Goal: Task Accomplishment & Management: Manage account settings

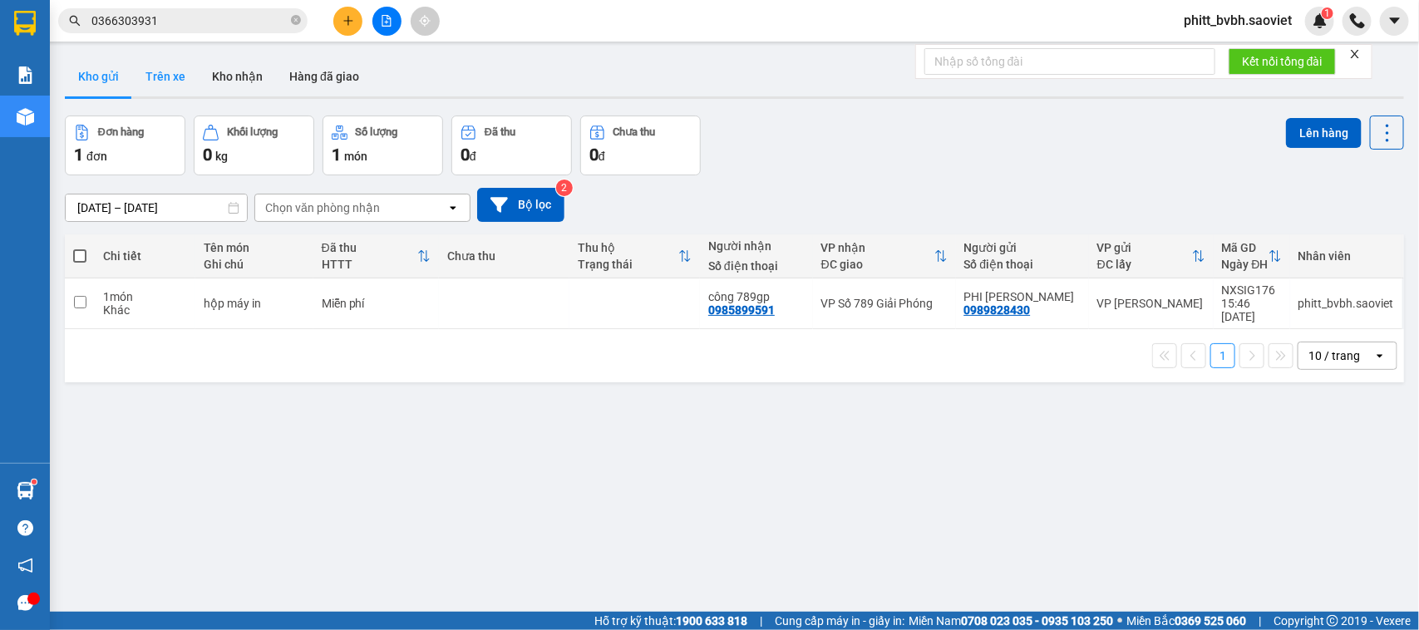
click at [160, 76] on button "Trên xe" at bounding box center [165, 77] width 67 height 40
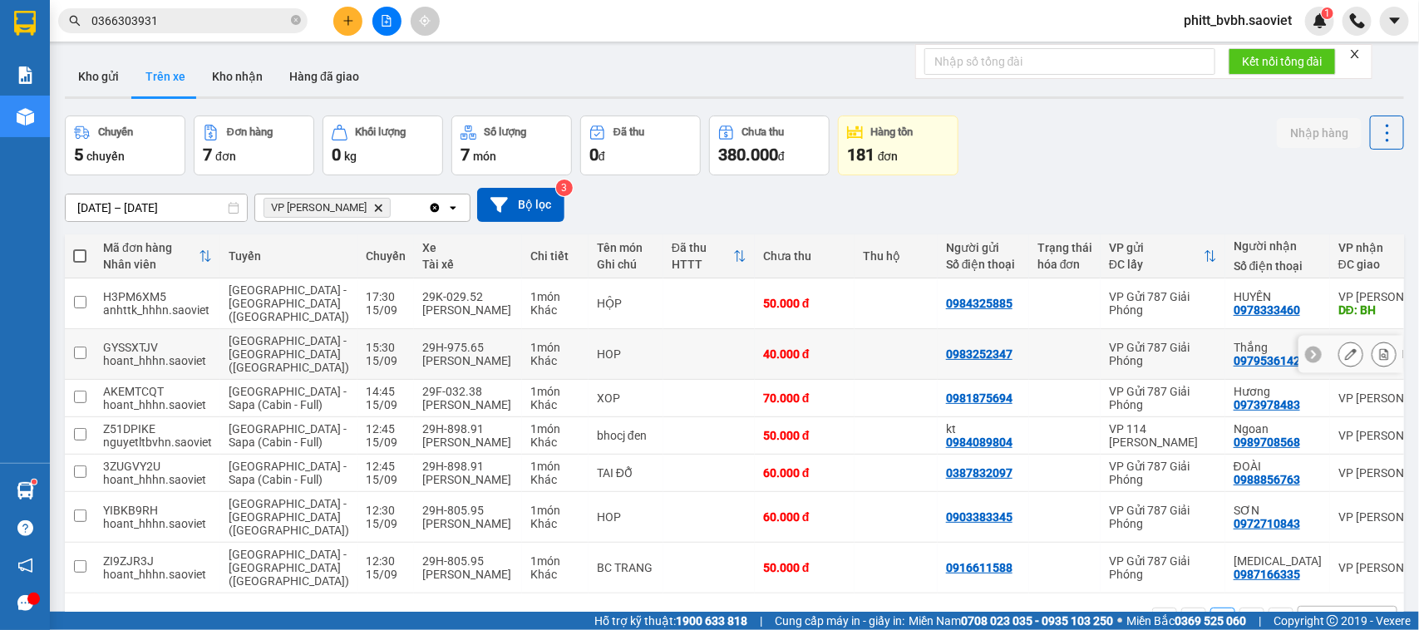
scroll to position [85, 0]
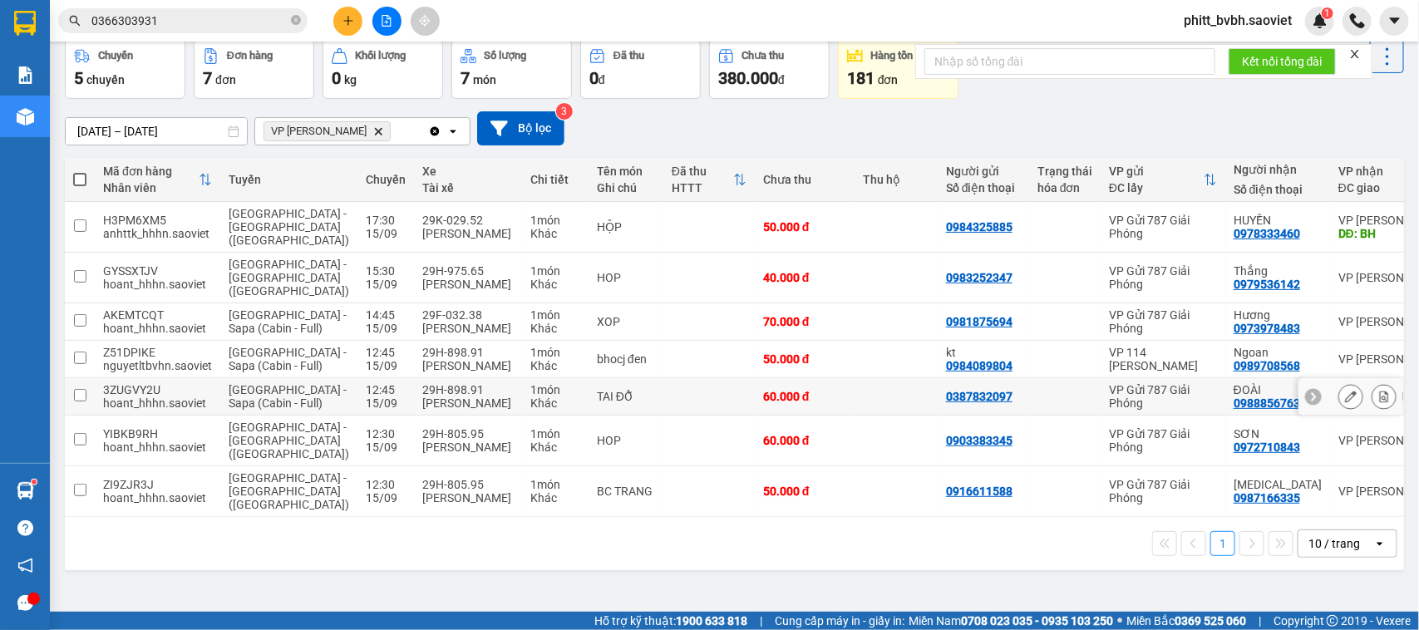
click at [663, 410] on td at bounding box center [708, 396] width 91 height 37
checkbox input "true"
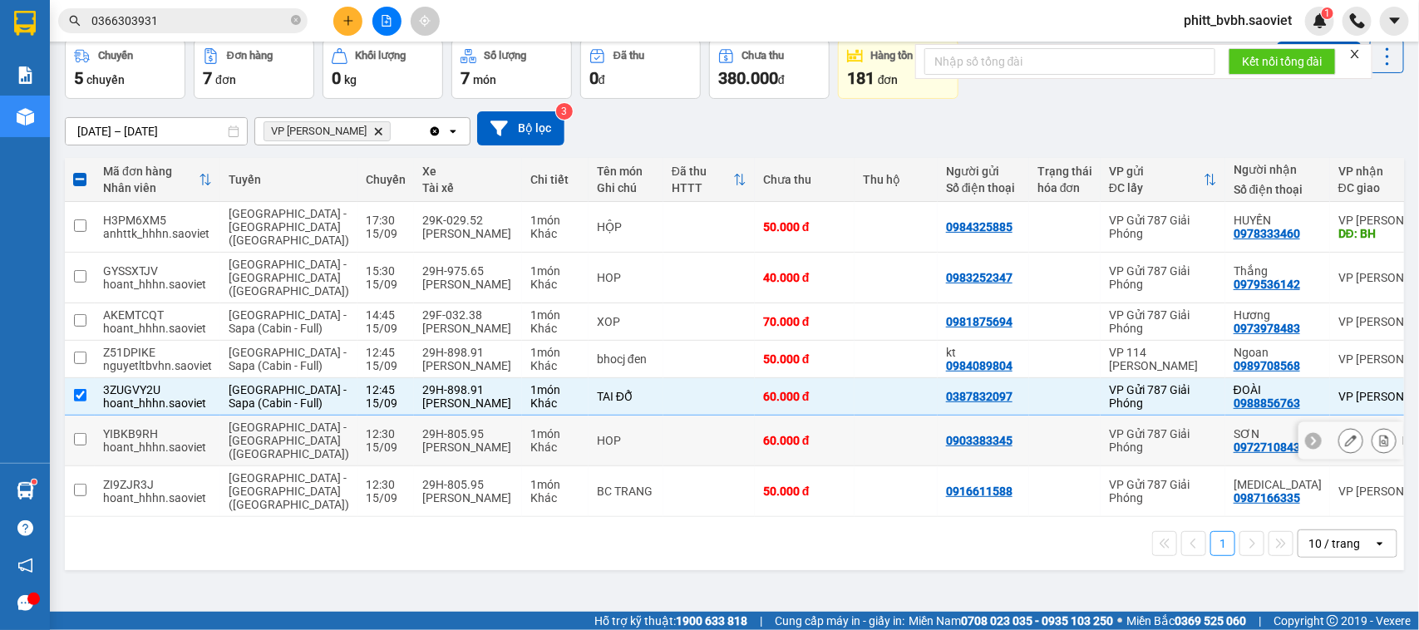
click at [663, 457] on td at bounding box center [708, 441] width 91 height 51
checkbox input "true"
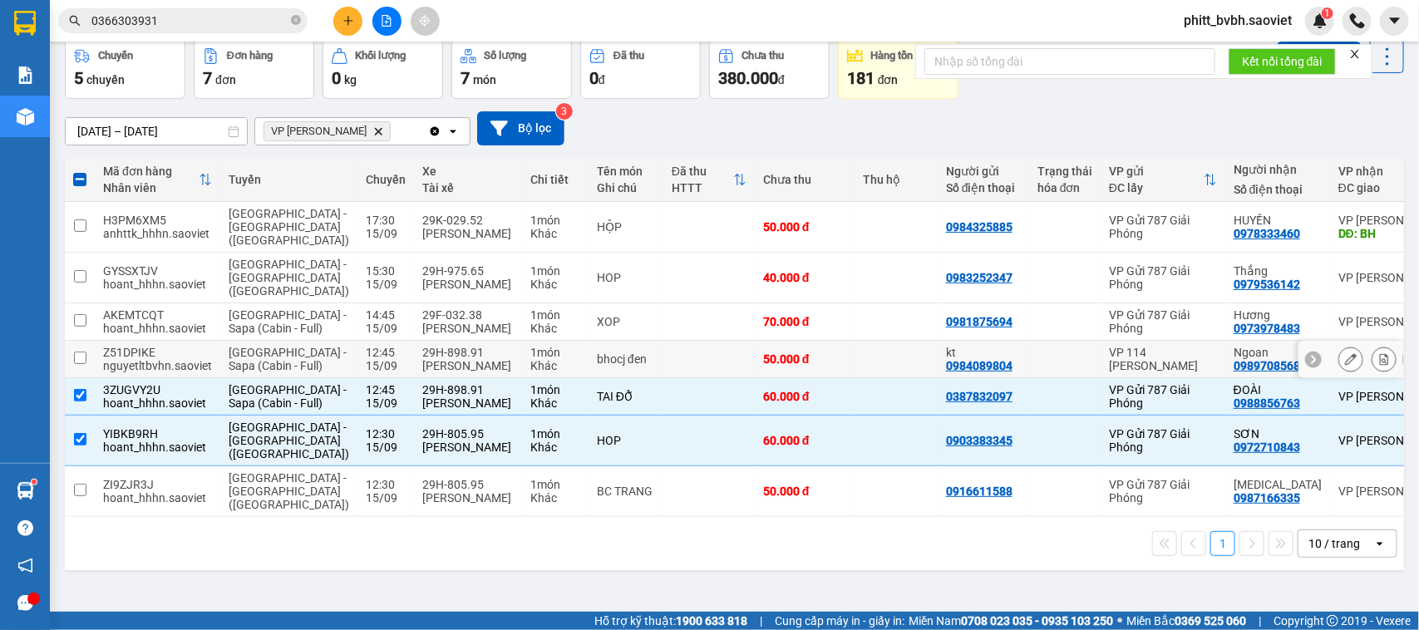
click at [667, 363] on td at bounding box center [708, 359] width 91 height 37
checkbox input "true"
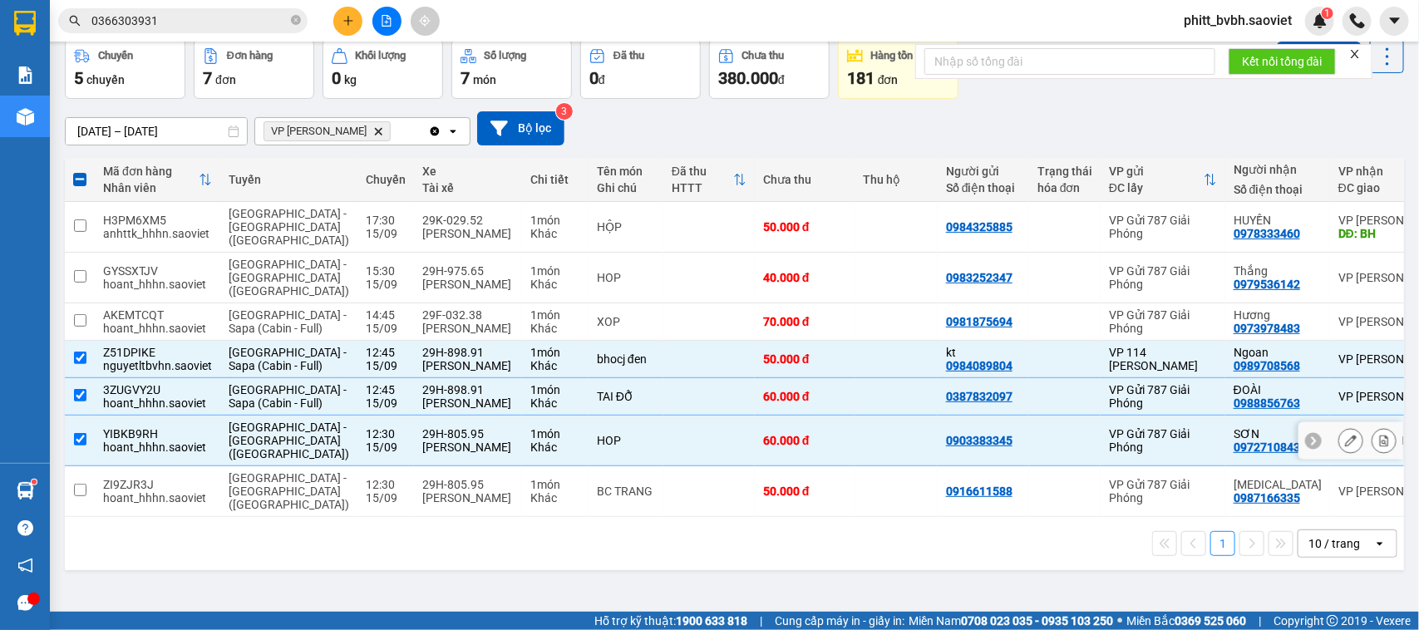
click at [599, 447] on div "HOP" at bounding box center [626, 440] width 58 height 13
checkbox input "false"
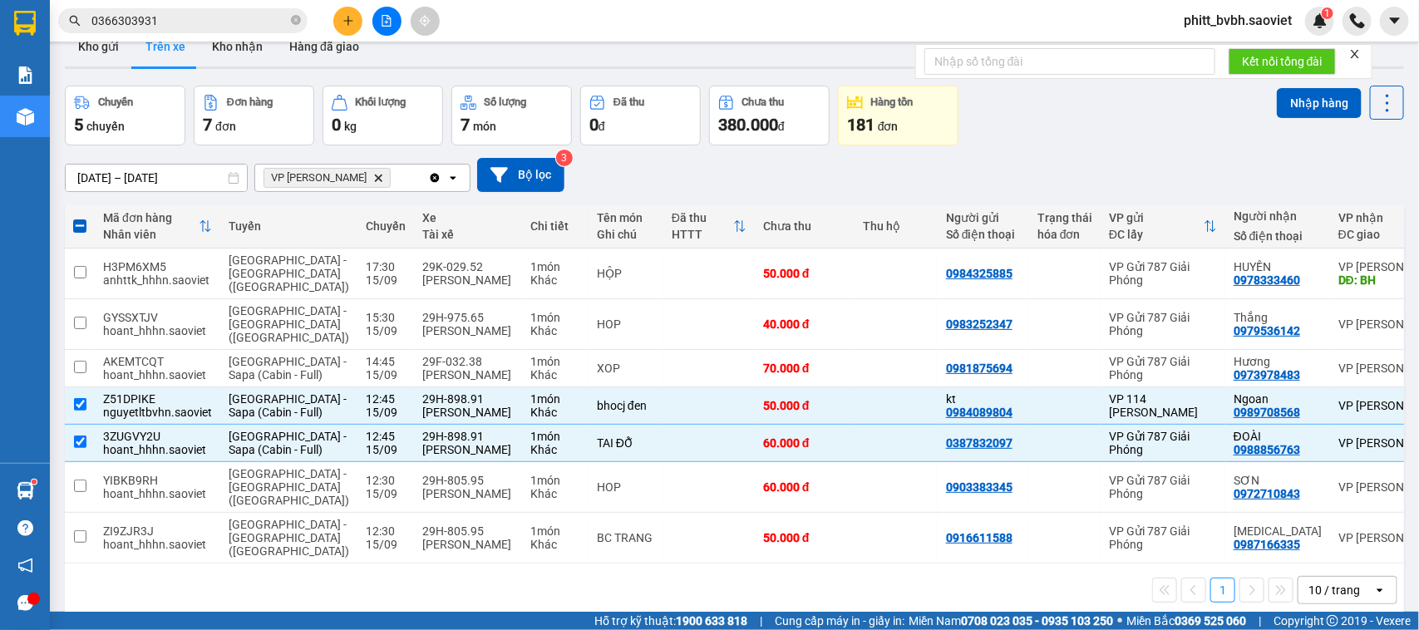
scroll to position [0, 0]
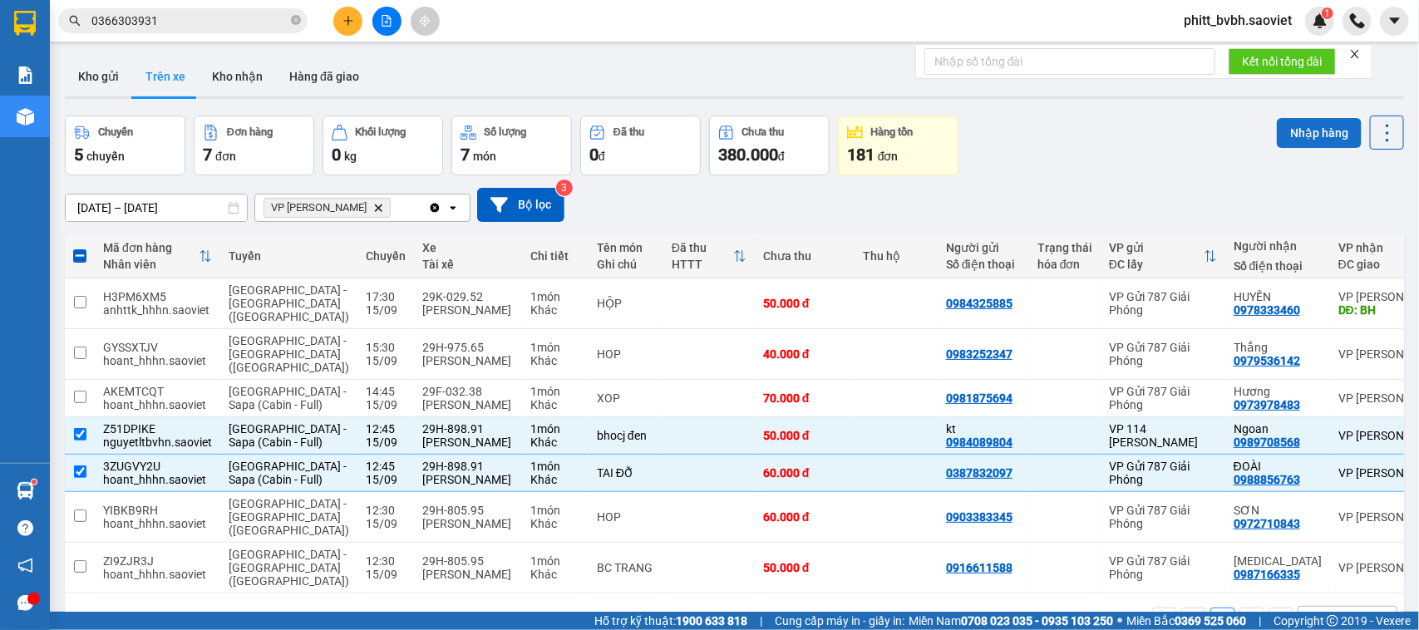
click at [1304, 126] on button "Nhập hàng" at bounding box center [1319, 133] width 85 height 30
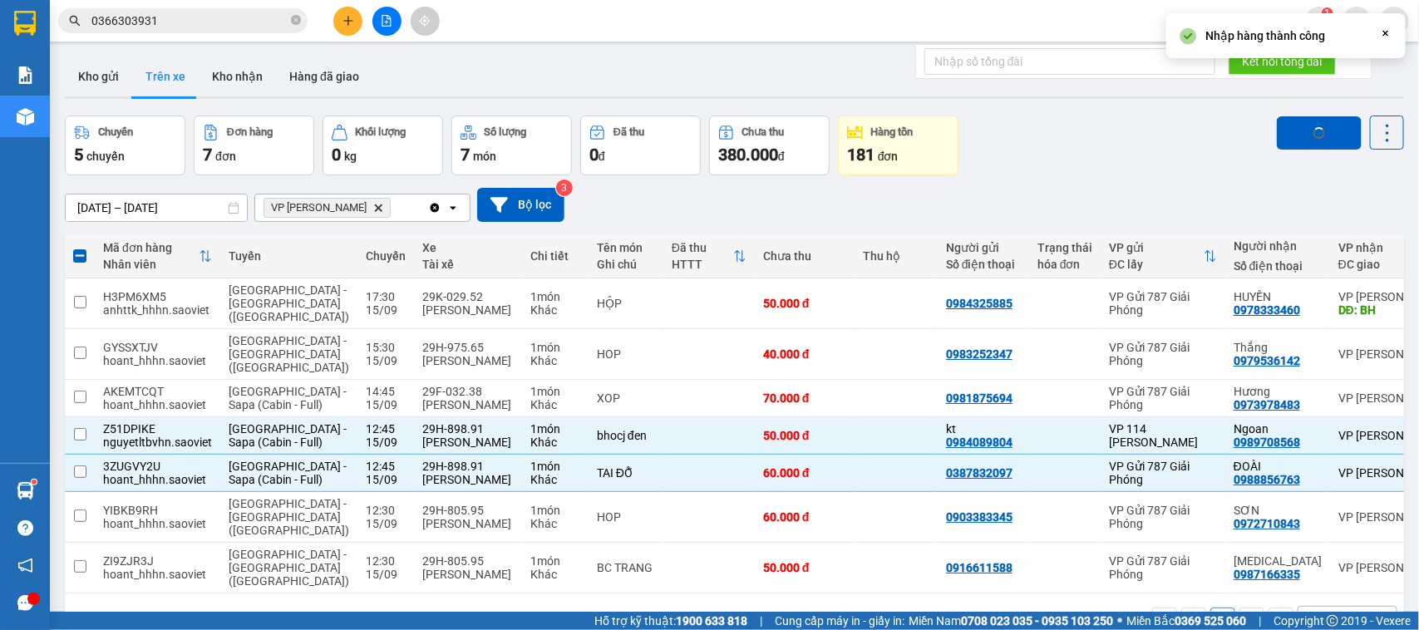
checkbox input "false"
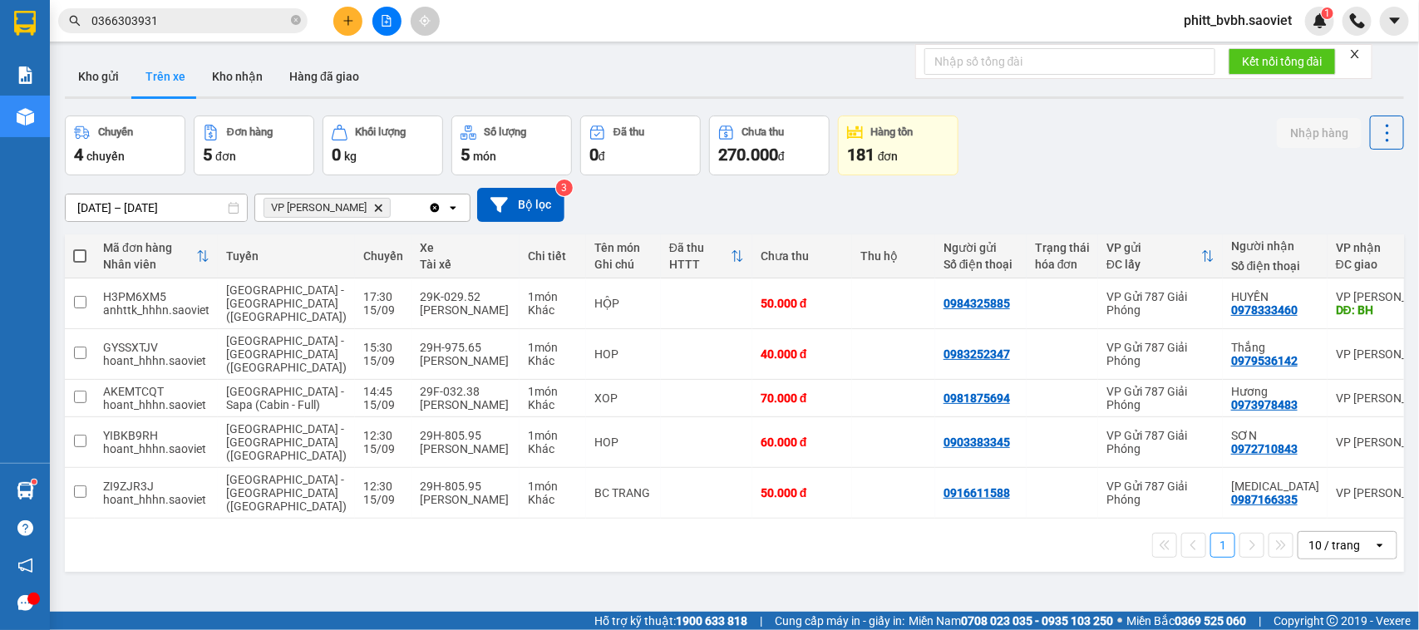
click at [234, 52] on div "ver 1.8.145 Kho gửi Trên xe Kho nhận Hàng đã giao Chuyến 4 chuyến Đơn hàng 5 đơ…" at bounding box center [734, 365] width 1353 height 630
drag, startPoint x: 233, startPoint y: 68, endPoint x: 241, endPoint y: 83, distance: 17.1
click at [233, 69] on button "Kho nhận" at bounding box center [237, 77] width 77 height 40
type input "[DATE] – [DATE]"
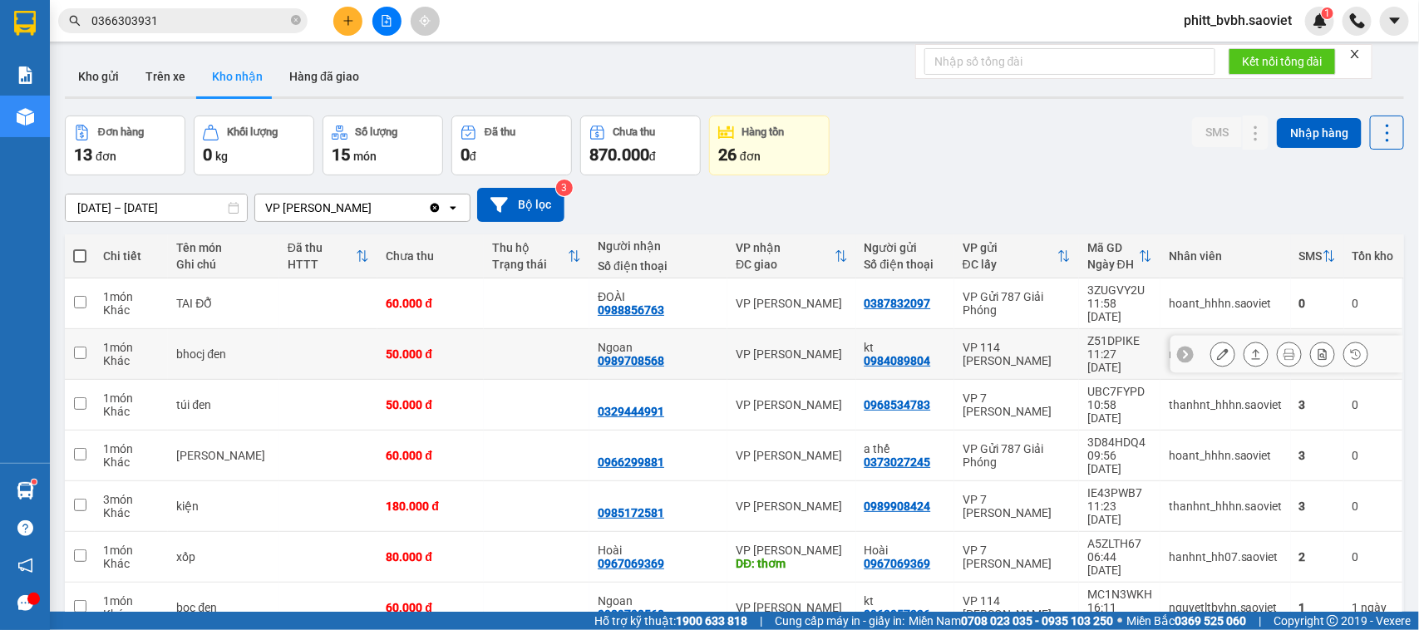
click at [459, 348] on div "50.000 đ" at bounding box center [430, 354] width 89 height 13
checkbox input "true"
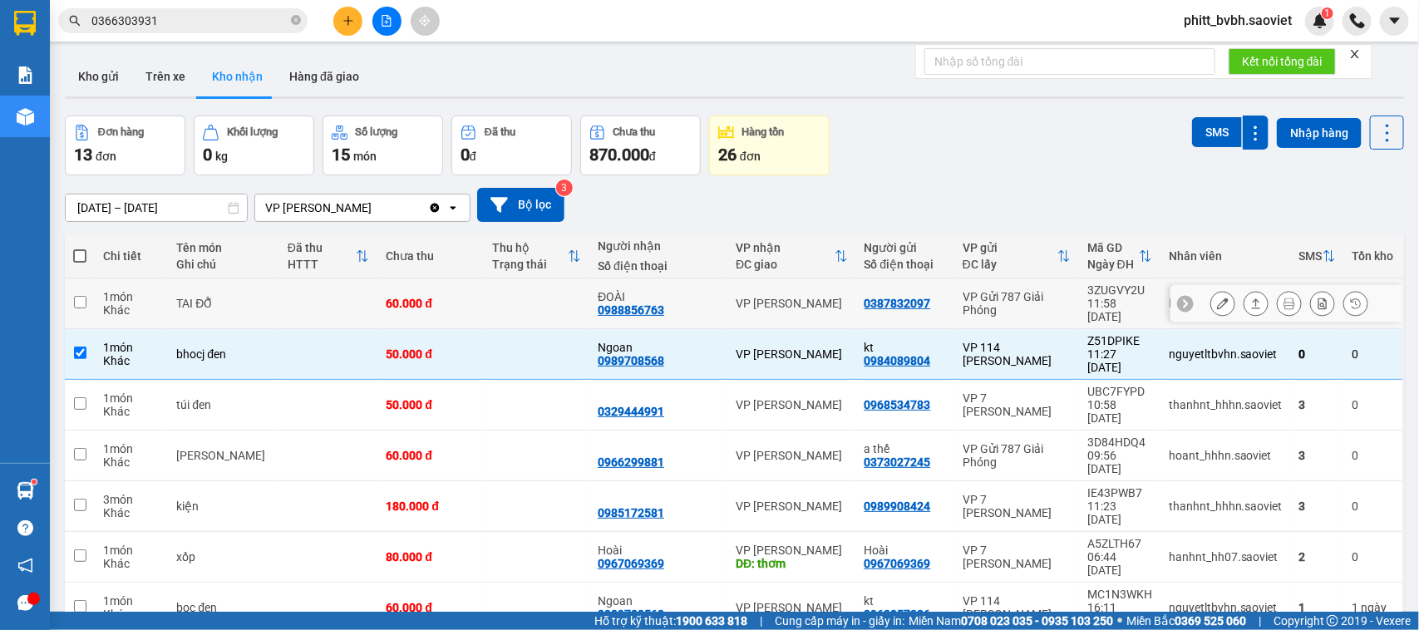
click at [466, 297] on div "60.000 đ" at bounding box center [430, 303] width 89 height 13
checkbox input "true"
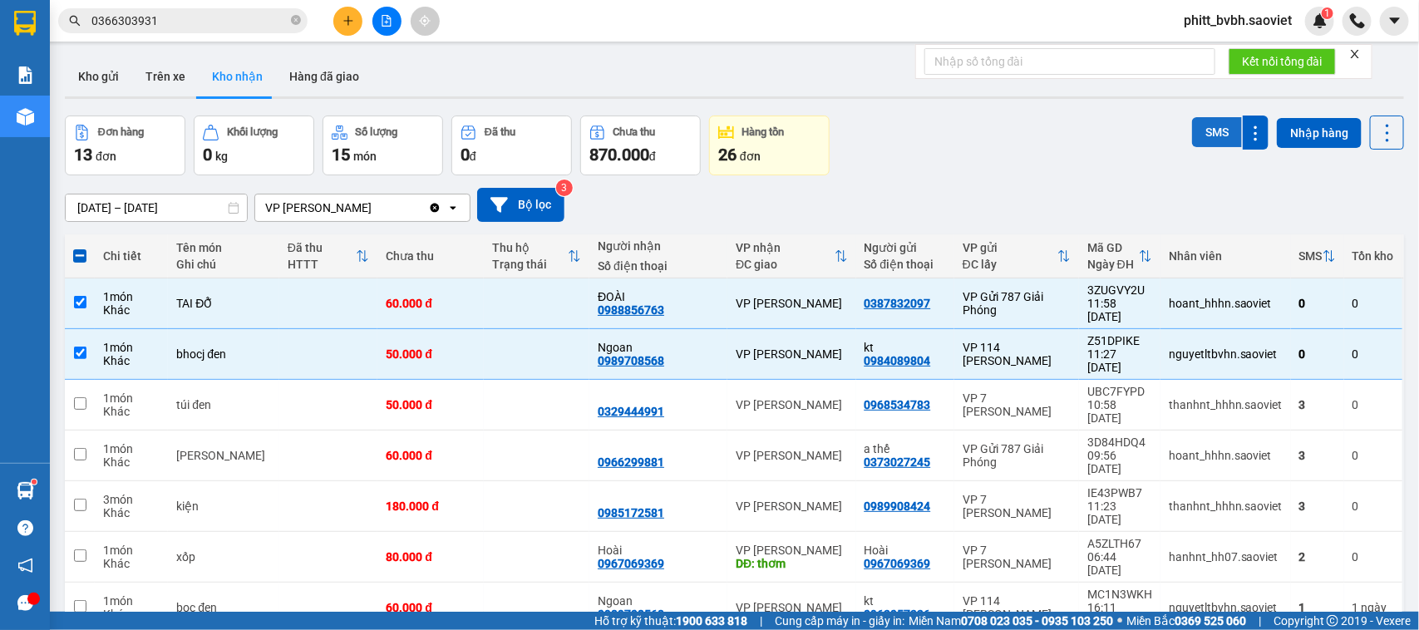
click at [1212, 118] on button "SMS" at bounding box center [1217, 132] width 50 height 30
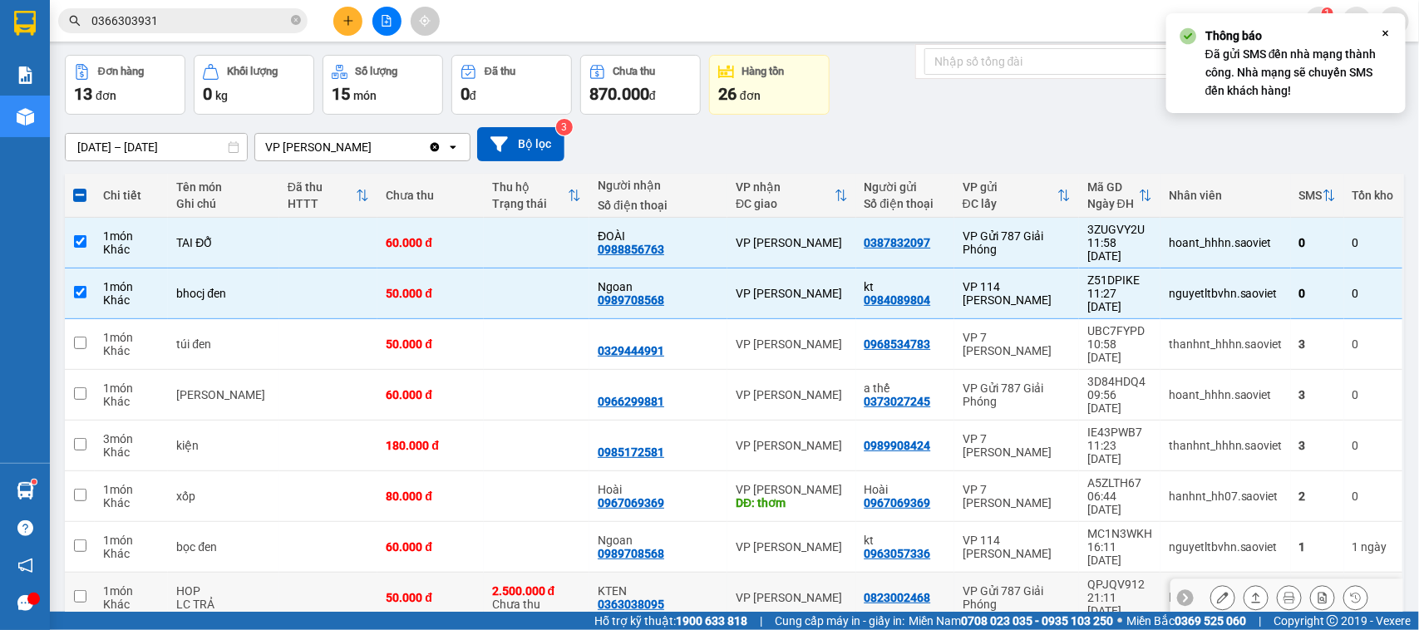
scroll to position [125, 0]
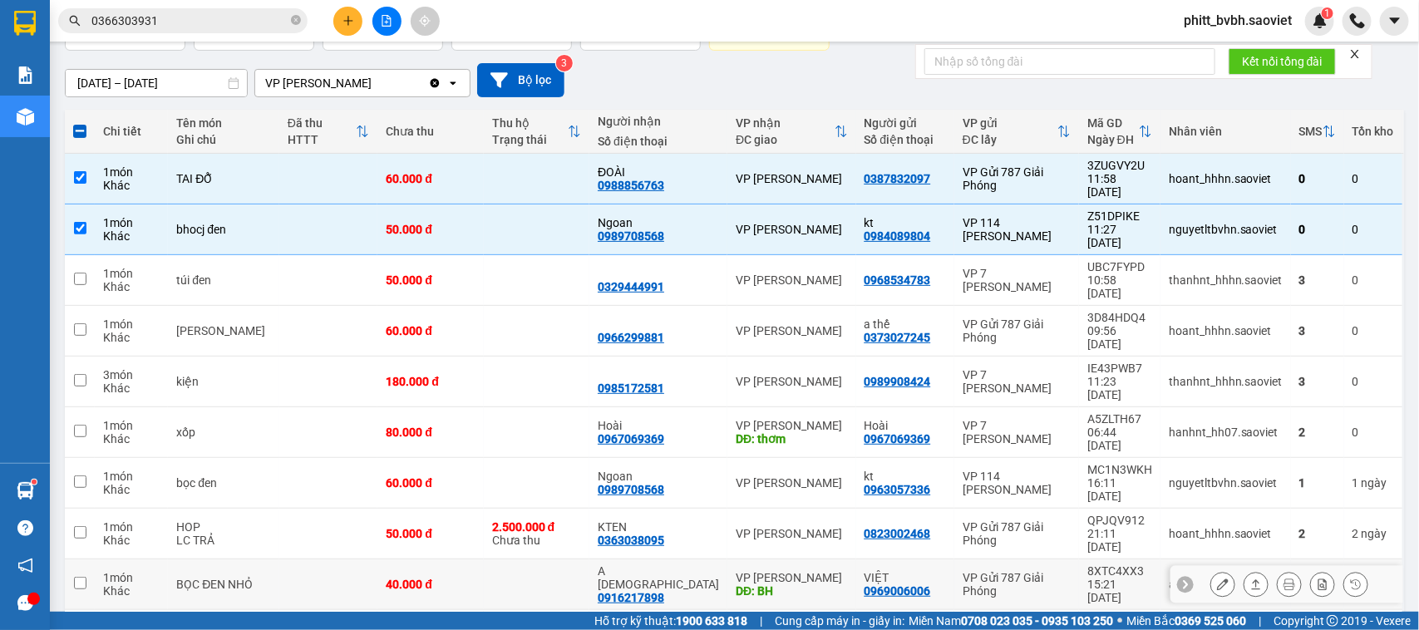
click at [701, 560] on td "A ĐẠO 0916217898" at bounding box center [658, 585] width 138 height 51
checkbox input "true"
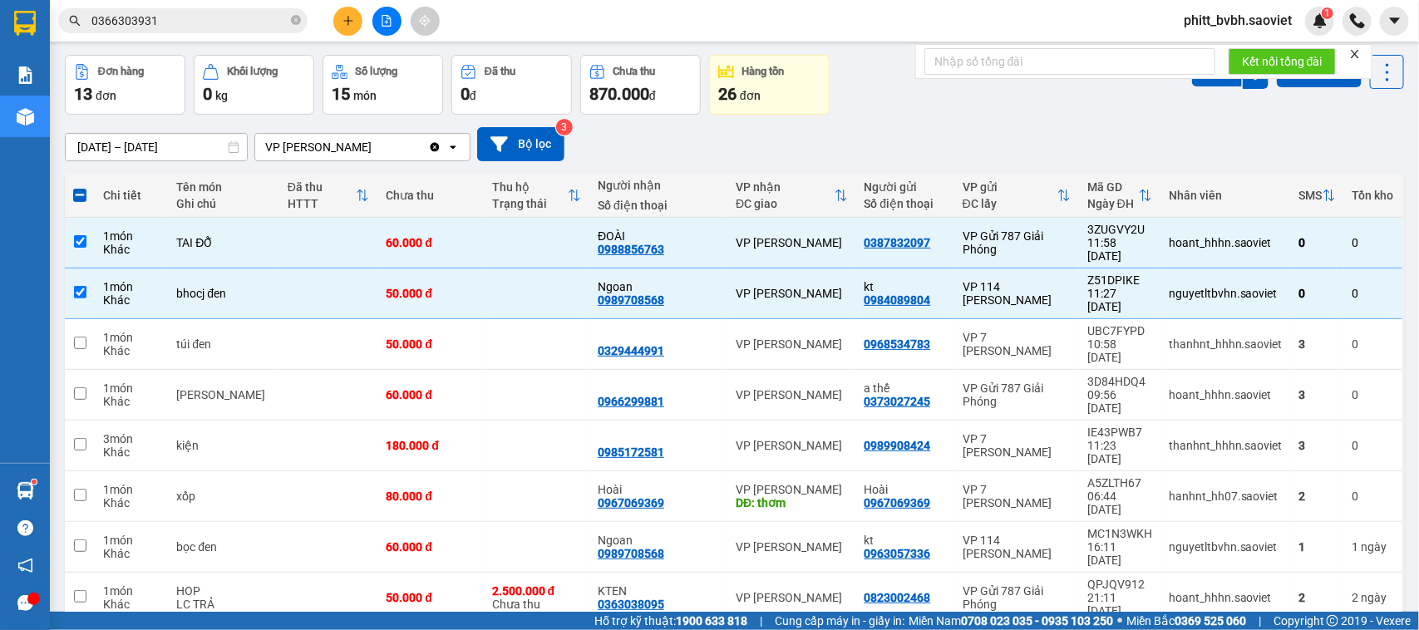
scroll to position [0, 0]
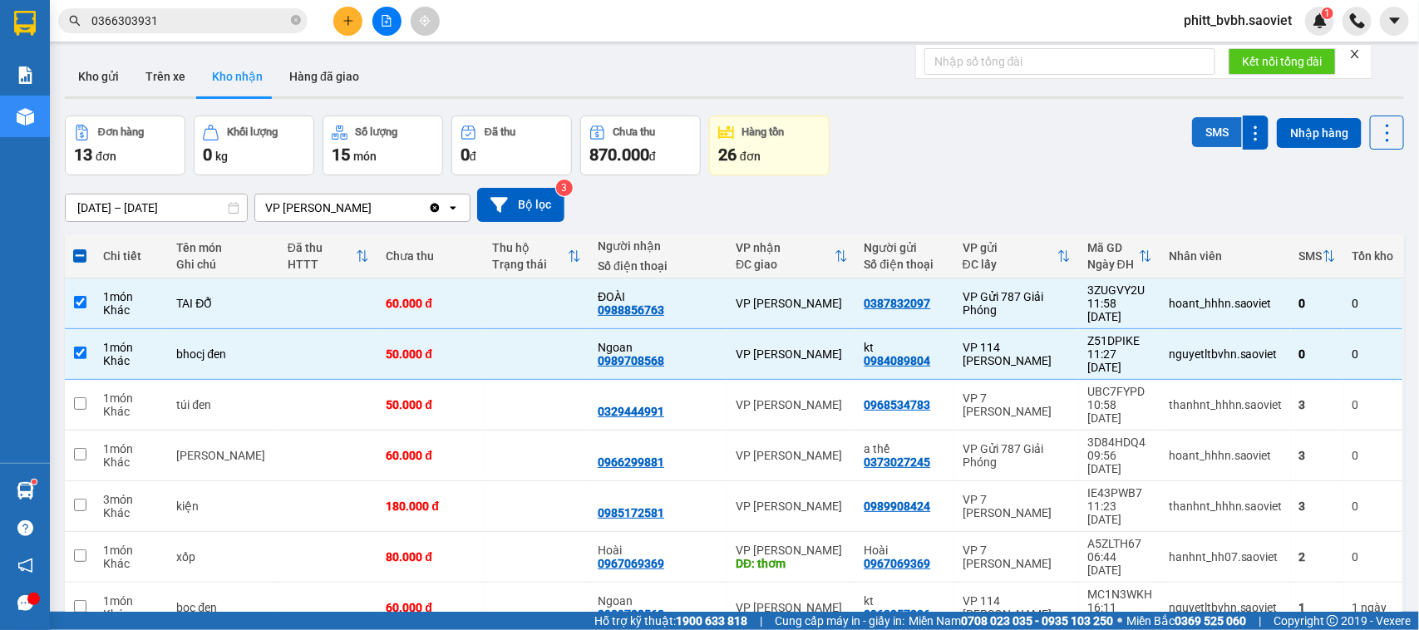
click at [1197, 139] on button "SMS" at bounding box center [1217, 132] width 50 height 30
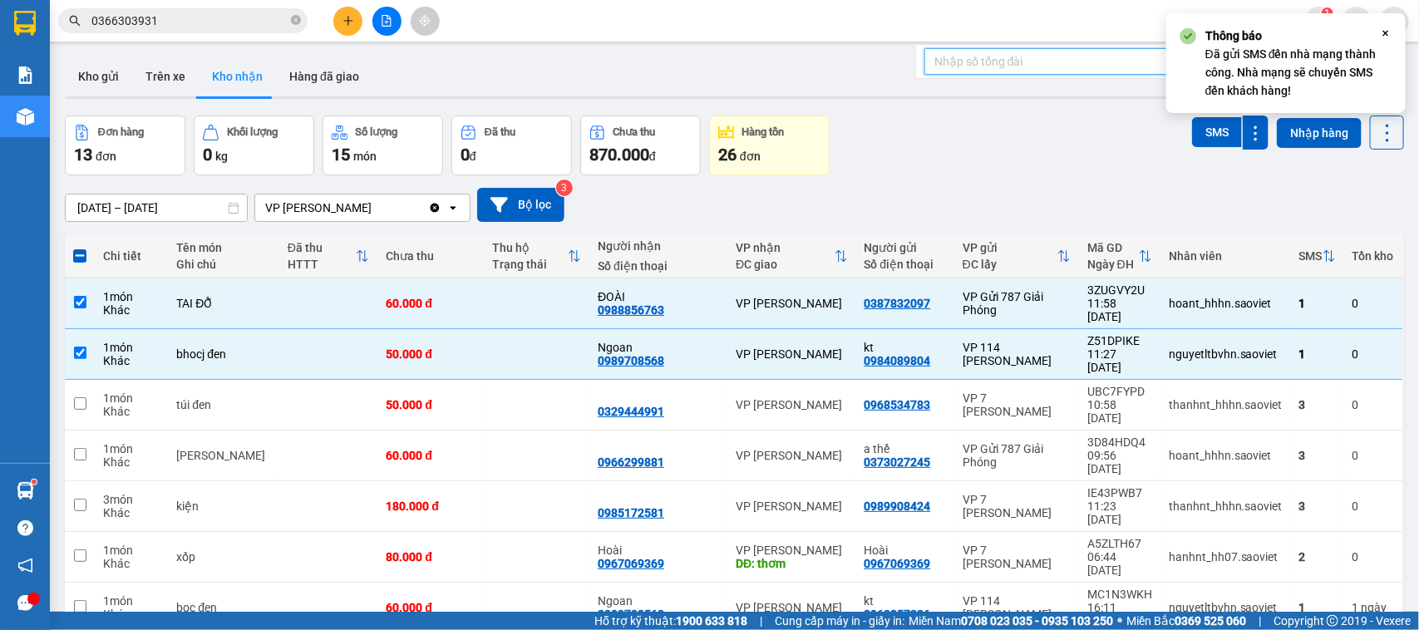
click at [963, 67] on input "text" at bounding box center [1070, 61] width 291 height 27
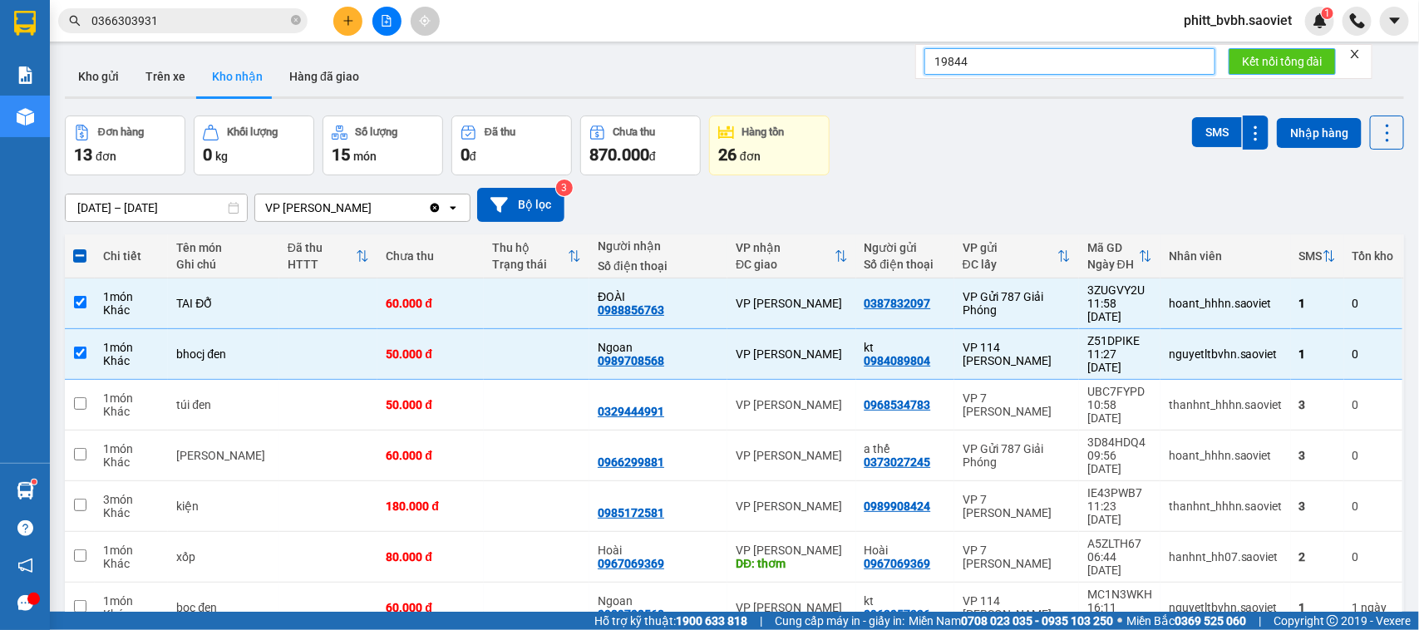
type input "19844"
click at [1260, 57] on span "Kết nối tổng đài" at bounding box center [1282, 61] width 81 height 18
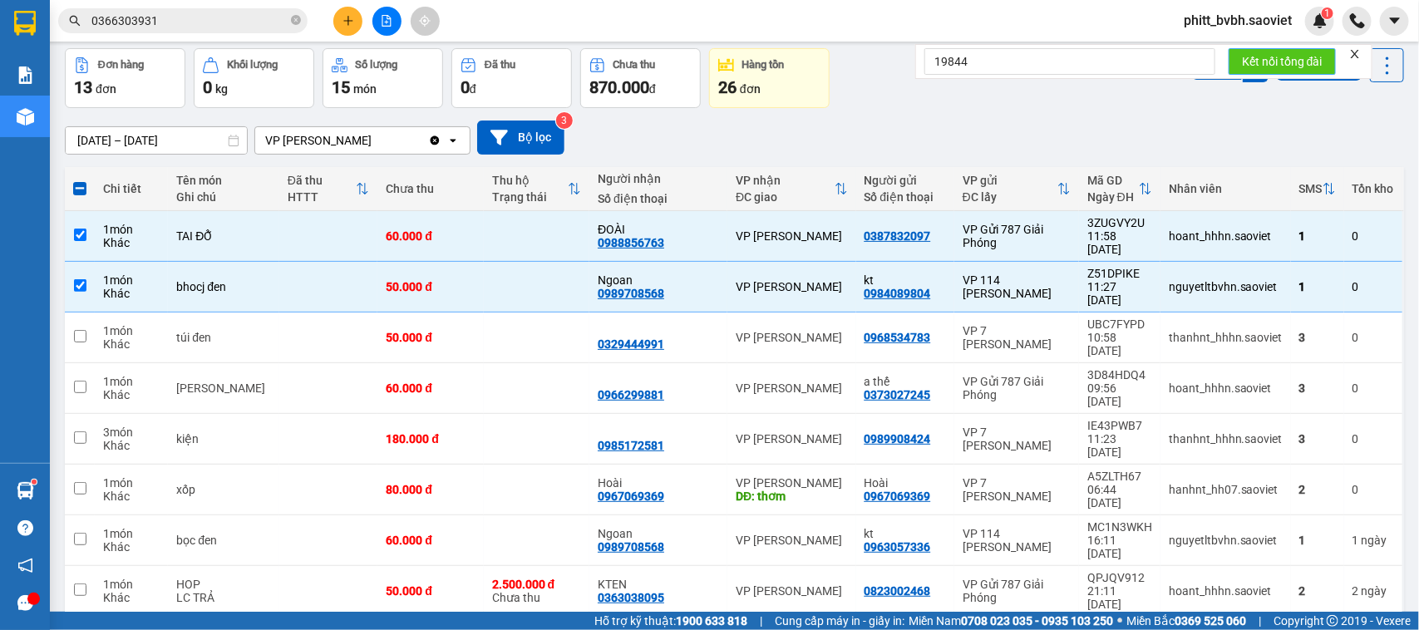
scroll to position [104, 0]
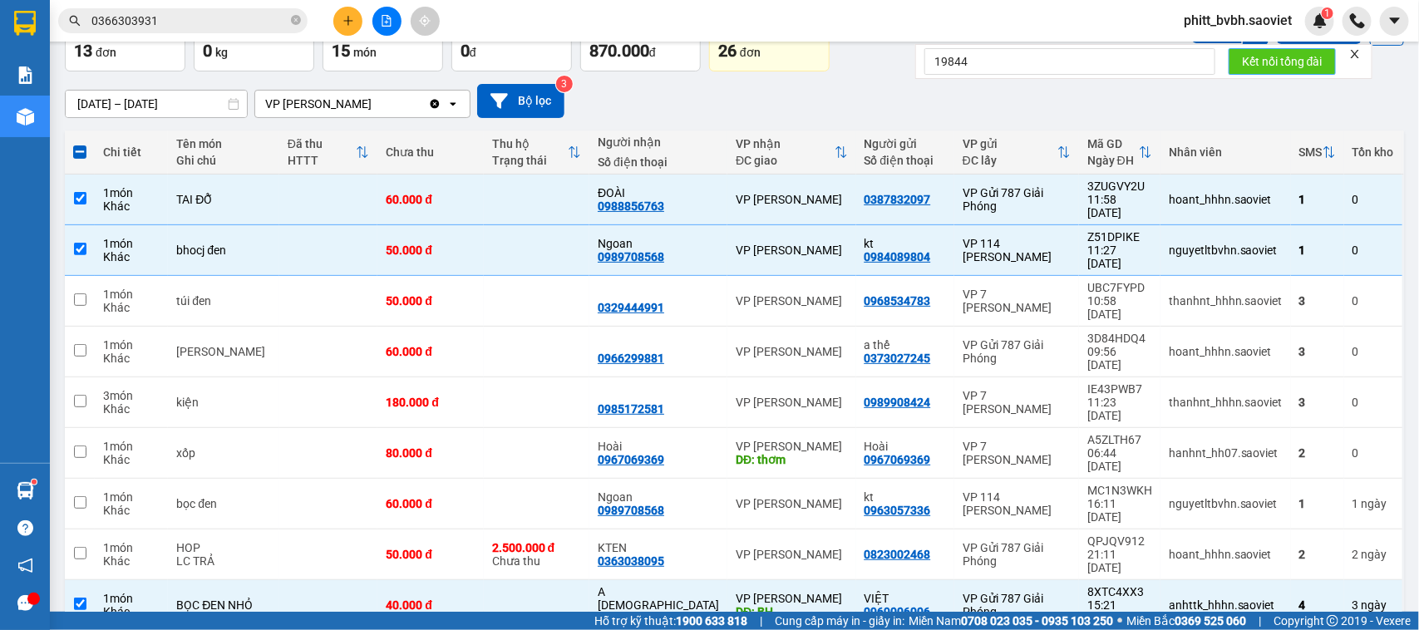
click at [1285, 57] on span "Kết nối tổng đài" at bounding box center [1282, 61] width 81 height 18
click at [1216, 591] on button at bounding box center [1222, 605] width 23 height 29
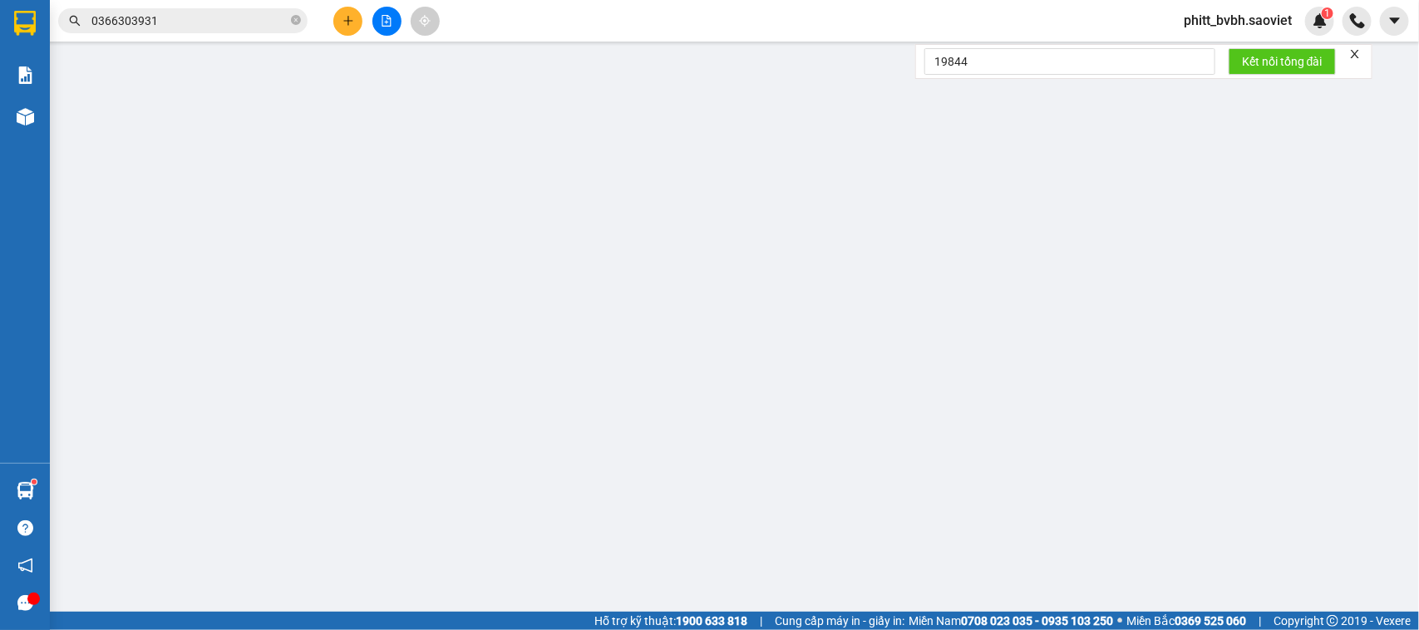
type input "0969006006"
type input "VIỆT"
type input "0916217898"
type input "A [DEMOGRAPHIC_DATA]"
type input "BH"
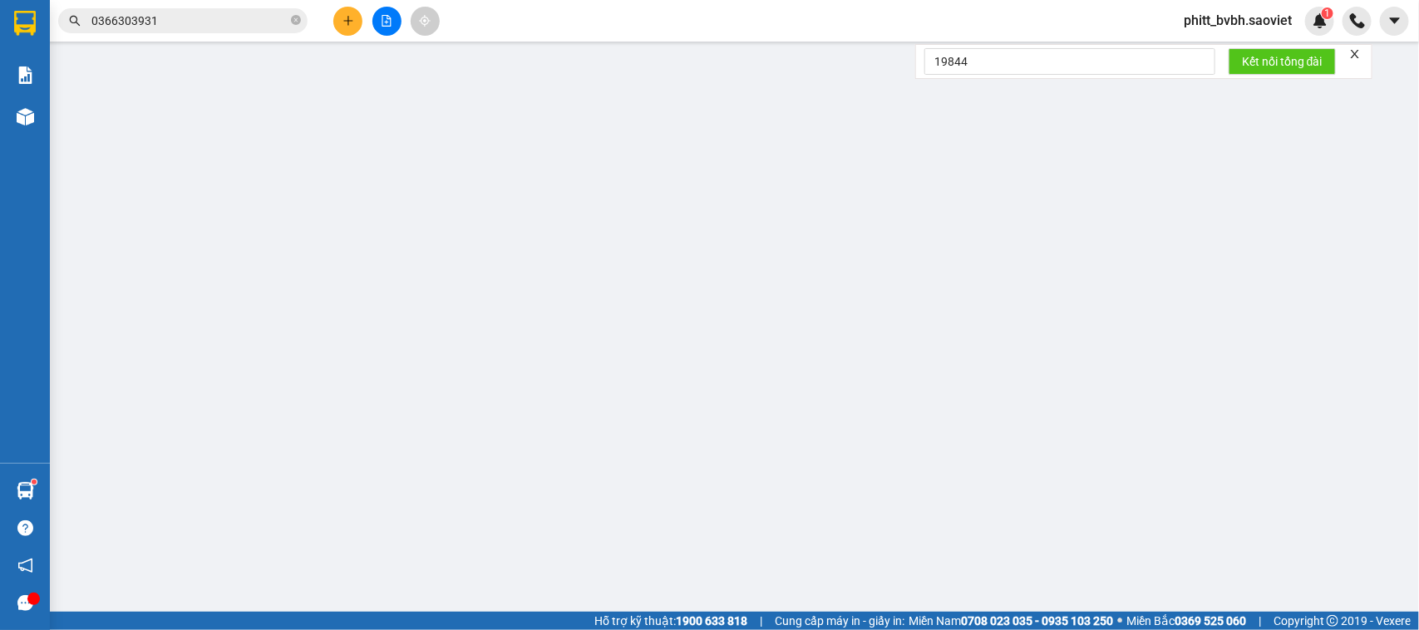
type input "40.000"
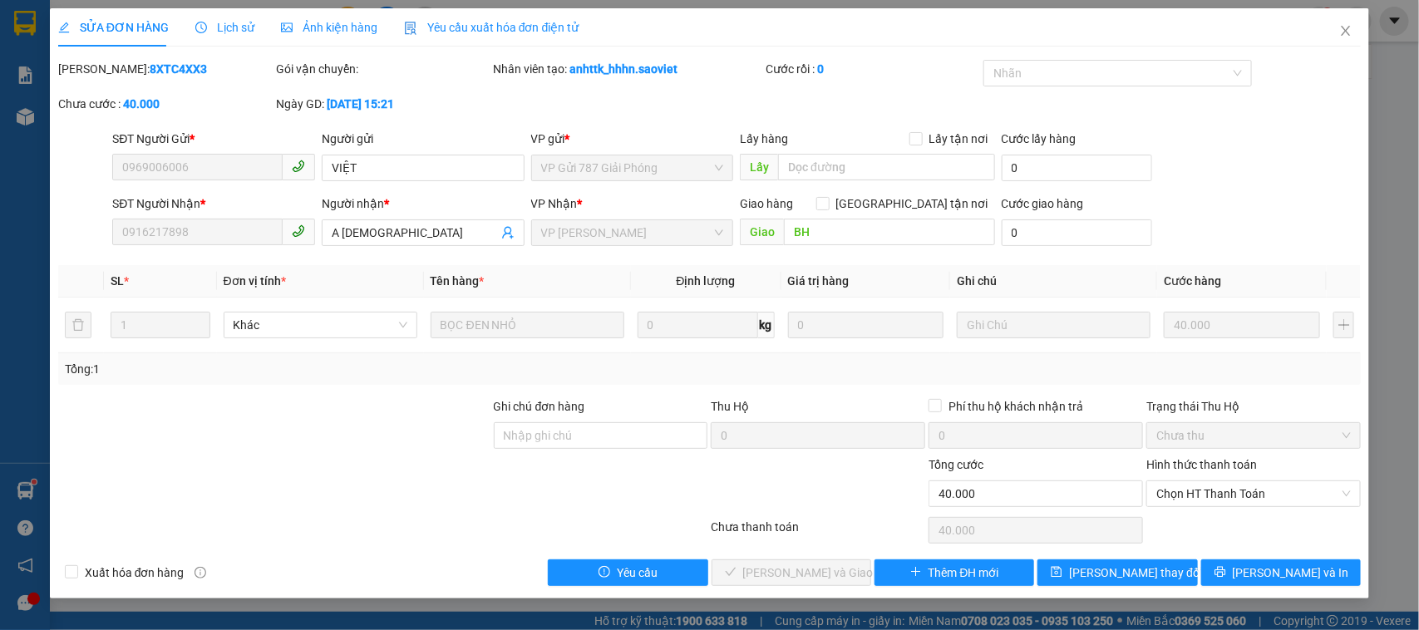
click at [219, 35] on div "Lịch sử" at bounding box center [224, 27] width 59 height 18
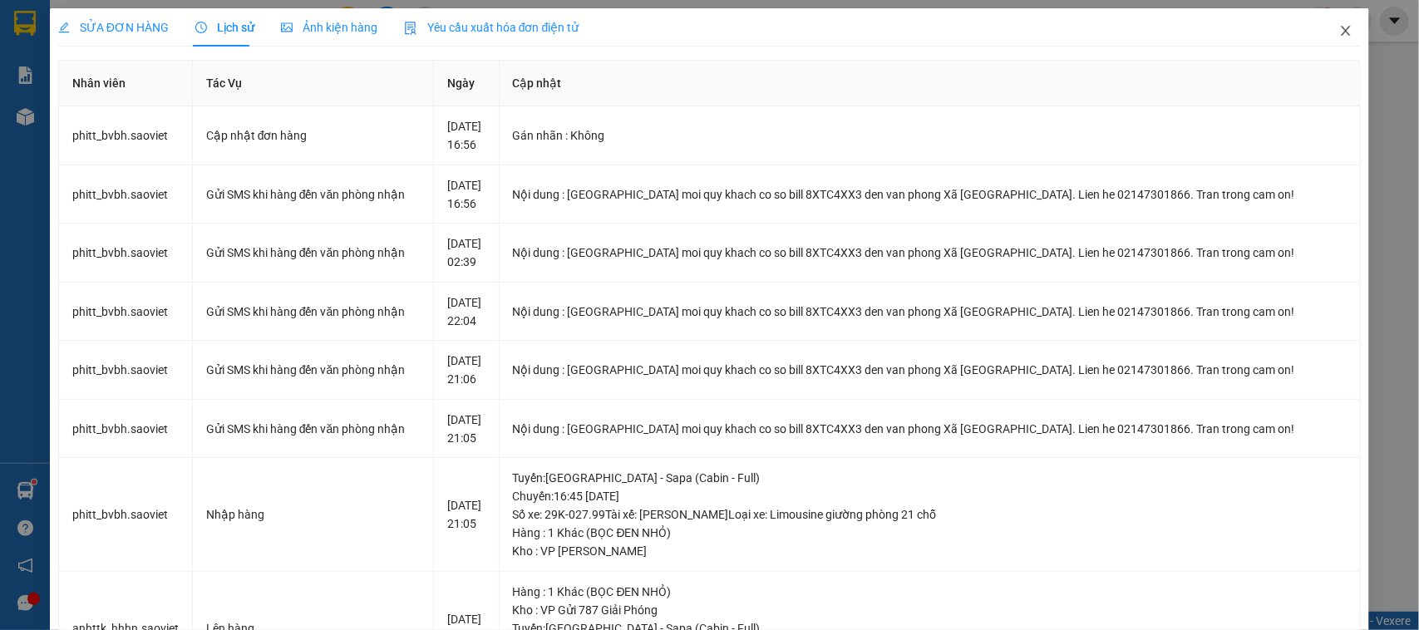
click at [1339, 26] on icon "close" at bounding box center [1345, 30] width 13 height 13
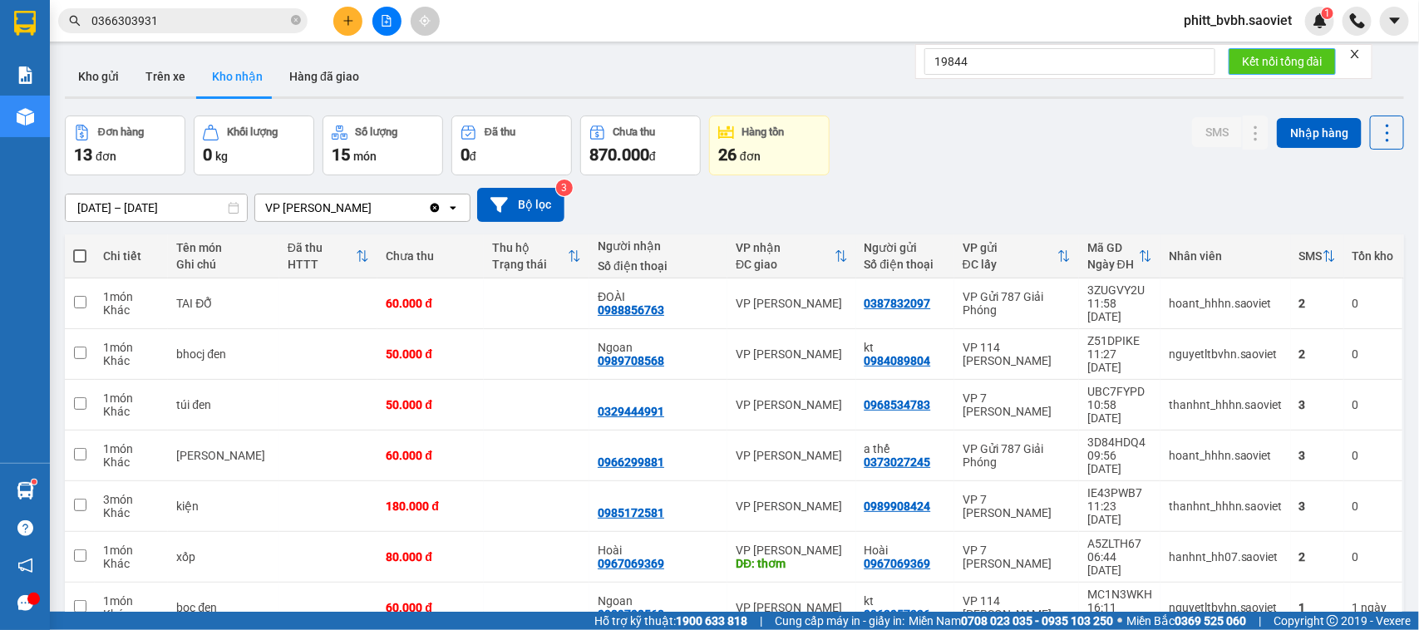
click at [1293, 54] on span "Kết nối tổng đài" at bounding box center [1282, 61] width 81 height 18
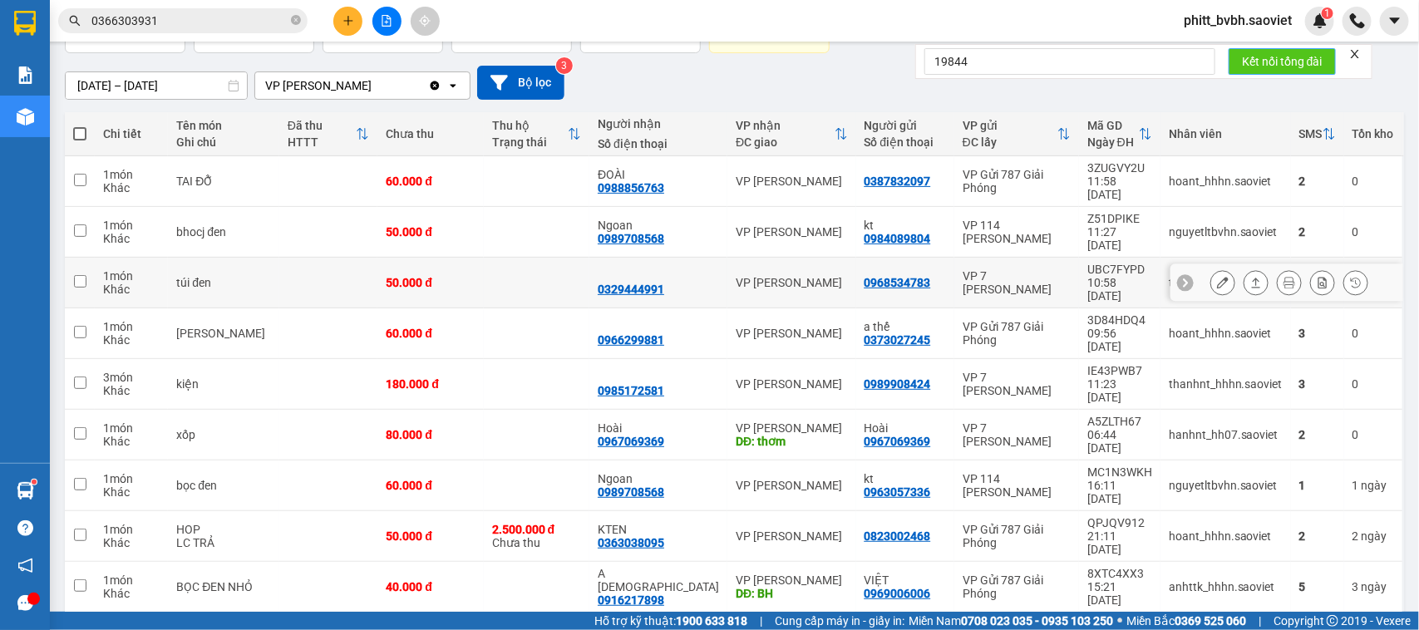
scroll to position [125, 0]
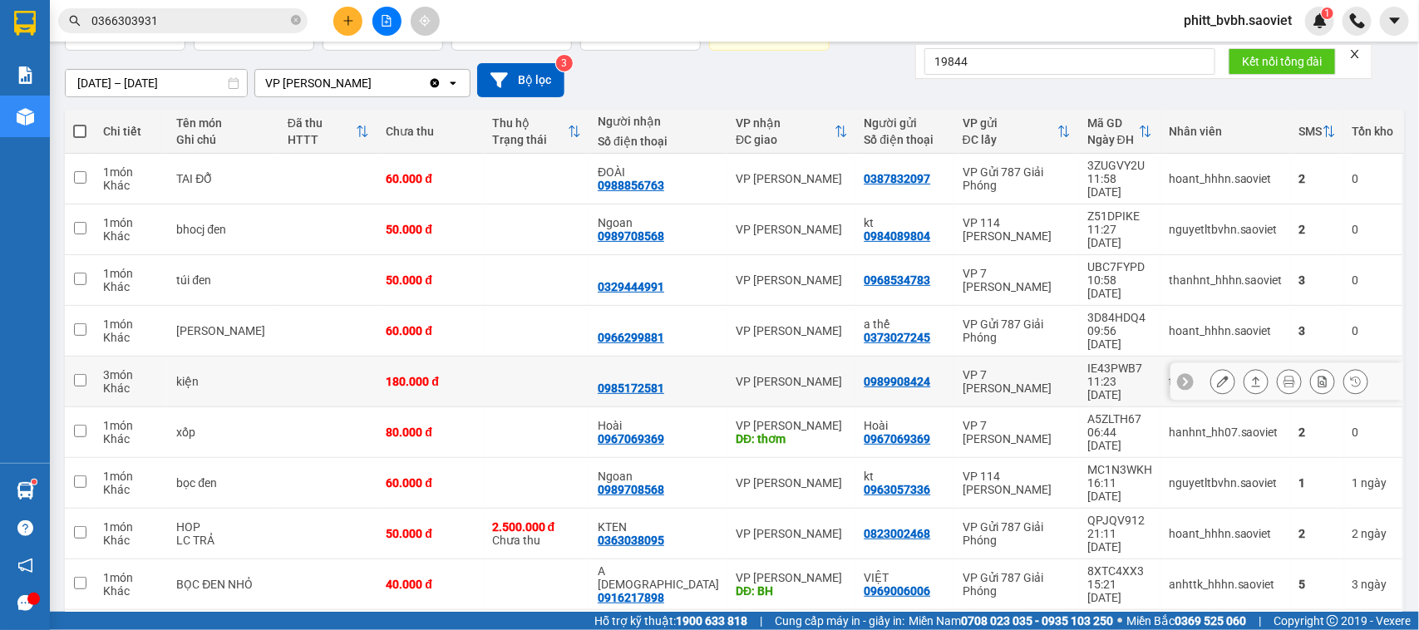
click at [637, 382] on div "0985172581" at bounding box center [631, 388] width 67 height 13
click at [640, 382] on div "0985172581" at bounding box center [631, 388] width 67 height 13
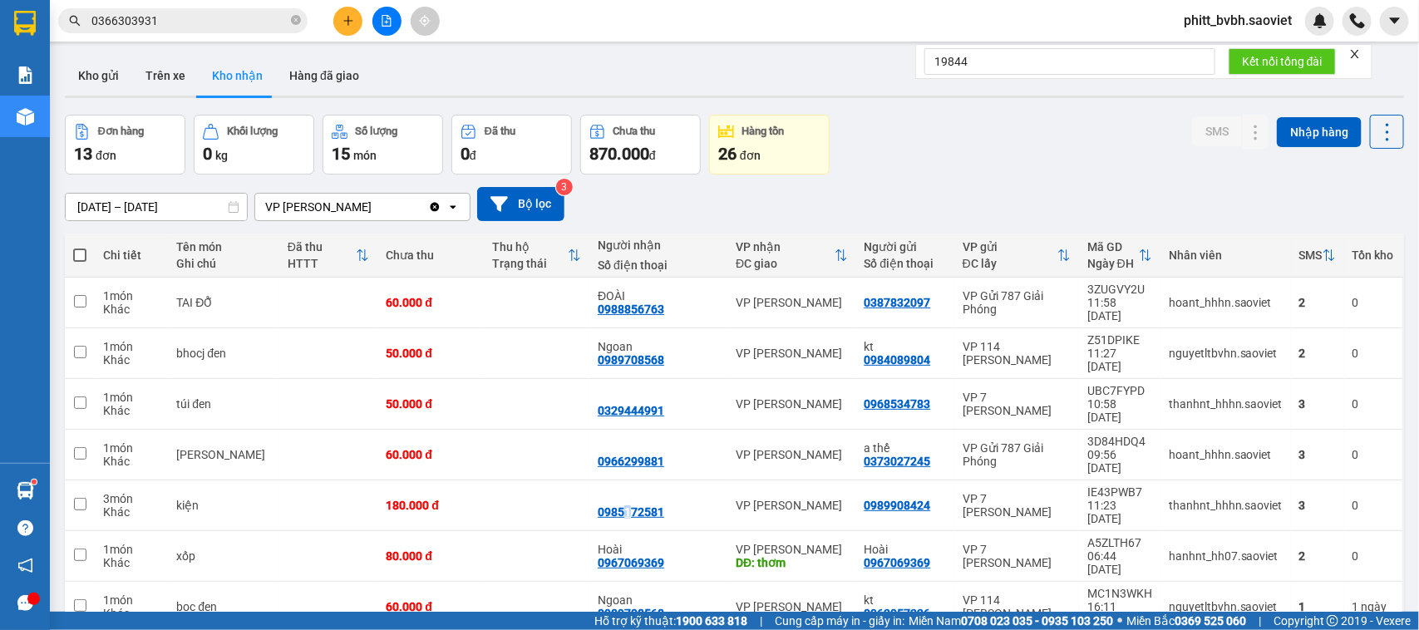
scroll to position [0, 0]
click at [1028, 56] on input "19844" at bounding box center [1070, 61] width 291 height 27
click at [1286, 56] on span "Kết nối tổng đài" at bounding box center [1282, 61] width 81 height 18
click at [1360, 48] on icon "close" at bounding box center [1355, 54] width 12 height 12
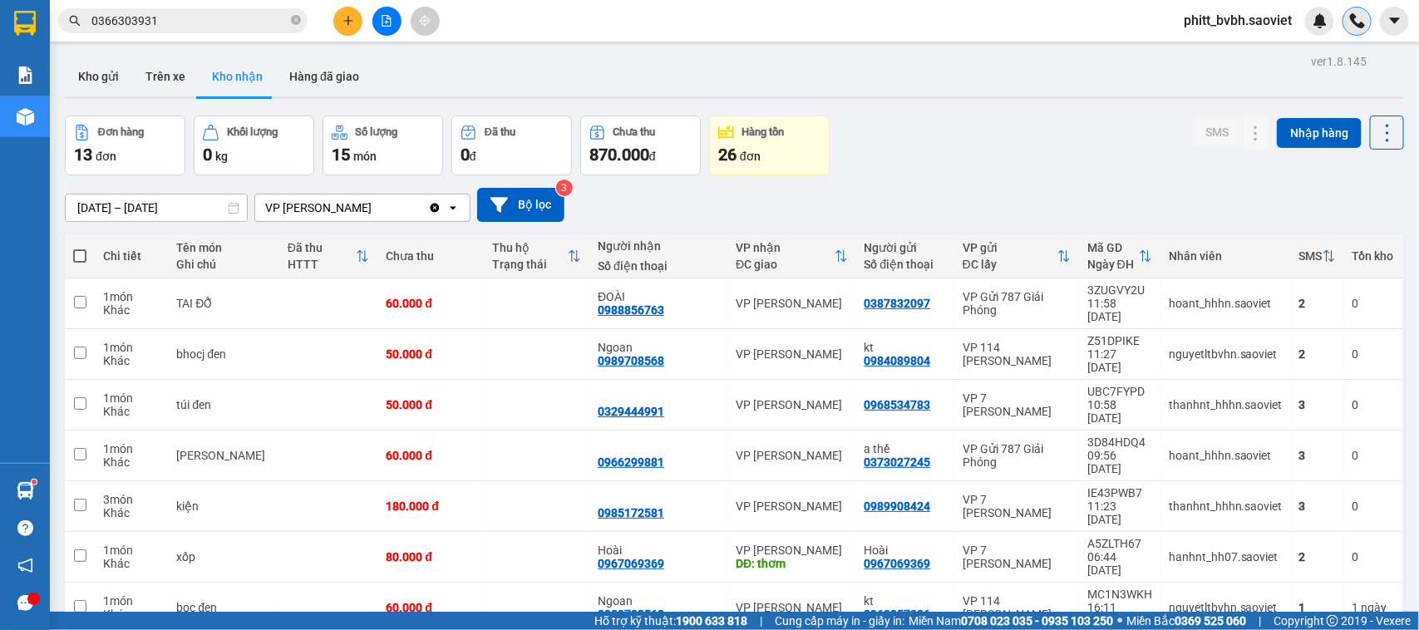
click at [1354, 18] on img at bounding box center [1357, 20] width 15 height 15
click at [1073, 62] on input "text" at bounding box center [1070, 61] width 291 height 27
type input "19844"
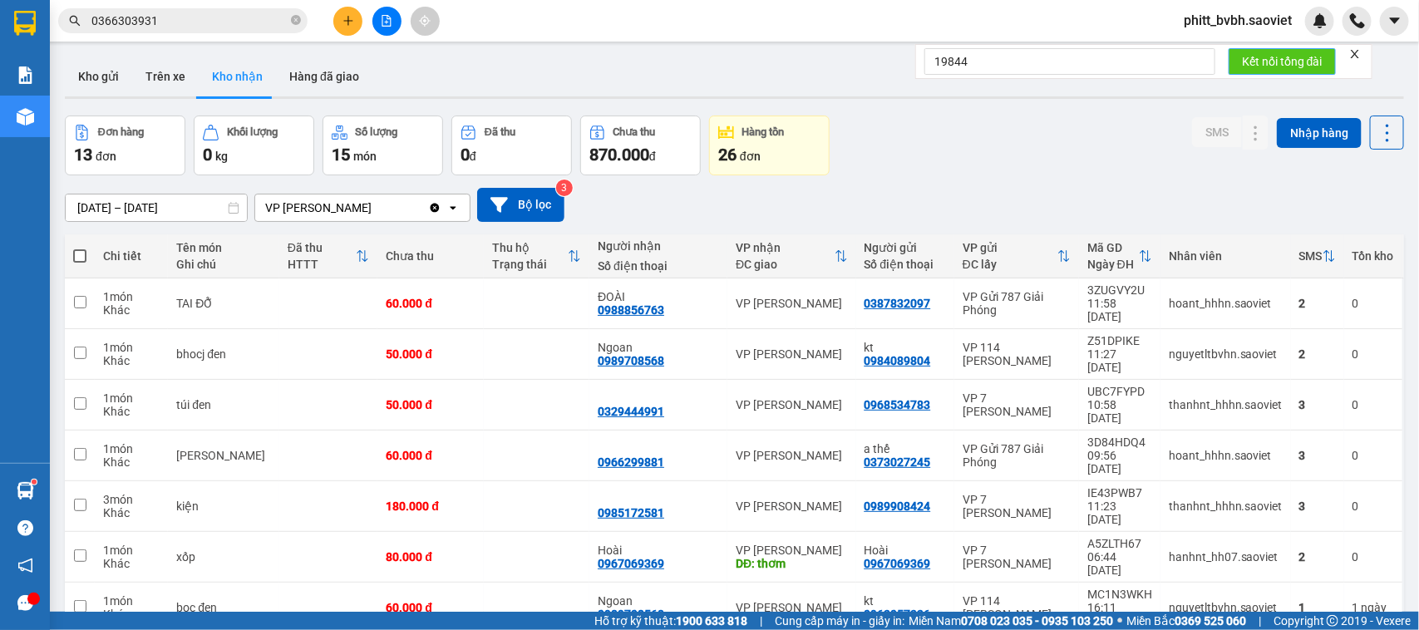
click at [1266, 58] on span "Kết nối tổng đài" at bounding box center [1282, 61] width 81 height 18
click at [1266, 59] on span "Kết nối tổng đài" at bounding box center [1282, 61] width 81 height 18
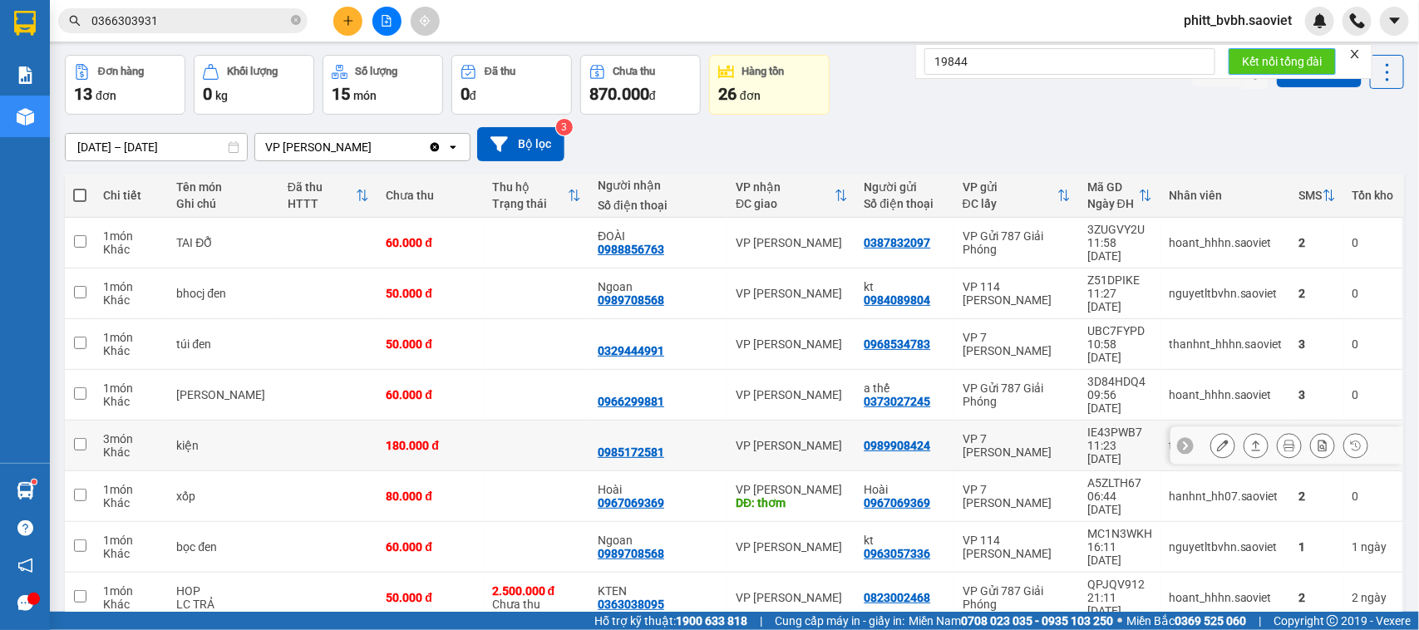
scroll to position [125, 0]
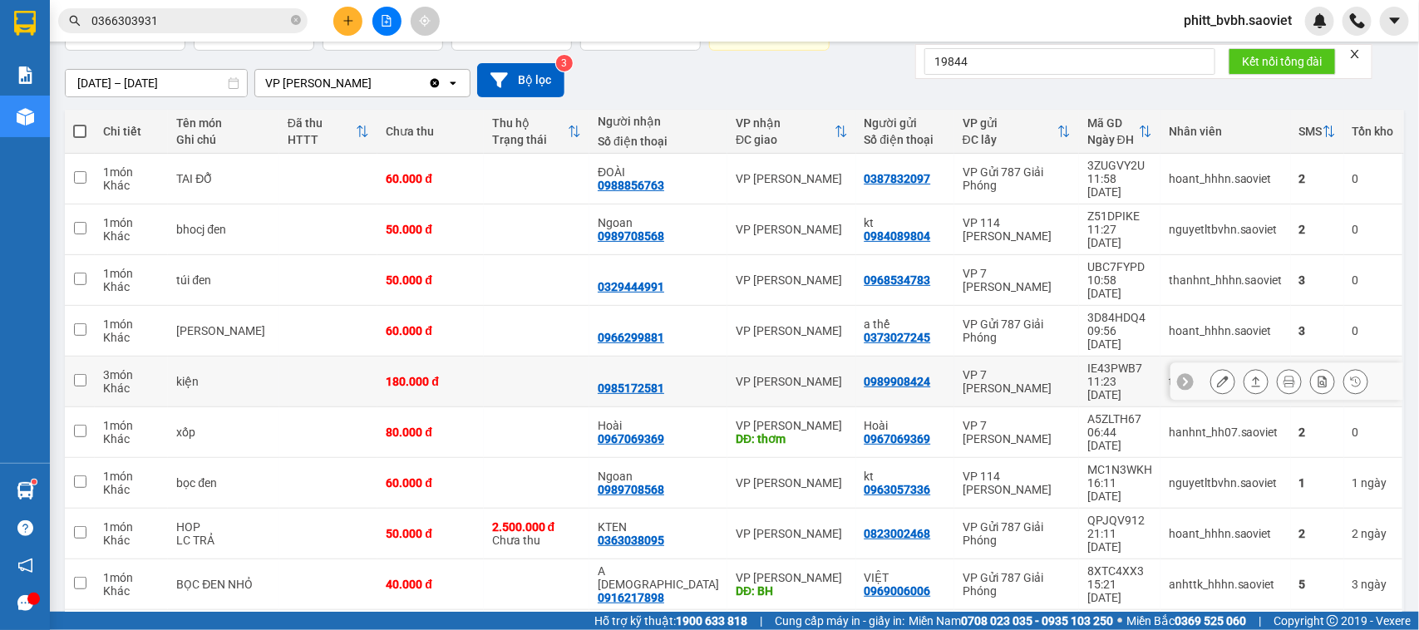
click at [620, 382] on div "0985172581" at bounding box center [631, 388] width 67 height 13
click at [634, 382] on div "0985172581" at bounding box center [631, 388] width 67 height 13
click at [637, 382] on div "0985172581" at bounding box center [631, 388] width 67 height 13
click at [648, 331] on div "0966299881" at bounding box center [631, 337] width 67 height 13
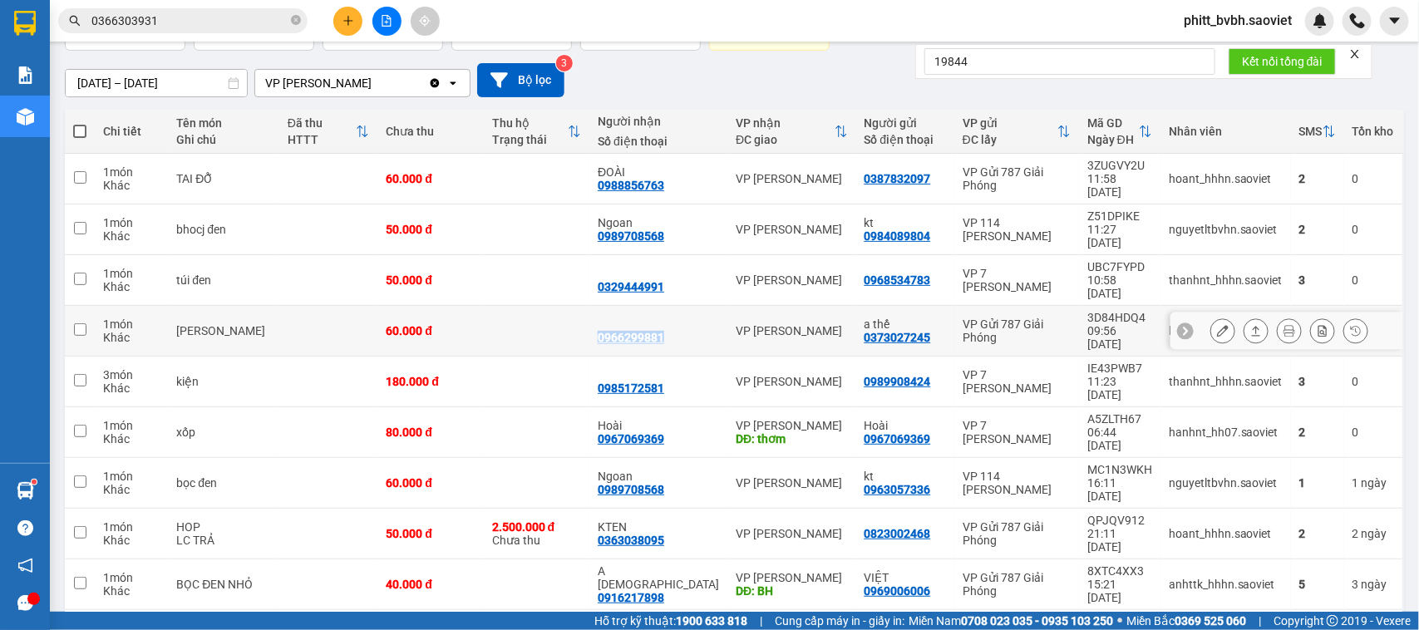
click at [648, 331] on div "0966299881" at bounding box center [631, 337] width 67 height 13
click at [576, 306] on td at bounding box center [537, 331] width 106 height 51
checkbox input "true"
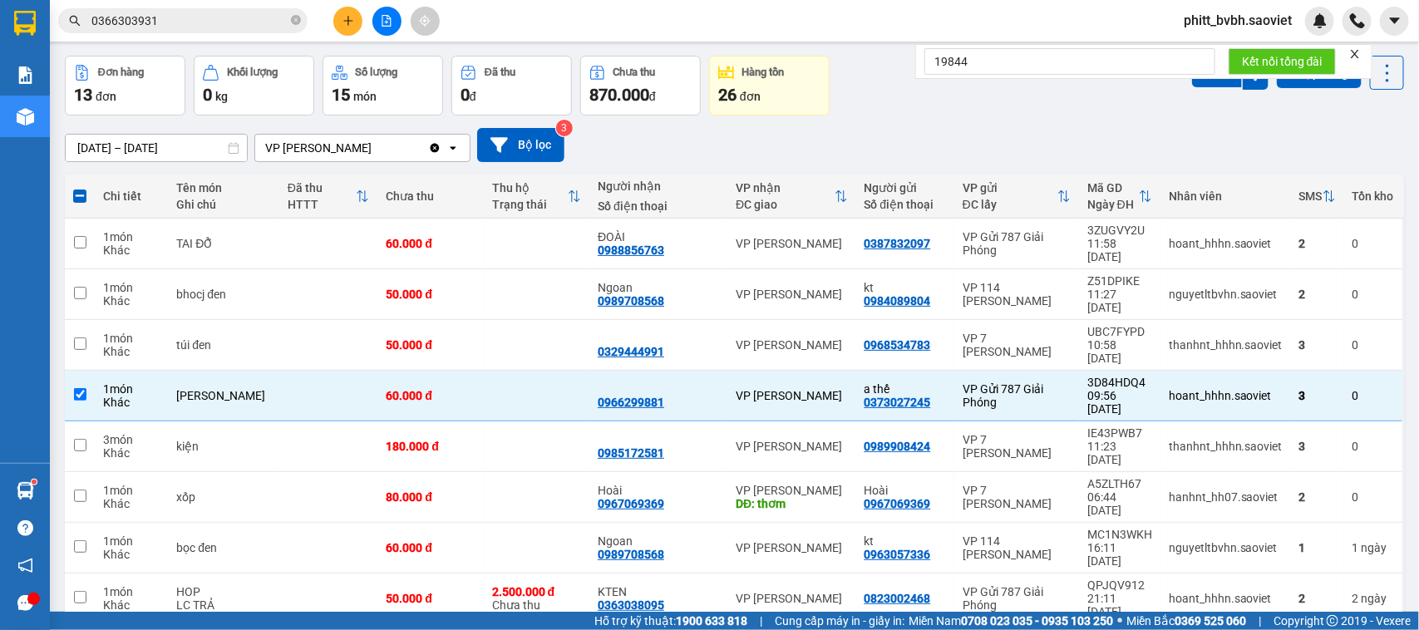
scroll to position [0, 0]
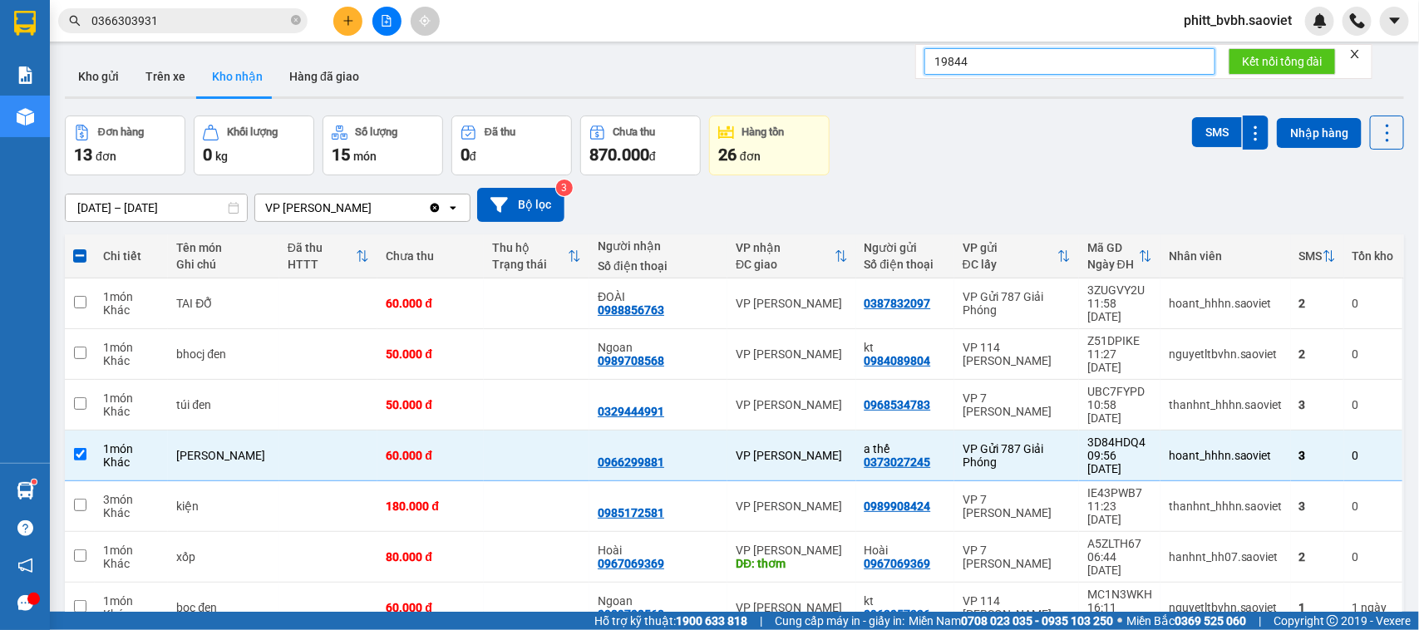
click at [1033, 58] on input "19844" at bounding box center [1070, 61] width 291 height 27
drag, startPoint x: 985, startPoint y: 67, endPoint x: 898, endPoint y: 73, distance: 87.5
click at [898, 73] on body "Kết quả tìm kiếm ( 2 ) Bộ lọc Mã ĐH Trạng thái Món hàng Thu hộ Tổng cước Chưa c…" at bounding box center [709, 315] width 1419 height 630
click at [147, 57] on button "Trên xe" at bounding box center [165, 77] width 67 height 40
type input "[DATE] – [DATE]"
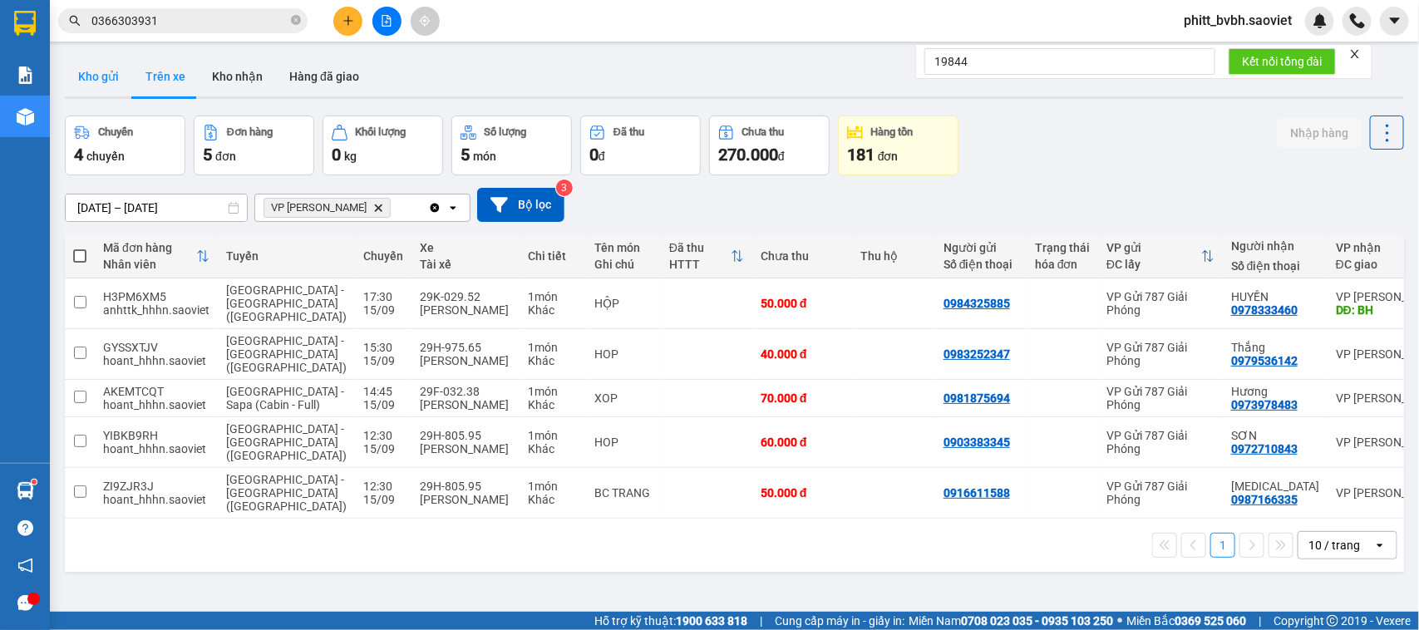
click at [106, 80] on button "Kho gửi" at bounding box center [98, 77] width 67 height 40
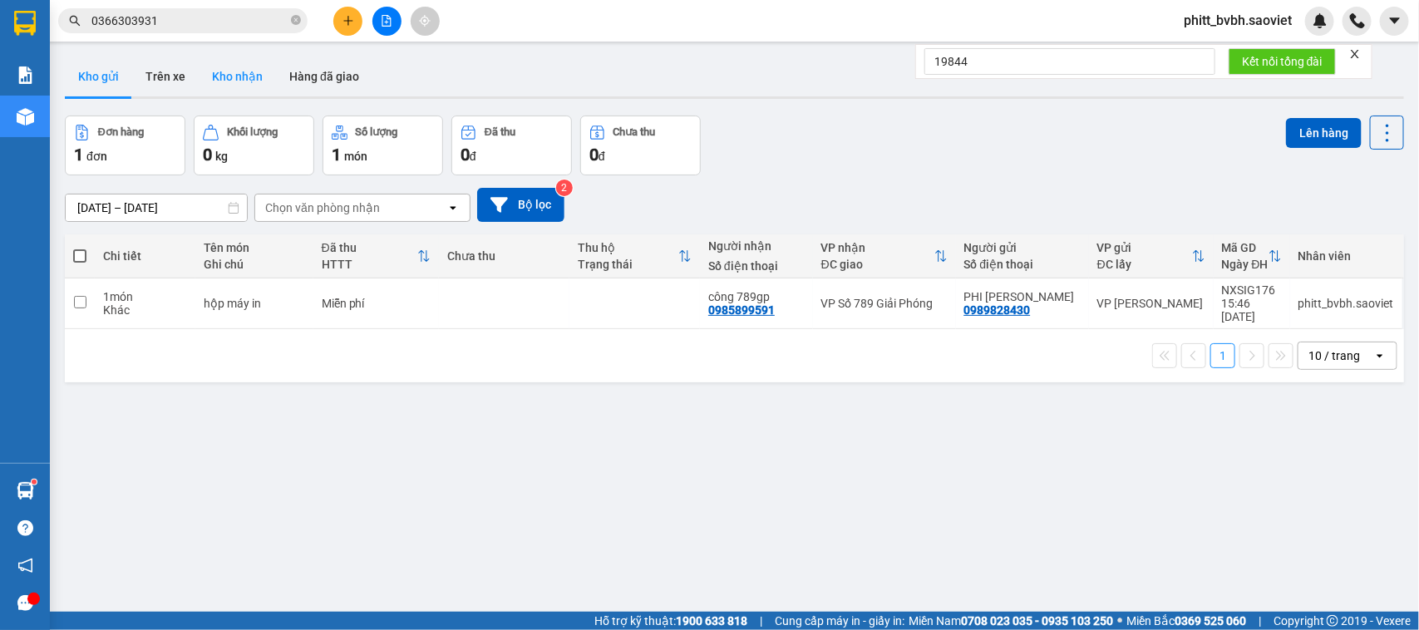
click at [254, 73] on button "Kho nhận" at bounding box center [237, 77] width 77 height 40
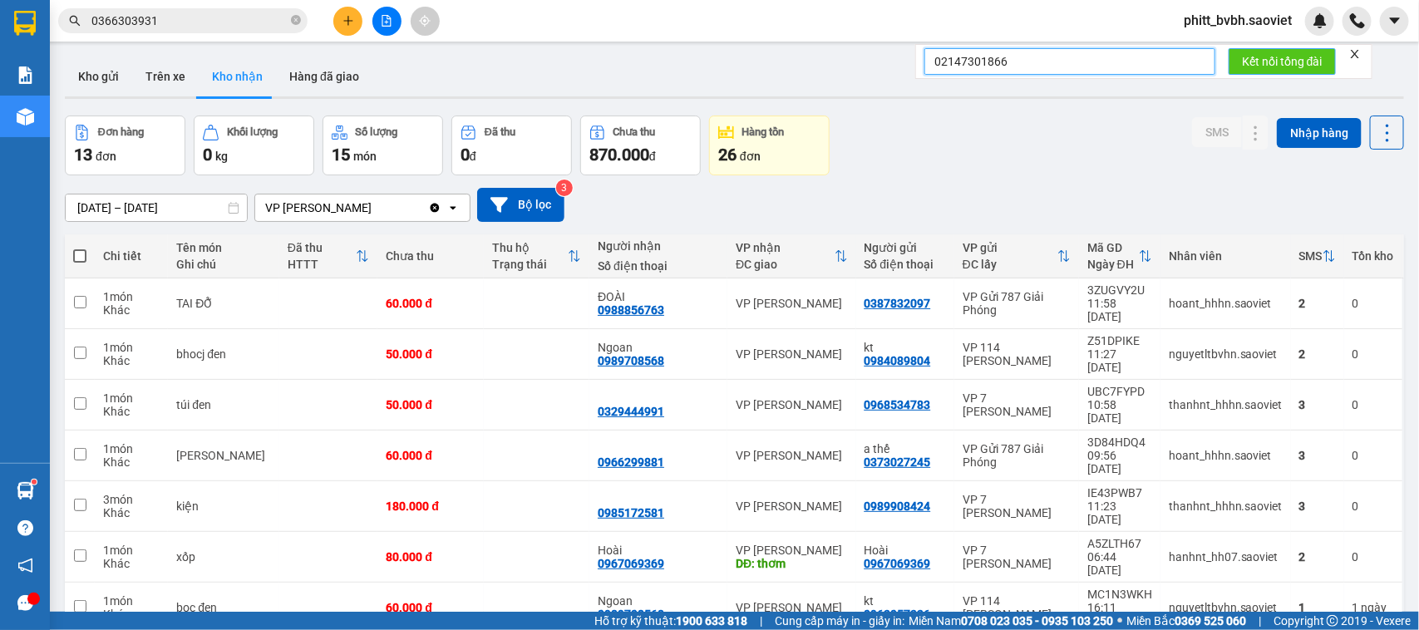
type input "02147301866"
click at [1270, 61] on span "Kết nối tổng đài" at bounding box center [1282, 61] width 81 height 18
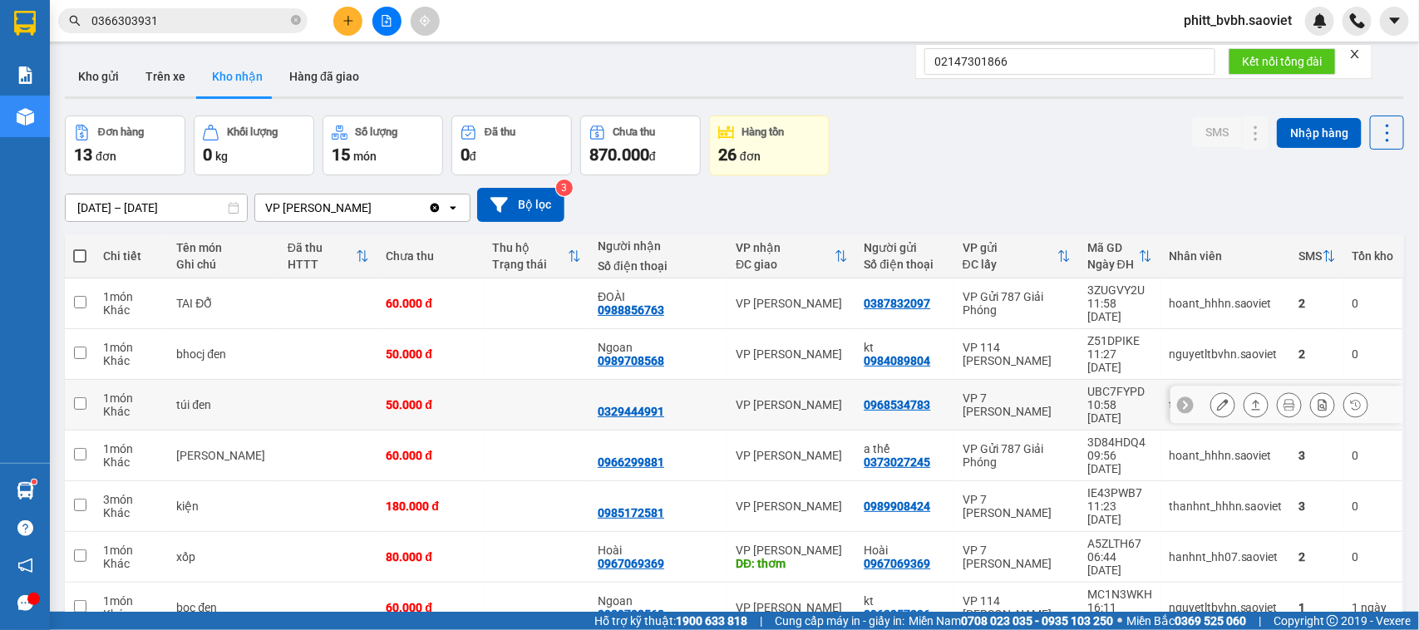
click at [632, 392] on div at bounding box center [658, 398] width 121 height 13
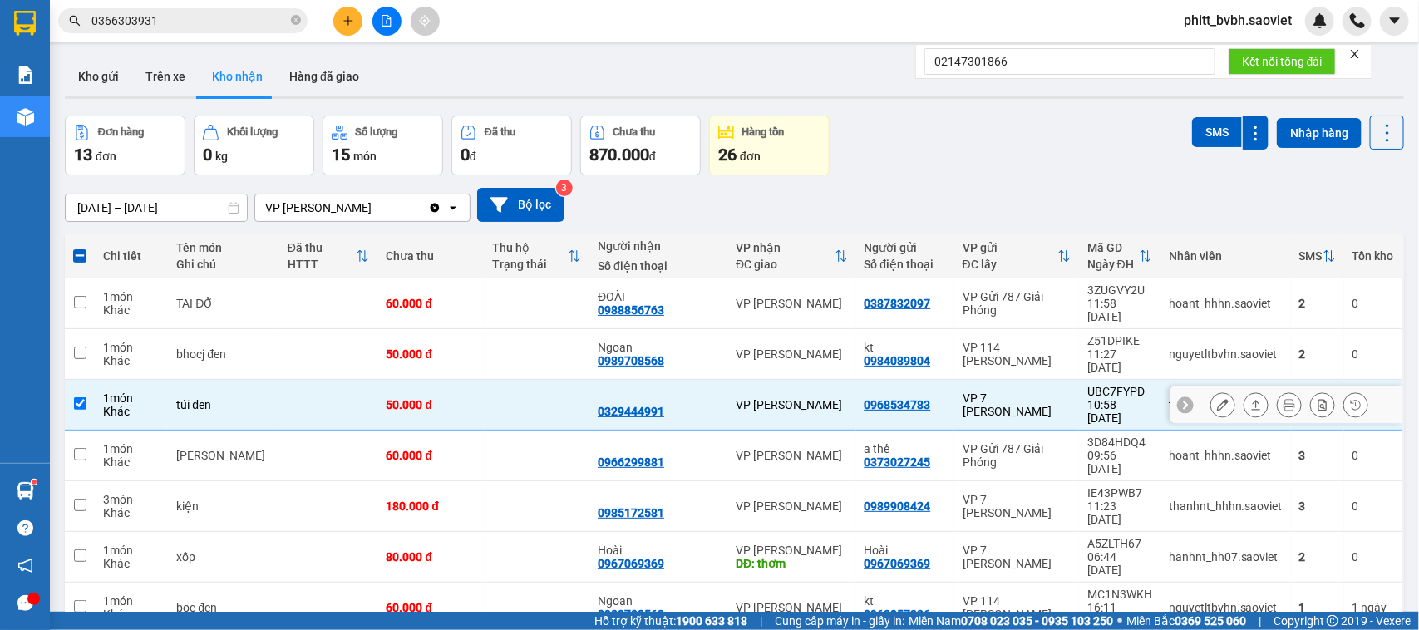
click at [644, 405] on div "0329444991" at bounding box center [631, 411] width 67 height 13
click at [1360, 52] on icon "close" at bounding box center [1355, 54] width 12 height 12
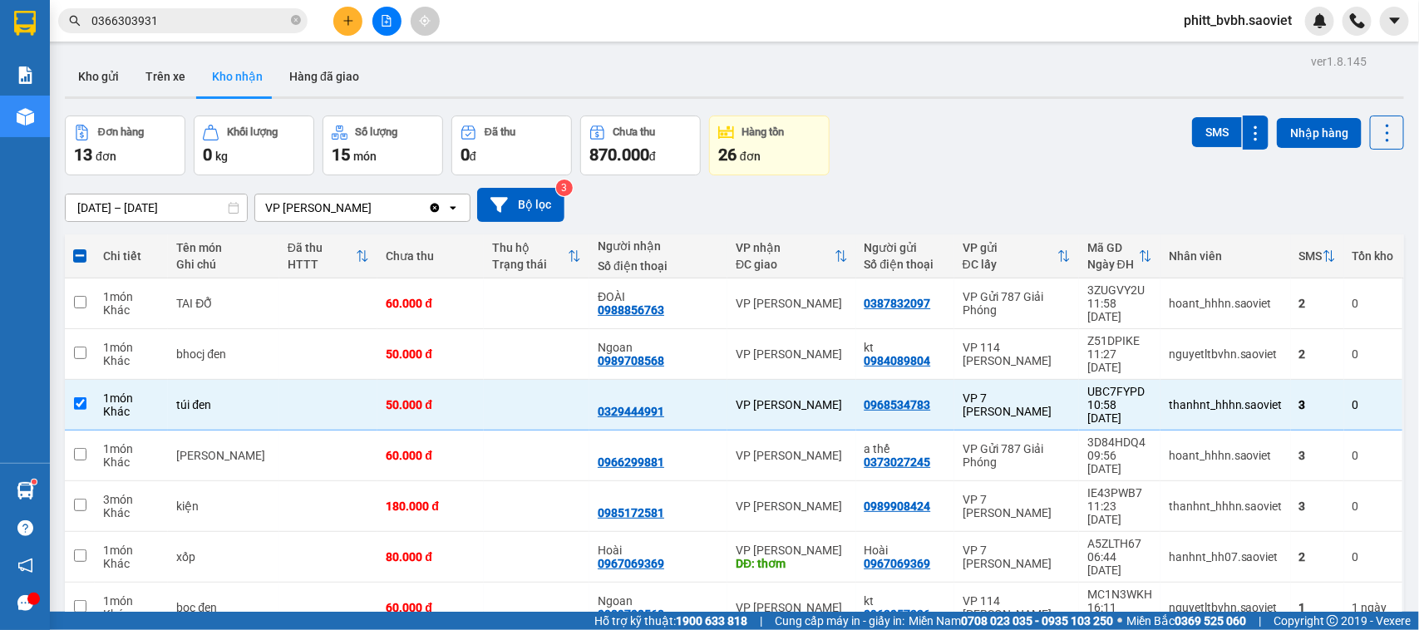
scroll to position [125, 0]
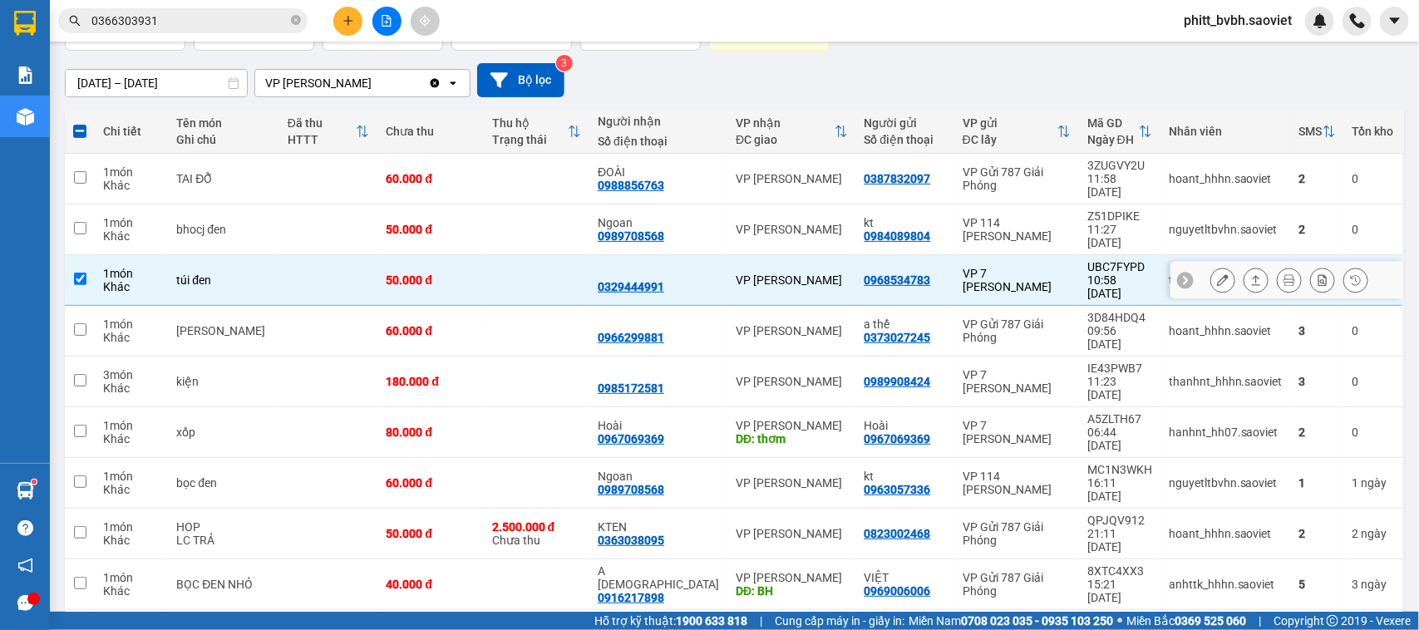
click at [505, 255] on td at bounding box center [537, 280] width 106 height 51
checkbox input "false"
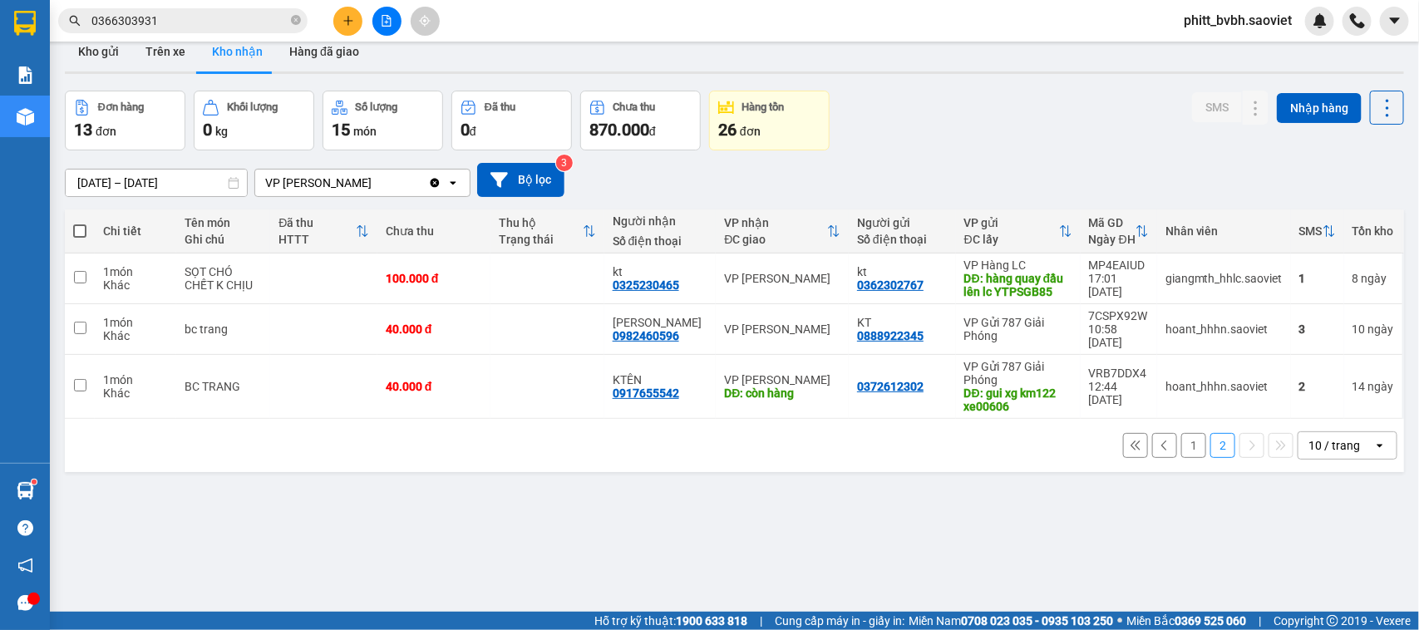
scroll to position [0, 0]
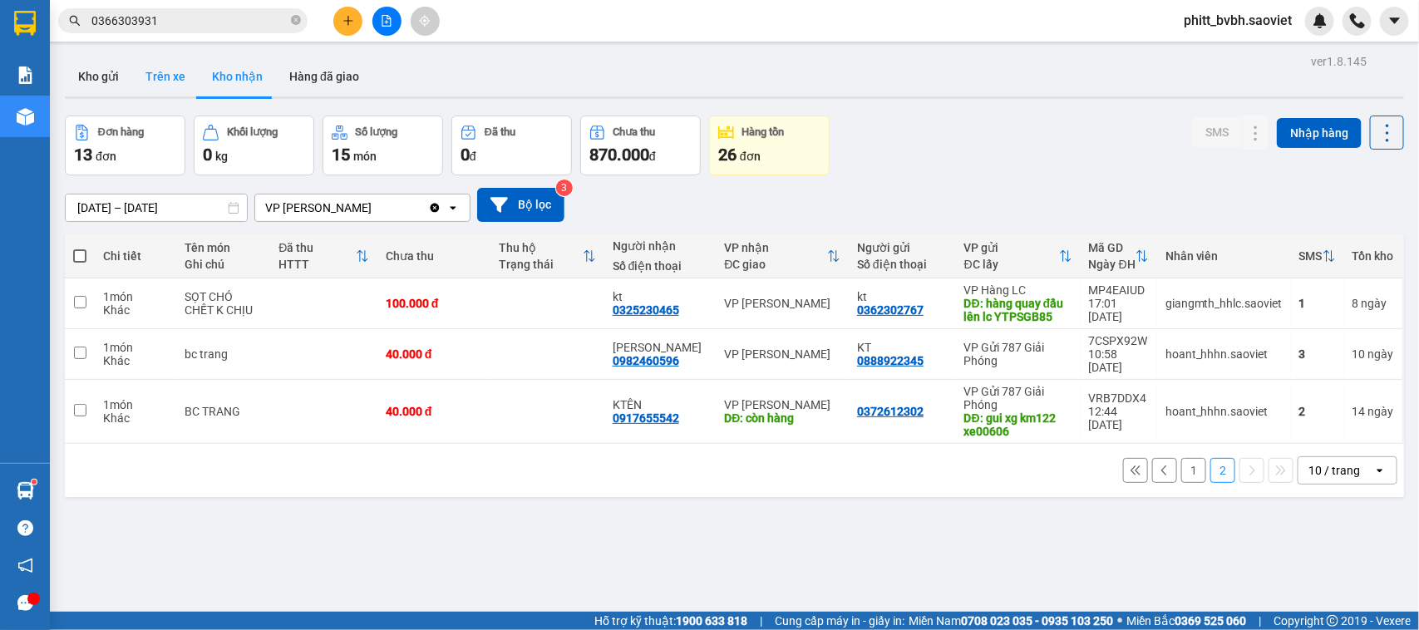
click at [168, 76] on button "Trên xe" at bounding box center [165, 77] width 67 height 40
type input "[DATE] – [DATE]"
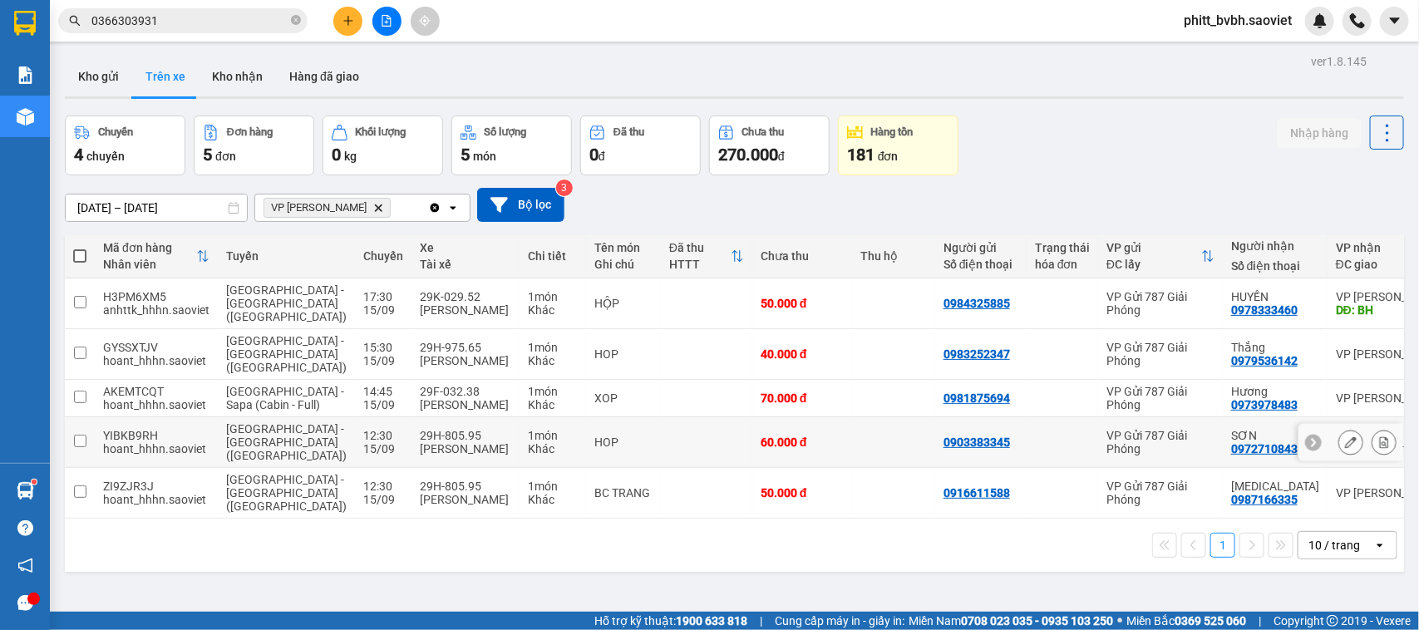
click at [586, 451] on td "HOP" at bounding box center [623, 442] width 75 height 51
checkbox input "true"
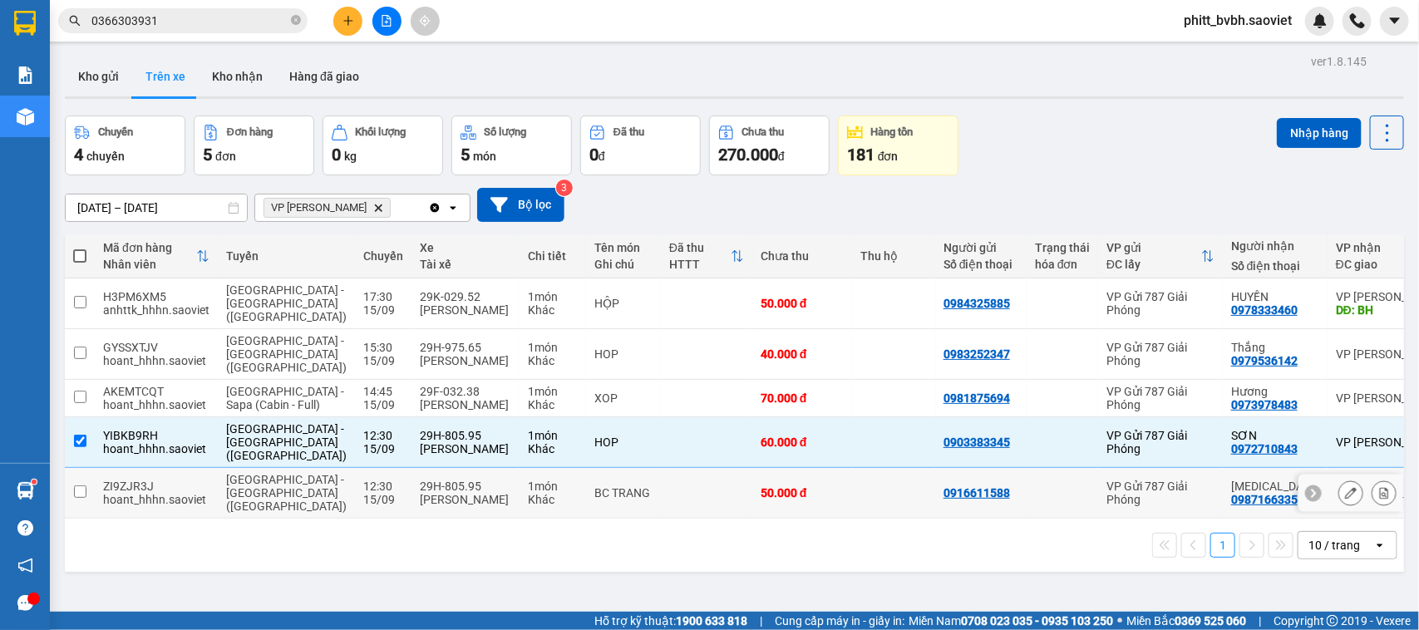
click at [594, 497] on div "BC TRANG" at bounding box center [623, 492] width 58 height 13
checkbox input "true"
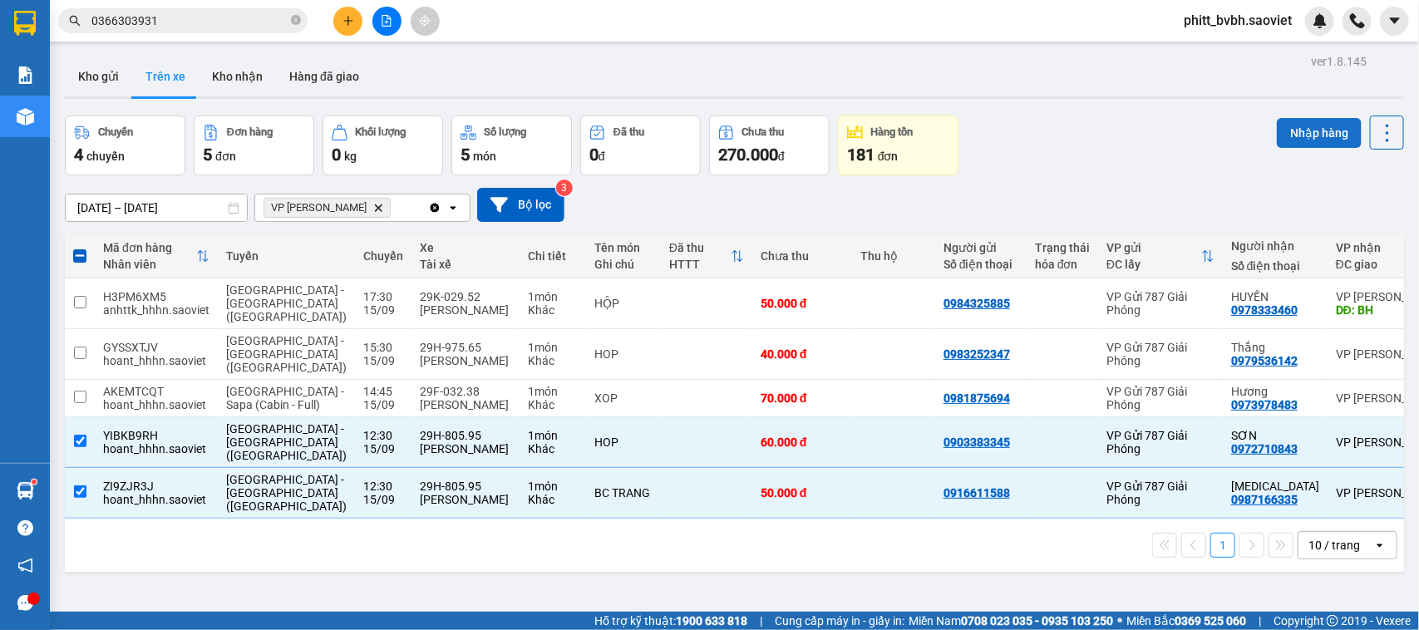
click at [1295, 127] on button "Nhập hàng" at bounding box center [1319, 133] width 85 height 30
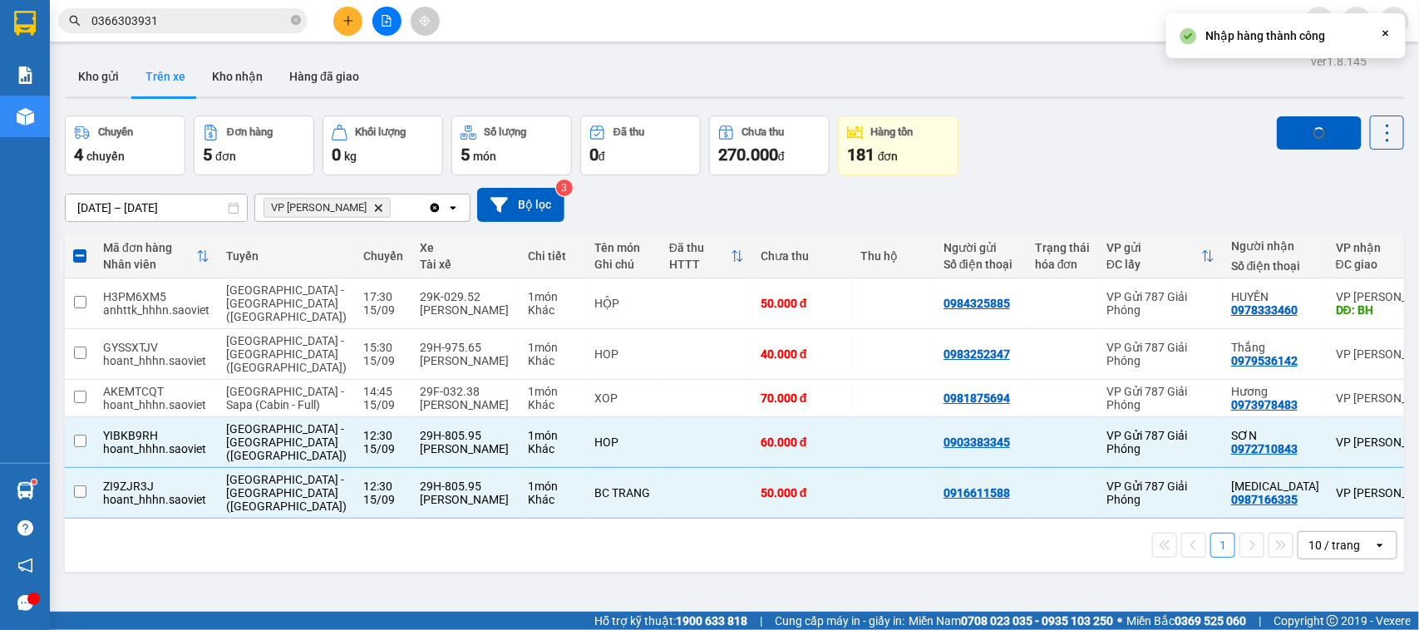
checkbox input "false"
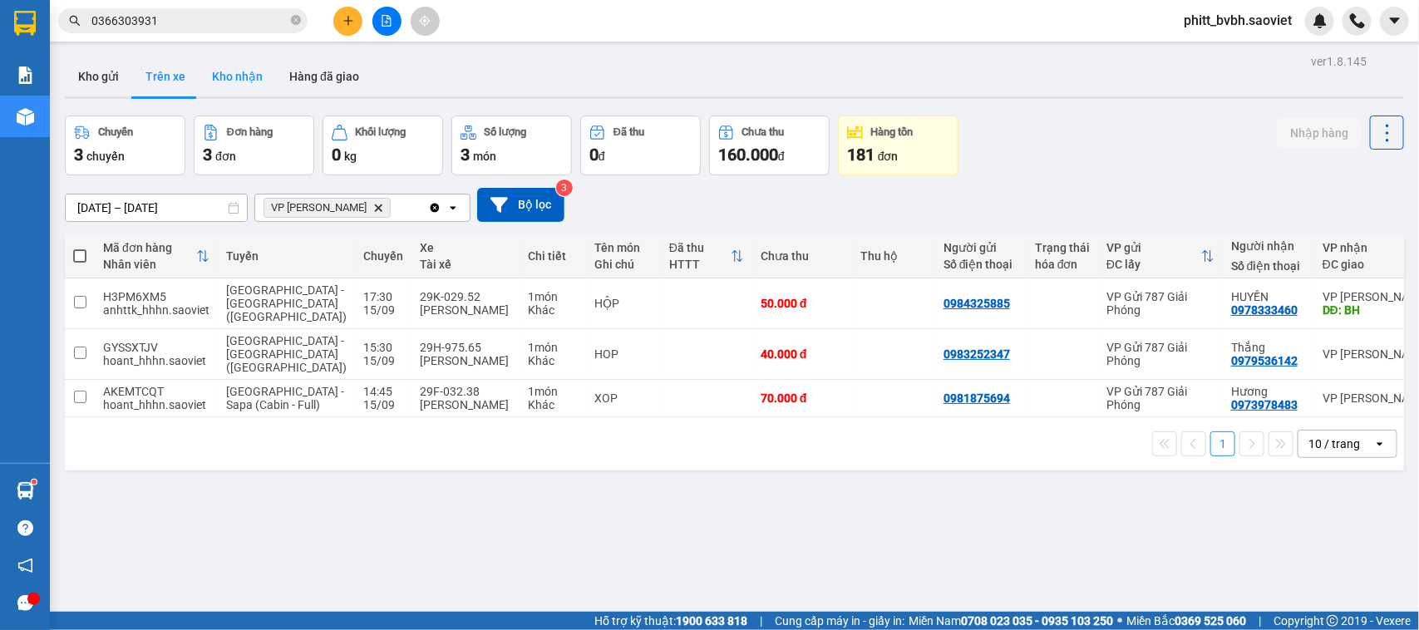
click at [229, 83] on button "Kho nhận" at bounding box center [237, 77] width 77 height 40
type input "[DATE] – [DATE]"
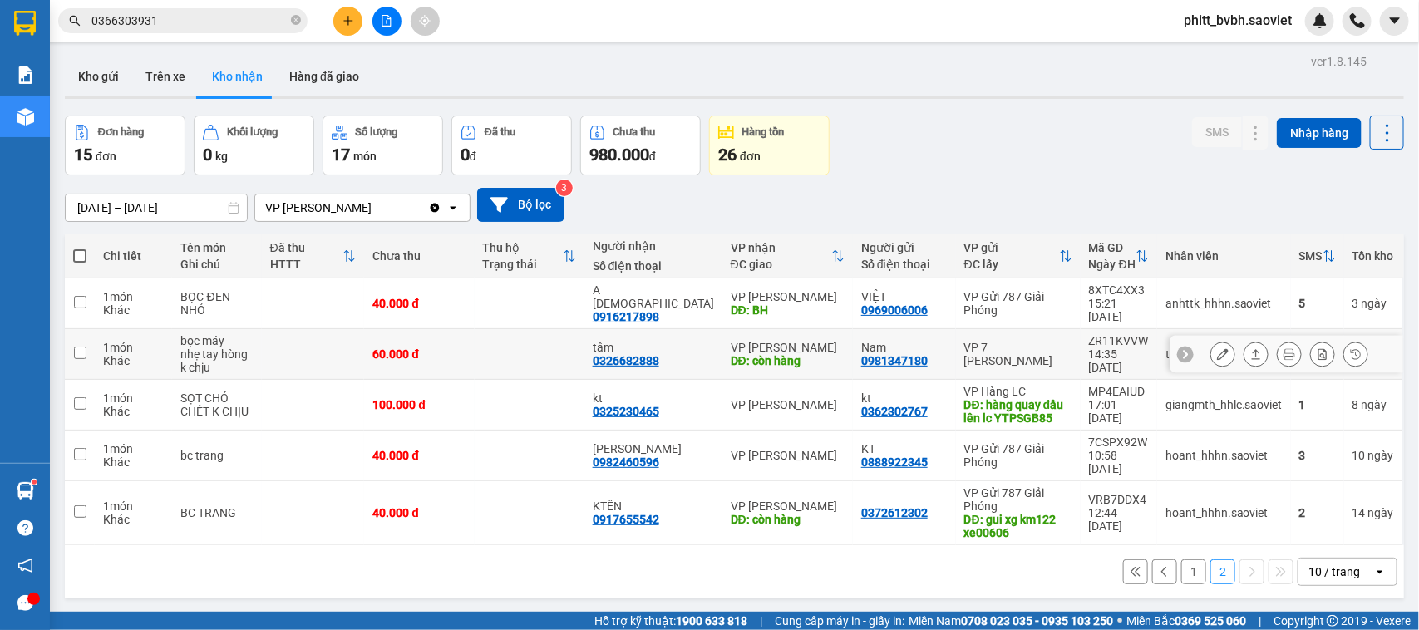
drag, startPoint x: 439, startPoint y: 338, endPoint x: 480, endPoint y: 288, distance: 64.4
click at [441, 348] on div "60.000 đ" at bounding box center [418, 354] width 93 height 13
checkbox input "true"
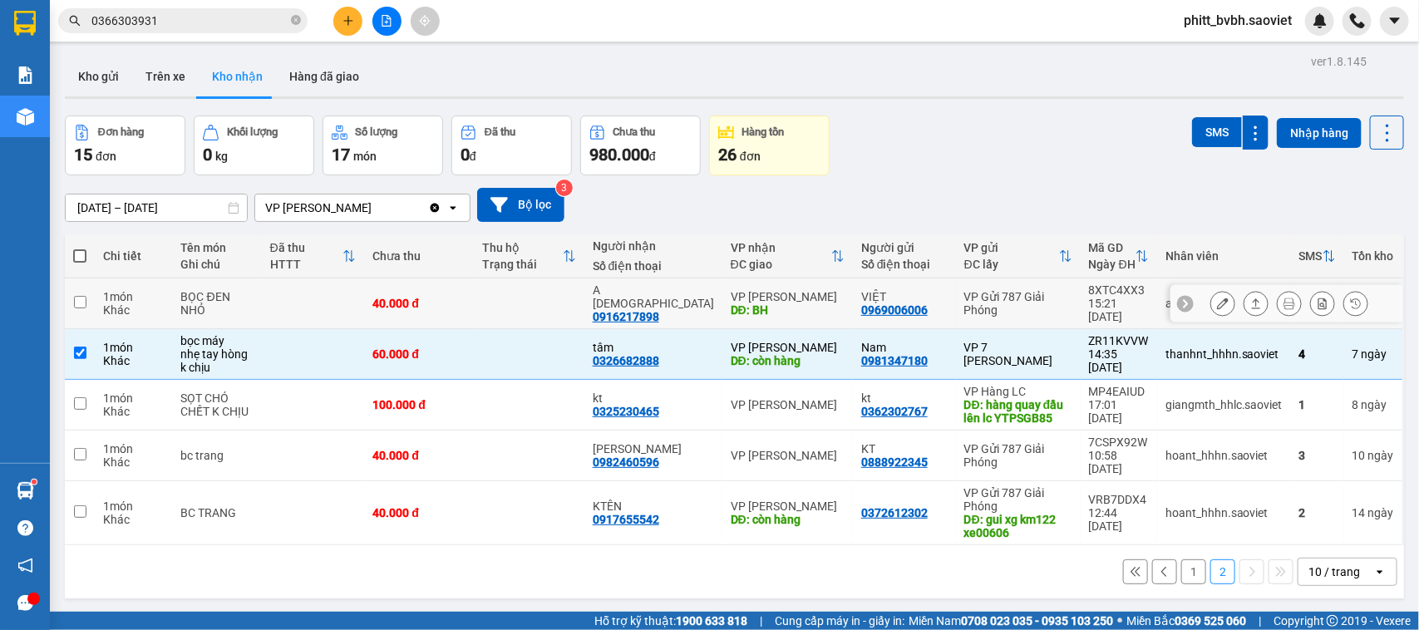
click at [474, 288] on td "40.000 đ" at bounding box center [419, 304] width 110 height 51
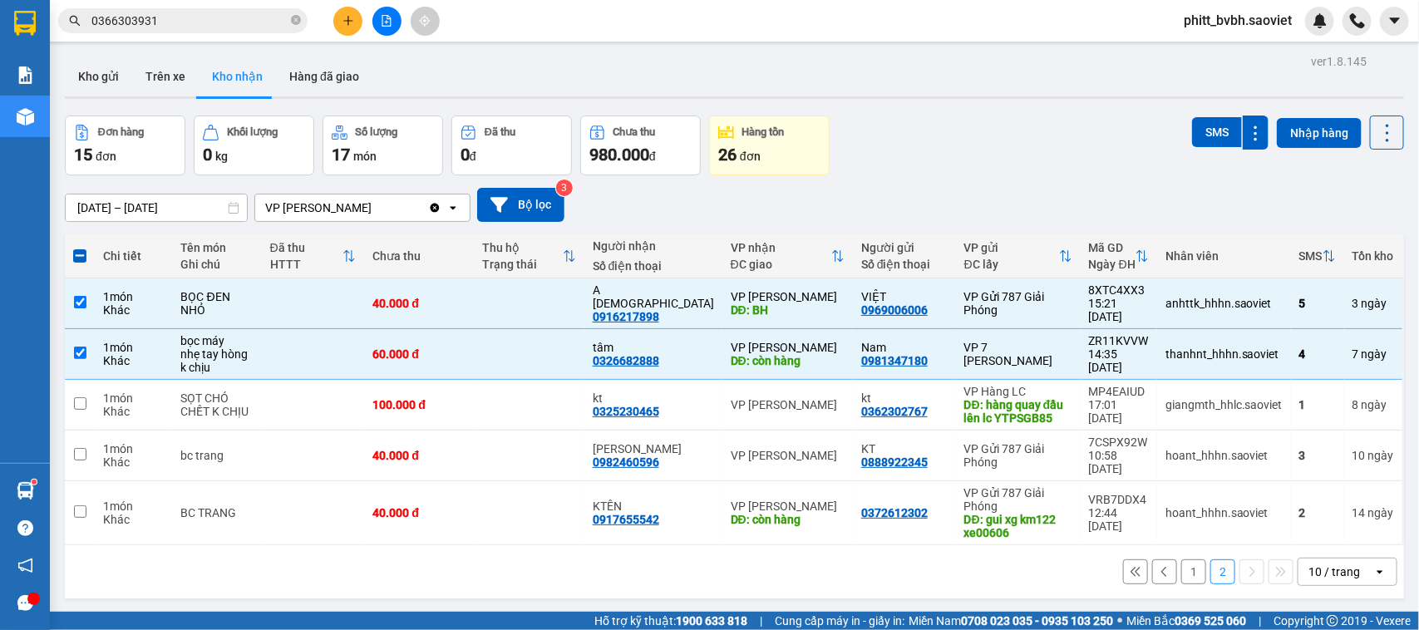
click at [1187, 560] on button "1" at bounding box center [1193, 572] width 25 height 25
checkbox input "false"
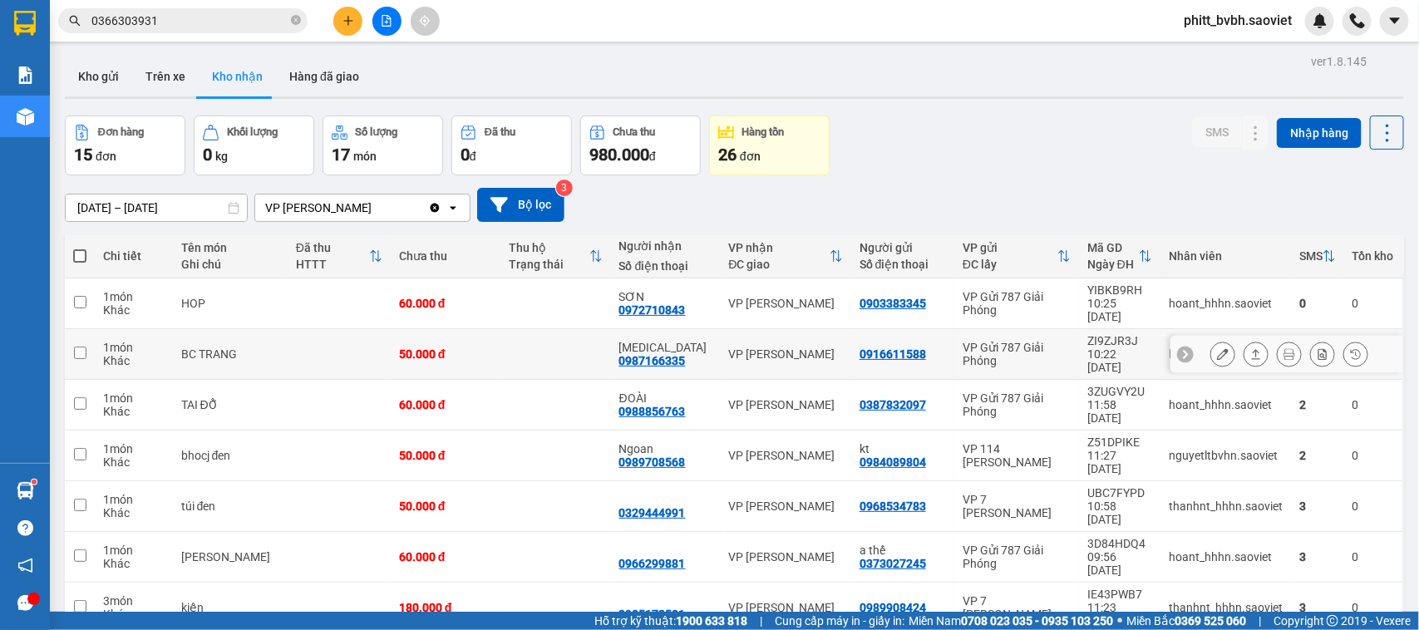
click at [486, 342] on td "50.000 đ" at bounding box center [446, 354] width 110 height 51
checkbox input "true"
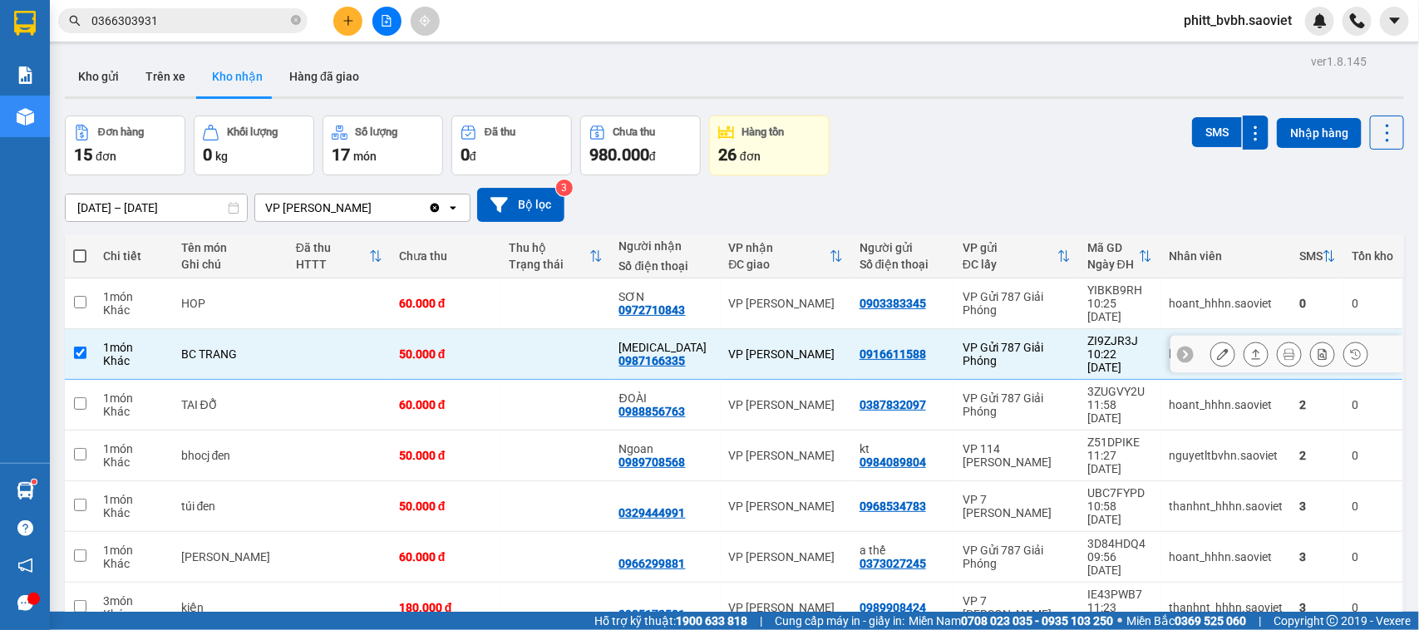
click at [485, 304] on td "60.000 đ" at bounding box center [446, 304] width 110 height 51
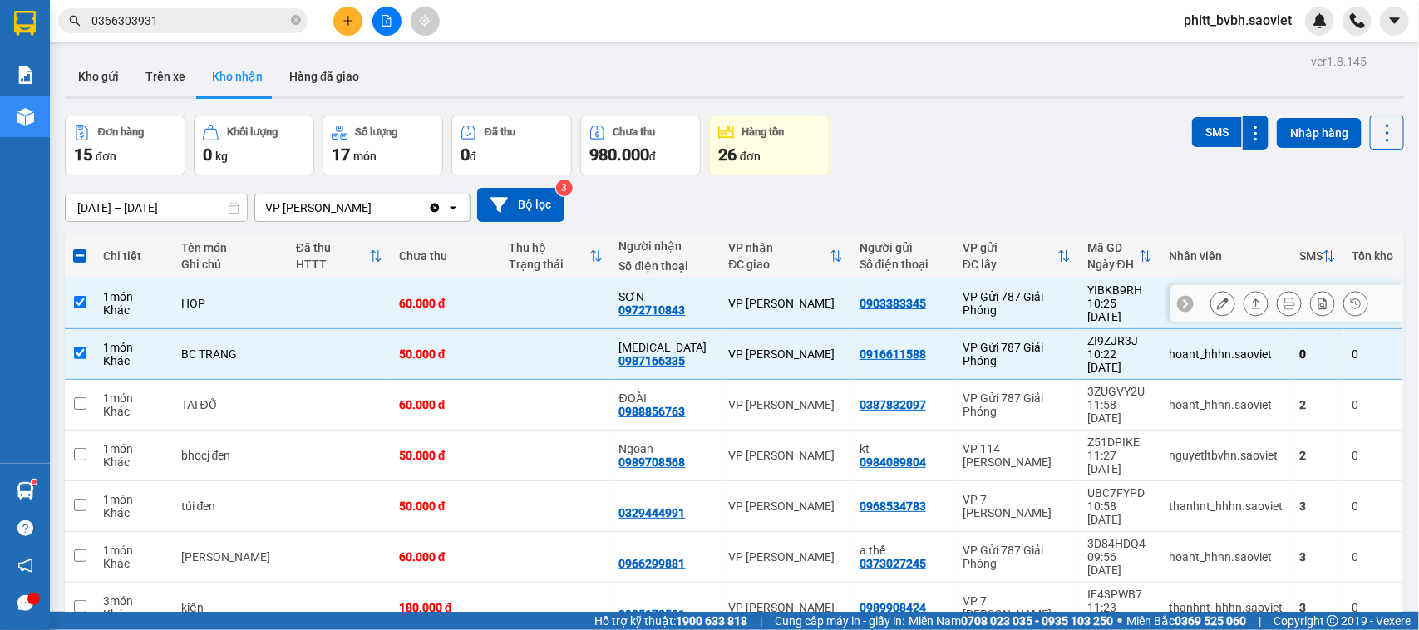
checkbox input "true"
click at [1208, 136] on button "SMS" at bounding box center [1217, 132] width 50 height 30
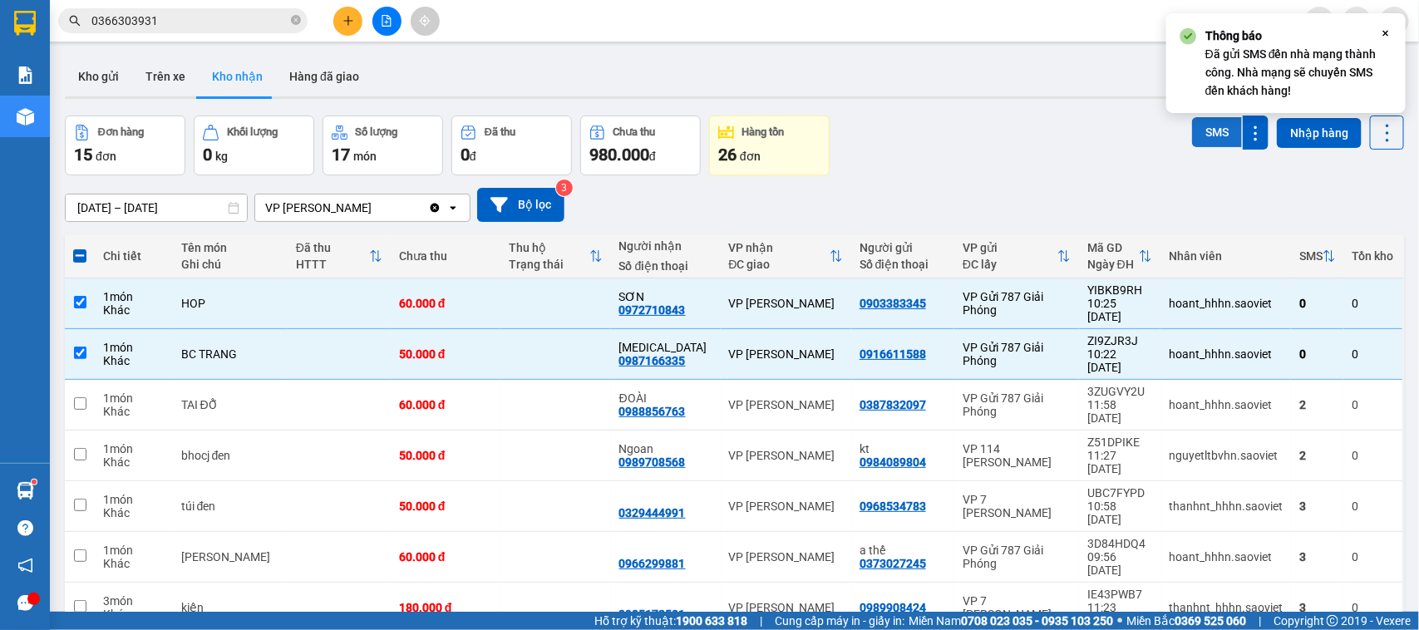
click at [1208, 136] on button "SMS" at bounding box center [1217, 132] width 50 height 30
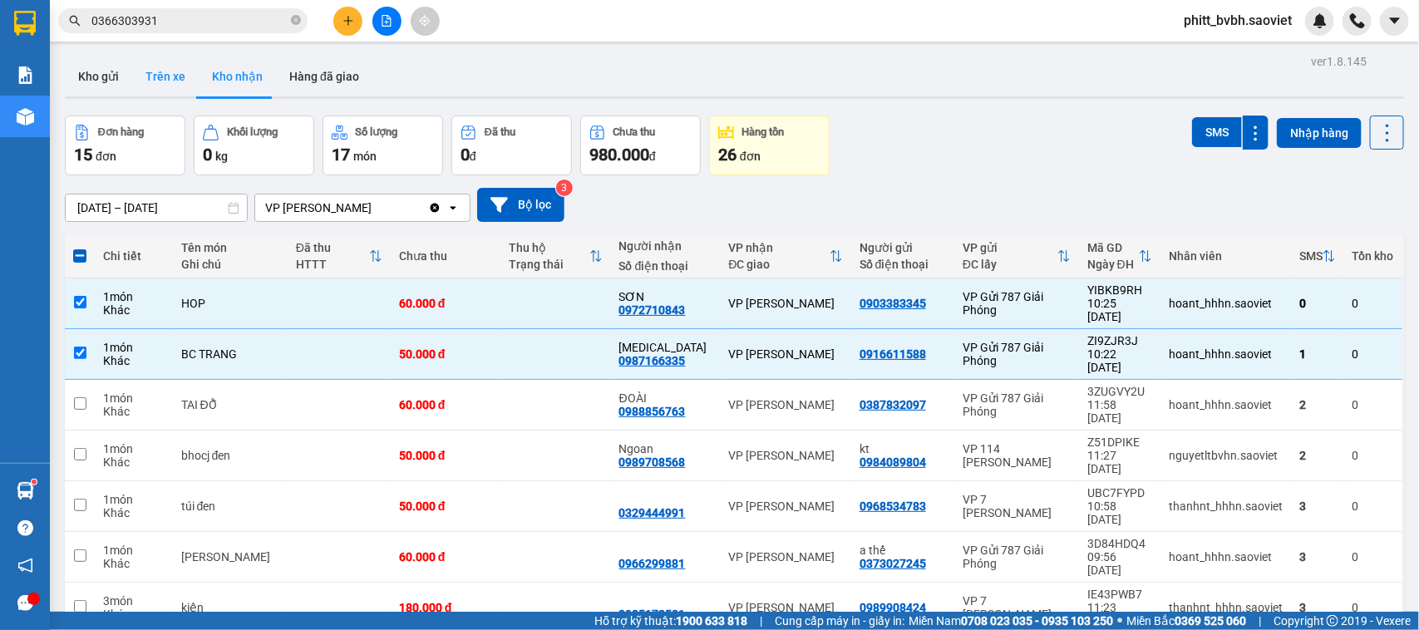
drag, startPoint x: 88, startPoint y: 73, endPoint x: 137, endPoint y: 85, distance: 50.4
click at [89, 76] on button "Kho gửi" at bounding box center [98, 77] width 67 height 40
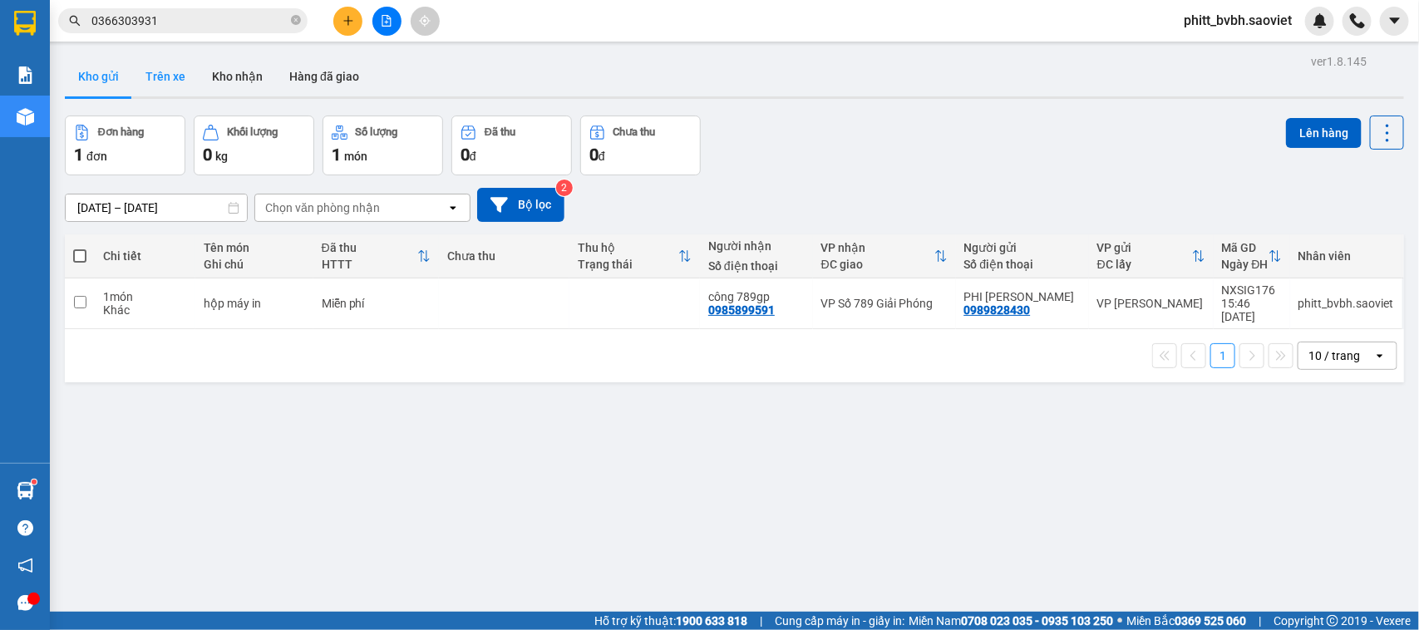
click at [150, 81] on button "Trên xe" at bounding box center [165, 77] width 67 height 40
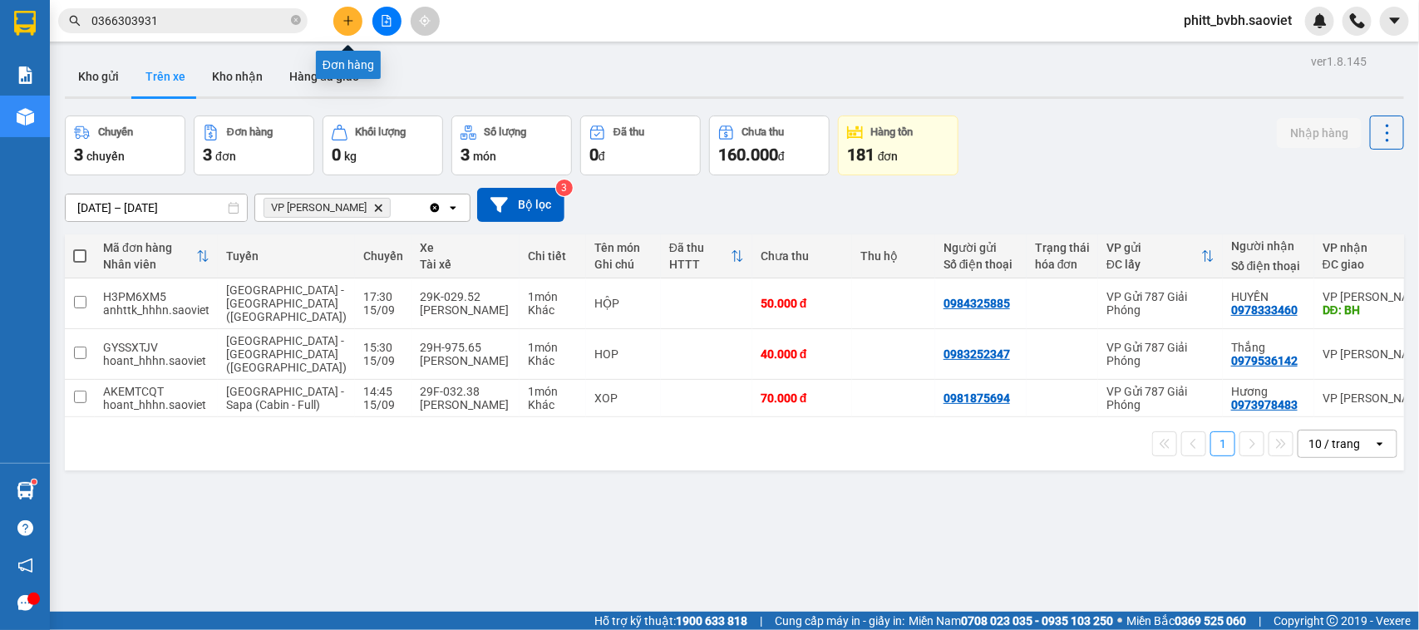
click at [350, 29] on button at bounding box center [347, 21] width 29 height 29
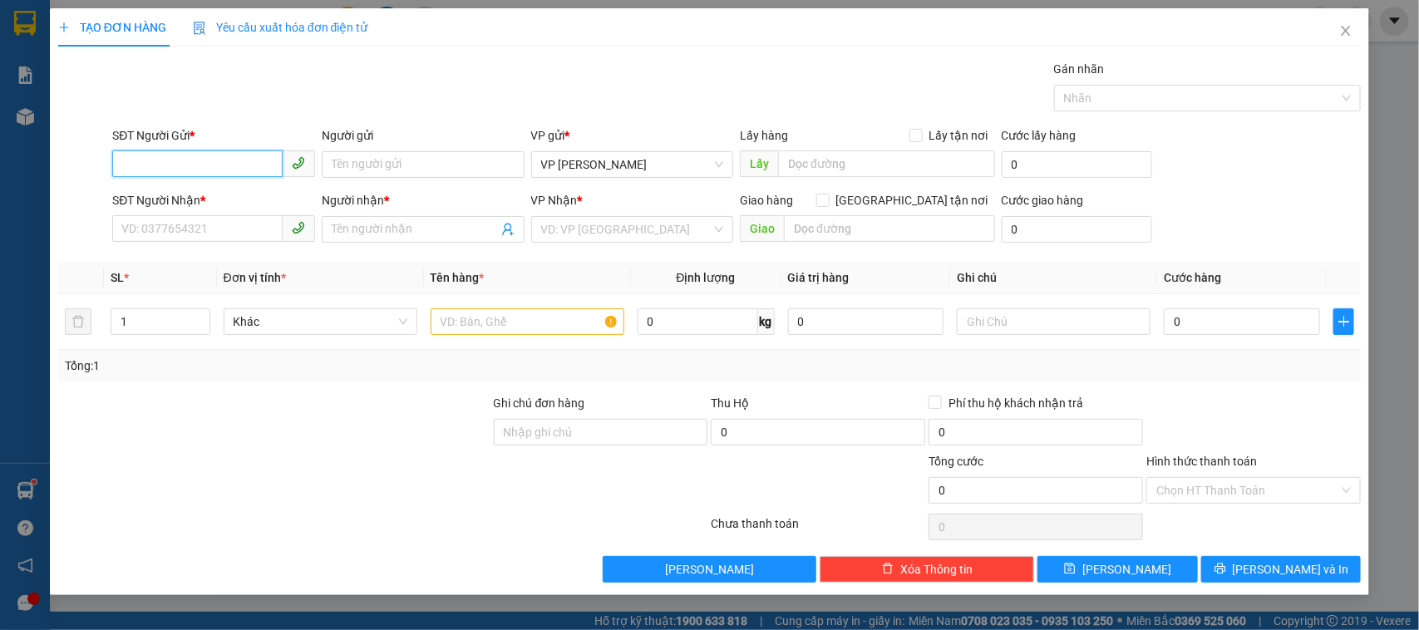
click at [188, 162] on input "SĐT Người Gửi *" at bounding box center [197, 163] width 170 height 27
type input "0"
click at [1344, 26] on icon "close" at bounding box center [1345, 30] width 13 height 13
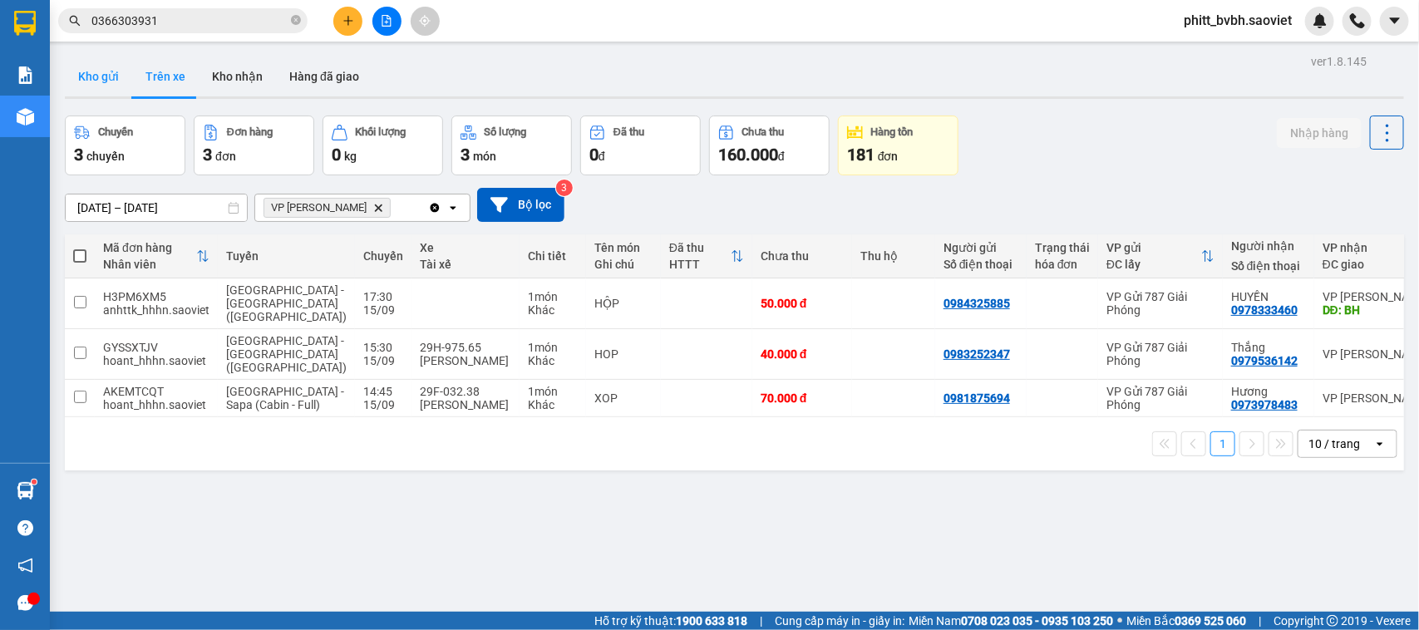
click at [76, 72] on button "Kho gửi" at bounding box center [98, 77] width 67 height 40
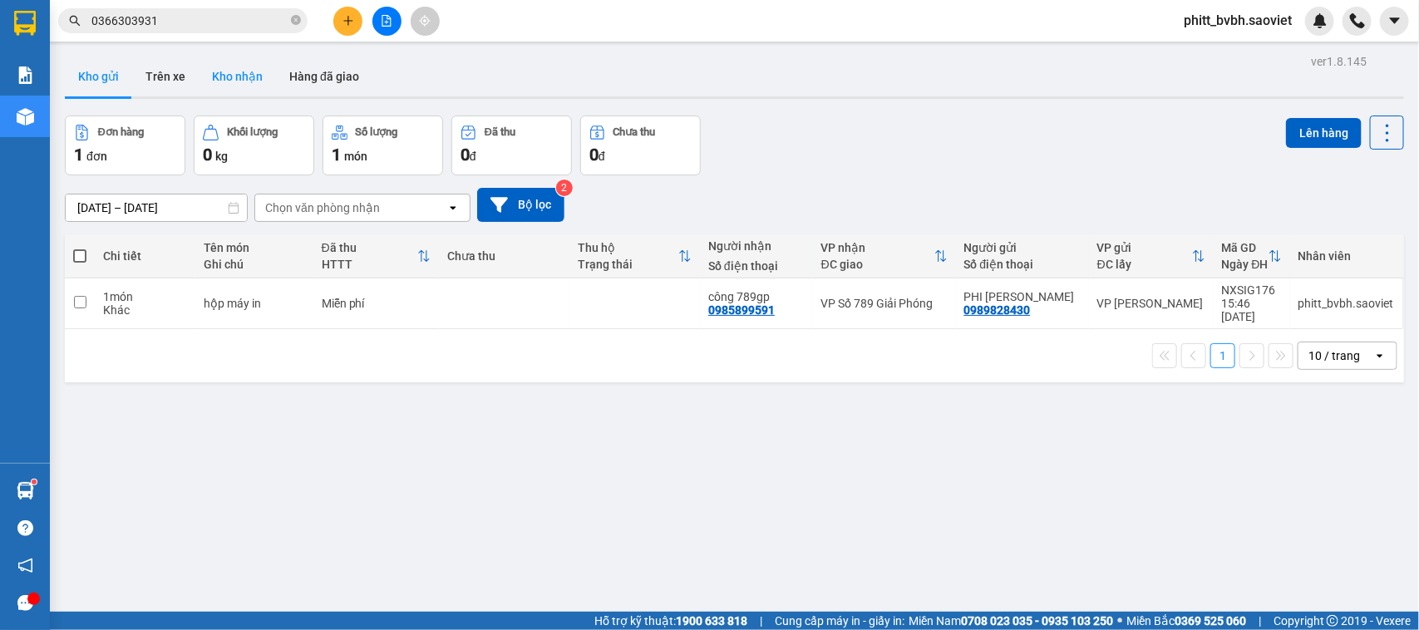
click at [239, 85] on button "Kho nhận" at bounding box center [237, 77] width 77 height 40
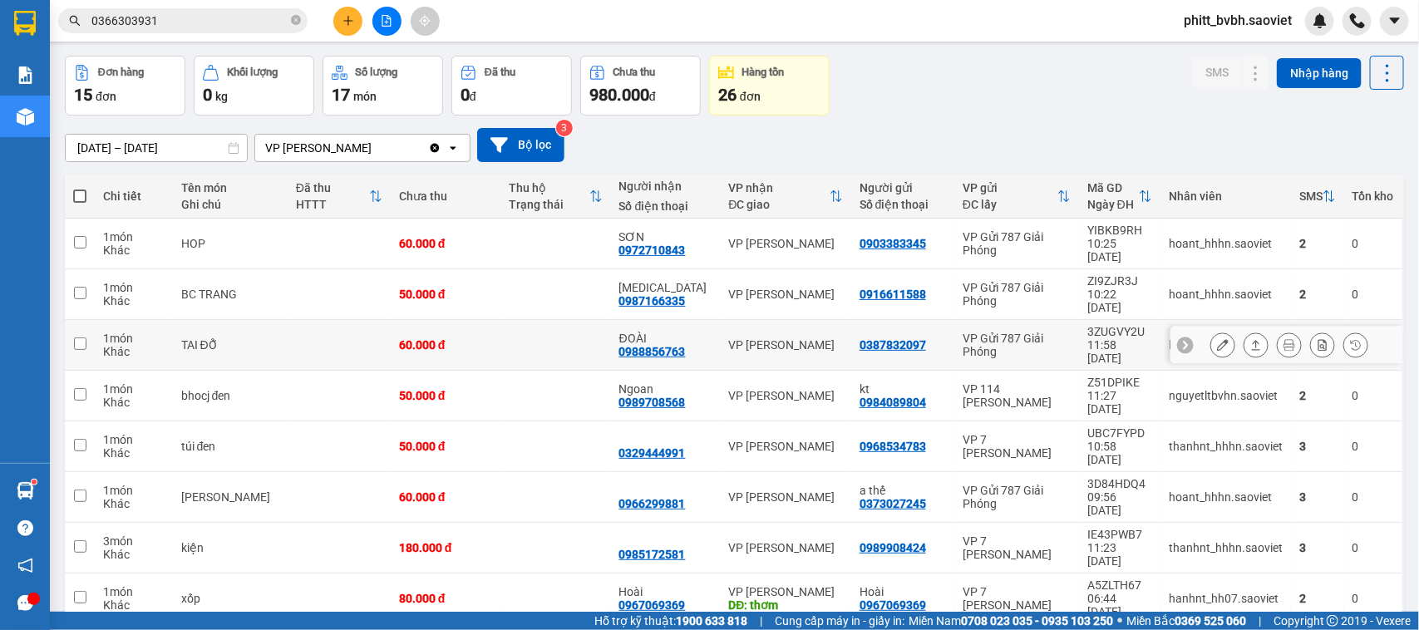
scroll to position [111, 0]
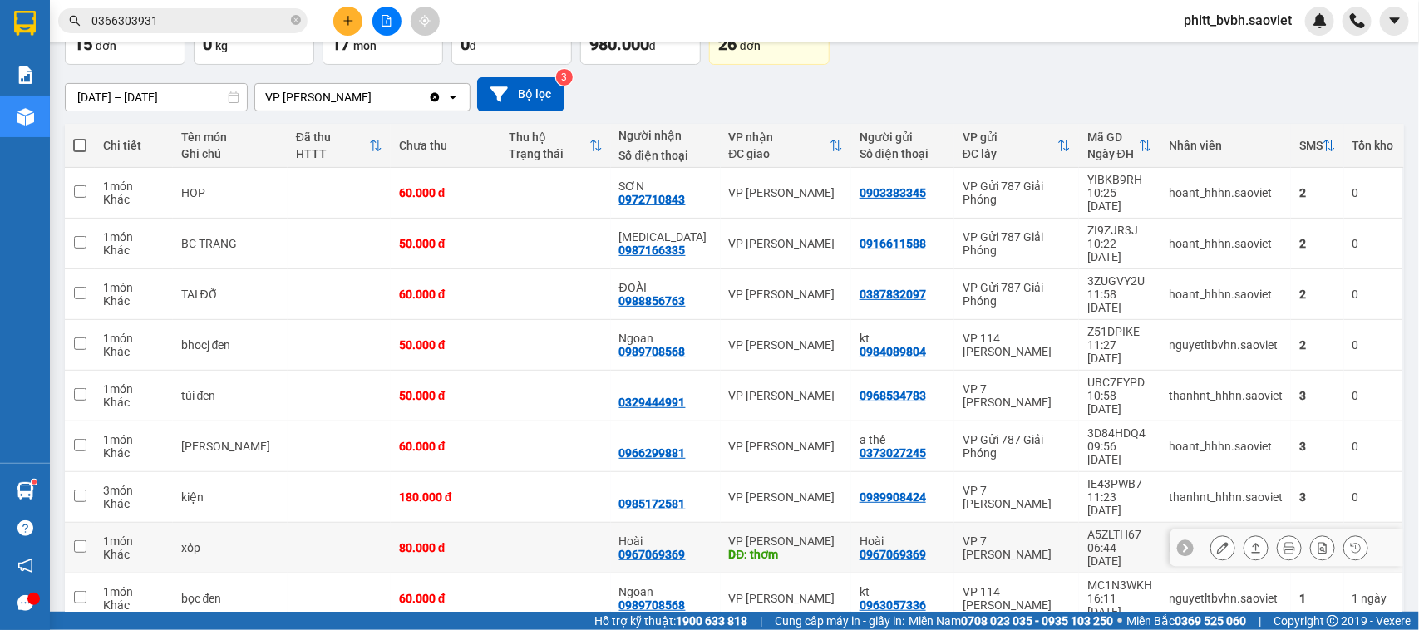
drag, startPoint x: 560, startPoint y: 446, endPoint x: 608, endPoint y: 456, distance: 49.1
click at [559, 523] on td at bounding box center [556, 548] width 110 height 51
checkbox input "true"
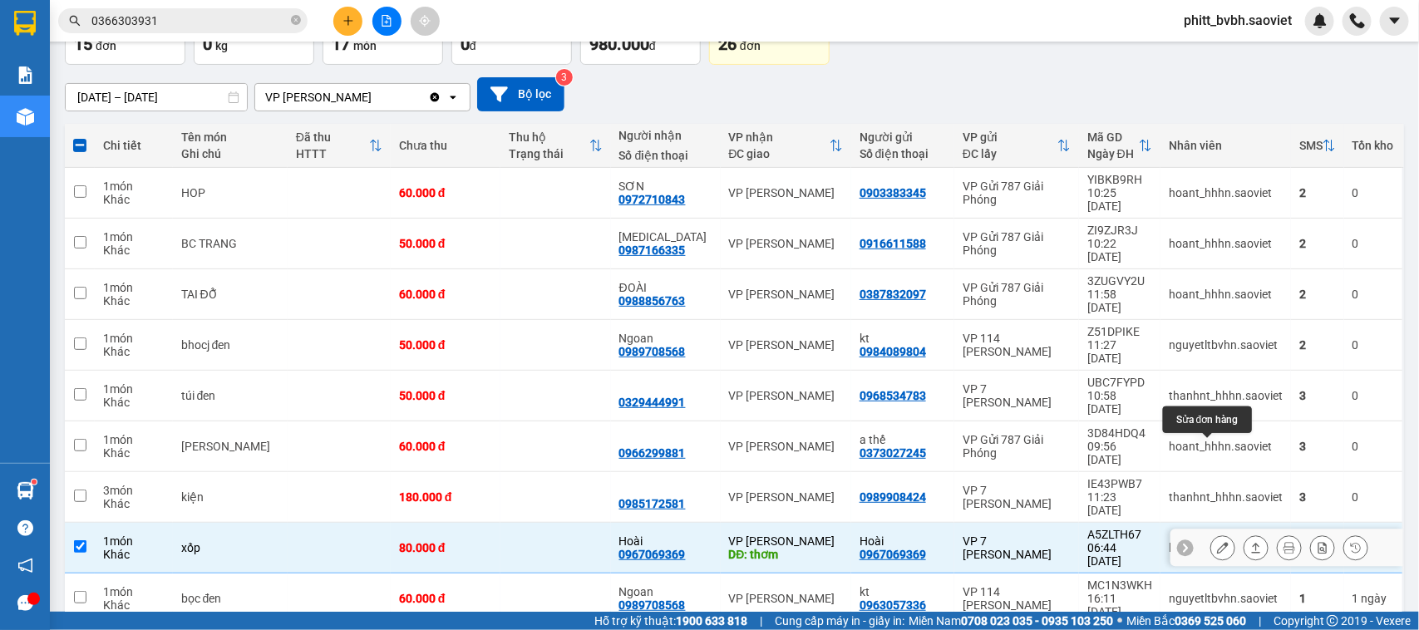
click at [1217, 542] on icon at bounding box center [1223, 548] width 12 height 12
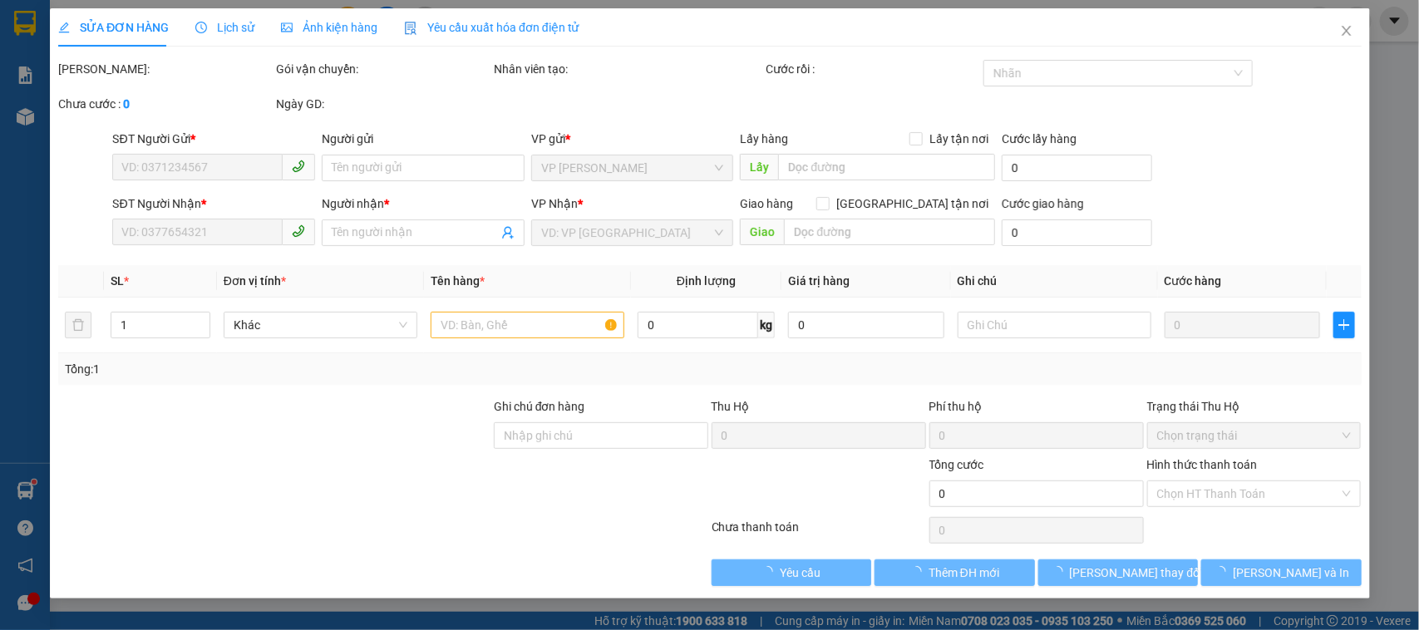
type input "0967069369"
type input "Hoài"
type input "0967069369"
type input "Hoài"
type input "thơm"
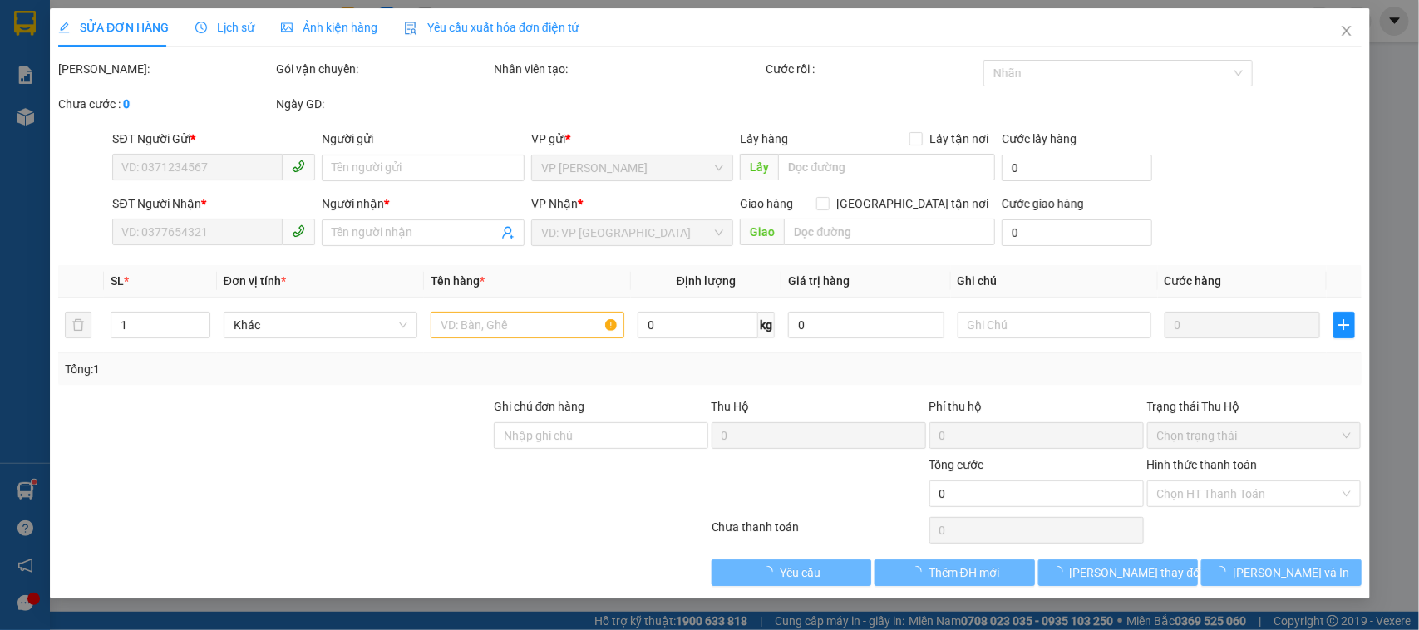
type input "80.000"
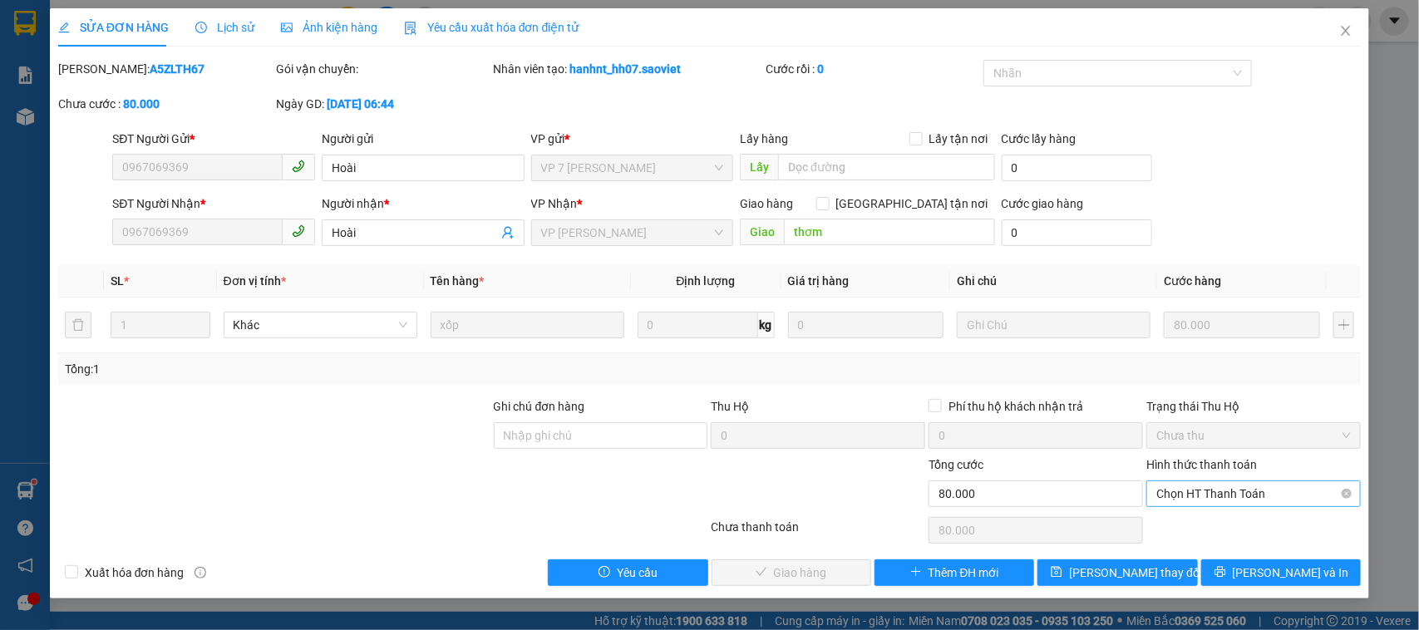
click at [1228, 500] on span "Chọn HT Thanh Toán" at bounding box center [1253, 493] width 195 height 25
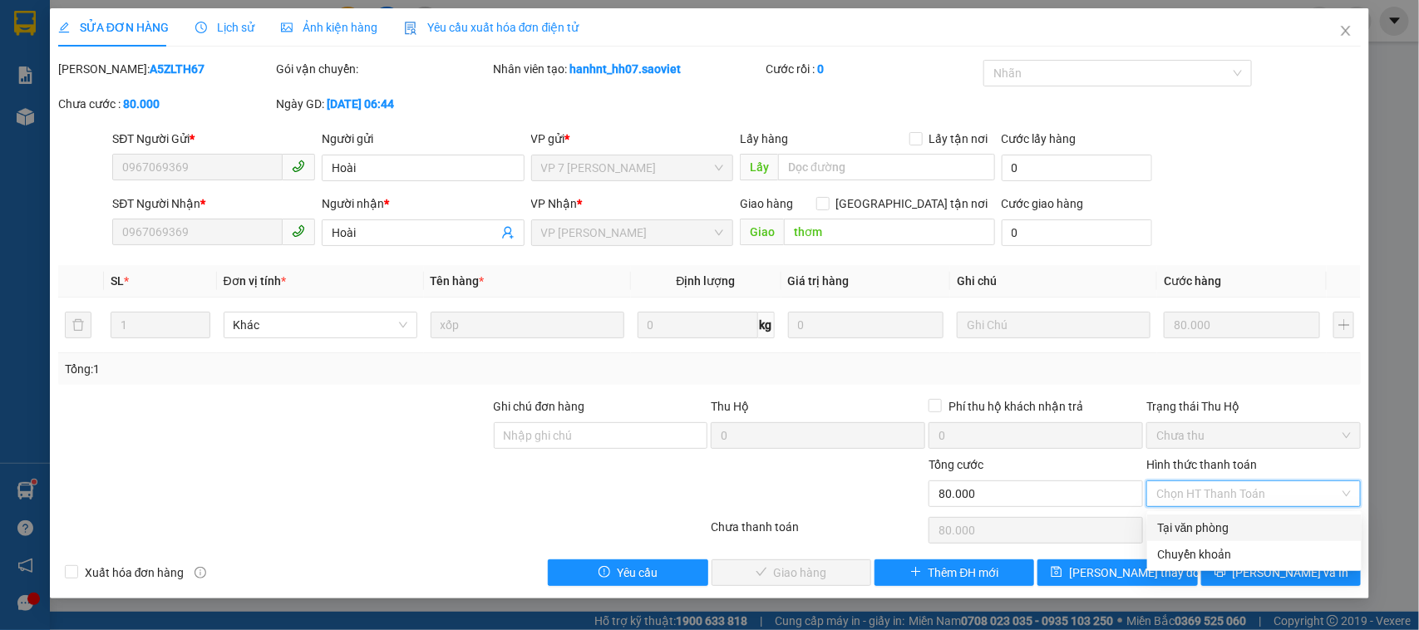
click at [1186, 534] on div "Tại văn phòng" at bounding box center [1254, 528] width 195 height 18
type input "0"
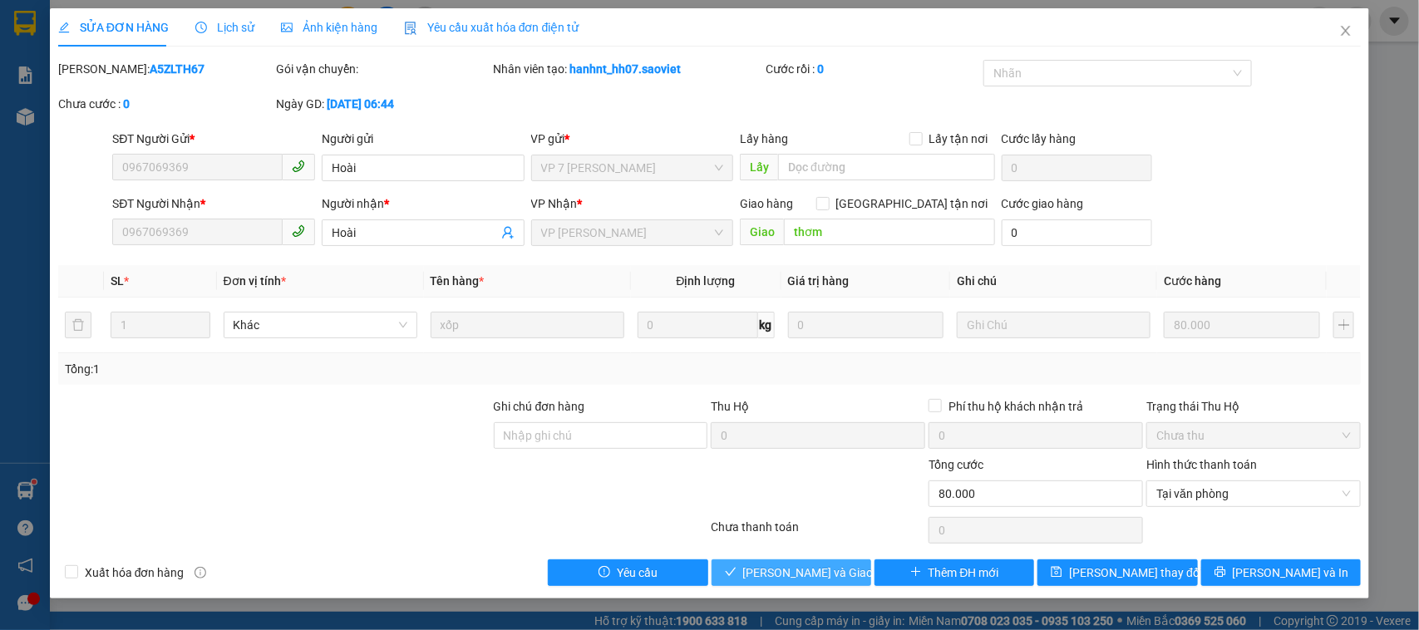
drag, startPoint x: 808, startPoint y: 578, endPoint x: 1206, endPoint y: 466, distance: 413.5
click at [809, 576] on span "[PERSON_NAME] và Giao hàng" at bounding box center [823, 573] width 160 height 18
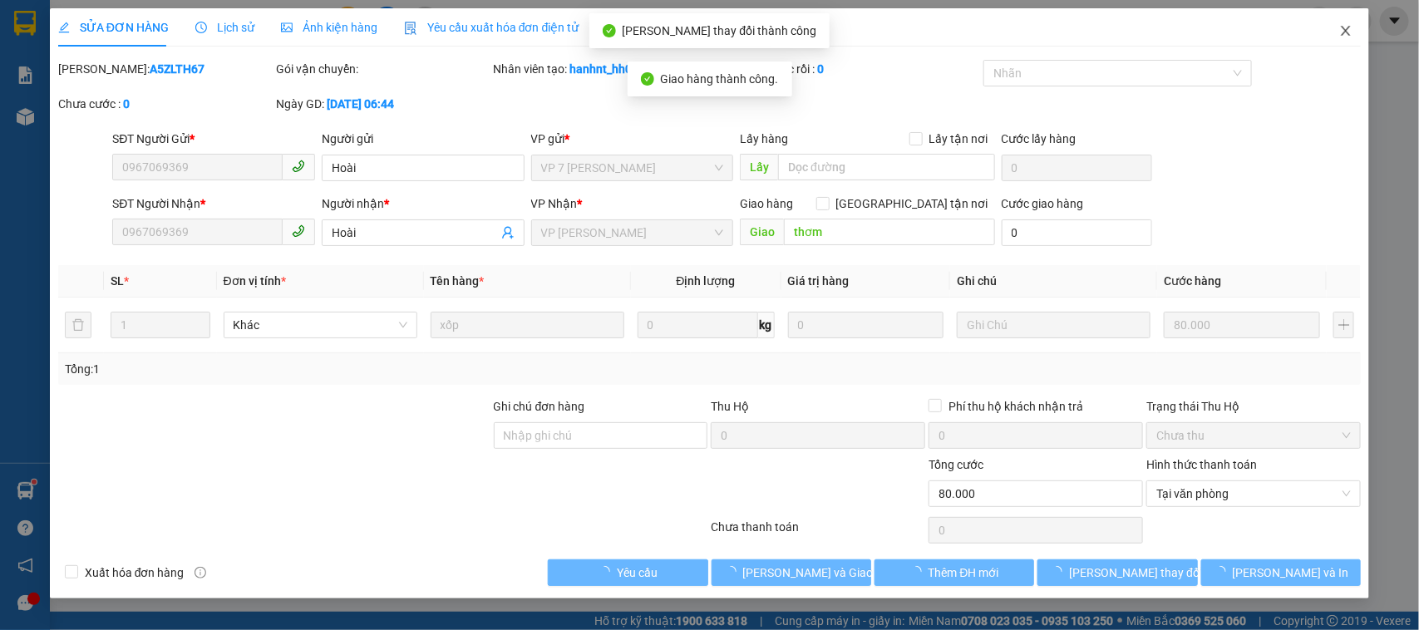
click at [1352, 26] on icon "close" at bounding box center [1345, 30] width 13 height 13
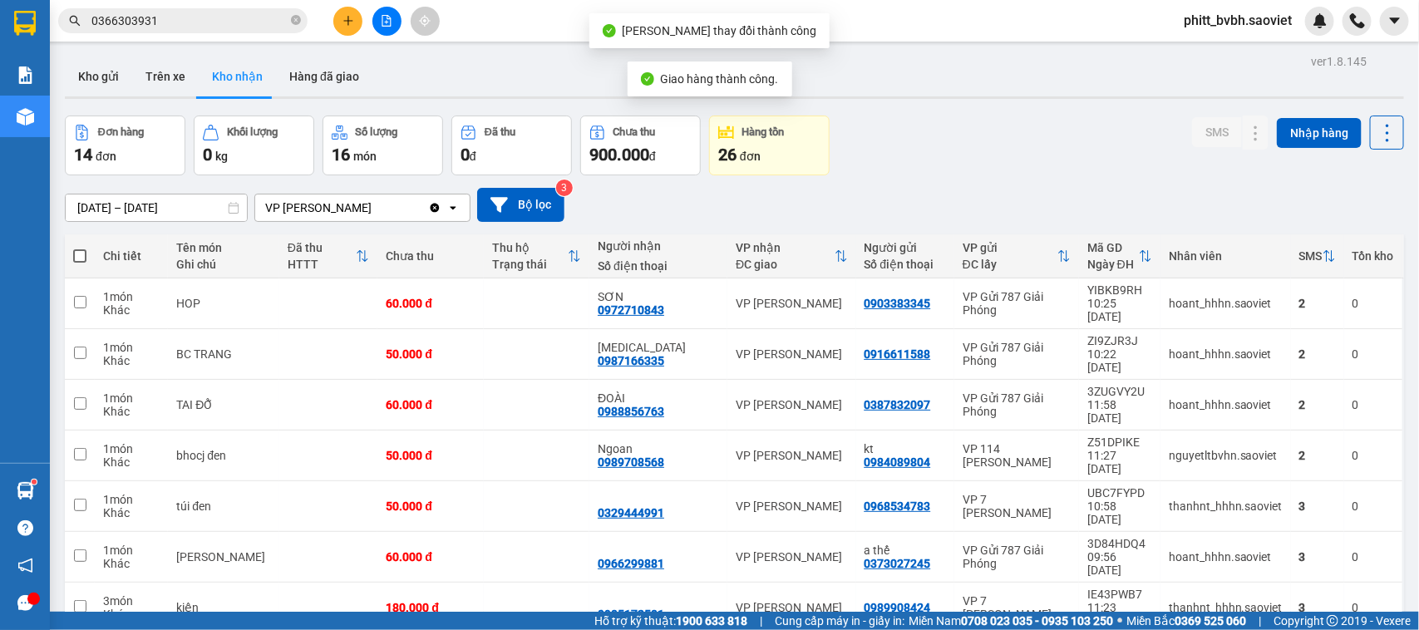
click at [343, 22] on icon "plus" at bounding box center [349, 21] width 12 height 12
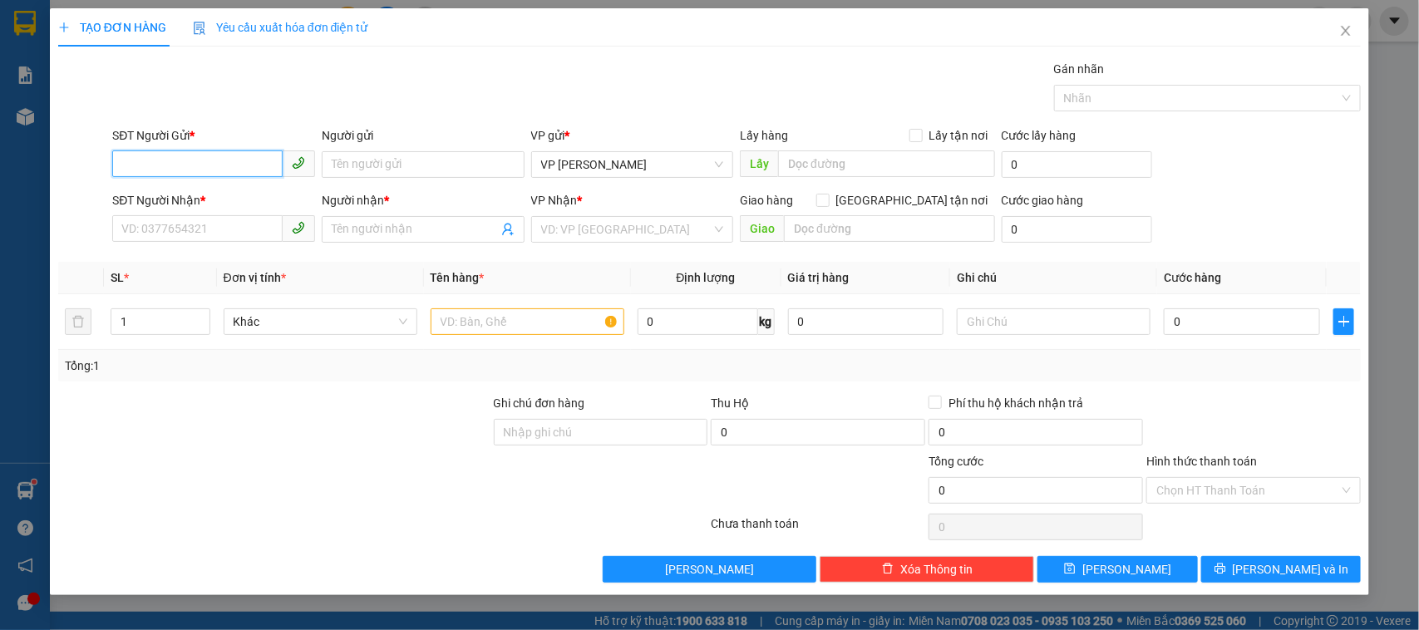
click at [245, 171] on input "SĐT Người Gửi *" at bounding box center [197, 163] width 170 height 27
type input "0933467865"
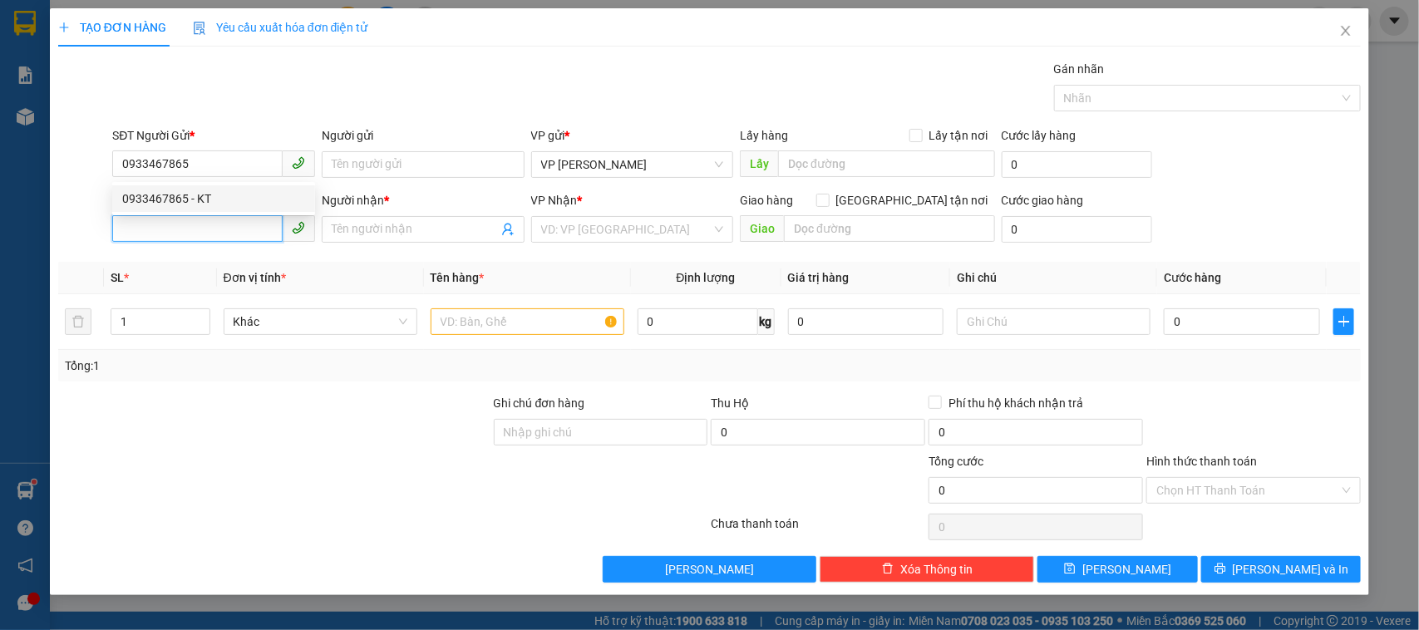
click at [175, 229] on input "SĐT Người Nhận *" at bounding box center [197, 228] width 170 height 27
type input "0396760068"
click at [159, 273] on div "0396760068 - HỒNG" at bounding box center [213, 263] width 203 height 27
type input "HỒNG"
type input "0396760068"
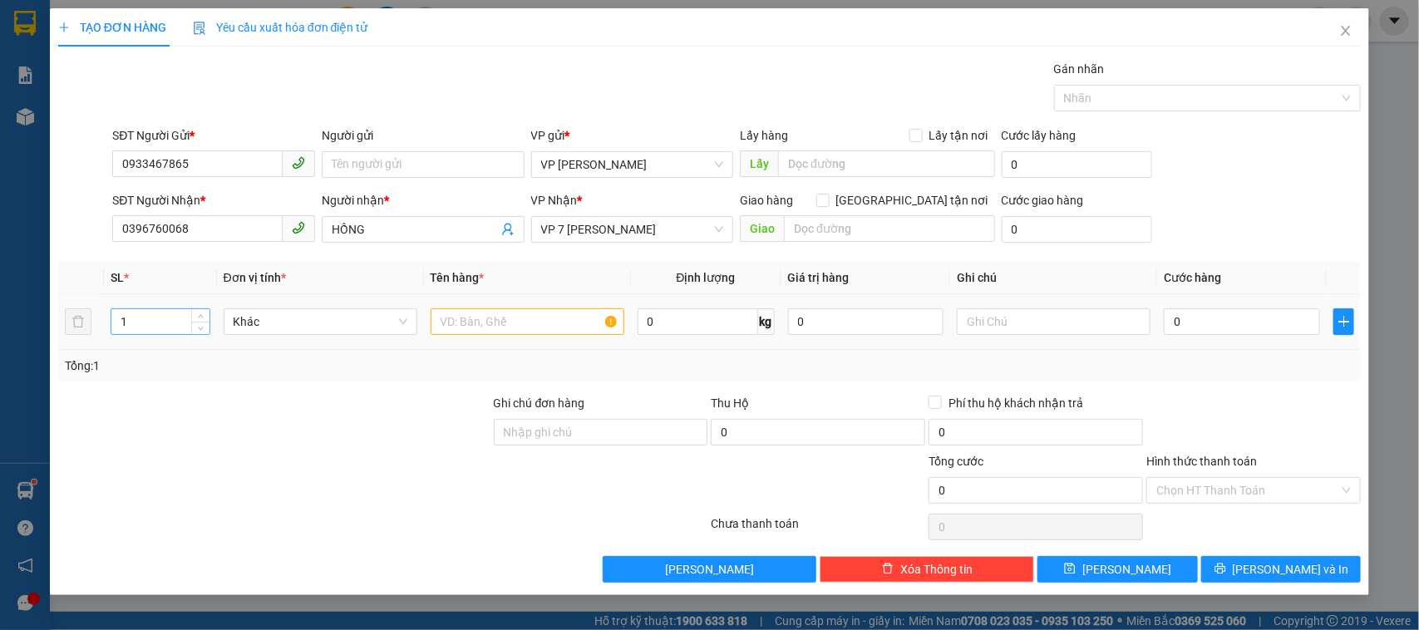
click at [117, 318] on td "1" at bounding box center [160, 322] width 113 height 56
drag, startPoint x: 148, startPoint y: 324, endPoint x: 122, endPoint y: 338, distance: 29.0
click at [122, 338] on div "1" at bounding box center [161, 321] width 100 height 33
type input "2"
click at [504, 316] on input "text" at bounding box center [528, 321] width 194 height 27
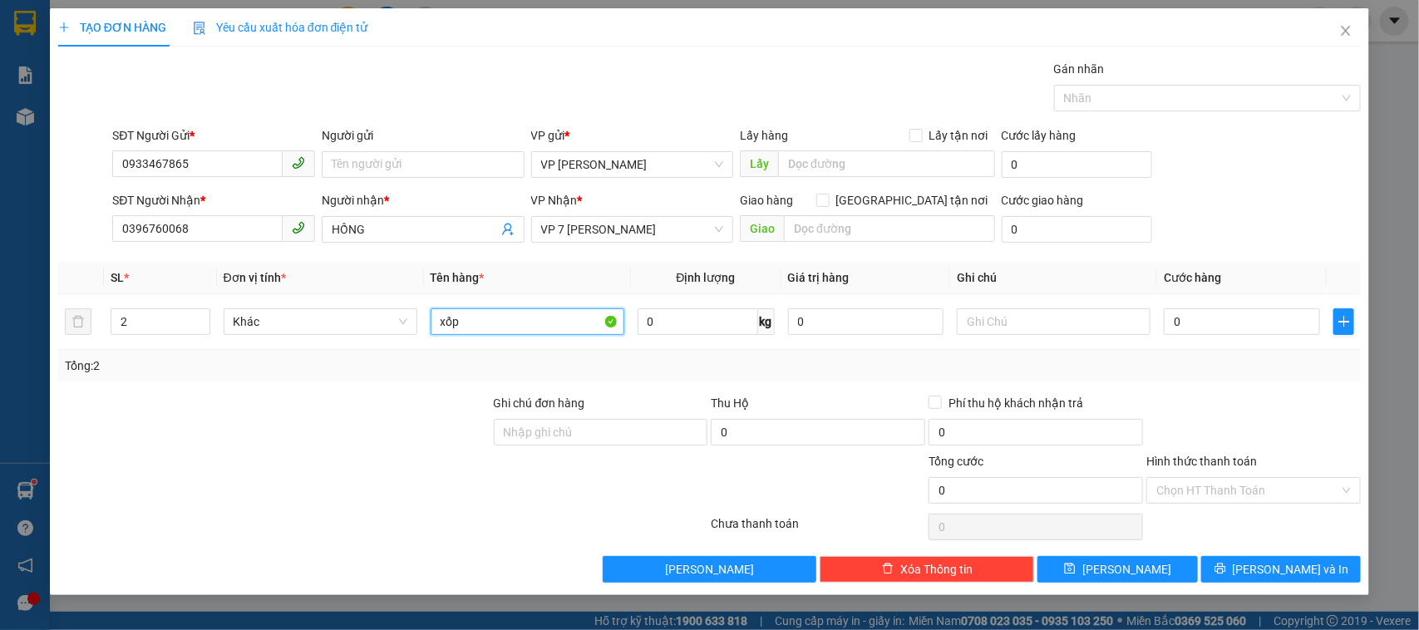
type input "xốp"
click at [1194, 316] on input "0" at bounding box center [1242, 321] width 156 height 27
type input "1"
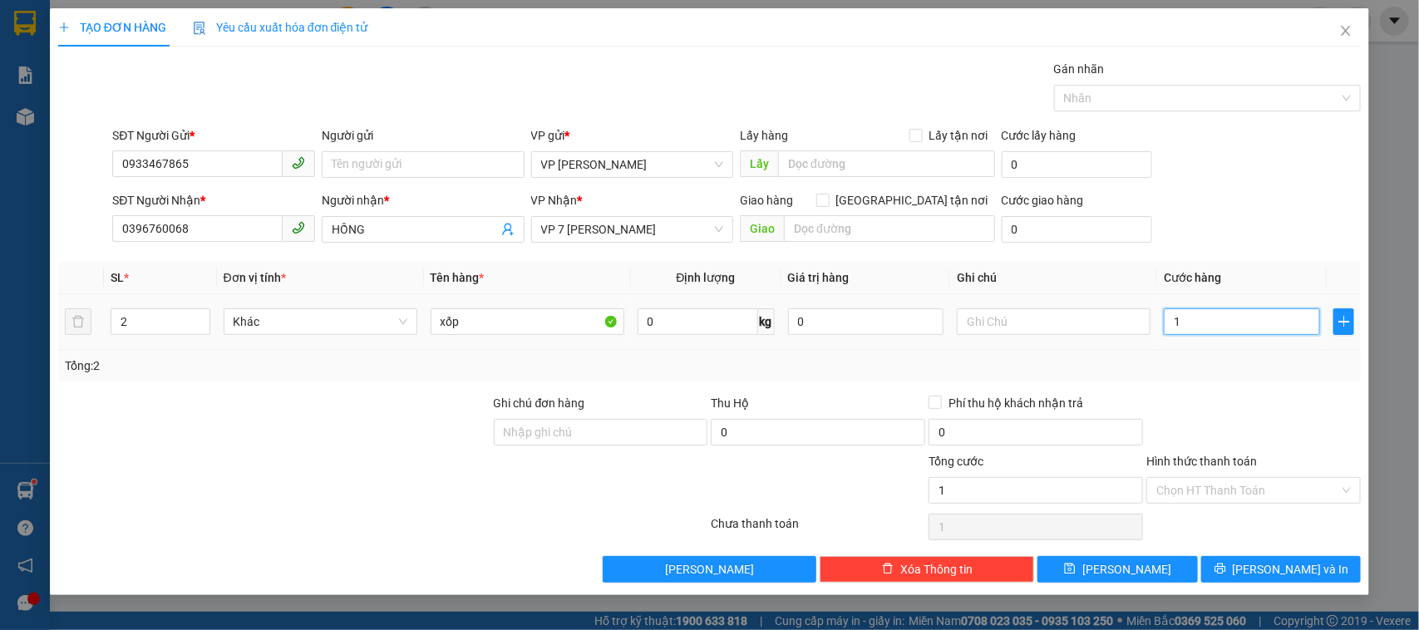
type input "16"
type input "160"
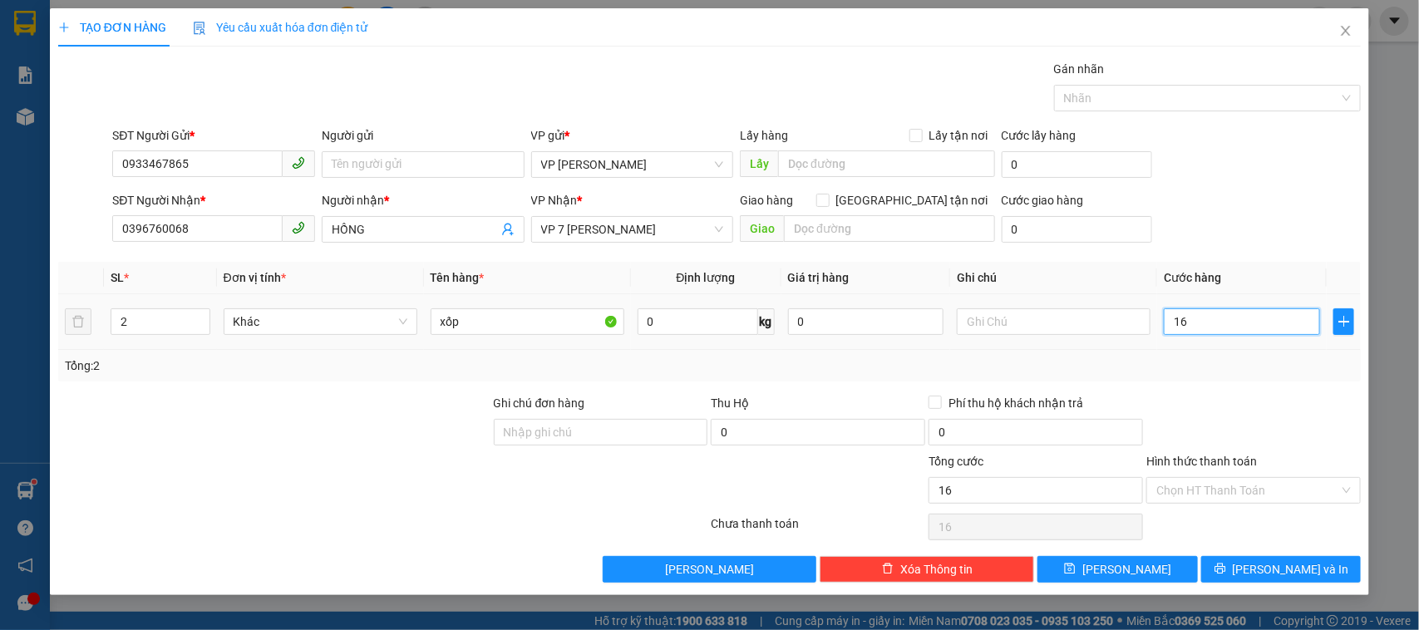
type input "160"
type input "1.600"
type input "16.000"
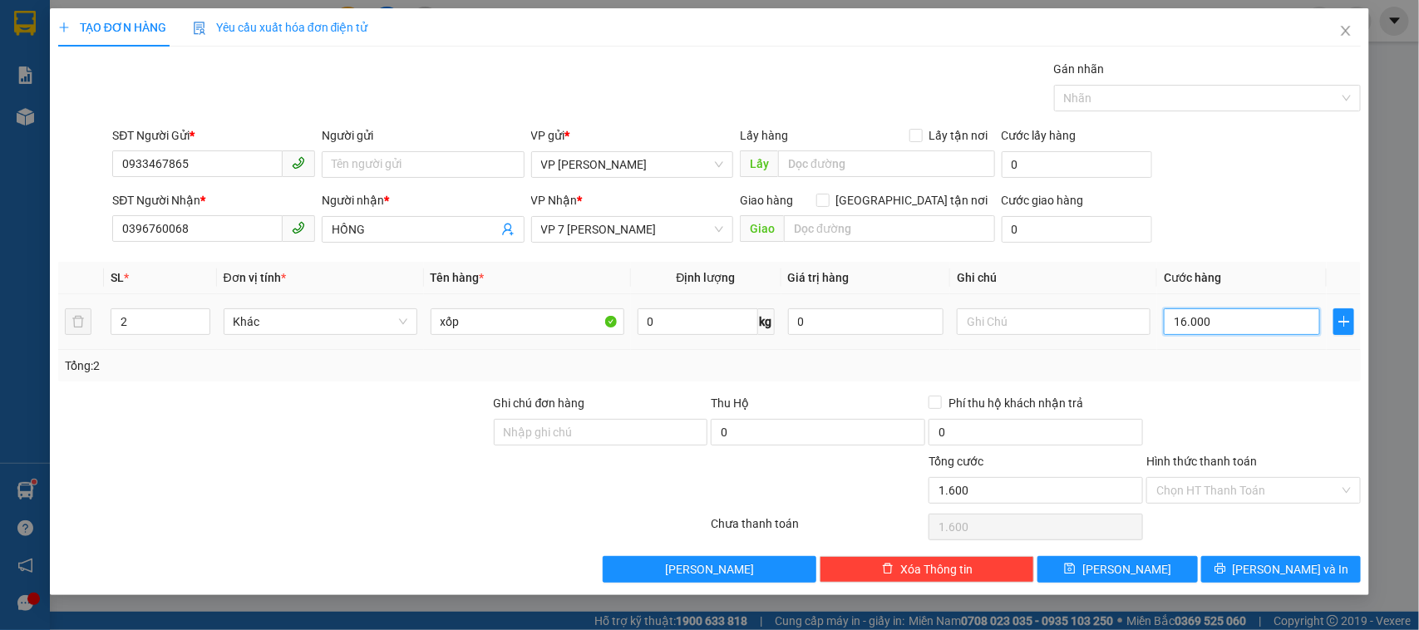
type input "16.000"
type input "160.000"
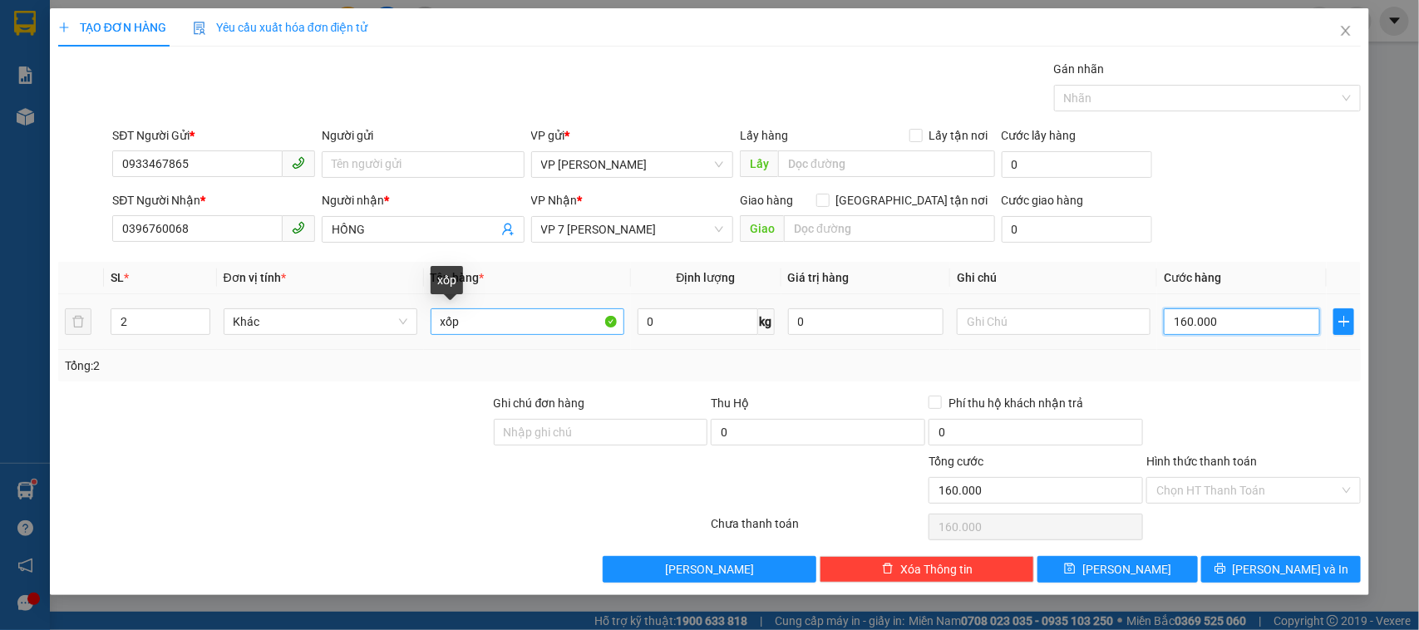
type input "160.000"
click at [534, 323] on input "xốp" at bounding box center [528, 321] width 194 height 27
click at [495, 323] on input "xốp quả gồng chín" at bounding box center [528, 321] width 194 height 27
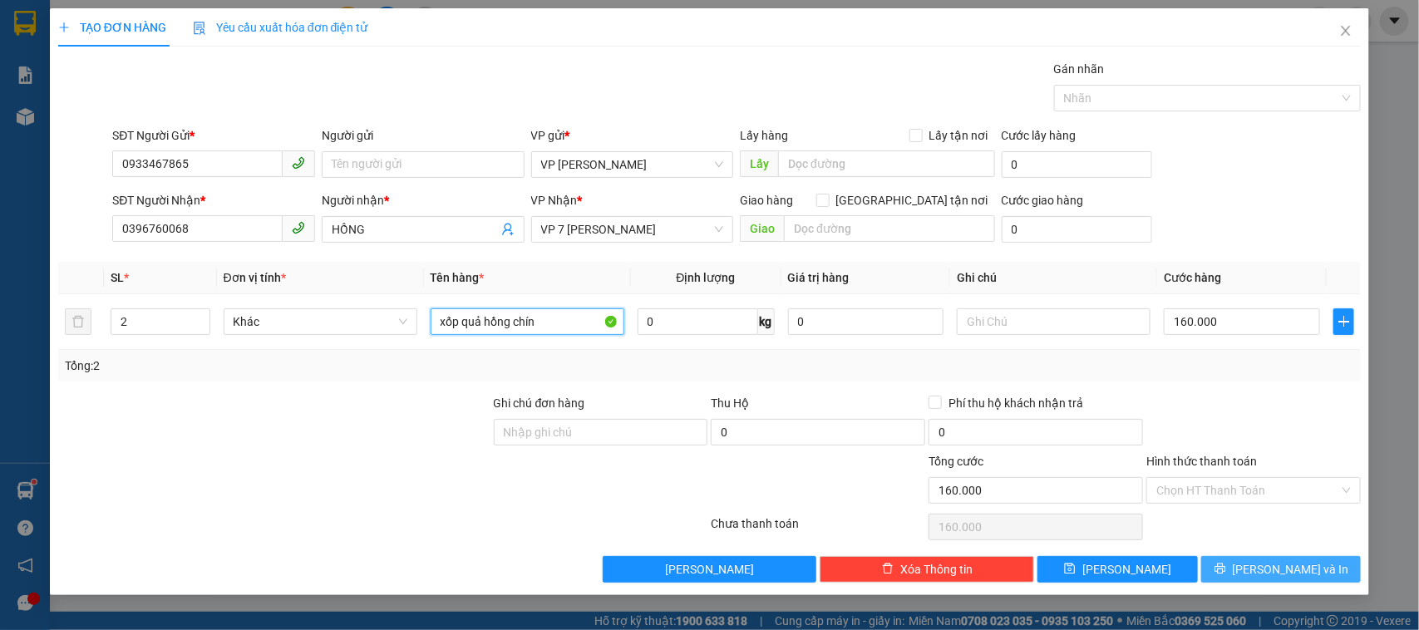
type input "xốp quả hồng chín"
click at [1316, 575] on button "[PERSON_NAME] và In" at bounding box center [1281, 569] width 160 height 27
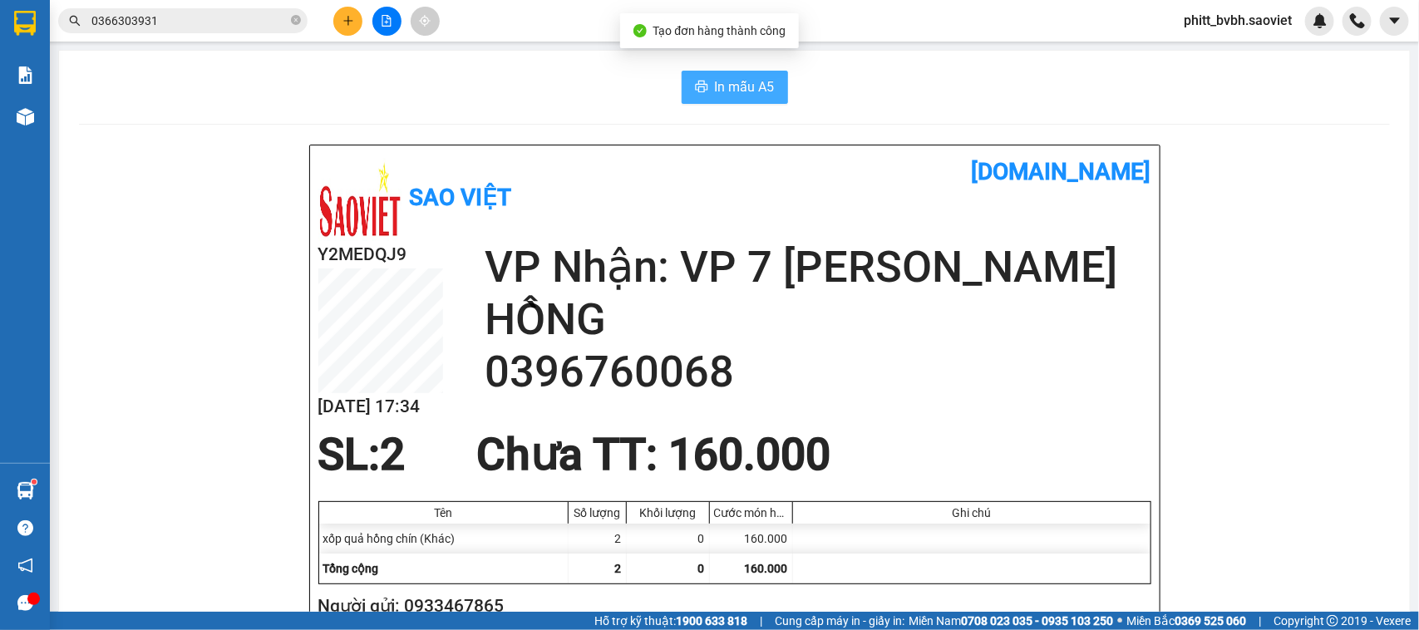
click at [732, 92] on span "In mẫu A5" at bounding box center [745, 86] width 60 height 21
click at [729, 92] on span "In mẫu A5" at bounding box center [745, 86] width 60 height 21
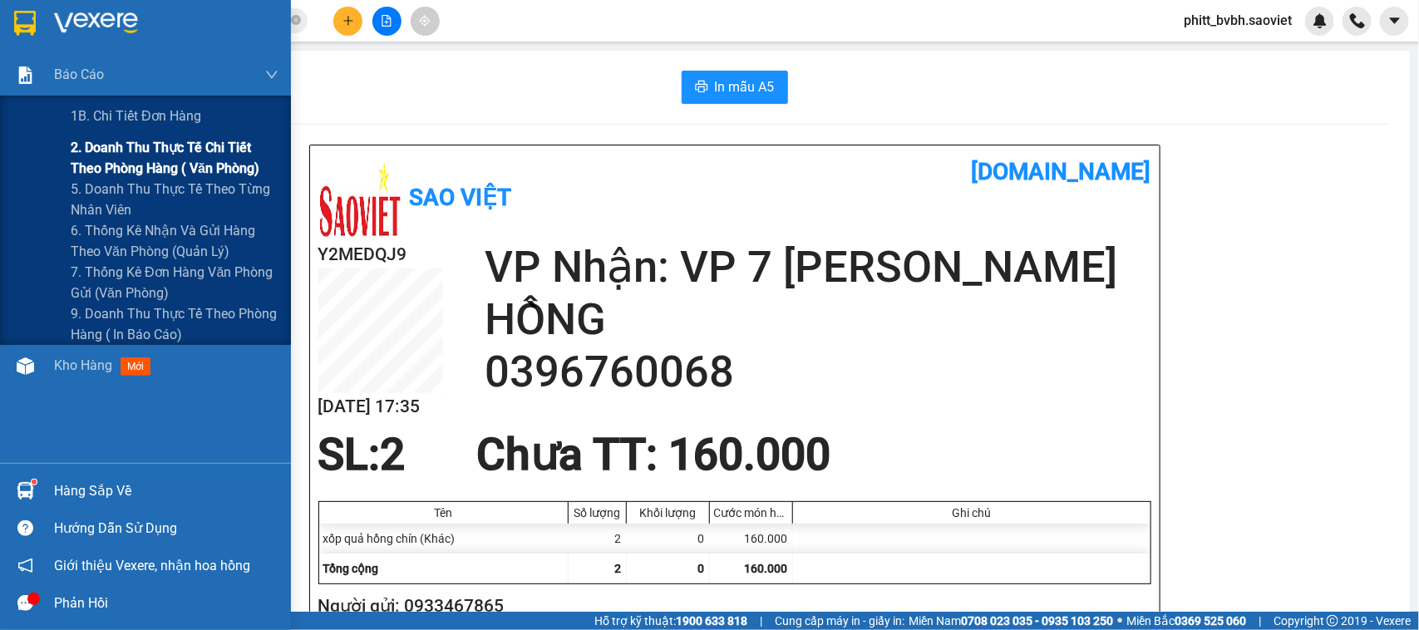
click at [97, 155] on span "2. Doanh thu thực tế chi tiết theo phòng hàng ( văn phòng)" at bounding box center [175, 158] width 208 height 42
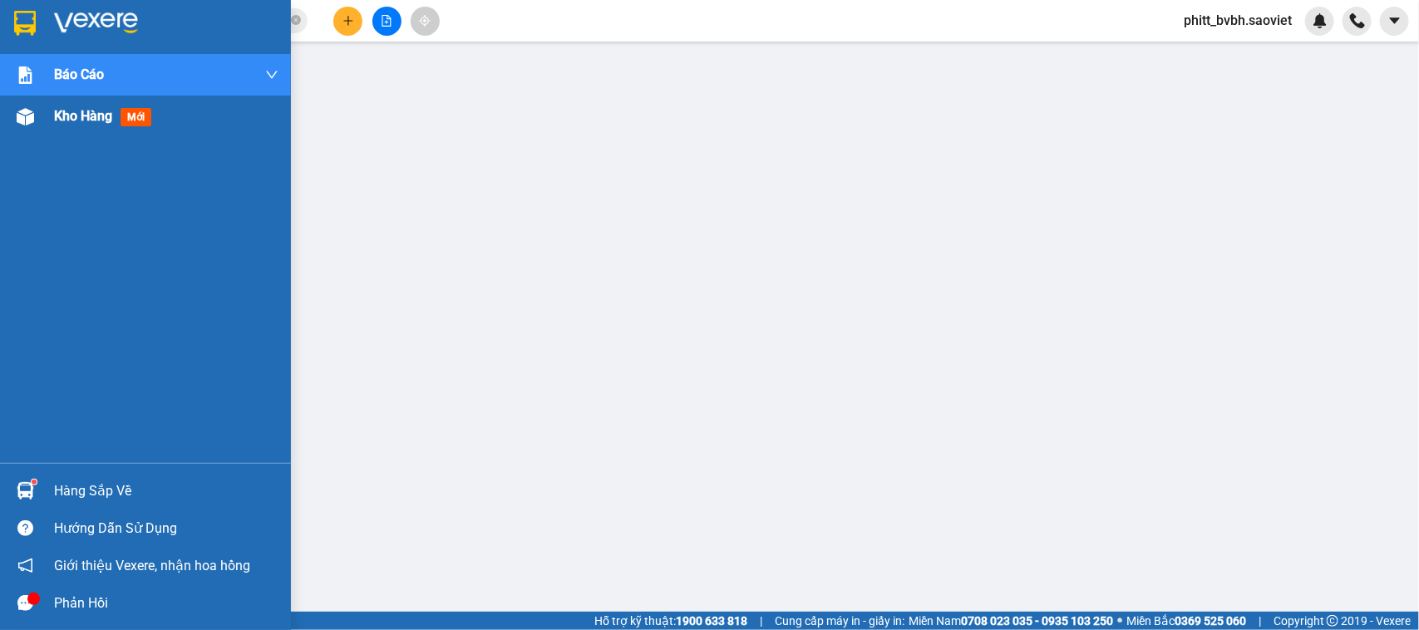
click at [67, 117] on span "Kho hàng" at bounding box center [83, 116] width 58 height 16
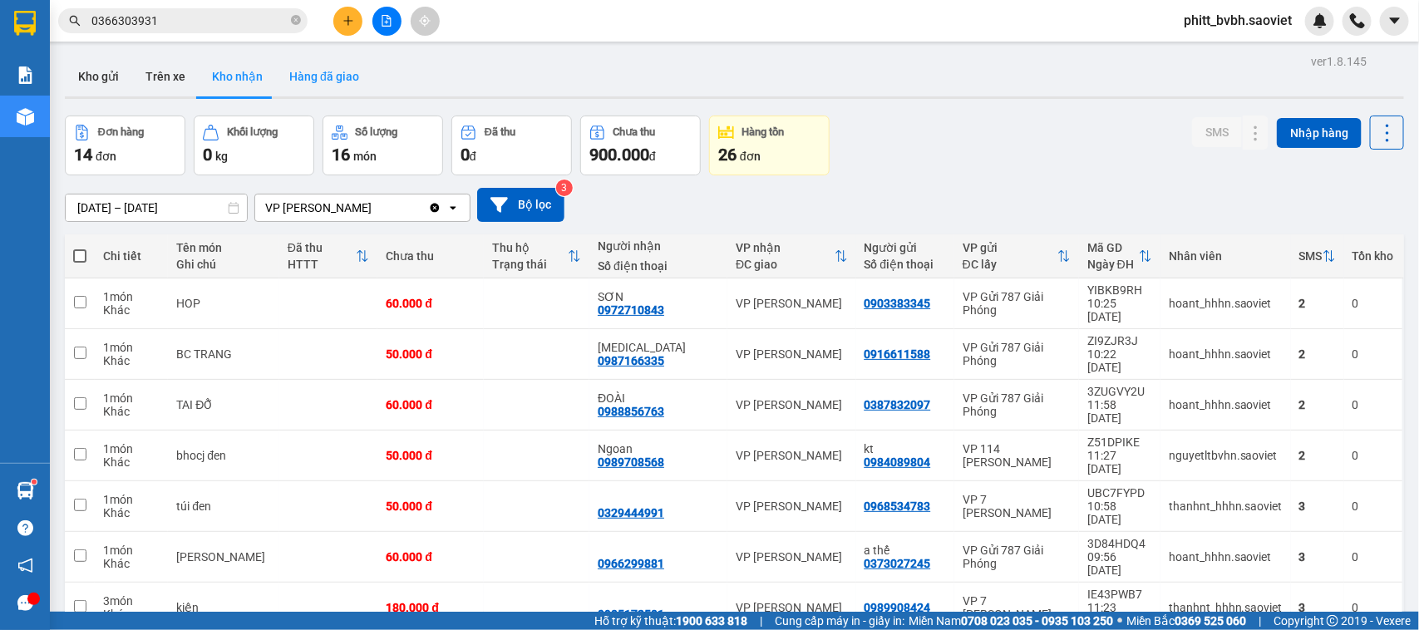
click at [322, 83] on button "Hàng đã giao" at bounding box center [324, 77] width 96 height 40
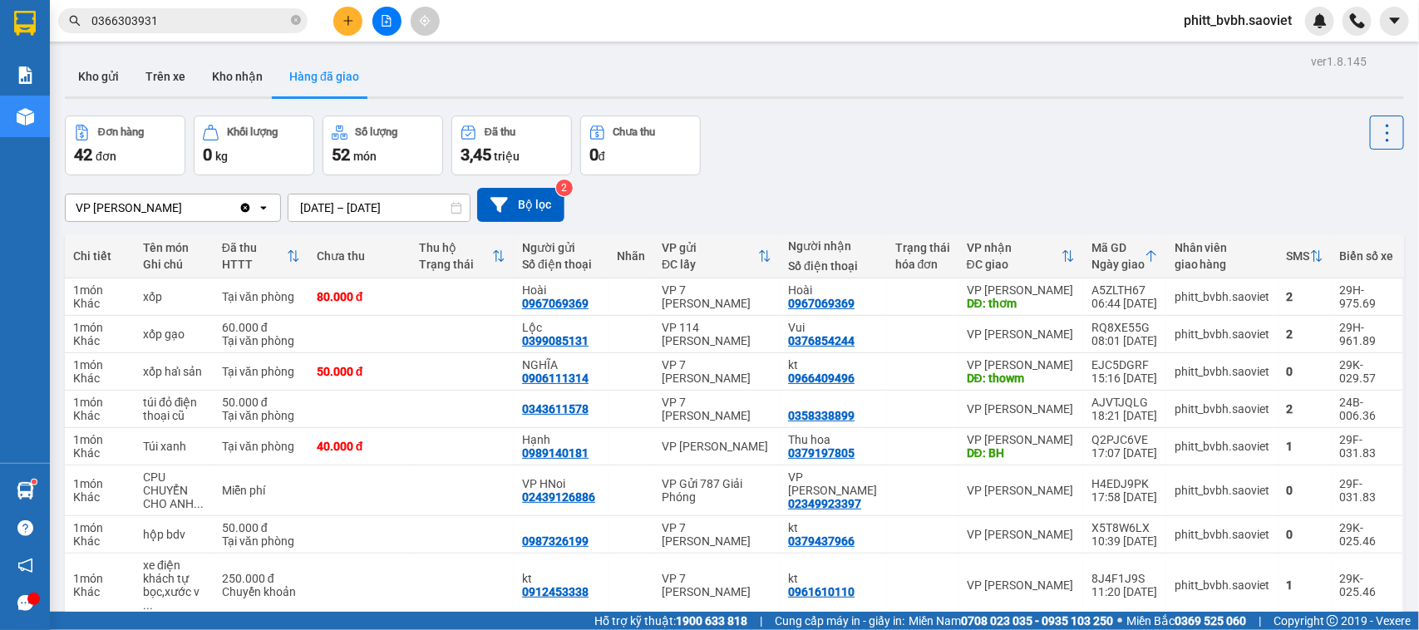
click at [375, 202] on input "[DATE] – [DATE]" at bounding box center [378, 208] width 181 height 27
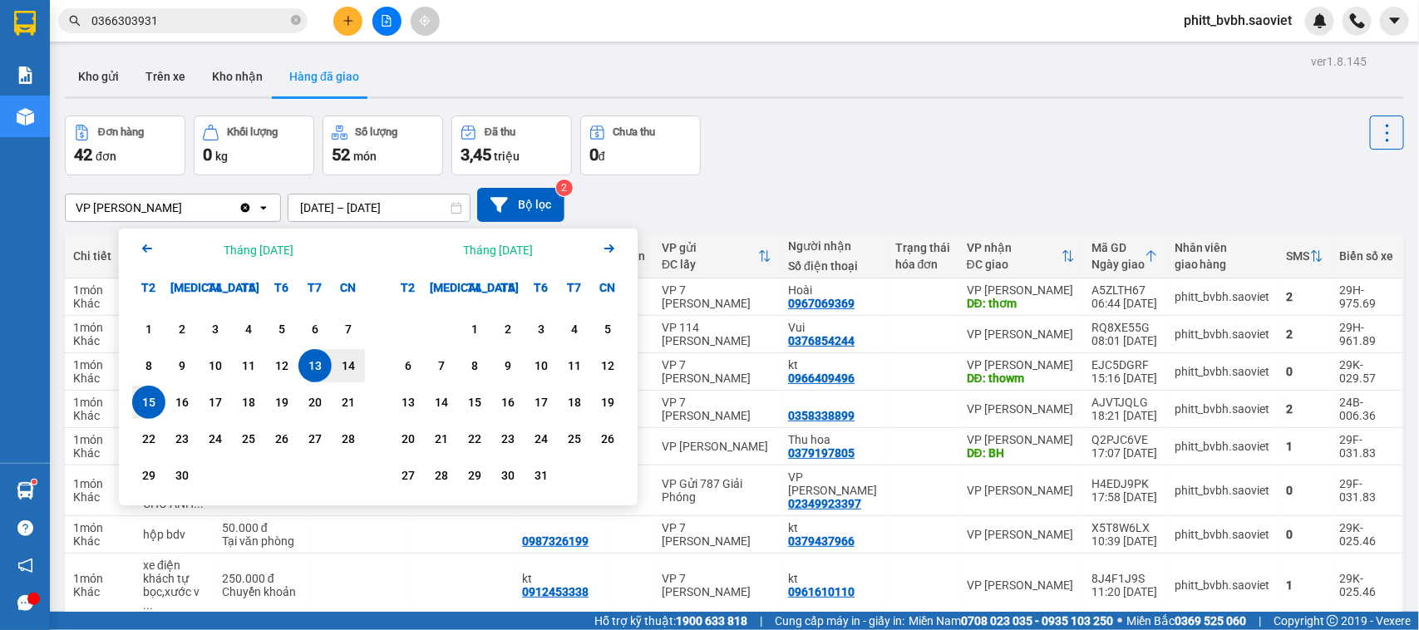
click at [141, 392] on div "15" at bounding box center [148, 402] width 23 height 20
click at [140, 393] on div "15" at bounding box center [148, 402] width 23 height 20
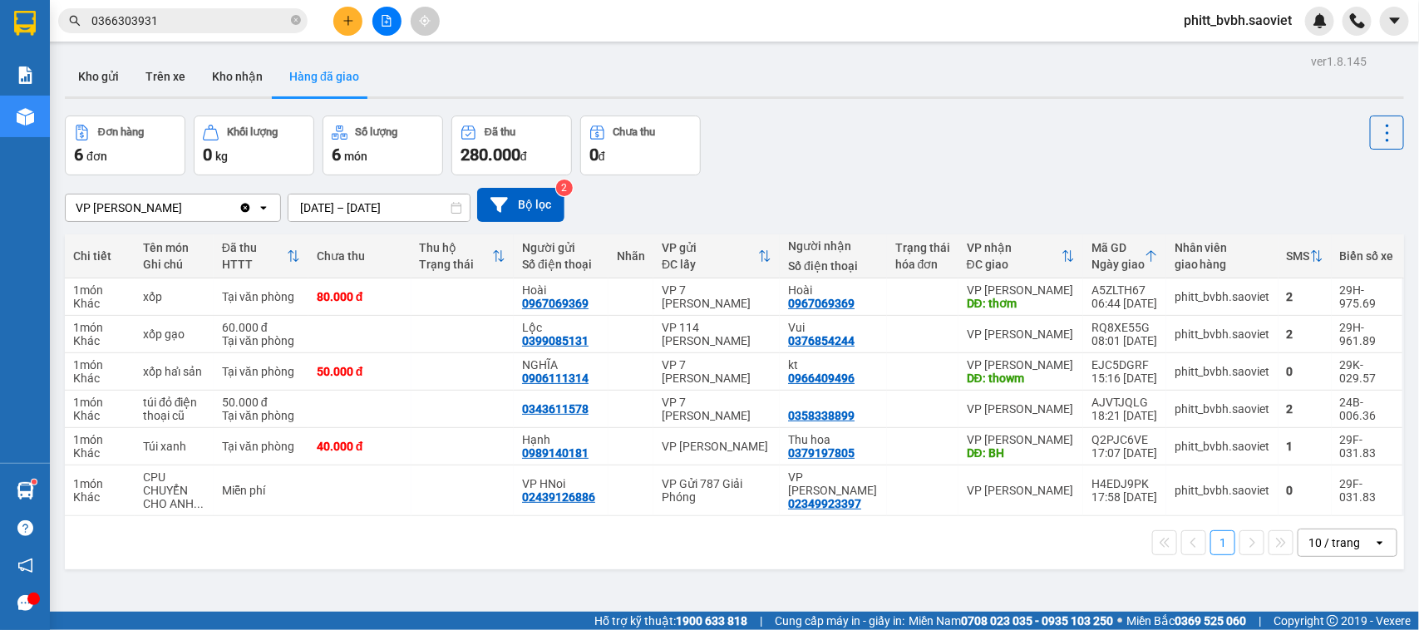
click at [333, 205] on input "[DATE] – [DATE]" at bounding box center [378, 208] width 181 height 27
click at [916, 387] on td at bounding box center [923, 371] width 72 height 37
click at [314, 209] on input "[DATE] – [DATE]" at bounding box center [378, 208] width 181 height 27
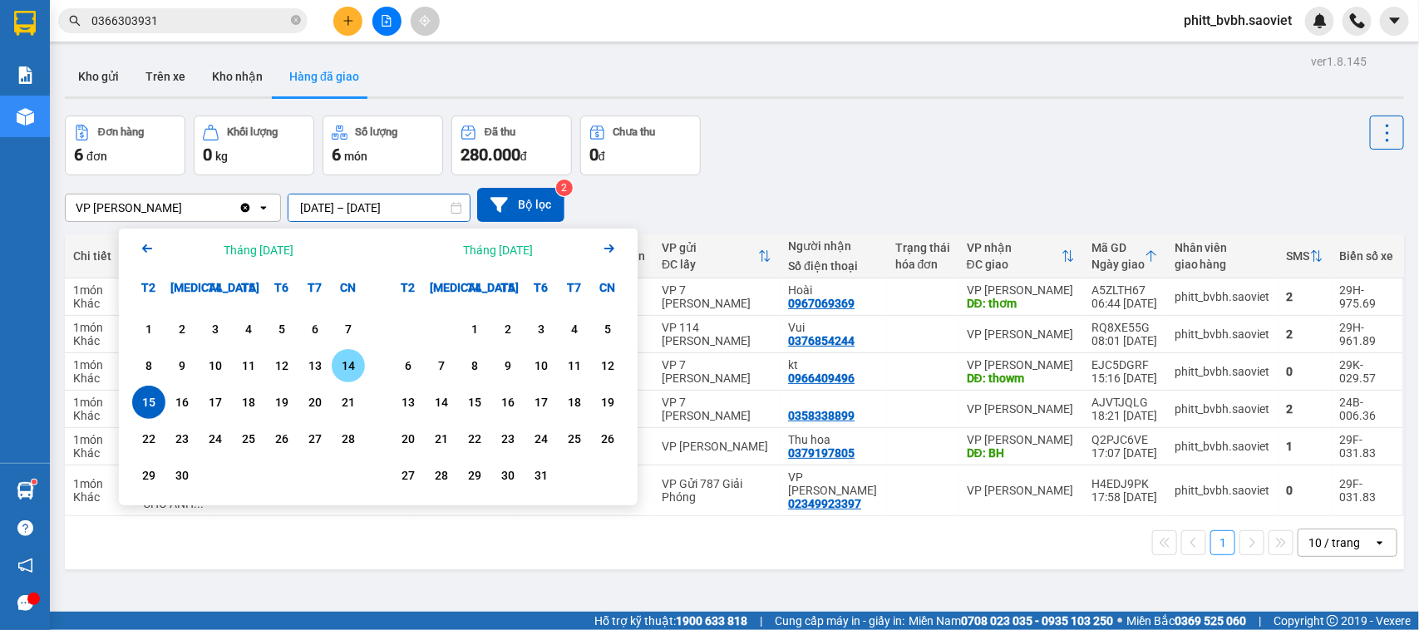
click at [347, 380] on div "14" at bounding box center [348, 365] width 33 height 33
type input "[DATE] – [DATE]"
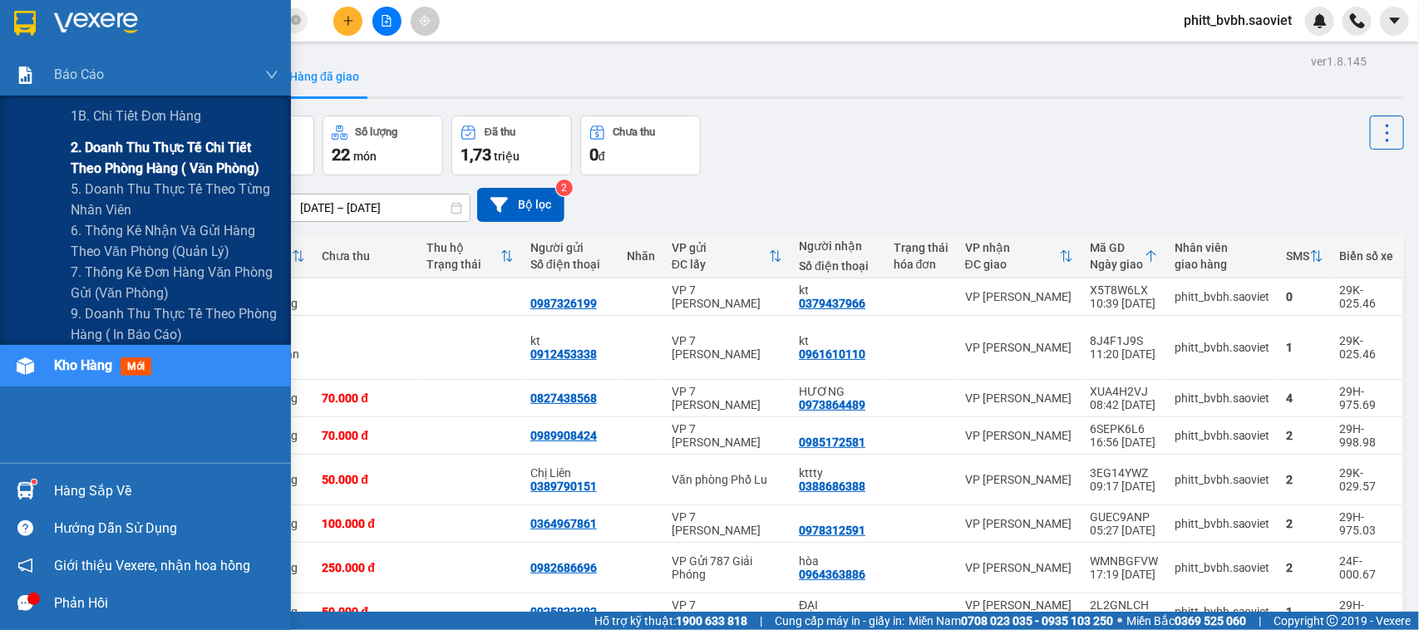
click at [150, 155] on span "2. Doanh thu thực tế chi tiết theo phòng hàng ( văn phòng)" at bounding box center [175, 158] width 208 height 42
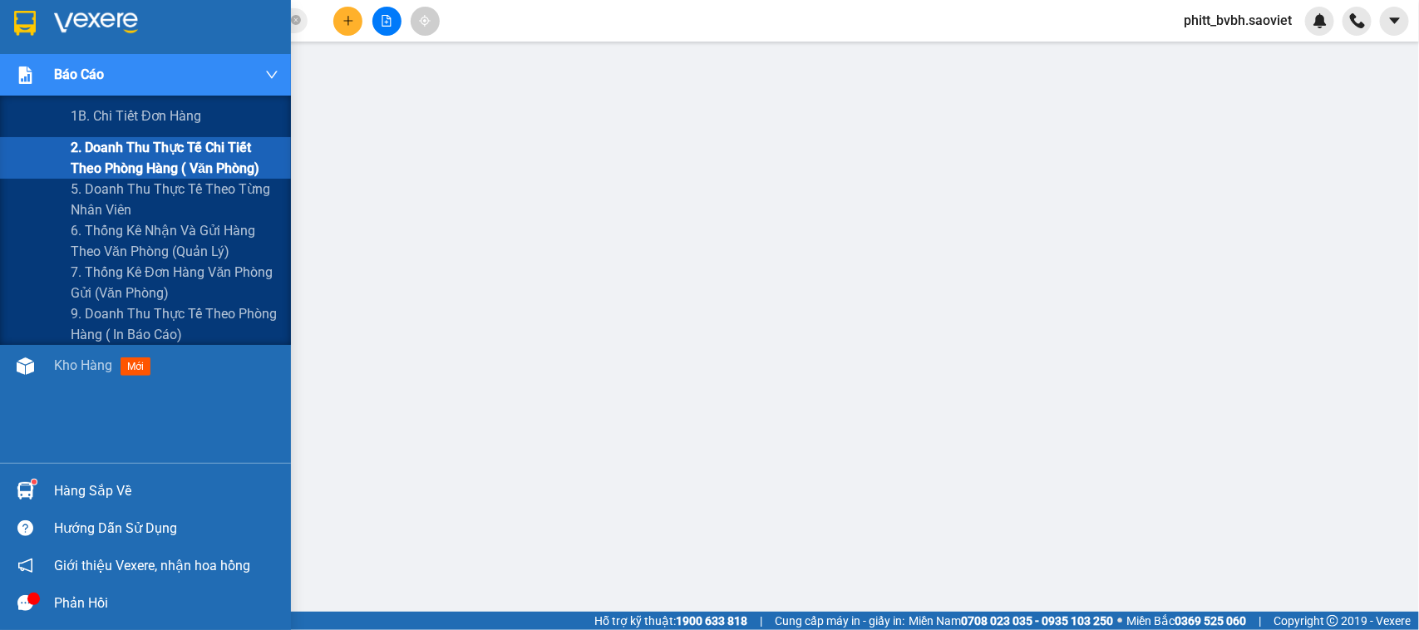
drag, startPoint x: 92, startPoint y: 152, endPoint x: 111, endPoint y: 160, distance: 20.1
click at [93, 155] on span "2. Doanh thu thực tế chi tiết theo phòng hàng ( văn phòng)" at bounding box center [175, 158] width 208 height 42
click at [96, 269] on span "7. Thống kê đơn hàng văn phòng gửi (văn phòng)" at bounding box center [175, 283] width 208 height 42
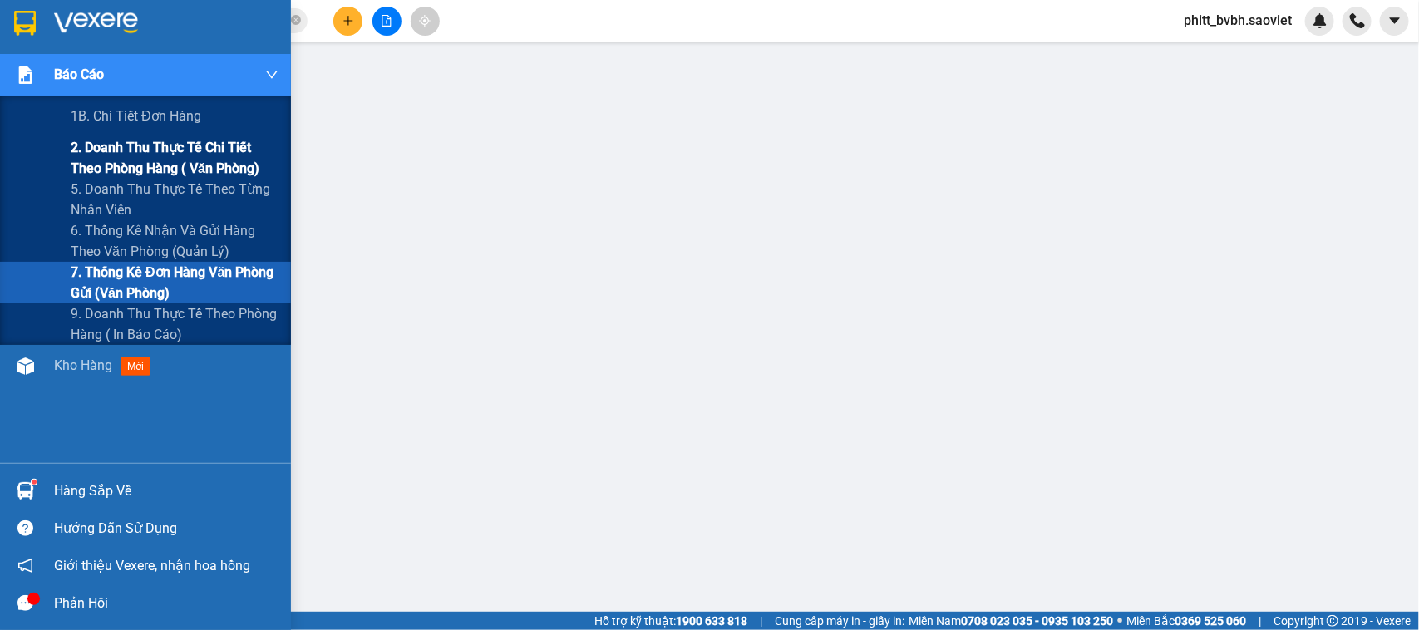
drag, startPoint x: 119, startPoint y: 169, endPoint x: 171, endPoint y: 169, distance: 52.4
click at [121, 170] on span "2. Doanh thu thực tế chi tiết theo phòng hàng ( văn phòng)" at bounding box center [175, 158] width 208 height 42
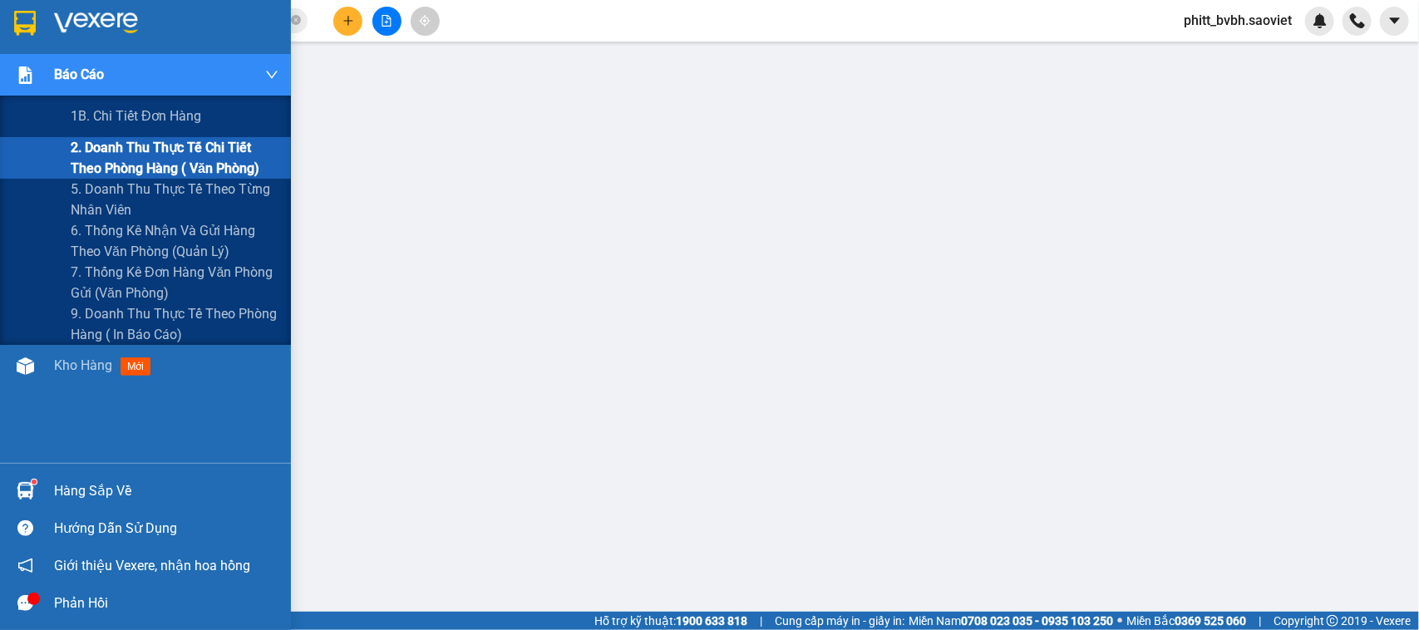
click at [125, 144] on span "2. Doanh thu thực tế chi tiết theo phòng hàng ( văn phòng)" at bounding box center [175, 158] width 208 height 42
click at [106, 202] on span "5. Doanh thu thực tế theo từng nhân viên" at bounding box center [175, 200] width 208 height 42
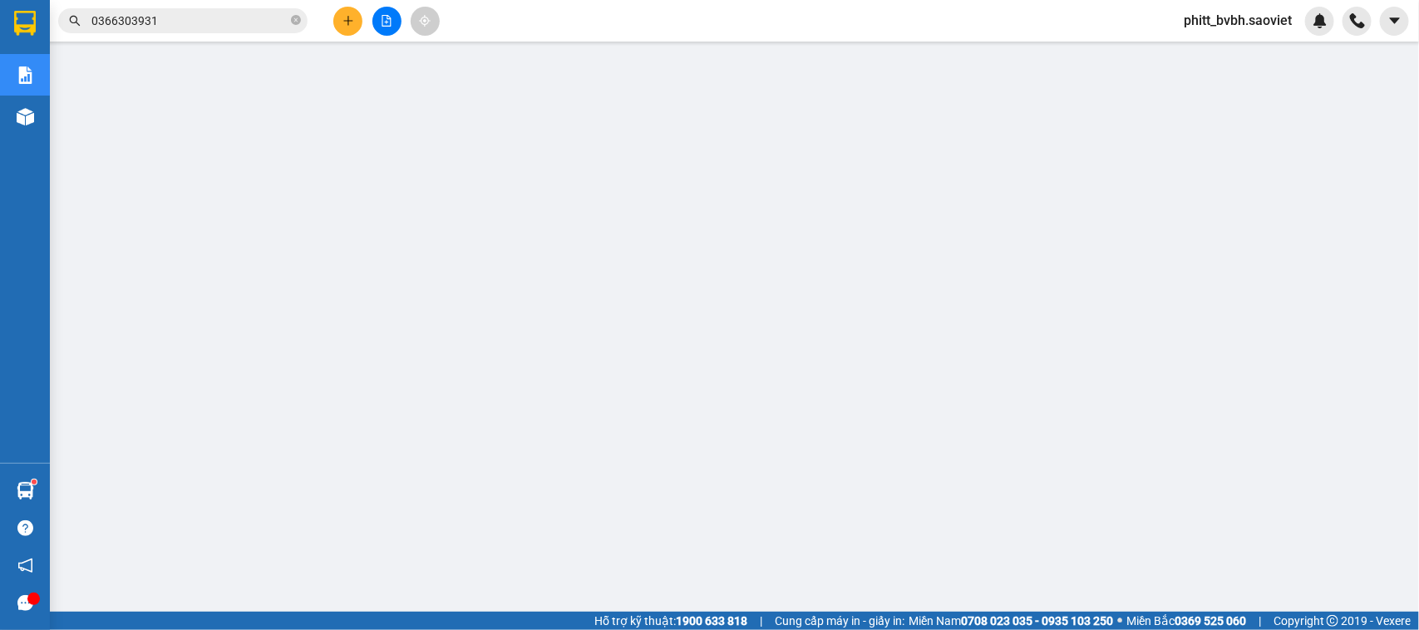
scroll to position [90, 0]
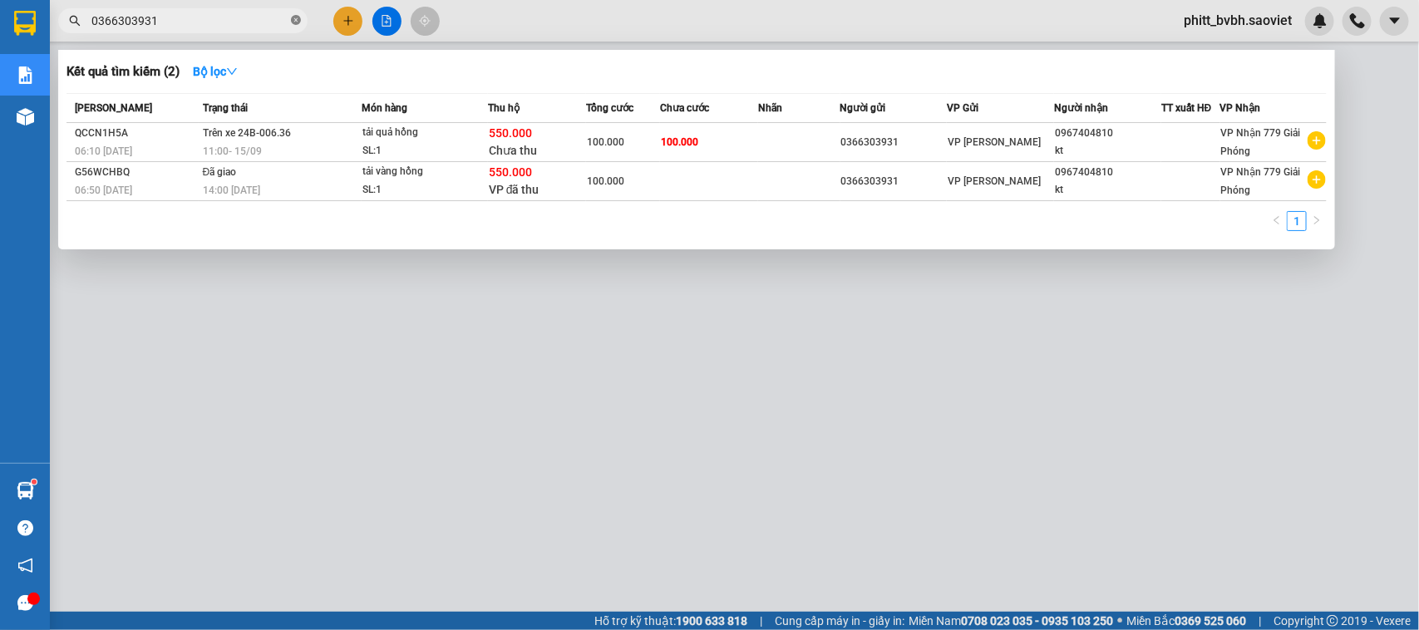
click at [291, 17] on icon "close-circle" at bounding box center [296, 20] width 10 height 10
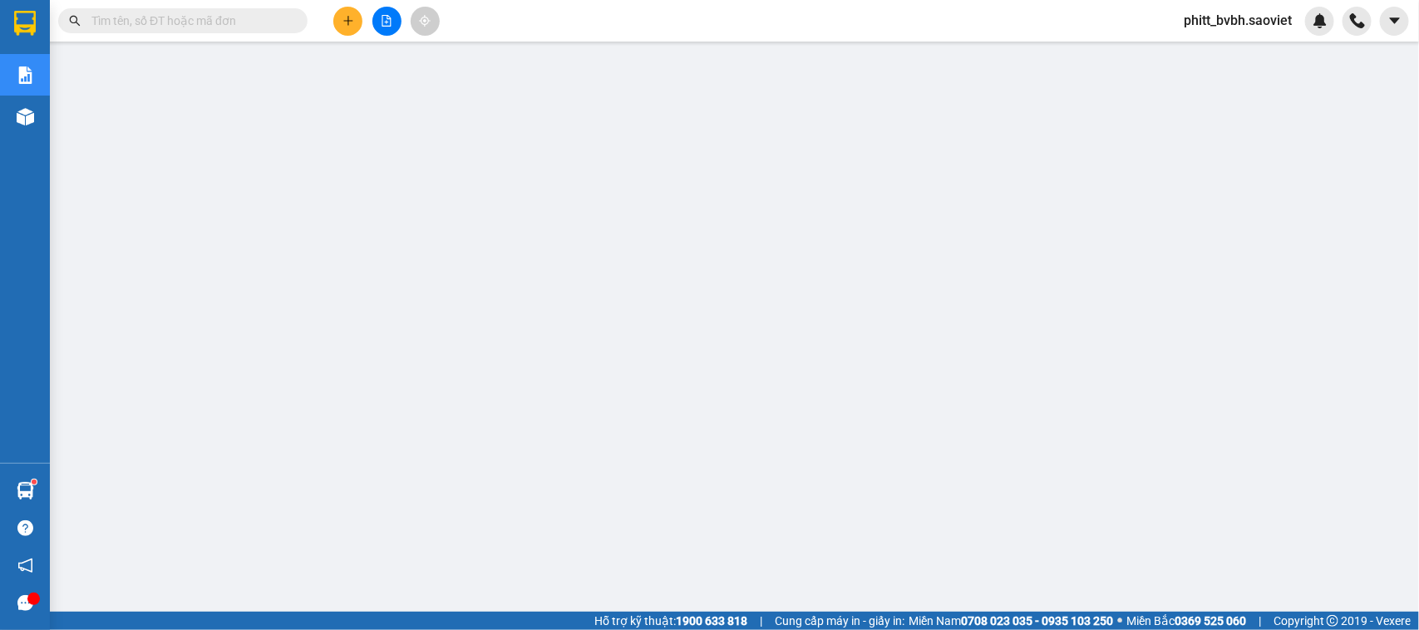
click at [274, 17] on input "text" at bounding box center [189, 21] width 196 height 18
click at [205, 15] on input "text" at bounding box center [189, 21] width 196 height 18
paste input "2L2GNLCH"
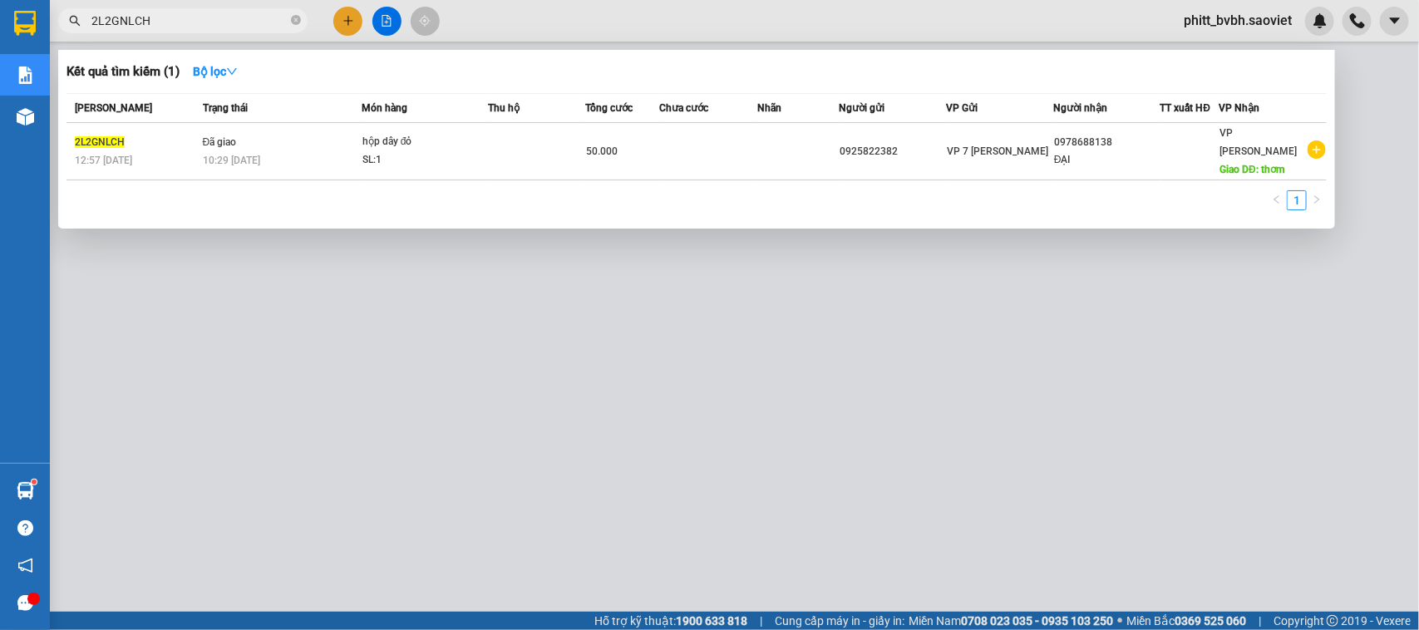
type input "2L2GNLCH"
click at [521, 292] on div at bounding box center [709, 315] width 1419 height 630
click at [299, 13] on span at bounding box center [296, 21] width 10 height 16
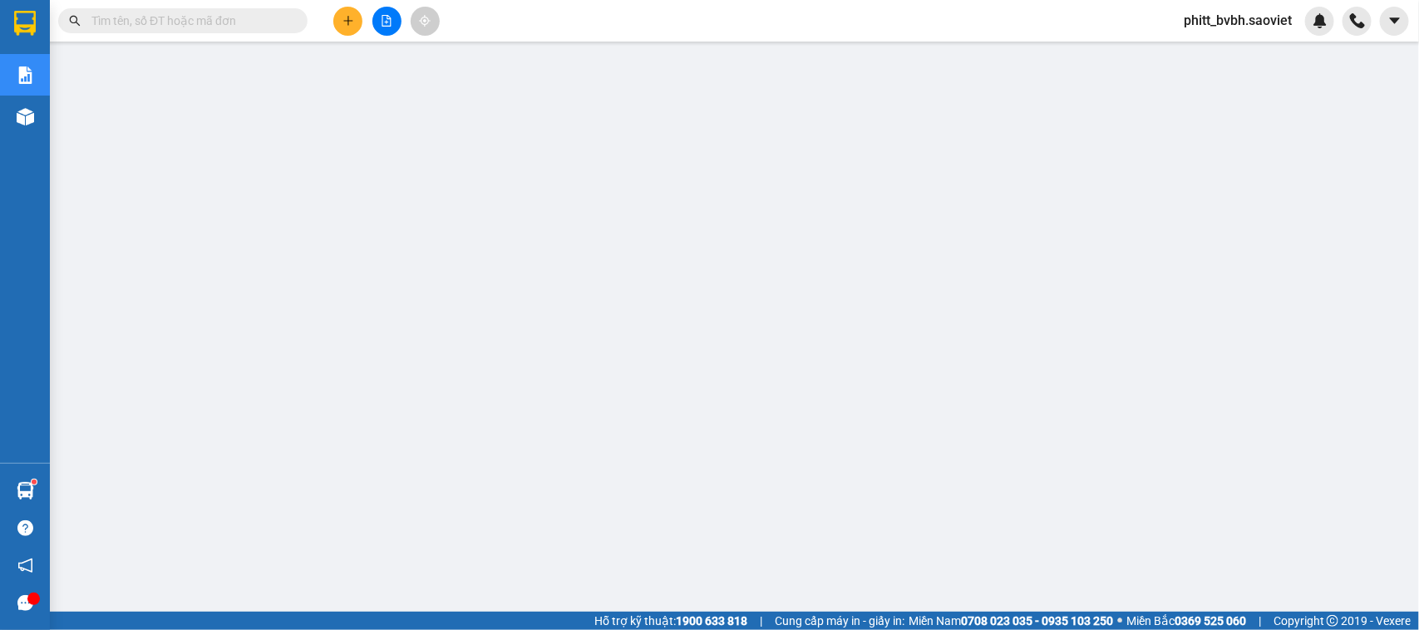
click at [246, 19] on input "text" at bounding box center [189, 21] width 196 height 18
paste input "3EG14YWZ"
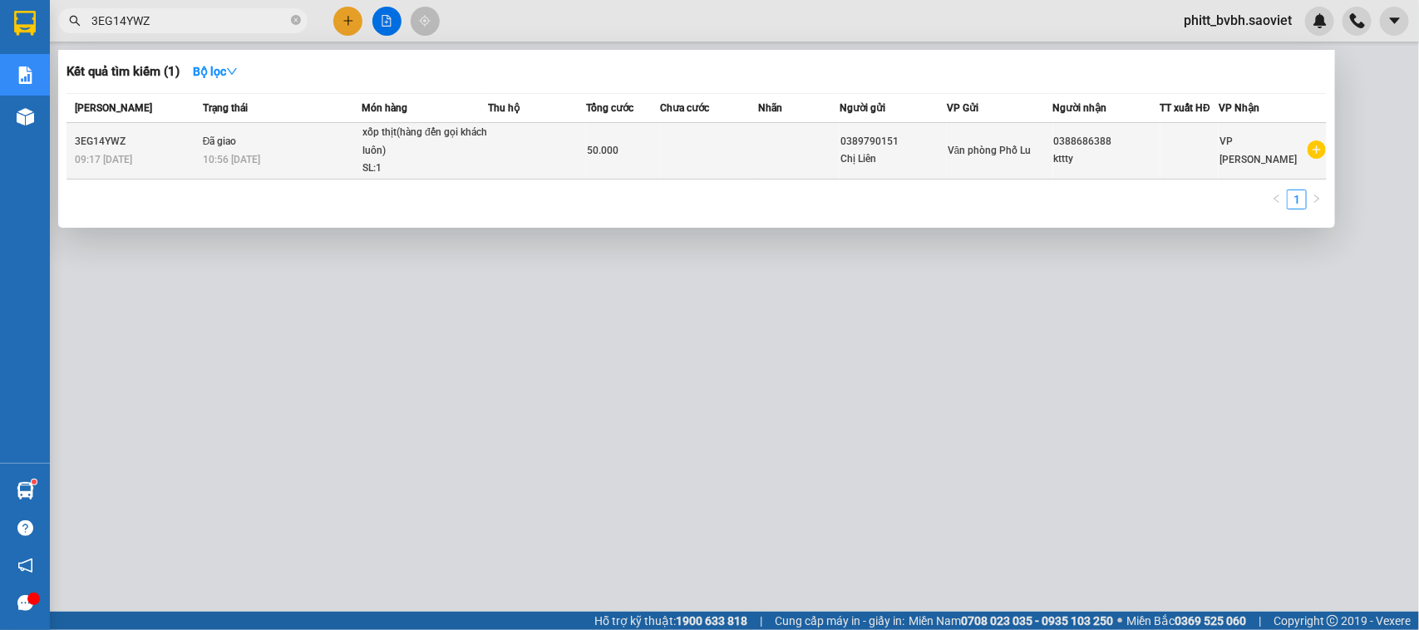
type input "3EG14YWZ"
click at [713, 162] on td at bounding box center [709, 151] width 98 height 57
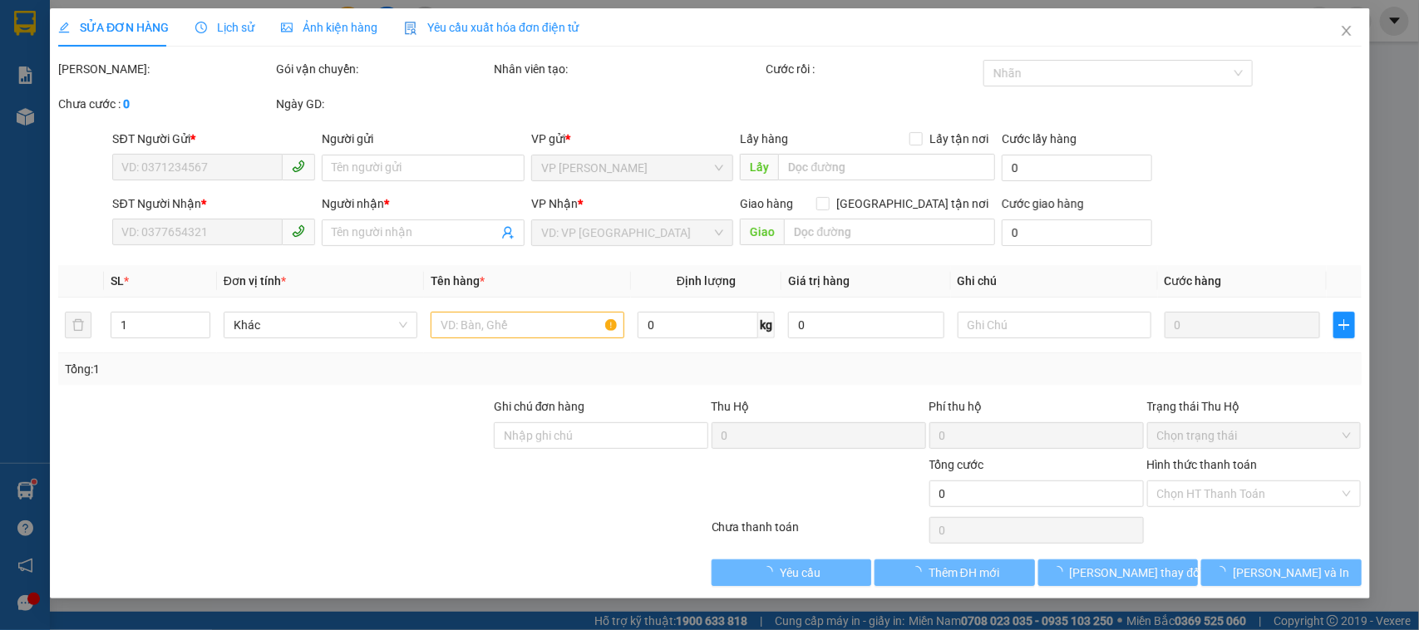
type input "0389790151"
type input "Chị Liên"
type input "0388686388"
type input "kttty"
type input "50.000"
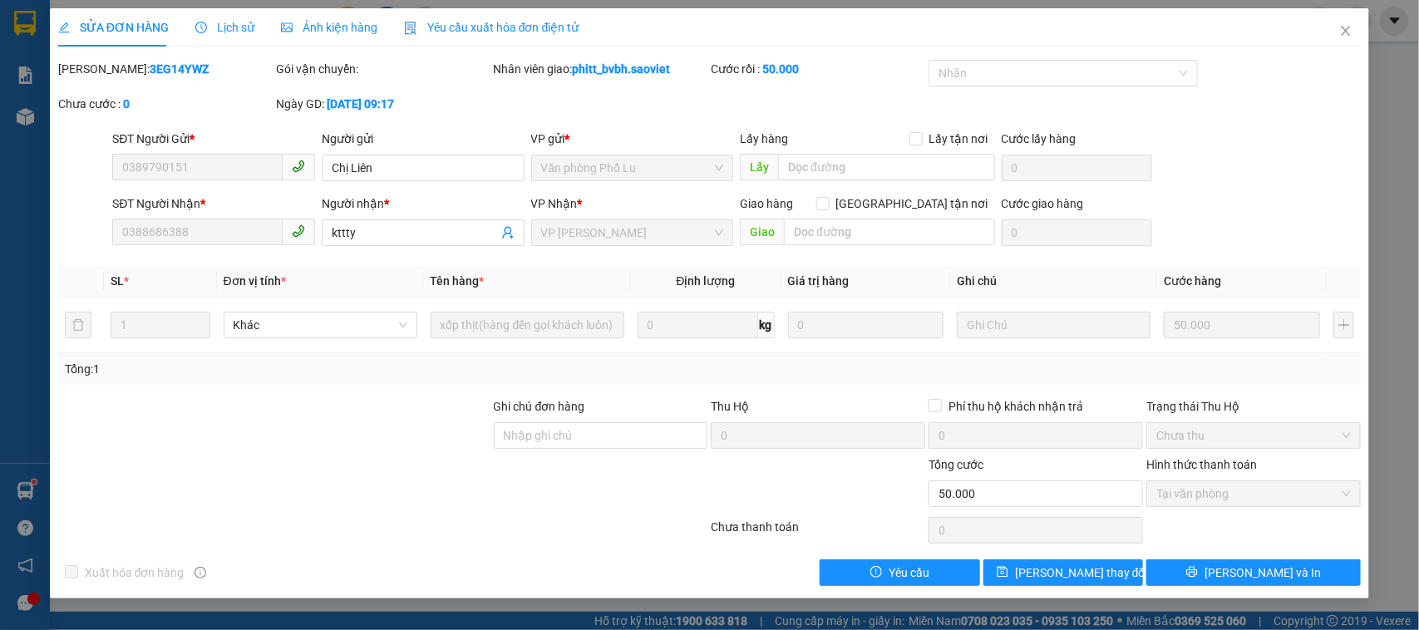
click at [250, 27] on div "SỬA ĐƠN HÀNG Lịch sử Ảnh kiện hàng Yêu cầu xuất hóa đơn điện tử" at bounding box center [318, 27] width 521 height 38
click at [234, 23] on span "Lịch sử" at bounding box center [224, 27] width 59 height 13
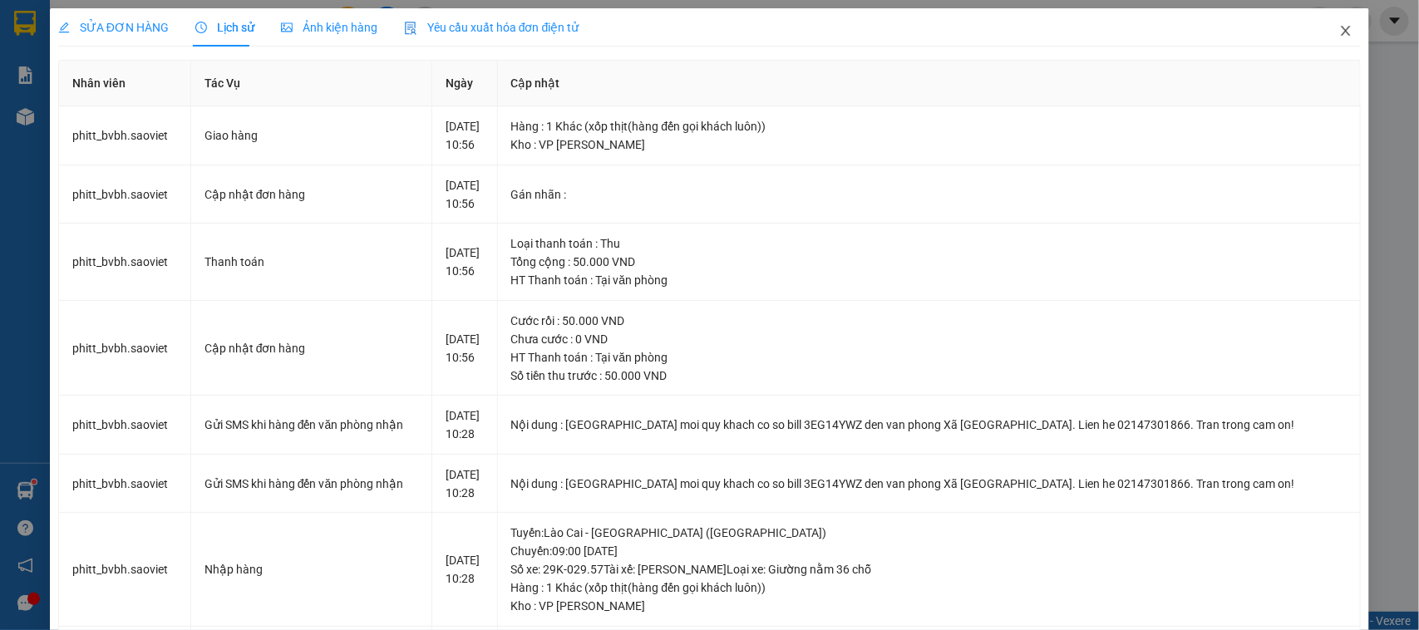
click at [1342, 31] on icon "close" at bounding box center [1346, 31] width 9 height 10
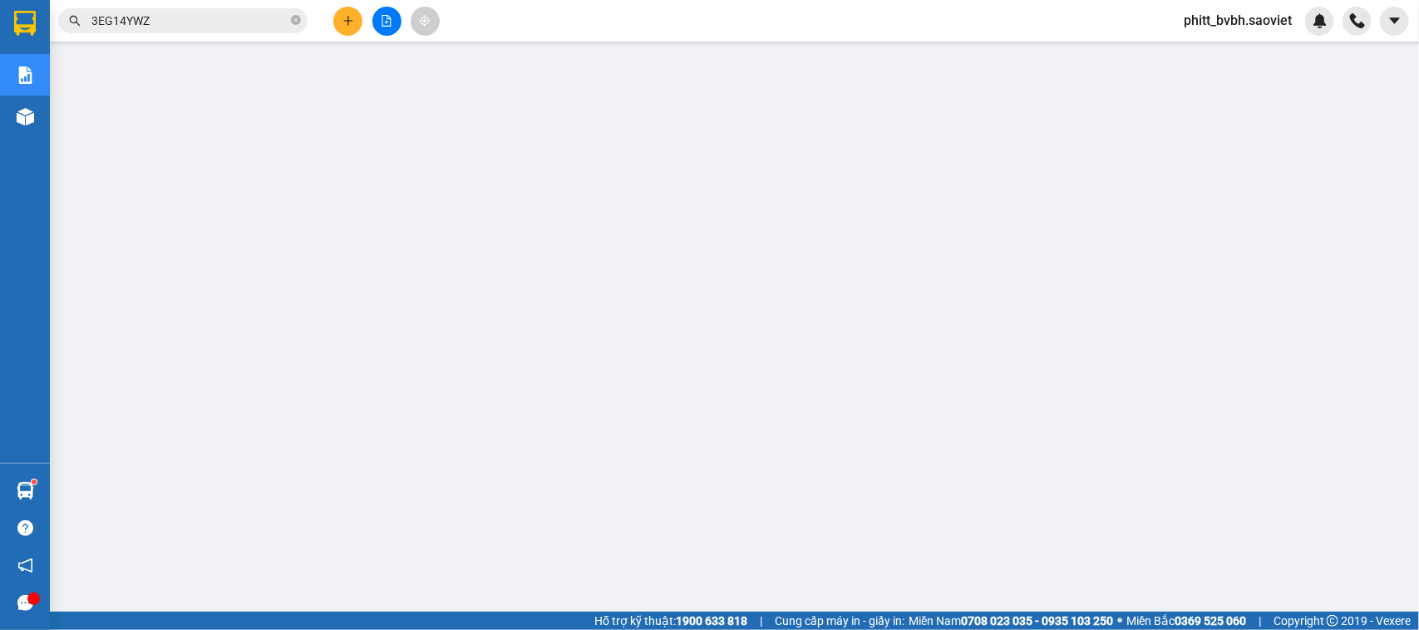
click at [221, 12] on input "3EG14YWZ" at bounding box center [189, 21] width 196 height 18
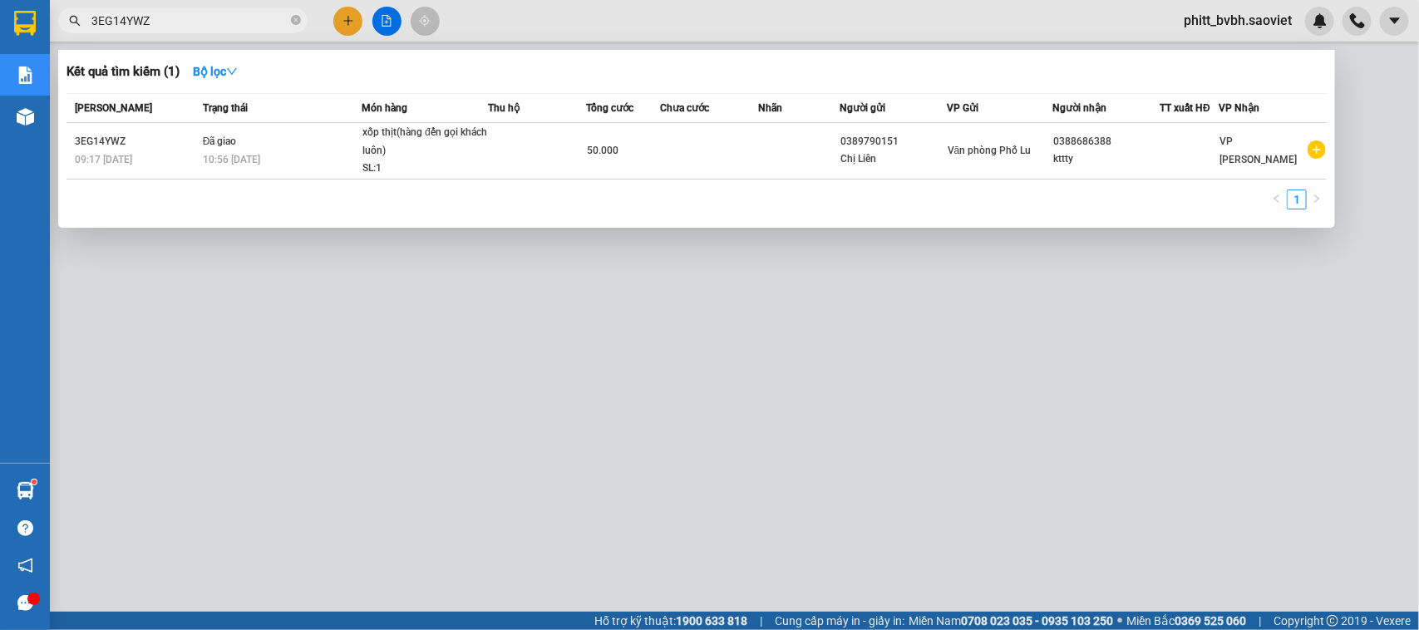
click at [550, 500] on div at bounding box center [709, 315] width 1419 height 630
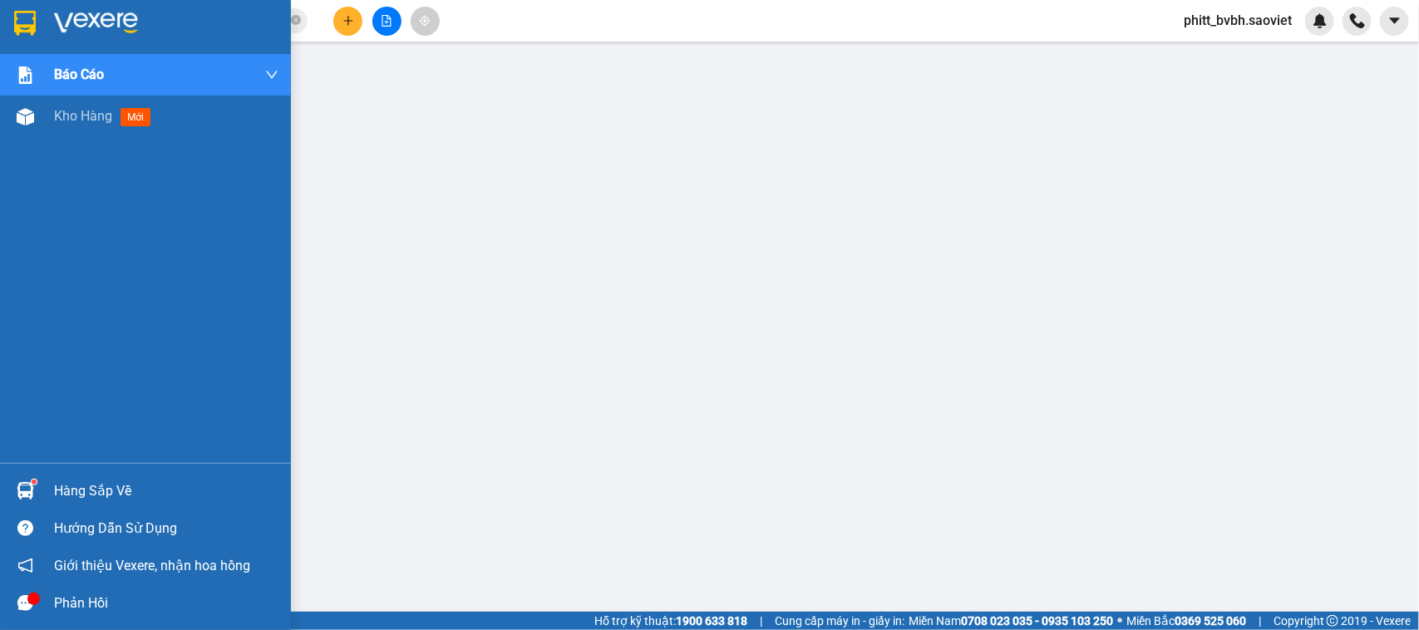
drag, startPoint x: 10, startPoint y: 219, endPoint x: 117, endPoint y: 224, distance: 107.4
click at [47, 224] on div "Báo cáo 1B. Chi tiết đơn hàng 2. Doanh thu thực tế chi tiết theo phòng hàng ( v…" at bounding box center [145, 258] width 291 height 409
drag, startPoint x: 88, startPoint y: 113, endPoint x: 205, endPoint y: 54, distance: 131.3
click at [88, 115] on span "Kho hàng" at bounding box center [83, 116] width 58 height 16
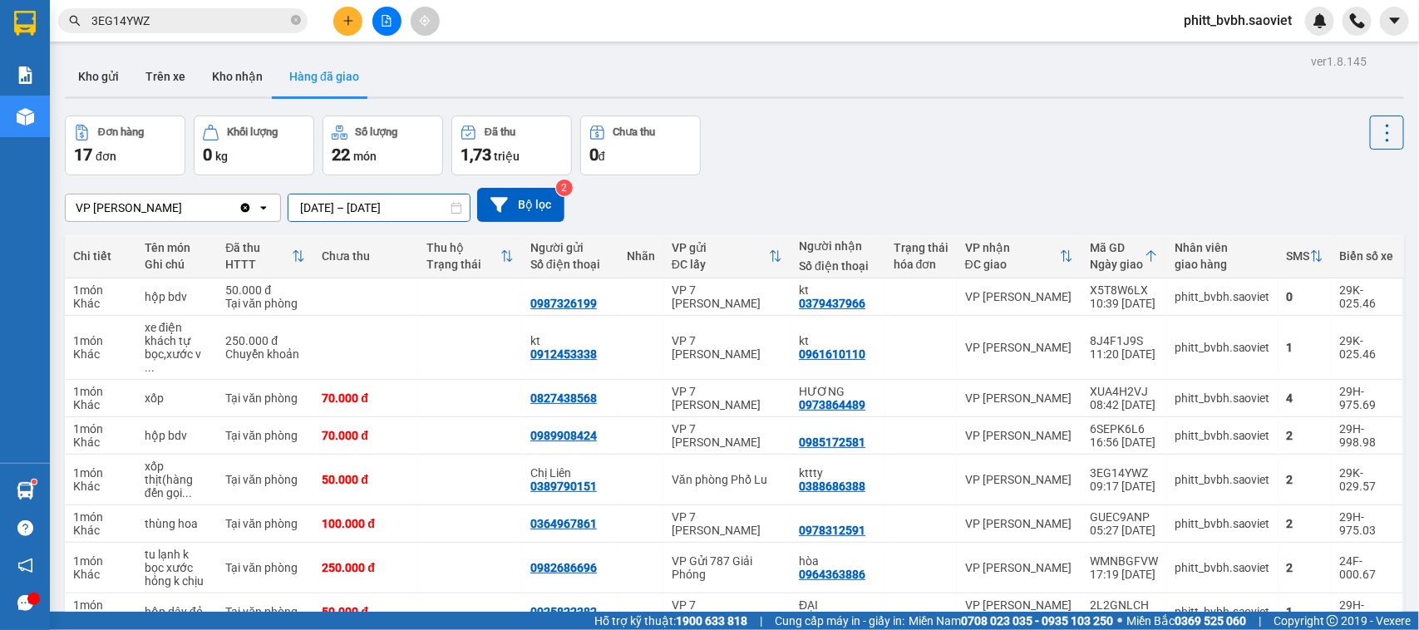
click at [333, 195] on input "[DATE] – [DATE]" at bounding box center [378, 208] width 181 height 27
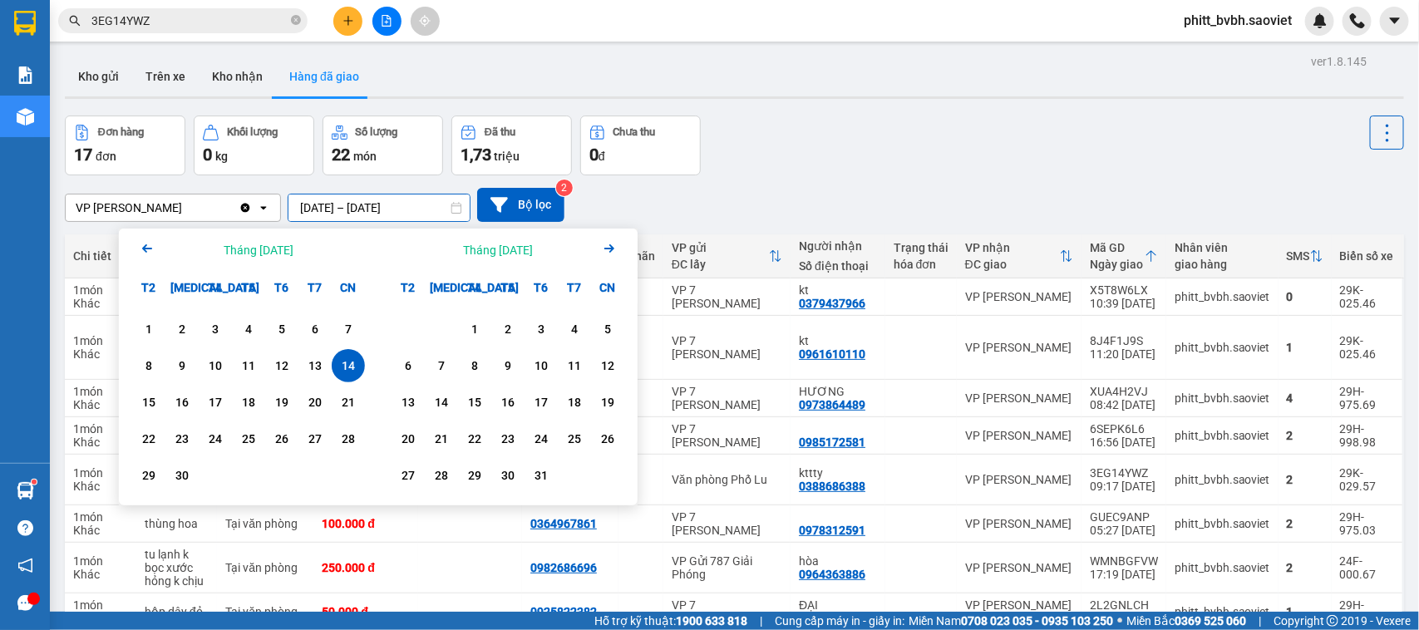
click at [347, 364] on div "14" at bounding box center [348, 366] width 23 height 20
drag, startPoint x: 347, startPoint y: 364, endPoint x: 381, endPoint y: 372, distance: 34.9
click at [348, 366] on div "14" at bounding box center [348, 366] width 23 height 20
type input "[DATE] – [DATE]"
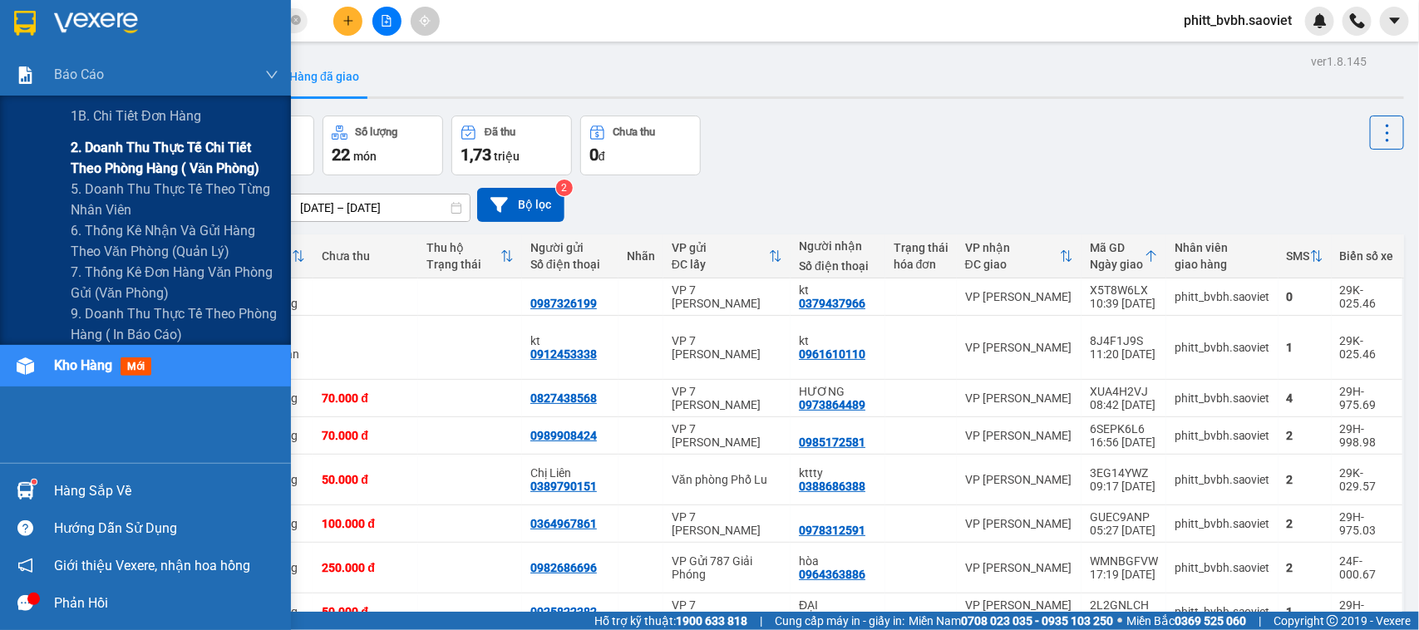
click at [108, 160] on span "2. Doanh thu thực tế chi tiết theo phòng hàng ( văn phòng)" at bounding box center [175, 158] width 208 height 42
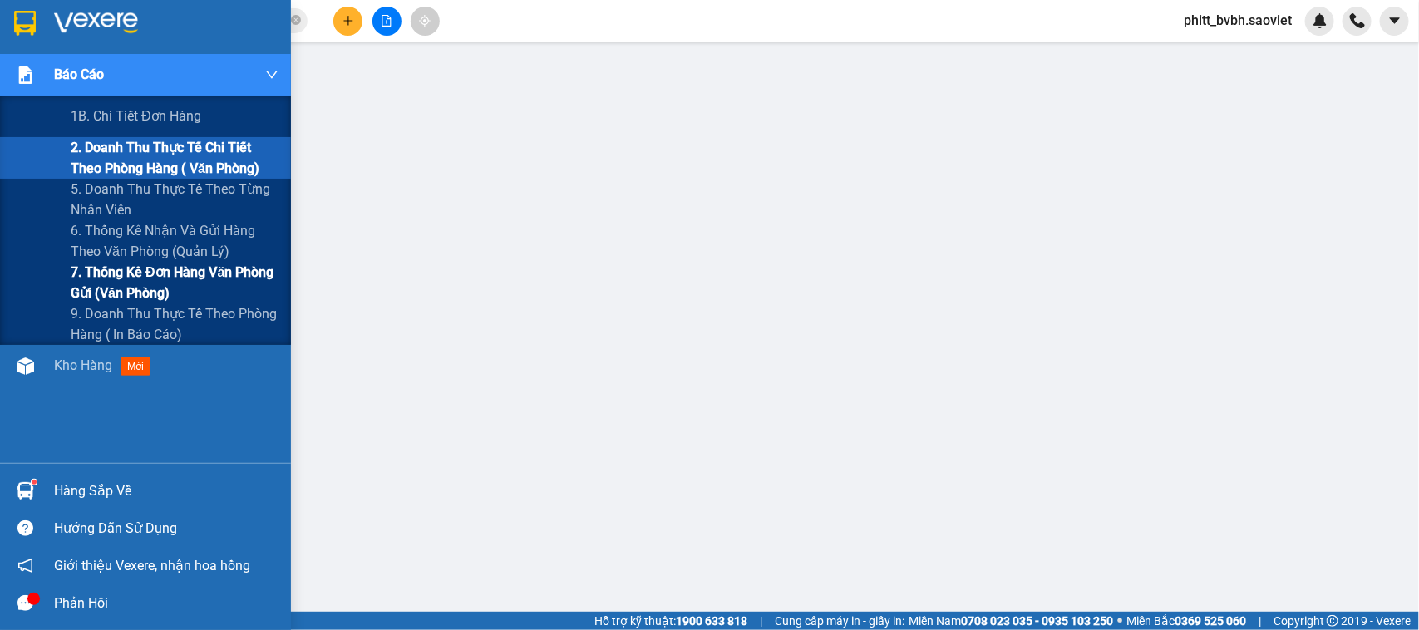
click at [111, 267] on span "7. Thống kê đơn hàng văn phòng gửi (văn phòng)" at bounding box center [175, 283] width 208 height 42
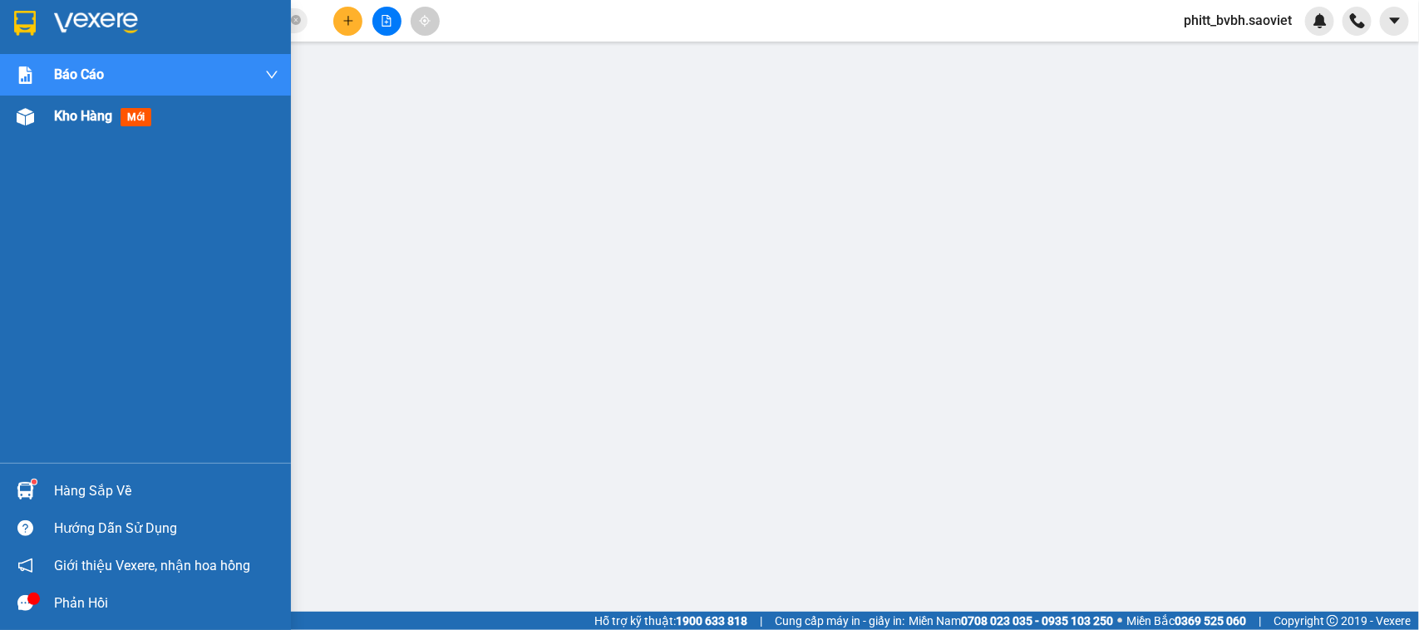
click at [86, 110] on span "Kho hàng" at bounding box center [83, 116] width 58 height 16
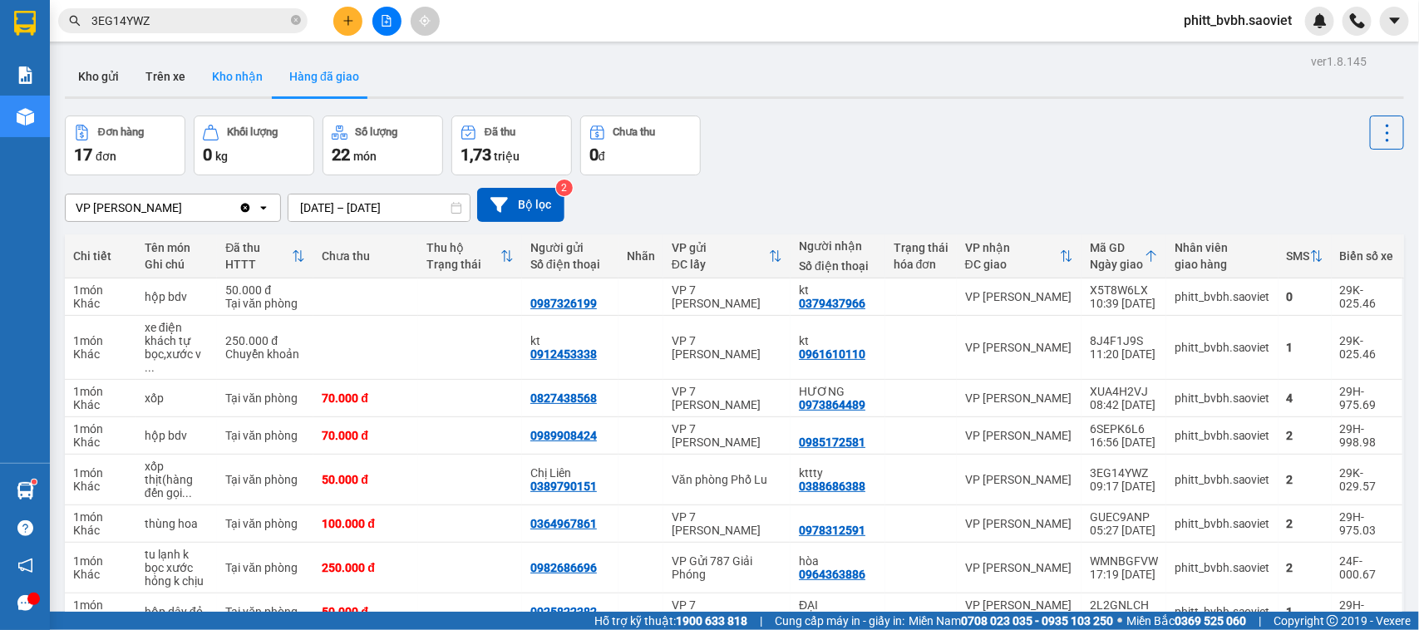
click at [217, 65] on button "Kho nhận" at bounding box center [237, 77] width 77 height 40
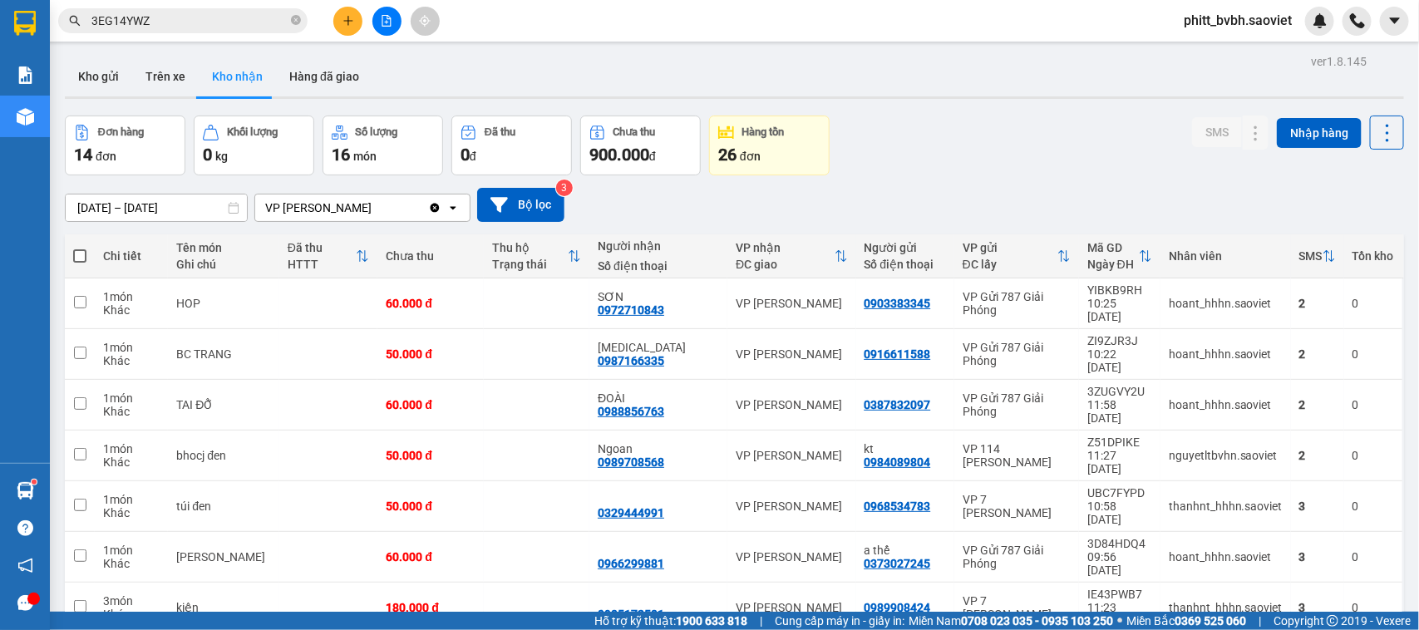
click at [235, 87] on button "Kho nhận" at bounding box center [237, 77] width 77 height 40
click at [121, 209] on input "[DATE] – [DATE]" at bounding box center [156, 208] width 181 height 27
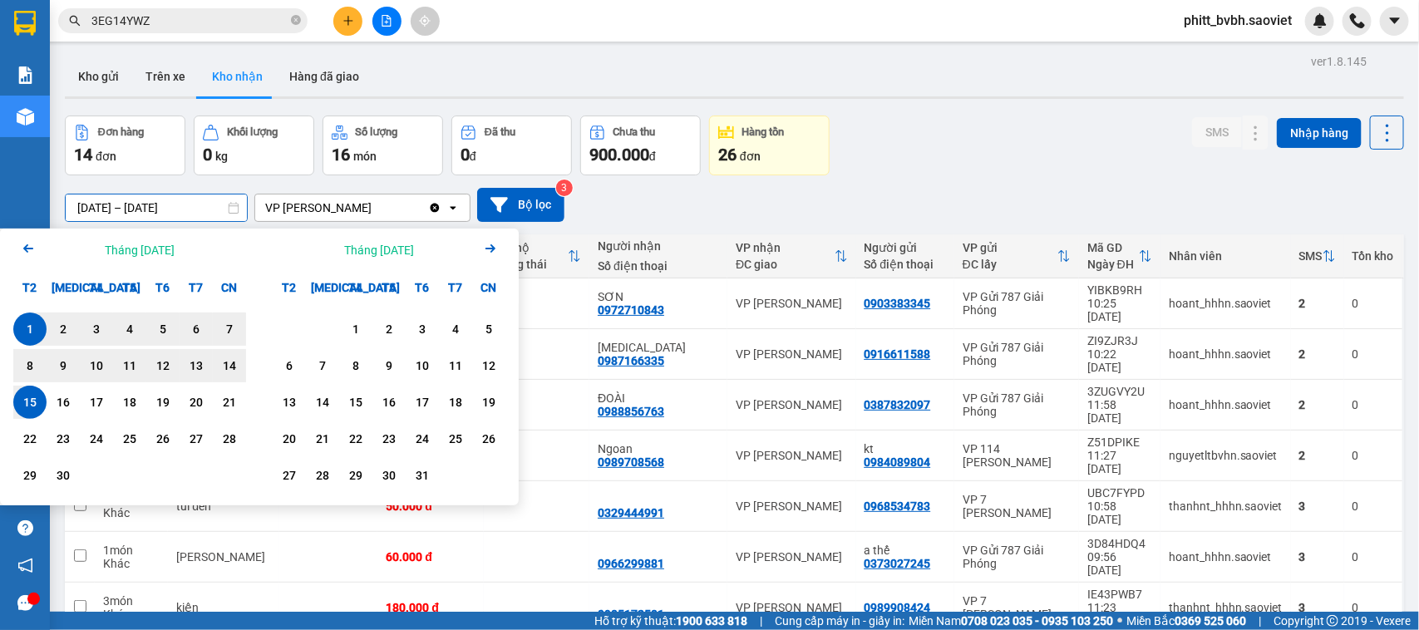
click at [34, 324] on div "1" at bounding box center [29, 329] width 23 height 20
click at [31, 405] on div "15" at bounding box center [29, 402] width 23 height 20
type input "[DATE] – [DATE]"
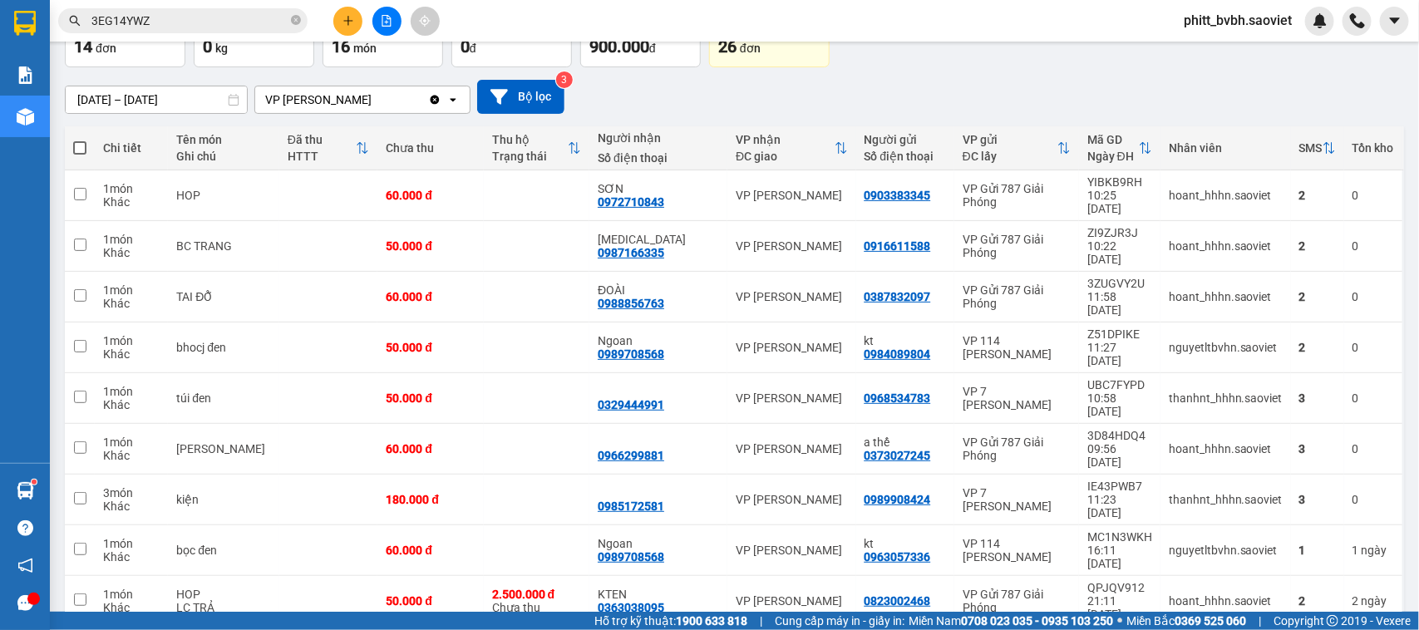
scroll to position [111, 0]
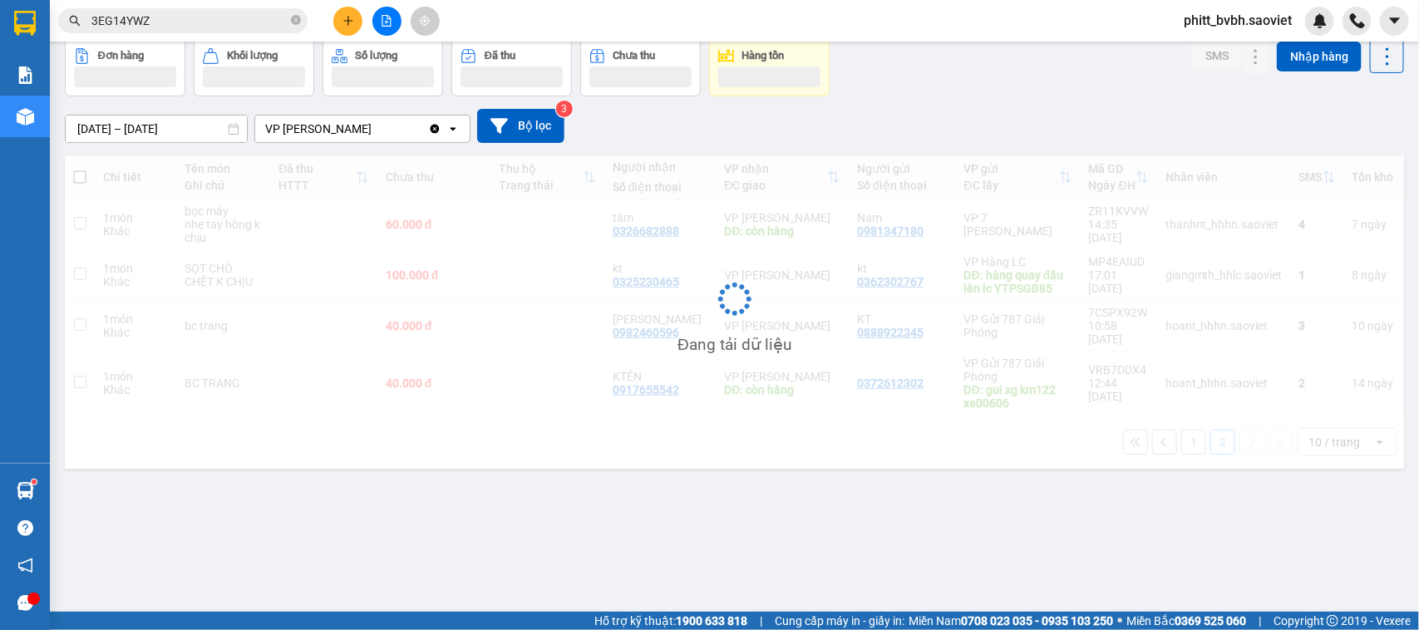
scroll to position [76, 0]
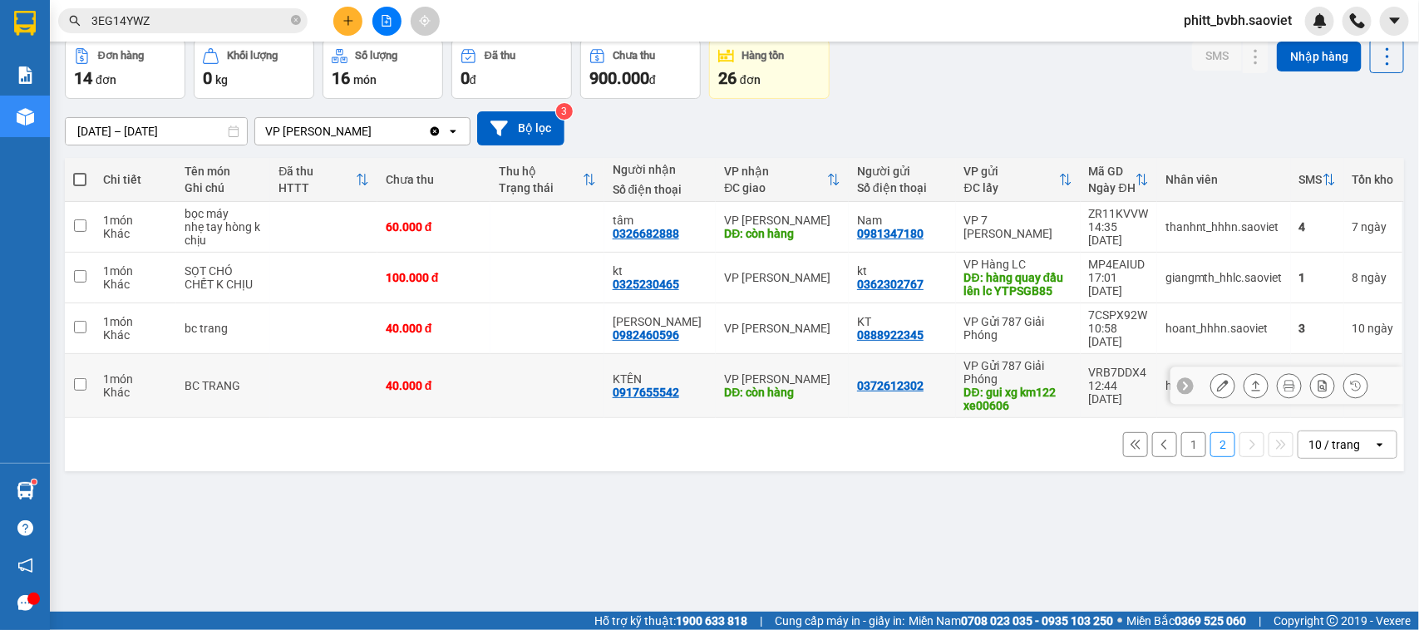
click at [460, 380] on td "40.000 đ" at bounding box center [433, 386] width 113 height 64
checkbox input "true"
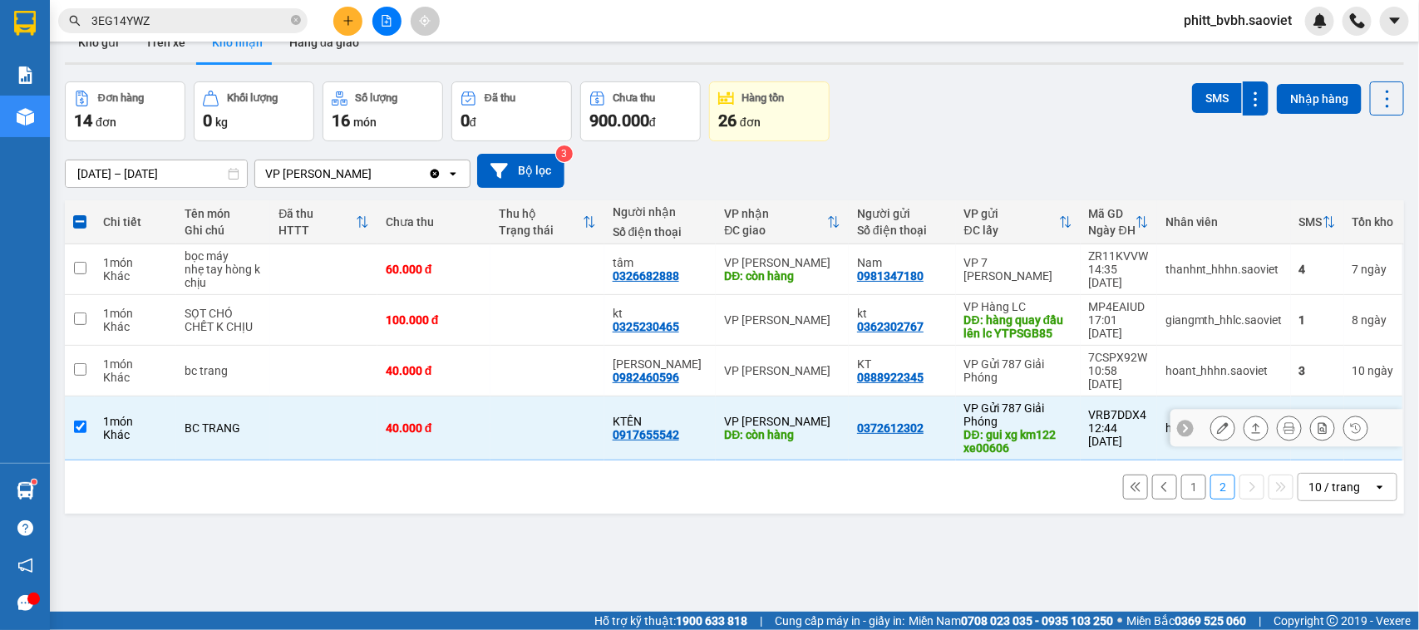
scroll to position [0, 0]
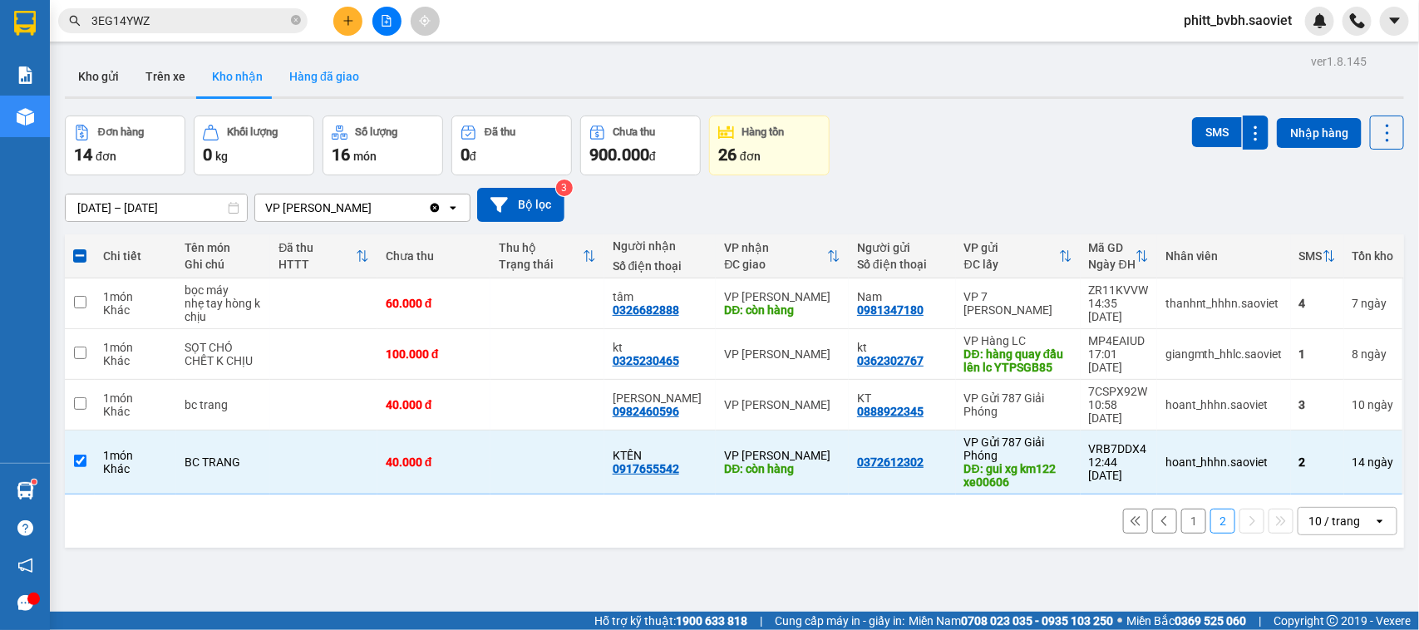
click at [341, 67] on button "Hàng đã giao" at bounding box center [324, 77] width 96 height 40
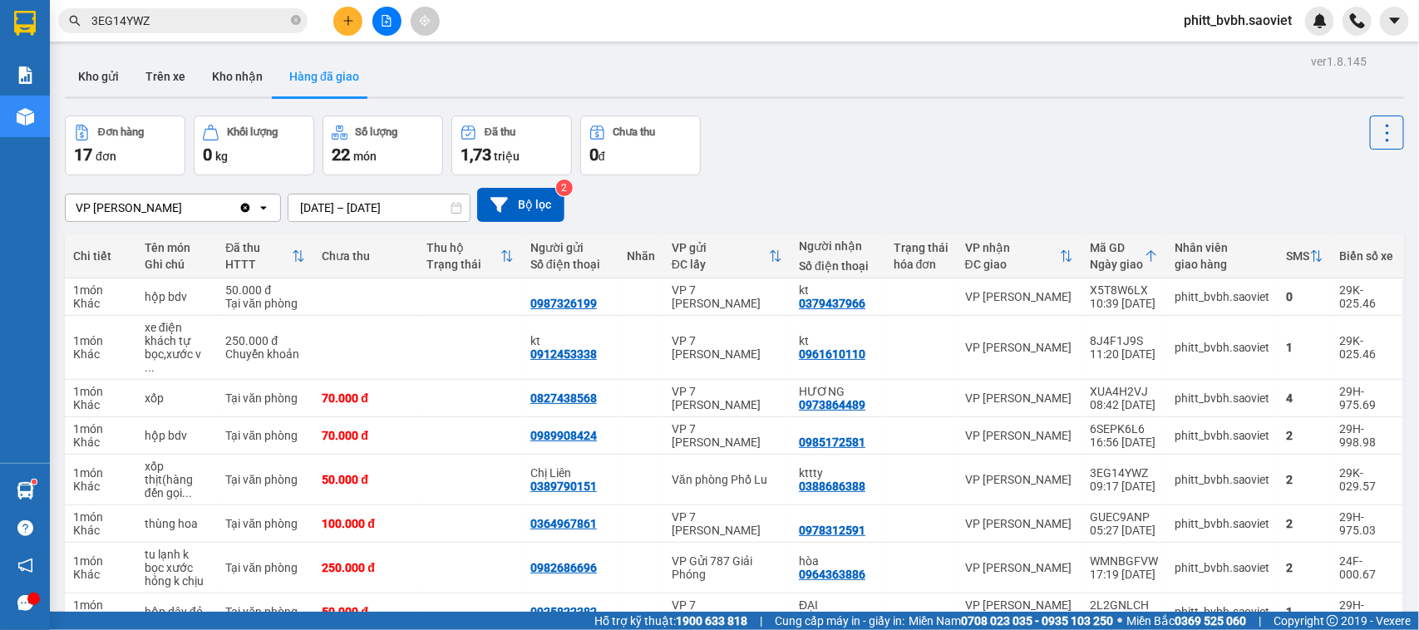
click at [347, 218] on div "ver 1.8.145 Kho gửi Trên xe Kho nhận Hàng đã giao Đơn hàng 17 đơn Khối lượng 0 …" at bounding box center [734, 408] width 1353 height 716
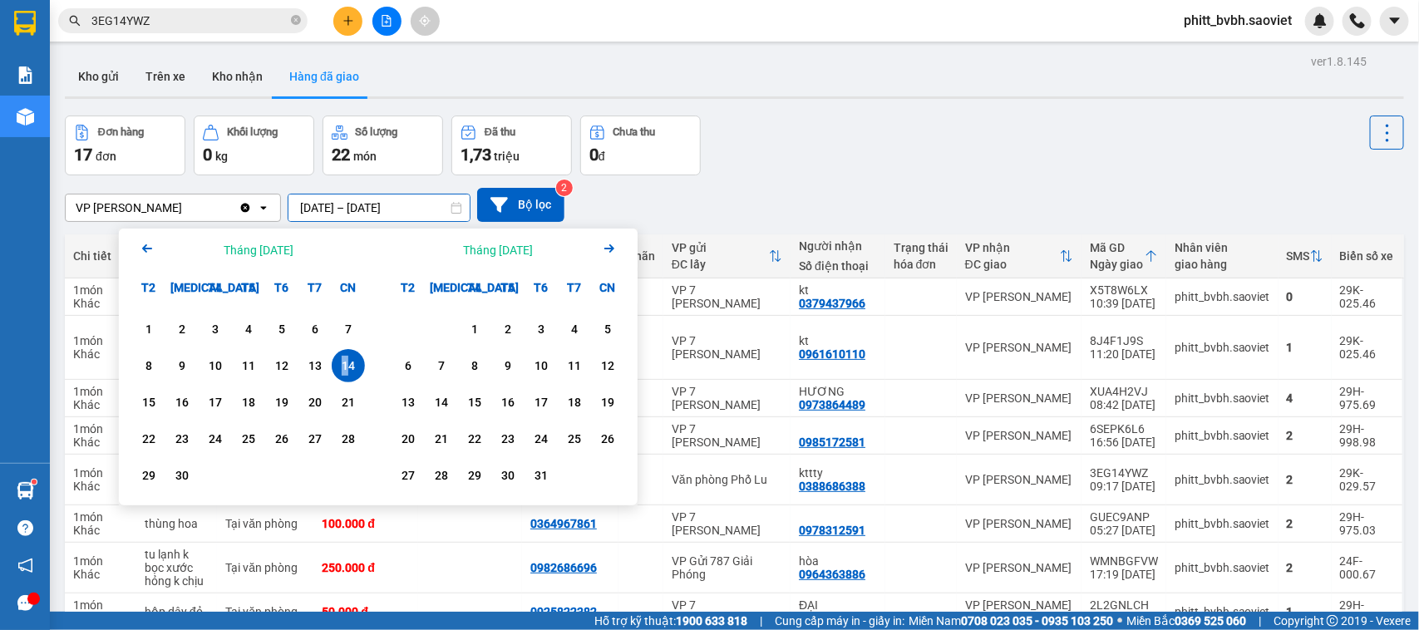
click at [346, 356] on div "14" at bounding box center [348, 366] width 23 height 20
click at [346, 362] on div "14" at bounding box center [348, 366] width 23 height 20
type input "[DATE] – [DATE]"
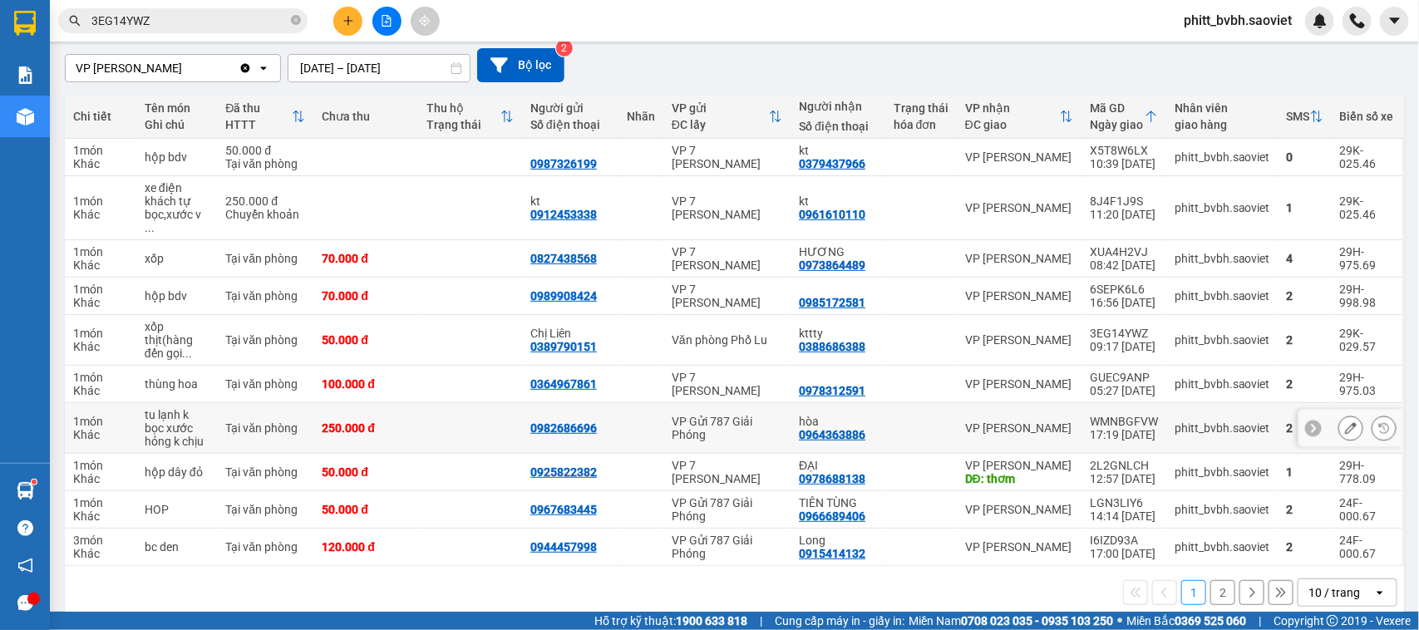
scroll to position [151, 0]
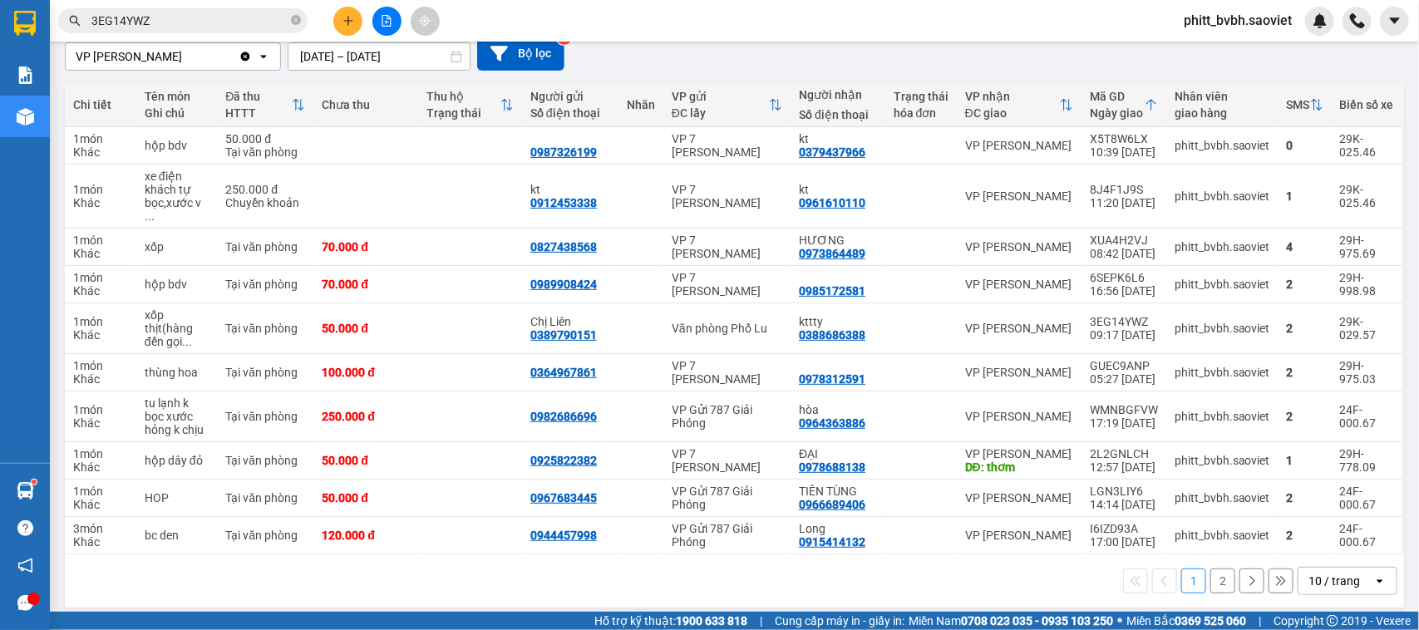
click at [1211, 575] on button "2" at bounding box center [1223, 581] width 25 height 25
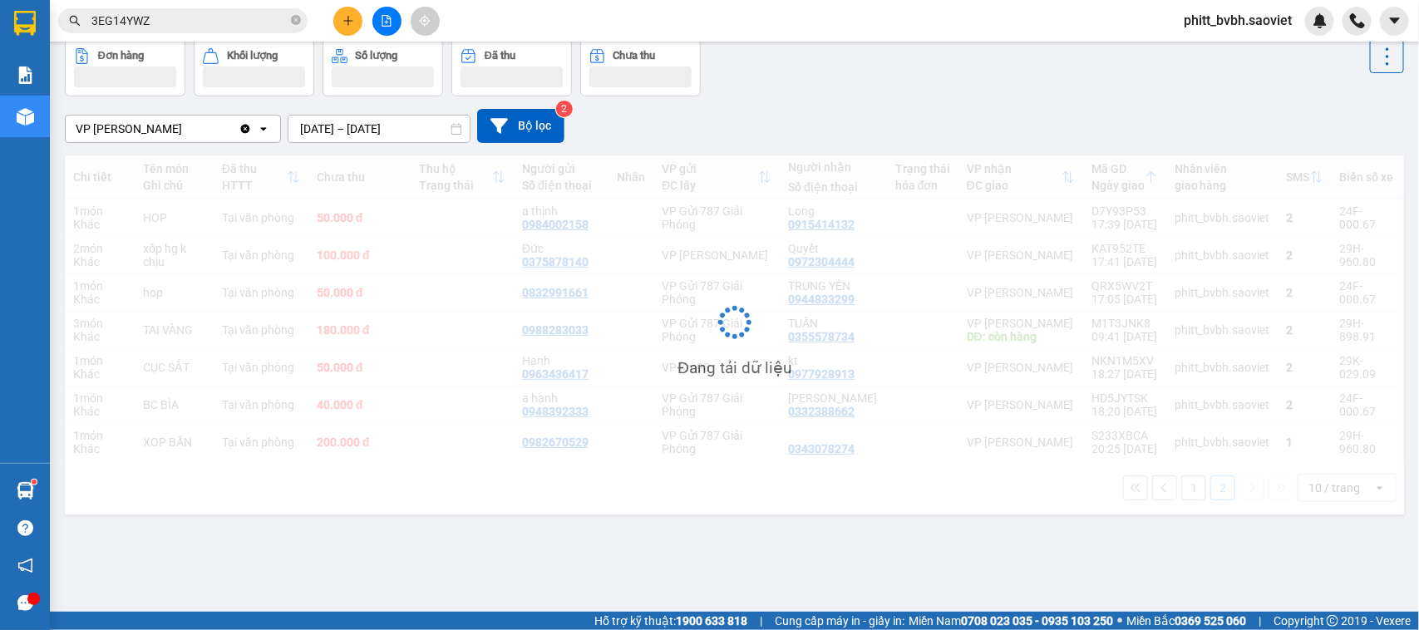
scroll to position [76, 0]
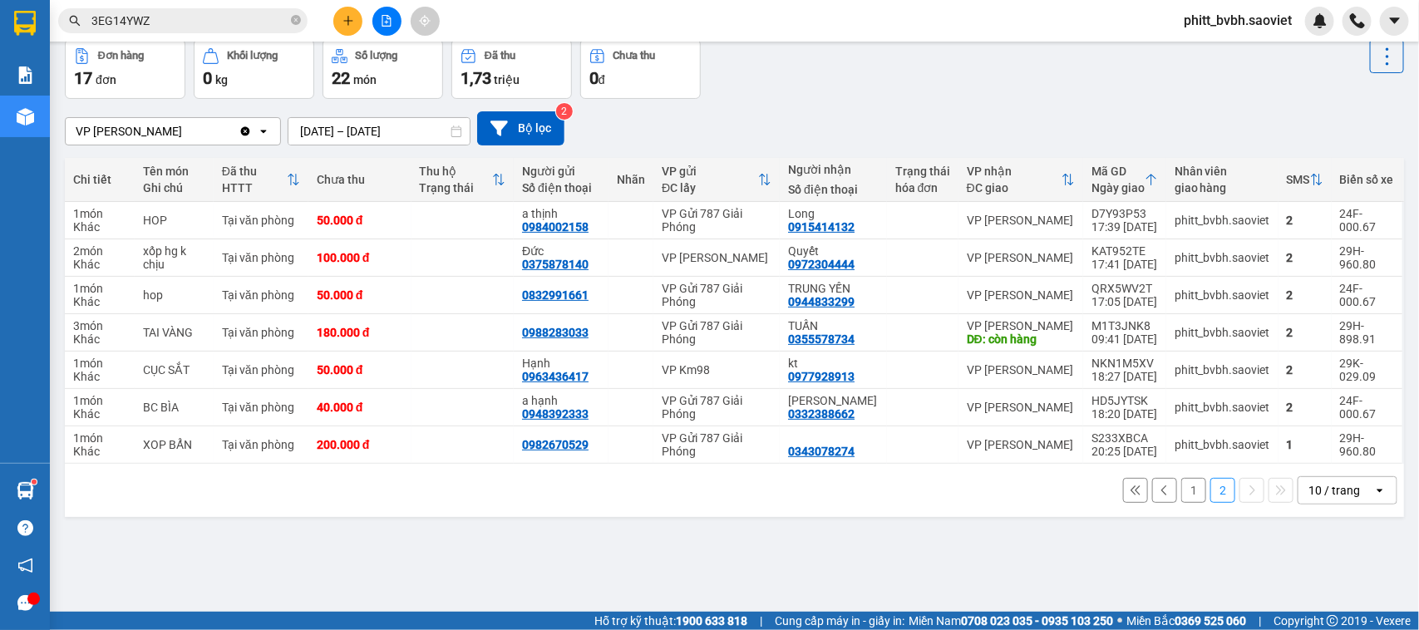
click at [1181, 488] on button "1" at bounding box center [1193, 490] width 25 height 25
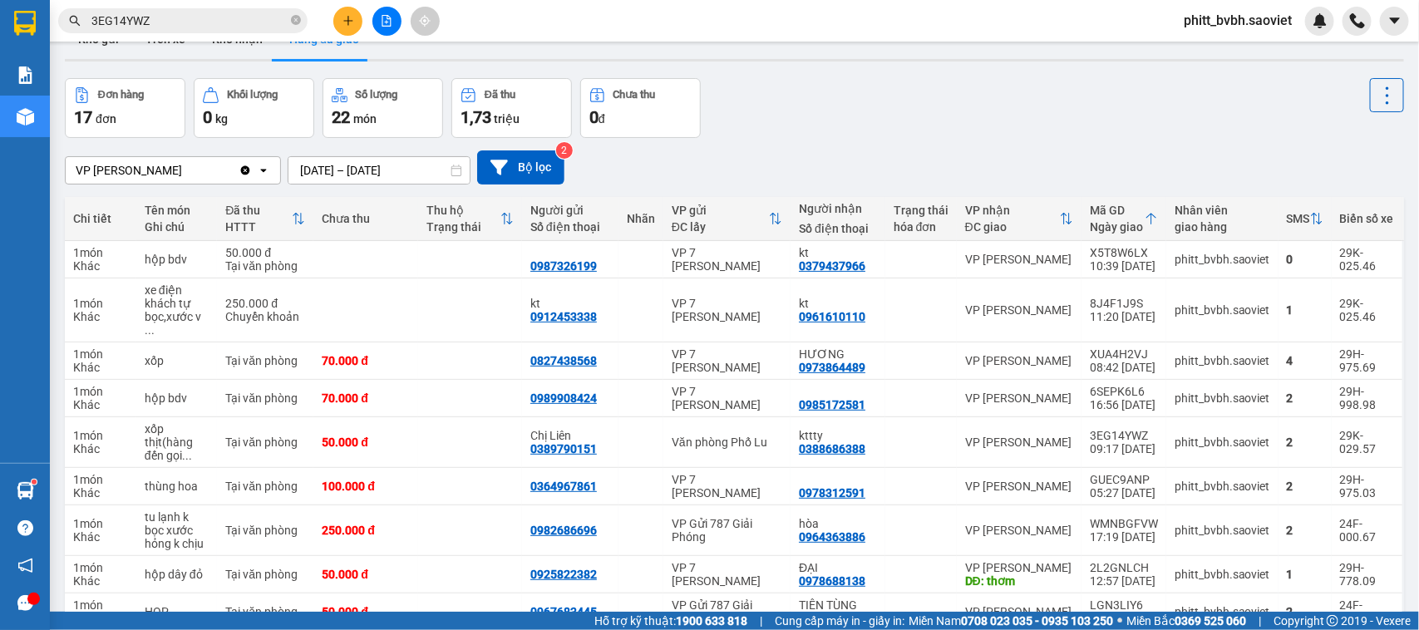
scroll to position [0, 0]
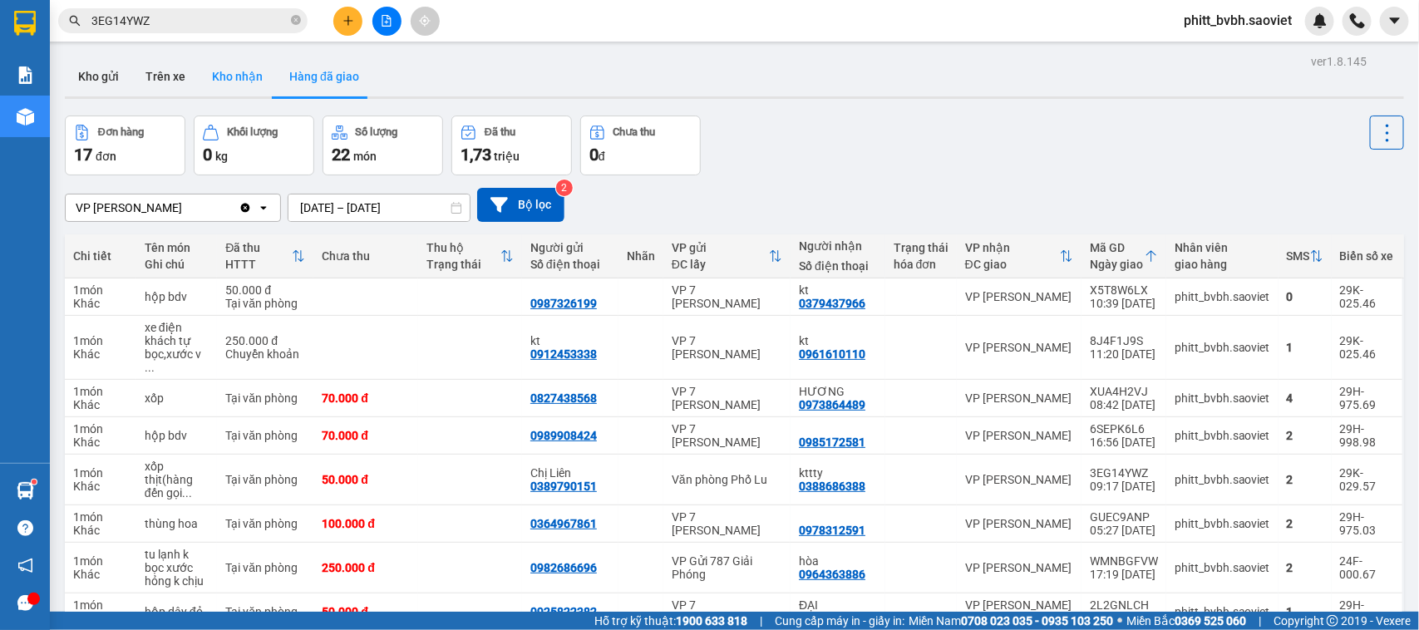
click at [234, 87] on button "Kho nhận" at bounding box center [237, 77] width 77 height 40
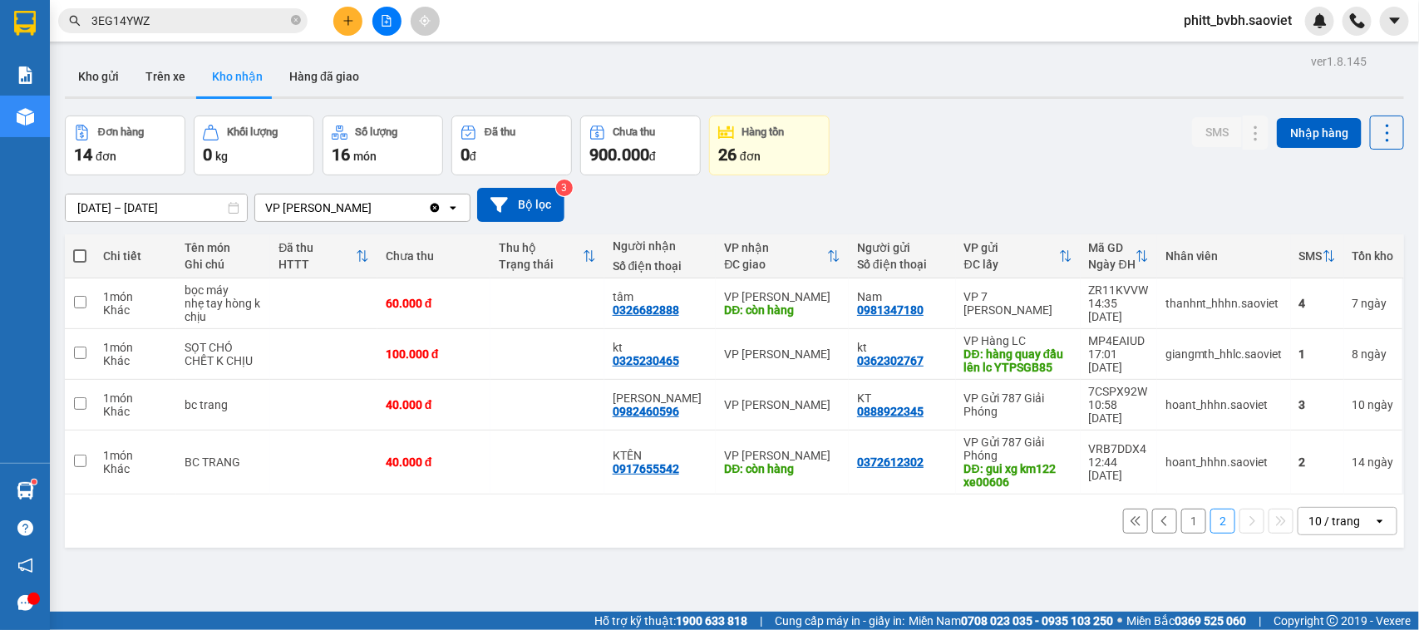
click at [1161, 509] on button at bounding box center [1164, 521] width 25 height 25
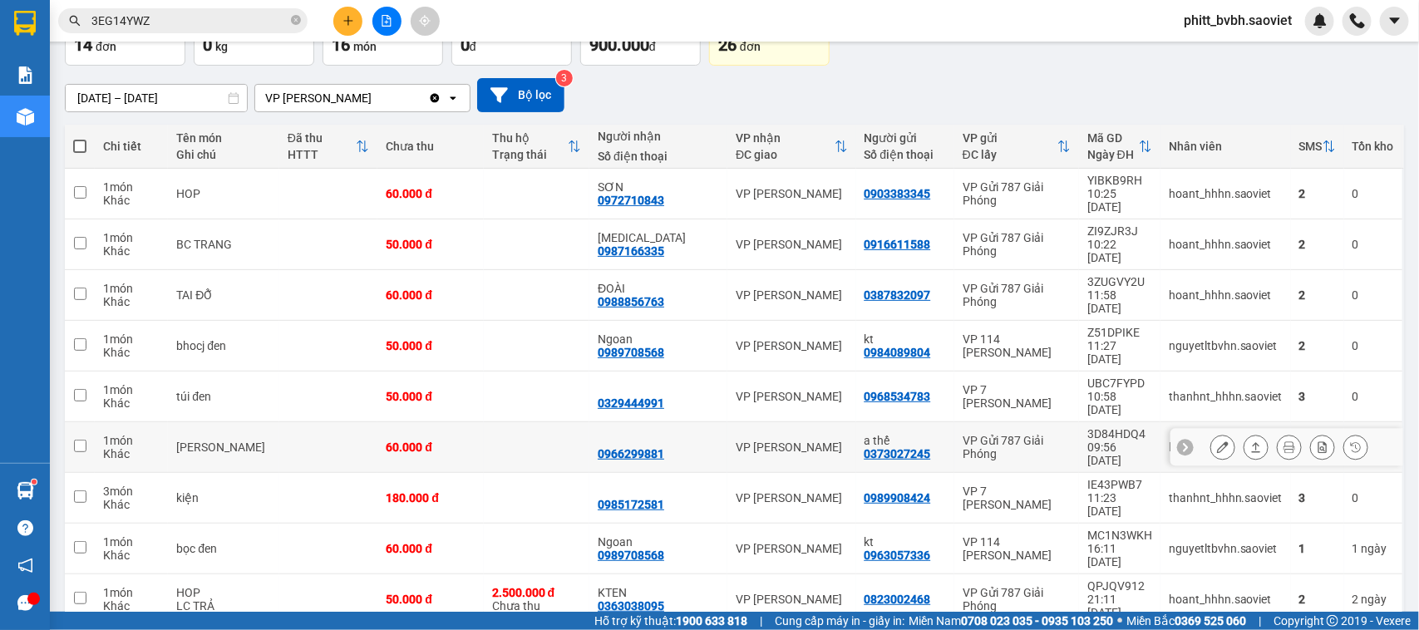
scroll to position [111, 0]
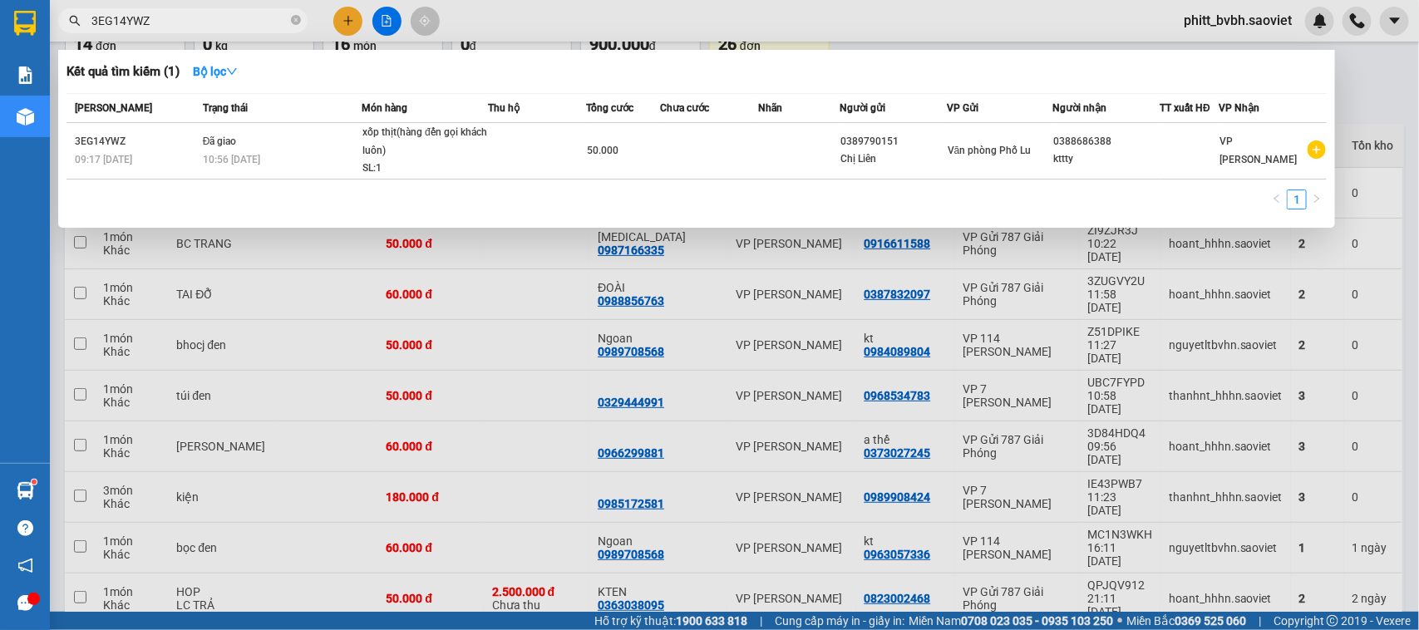
click at [147, 18] on input "3EG14YWZ" at bounding box center [189, 21] width 196 height 18
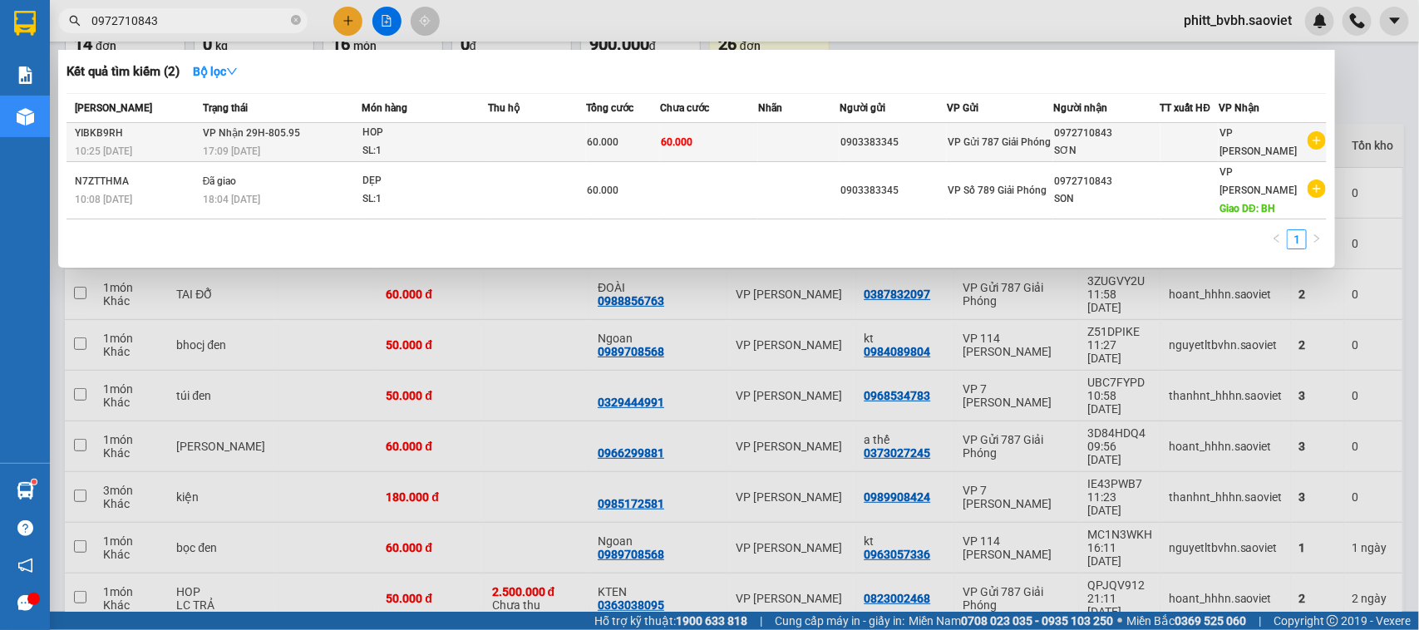
type input "0972710843"
click at [496, 140] on td at bounding box center [537, 142] width 98 height 39
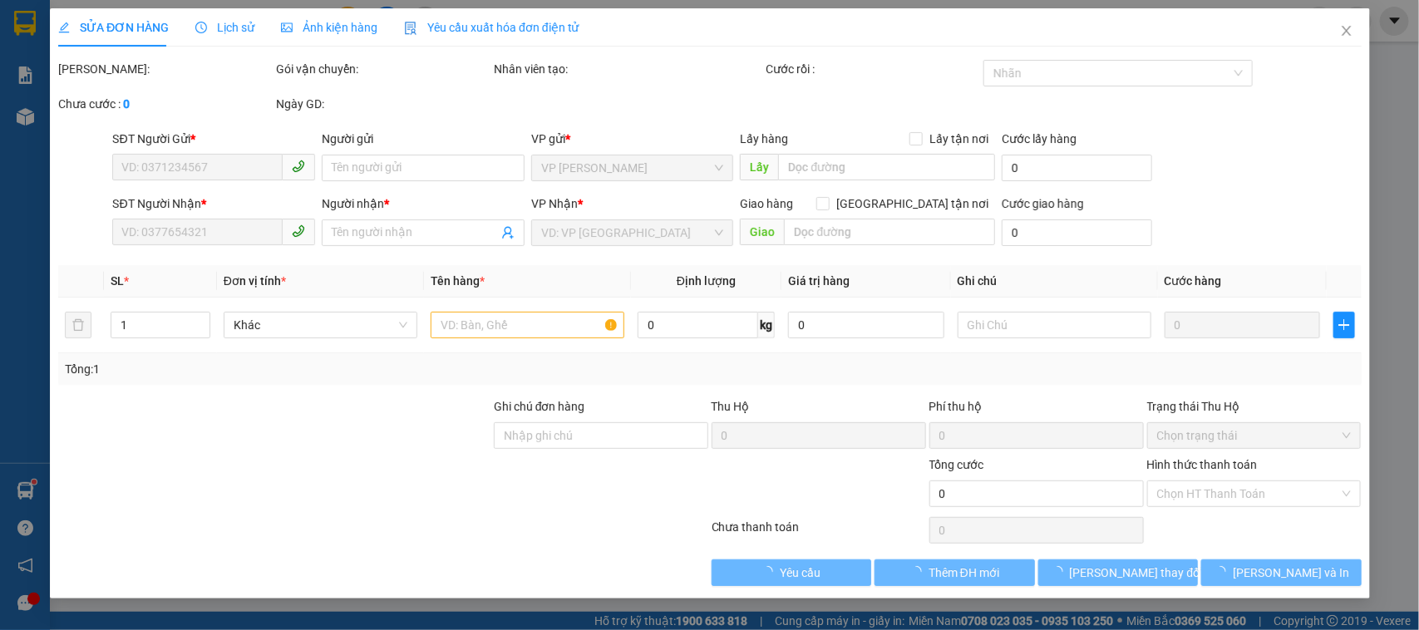
type input "0903383345"
type input "0972710843"
type input "SƠN"
type input "60.000"
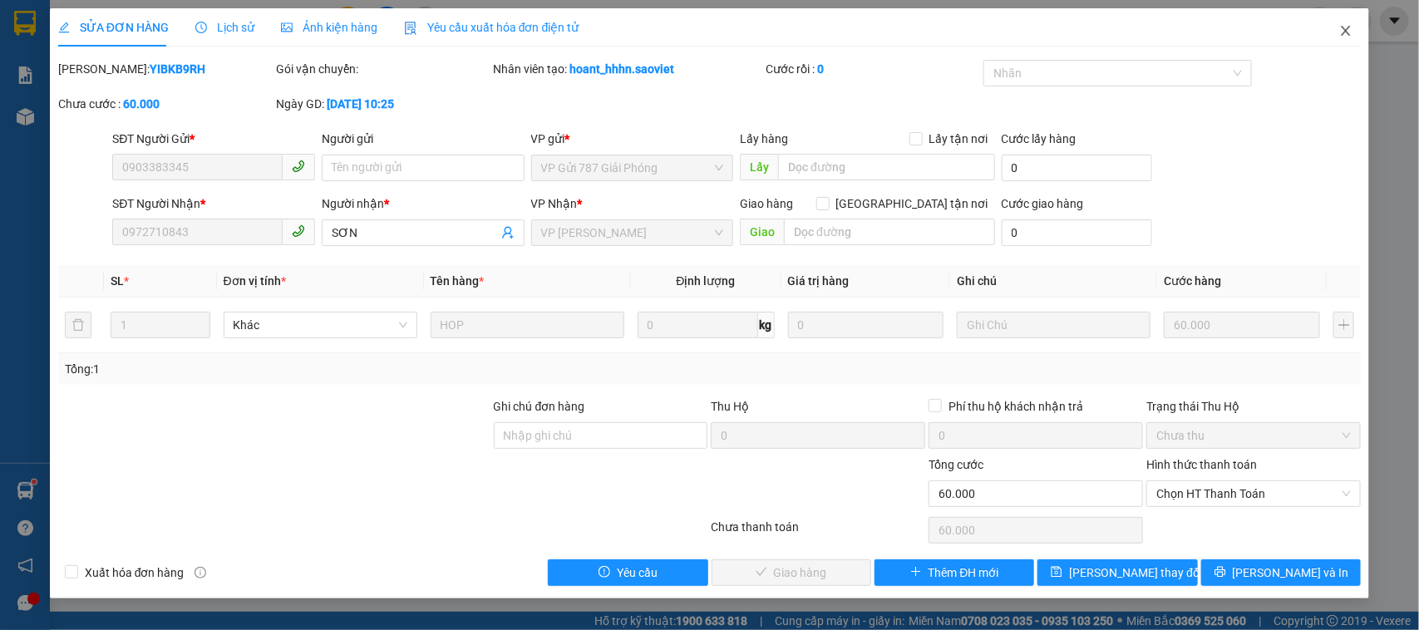
click at [1347, 27] on icon "close" at bounding box center [1345, 30] width 13 height 13
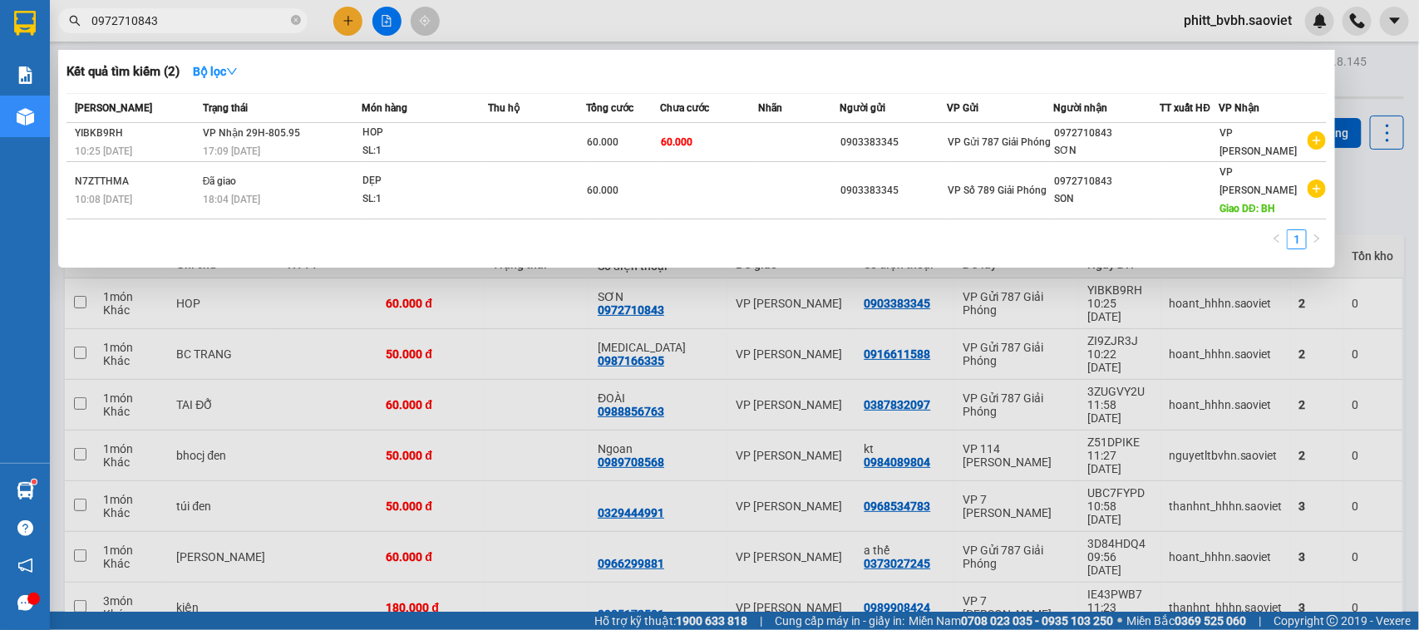
click at [150, 15] on input "0972710843" at bounding box center [189, 21] width 196 height 18
click at [687, 368] on div at bounding box center [709, 315] width 1419 height 630
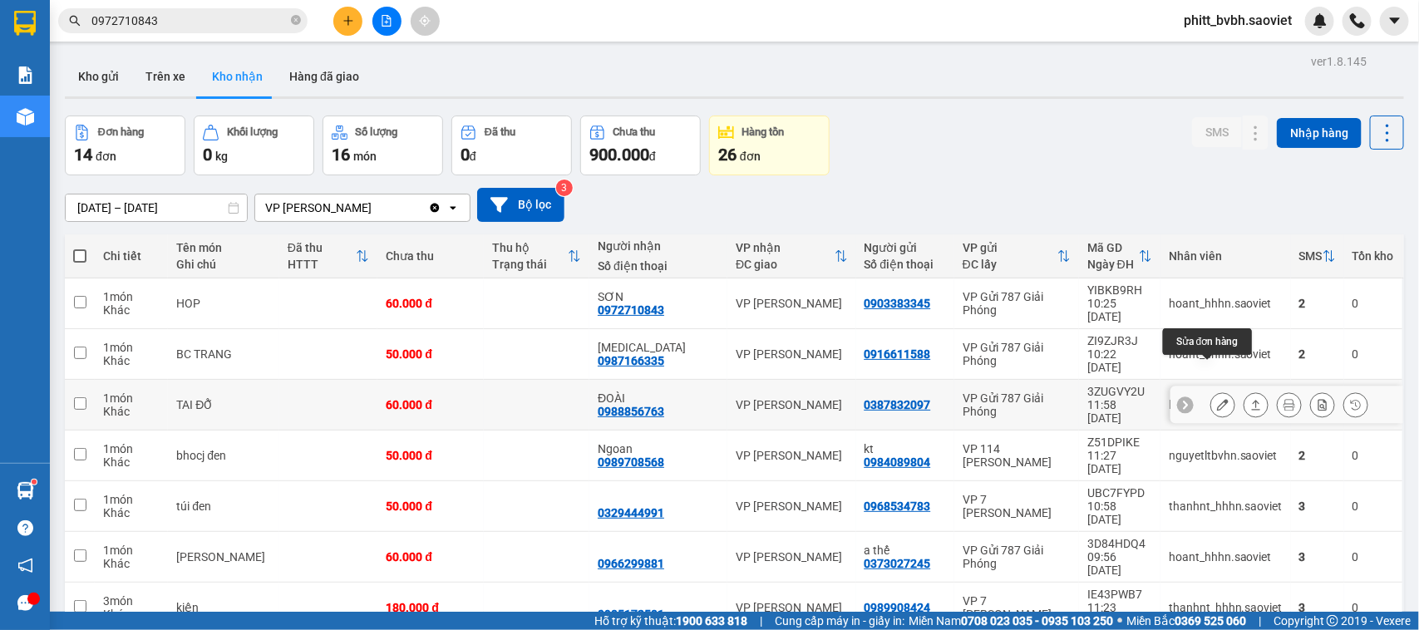
click at [1217, 399] on icon at bounding box center [1223, 405] width 12 height 12
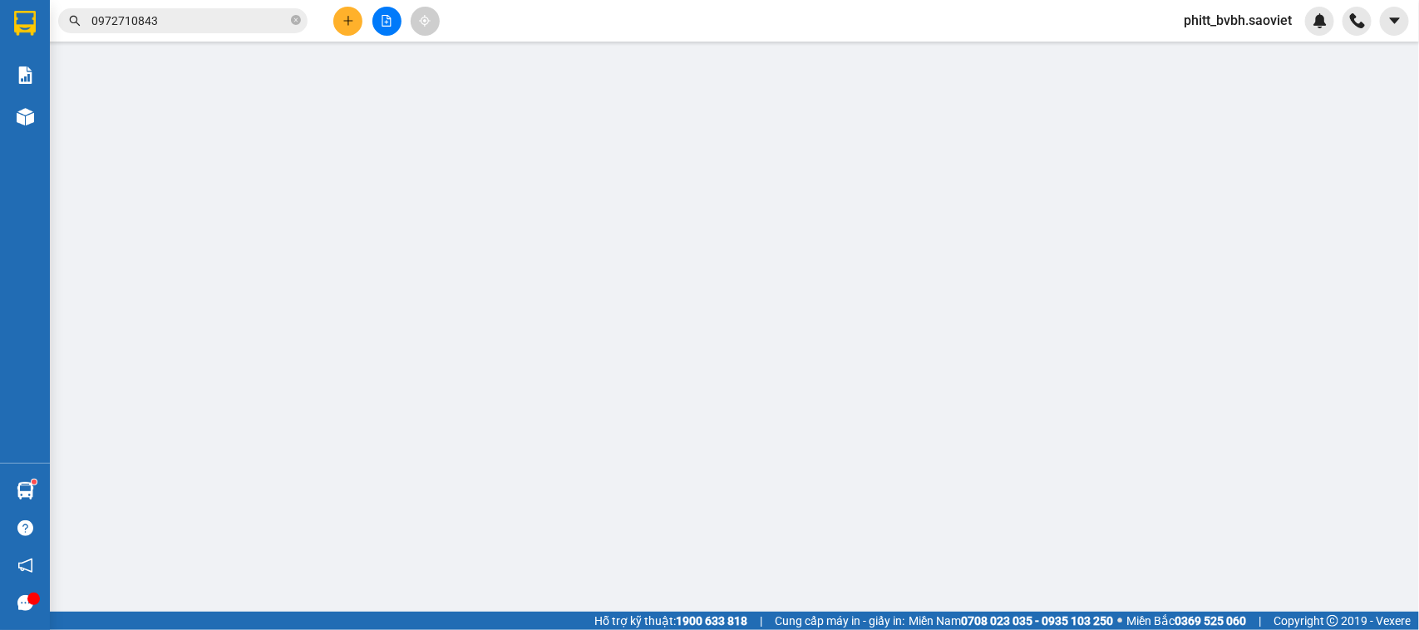
type input "0387832097"
type input "0988856763"
type input "ĐOÀI"
type input "60.000"
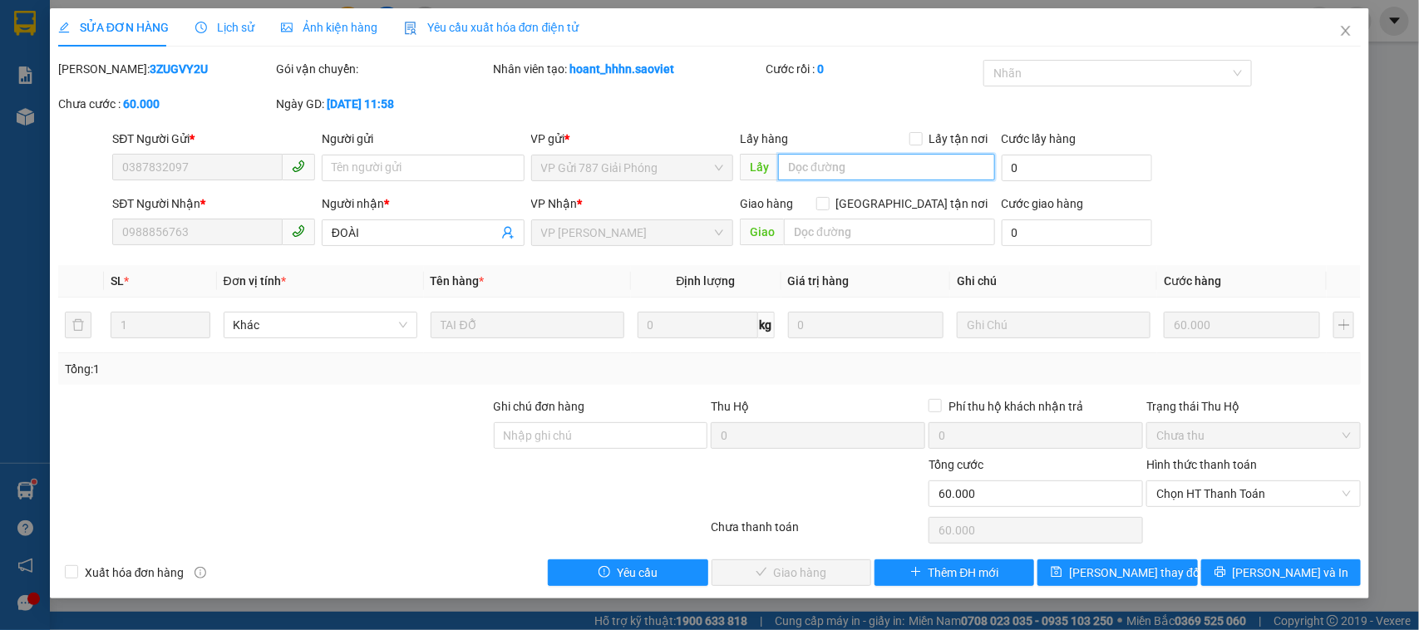
click at [811, 172] on input "text" at bounding box center [886, 167] width 217 height 27
type input "duyên"
click at [1093, 570] on button "[PERSON_NAME] thay đổi" at bounding box center [1118, 573] width 160 height 27
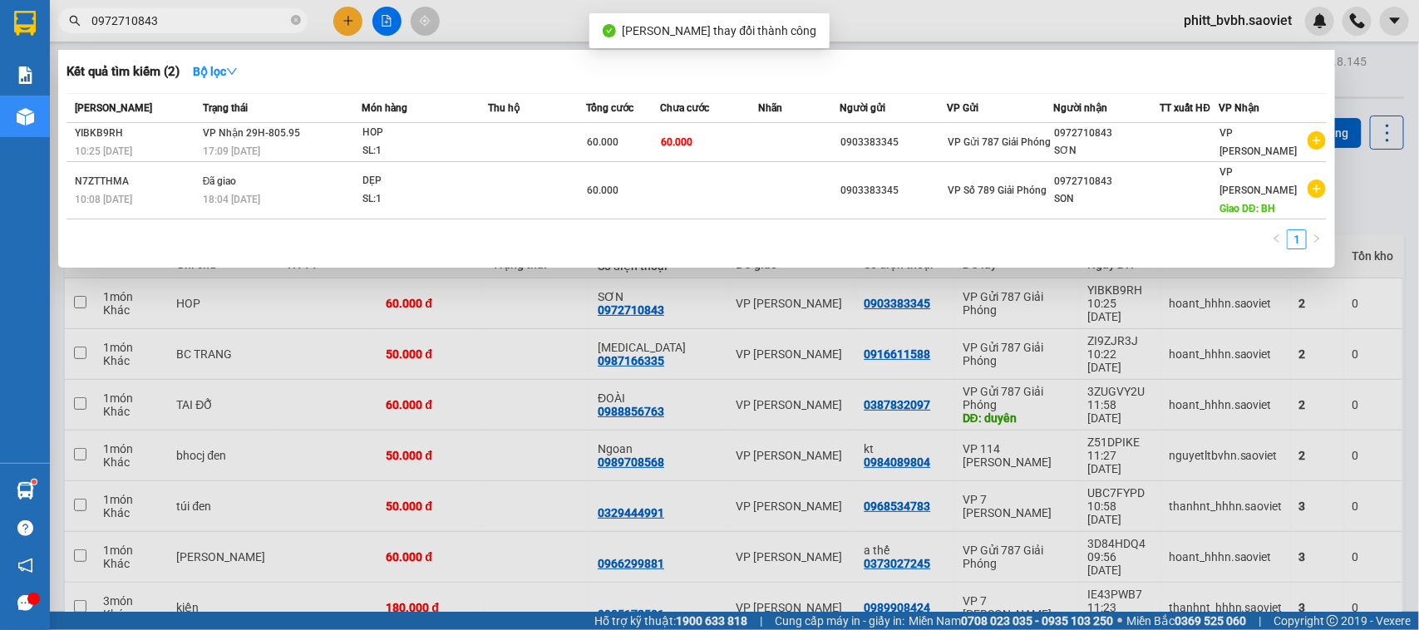
click at [192, 25] on input "0972710843" at bounding box center [189, 21] width 196 height 18
click at [510, 379] on div at bounding box center [709, 315] width 1419 height 630
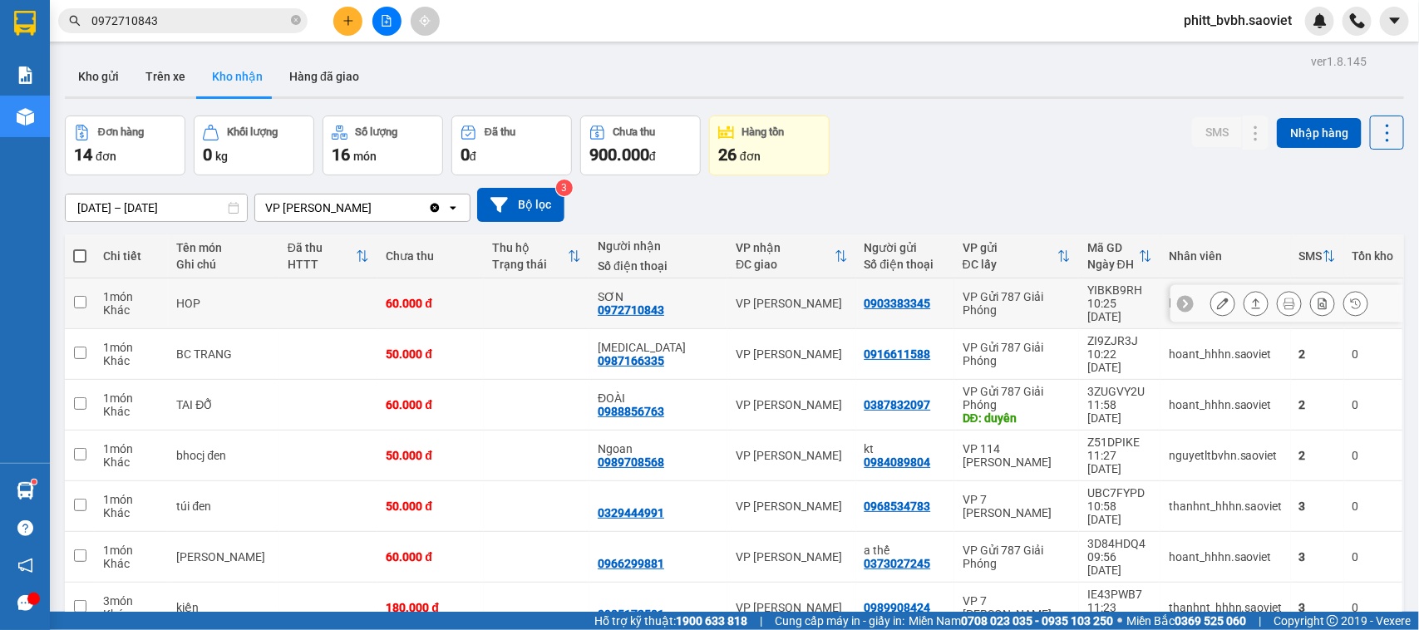
click at [567, 295] on td at bounding box center [537, 304] width 106 height 51
checkbox input "true"
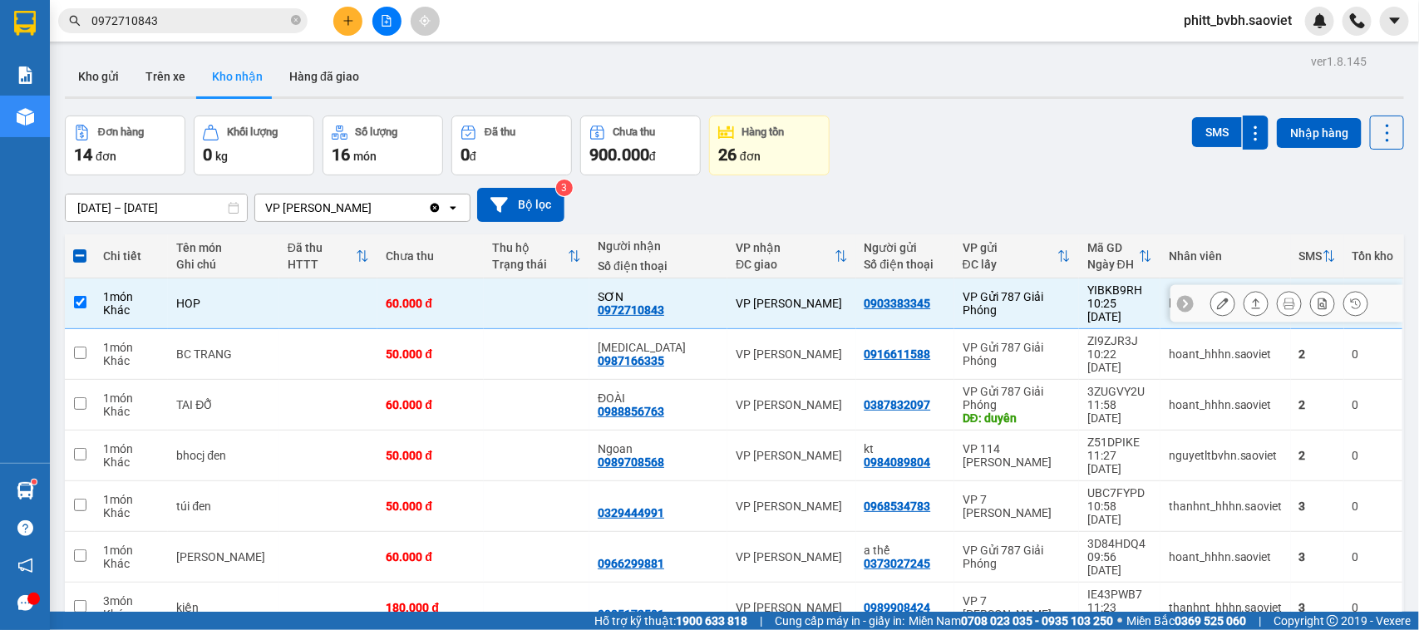
click at [1214, 289] on button at bounding box center [1222, 303] width 23 height 29
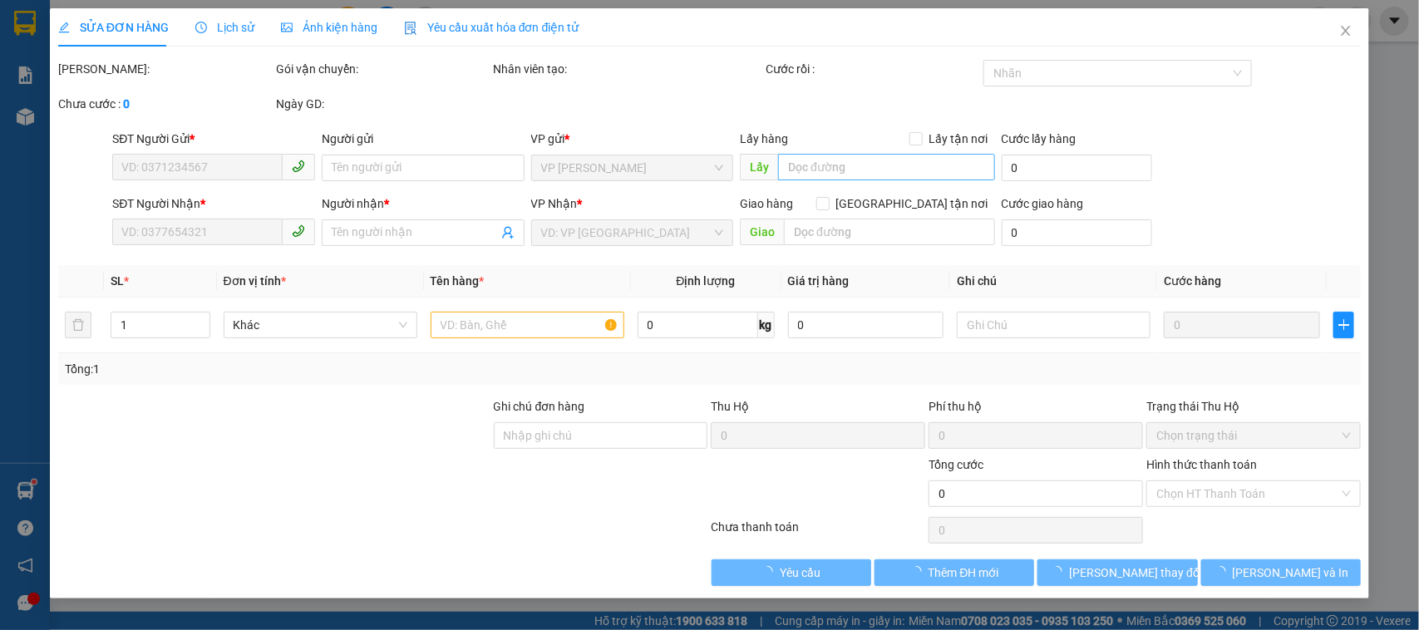
type input "0903383345"
type input "0972710843"
type input "SƠN"
type input "60.000"
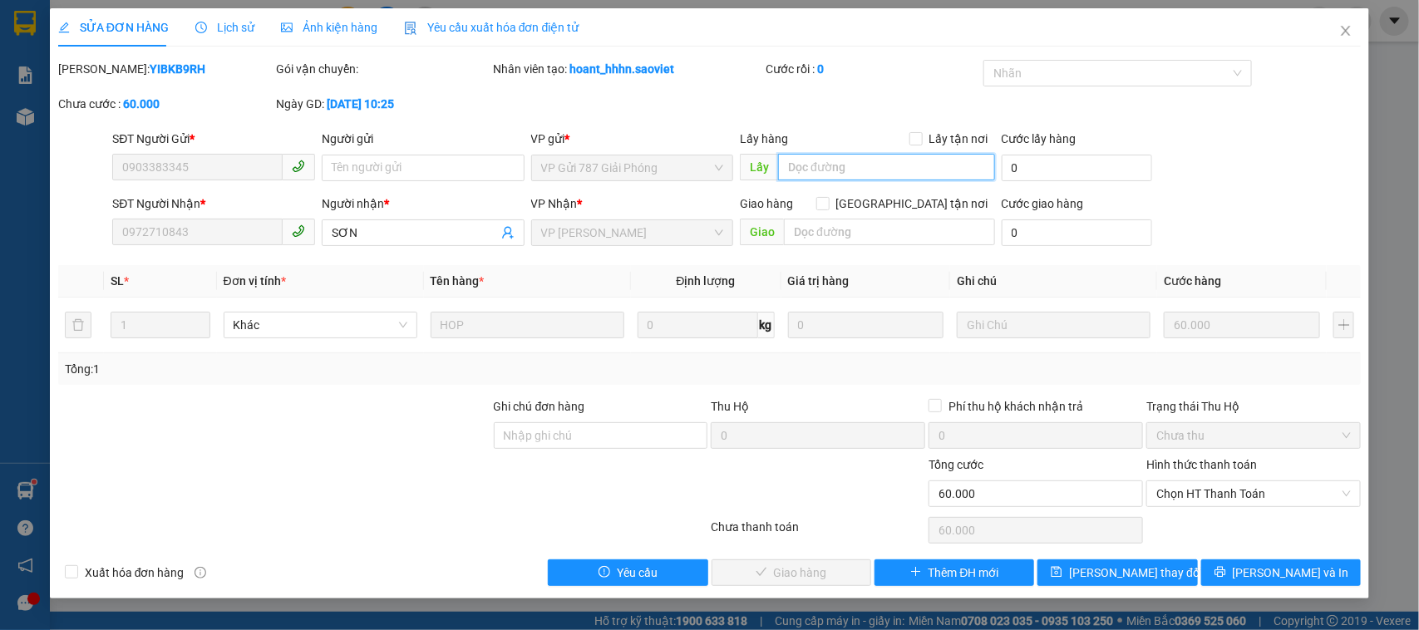
click at [829, 175] on input "text" at bounding box center [886, 167] width 217 height 27
type input "duyên"
click at [1100, 579] on span "[PERSON_NAME] thay đổi" at bounding box center [1135, 573] width 133 height 18
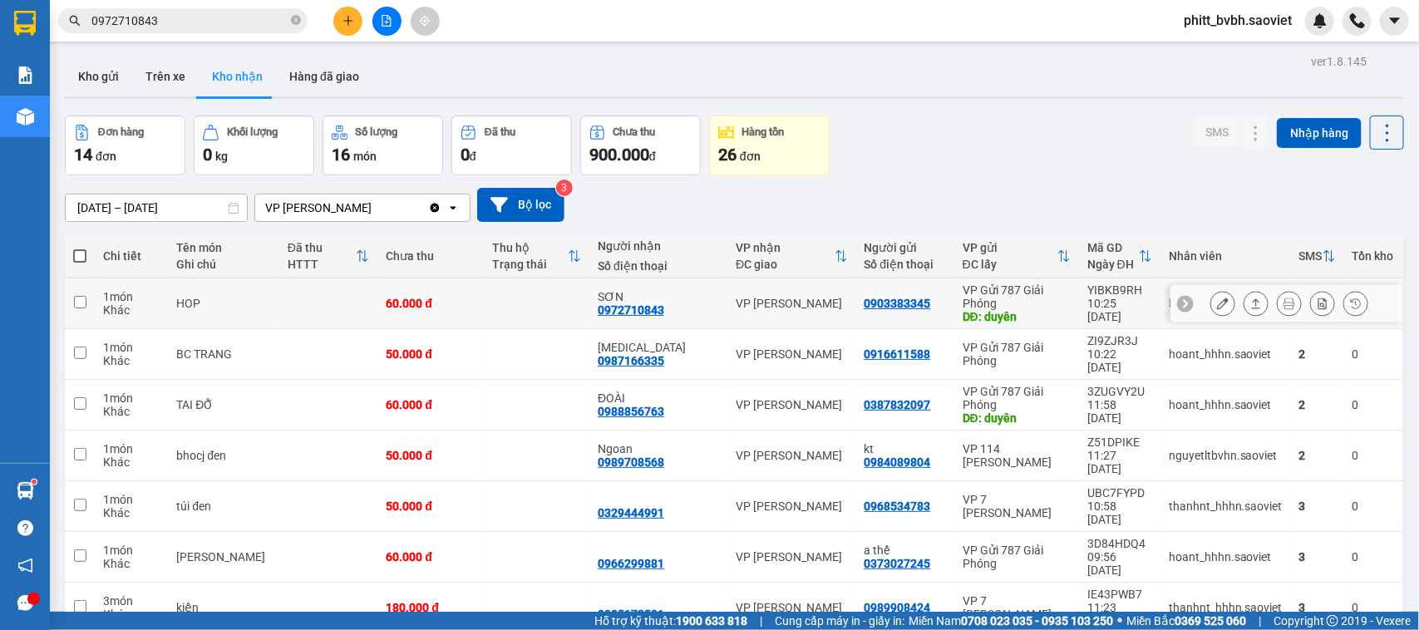
click at [529, 313] on td at bounding box center [537, 304] width 106 height 51
checkbox input "true"
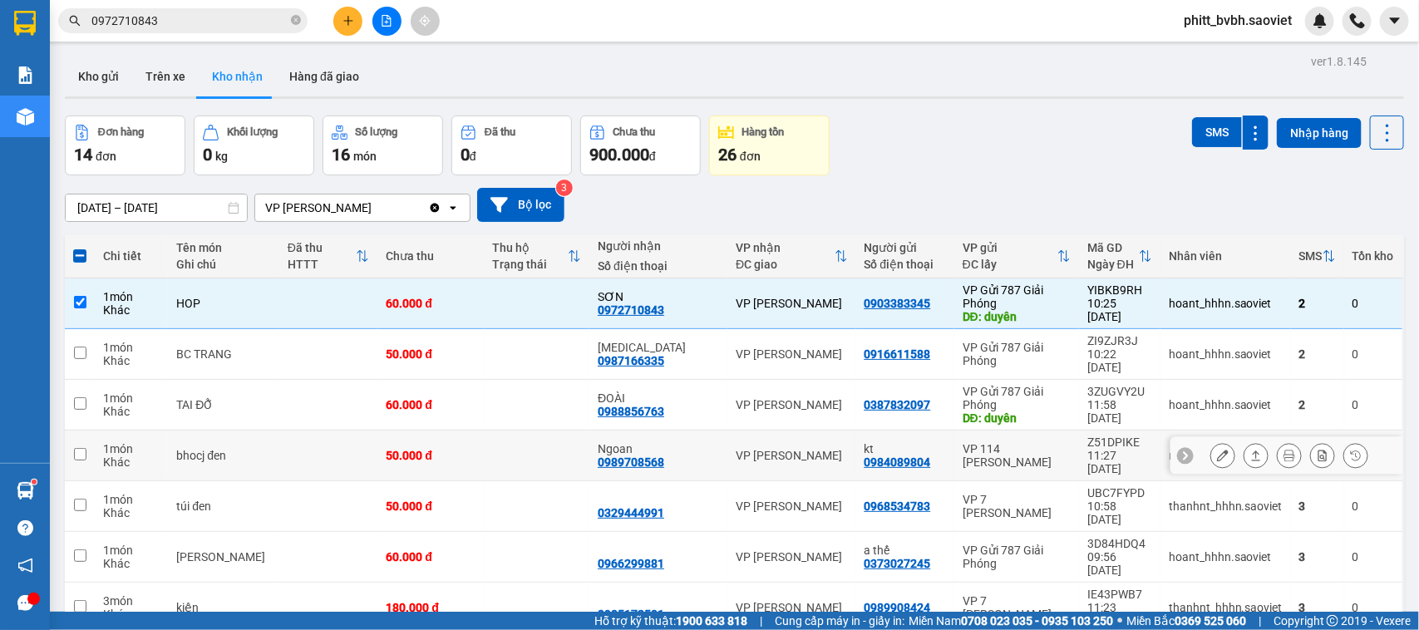
click at [507, 431] on td at bounding box center [537, 456] width 106 height 51
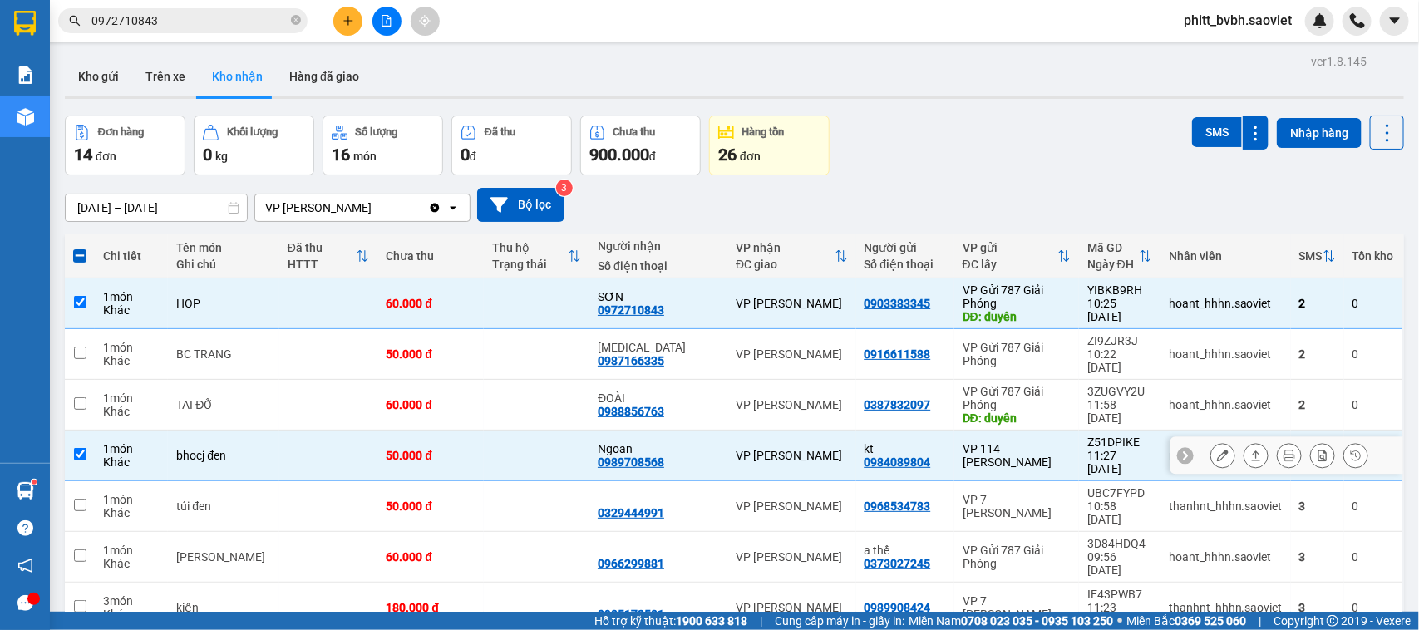
click at [514, 431] on td at bounding box center [537, 456] width 106 height 51
checkbox input "false"
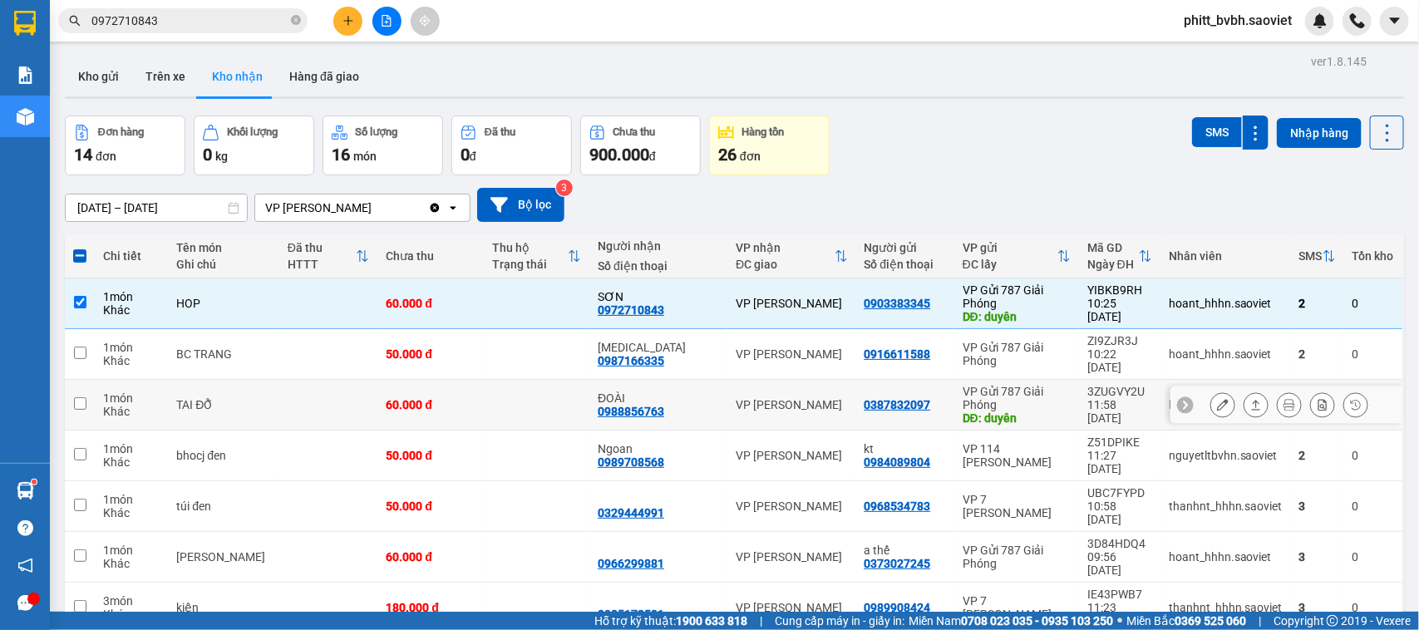
click at [517, 401] on td at bounding box center [537, 405] width 106 height 51
checkbox input "true"
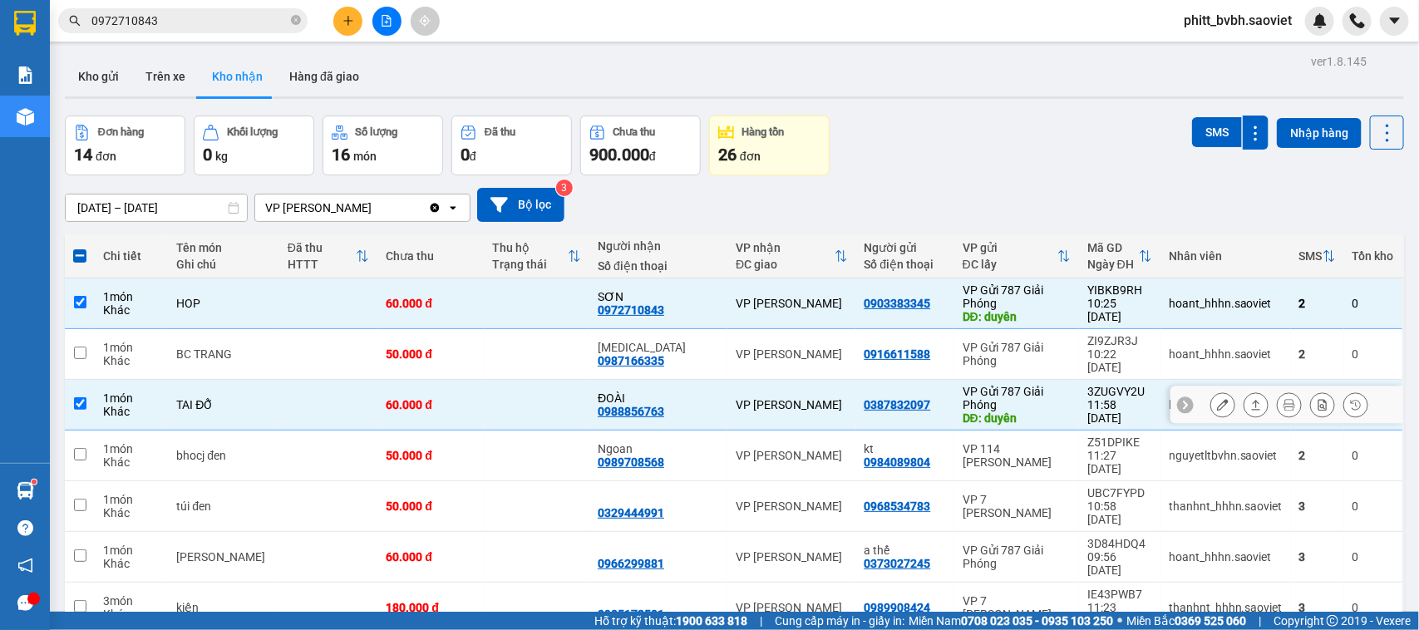
scroll to position [138, 0]
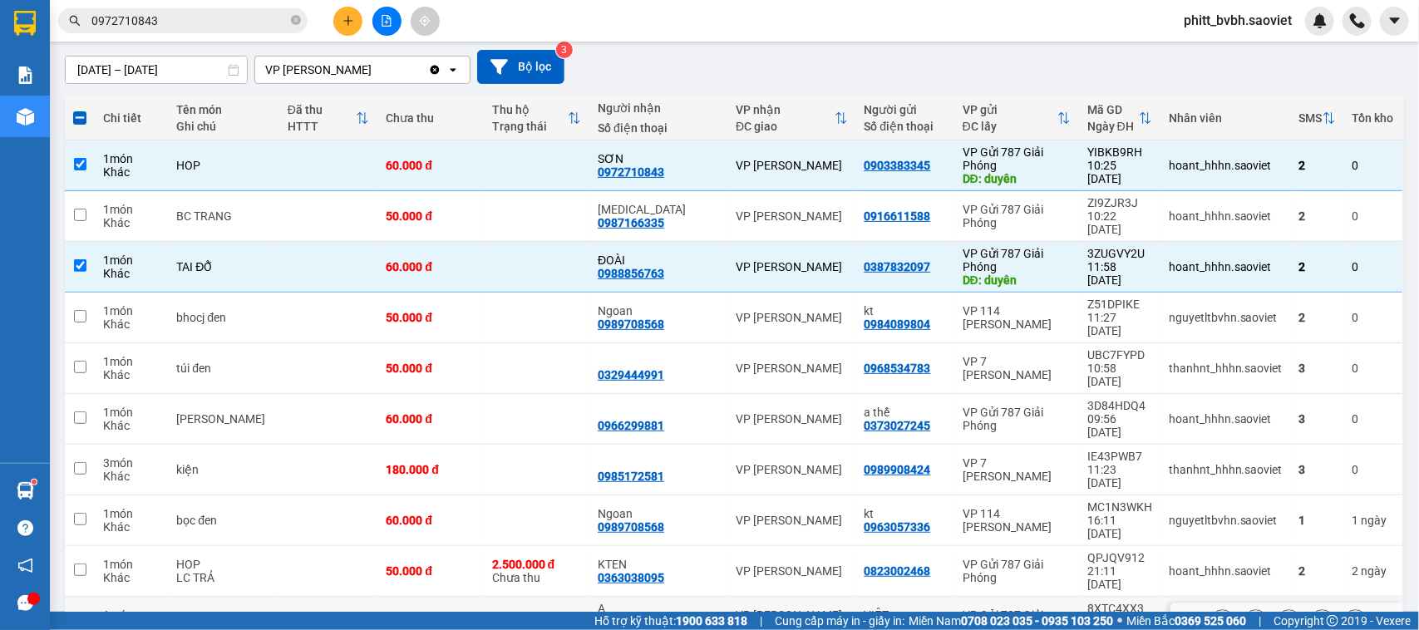
click at [467, 615] on div "40.000 đ" at bounding box center [430, 621] width 89 height 13
checkbox input "true"
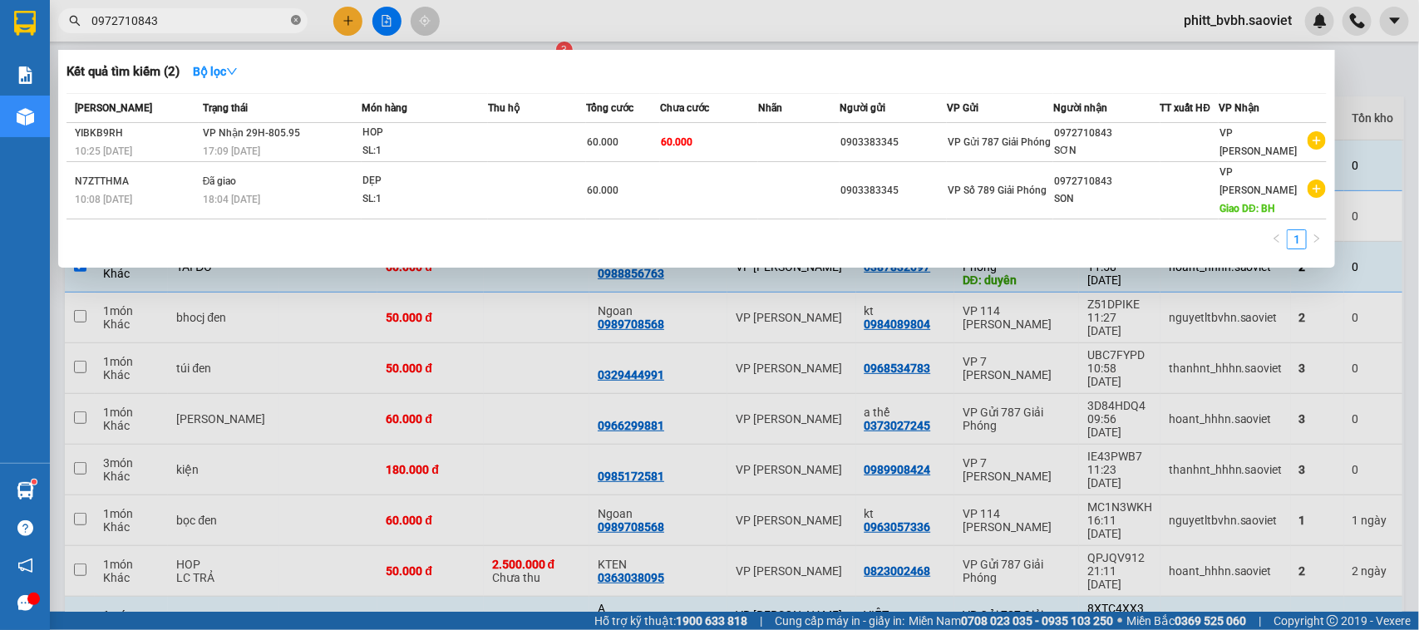
click at [295, 19] on icon "close-circle" at bounding box center [296, 20] width 10 height 10
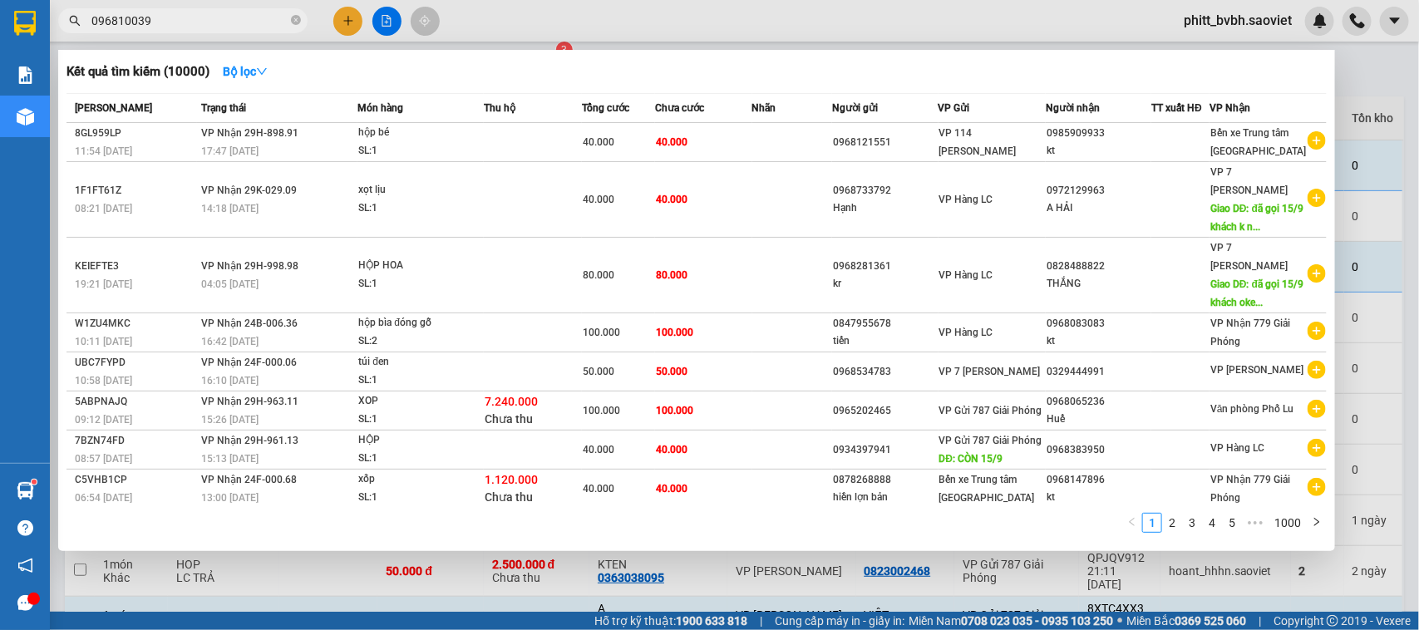
type input "0968100396"
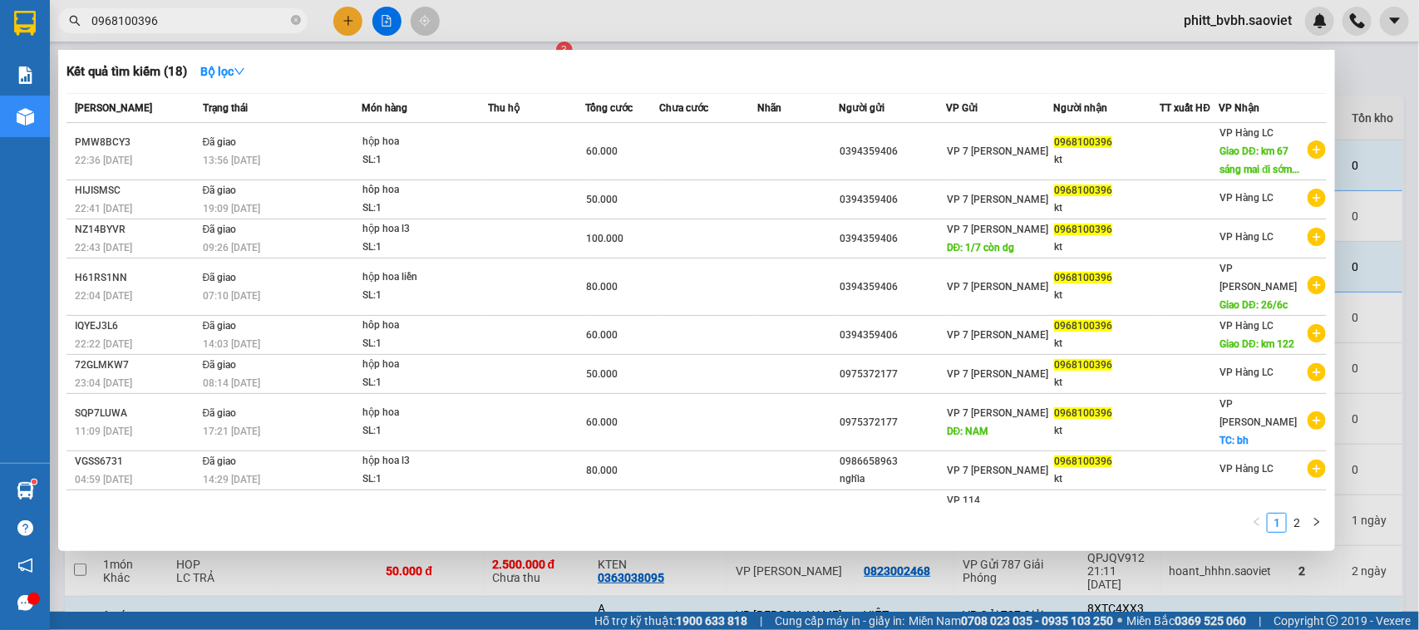
drag, startPoint x: 299, startPoint y: 18, endPoint x: 200, endPoint y: 18, distance: 99.8
click at [296, 18] on icon "close-circle" at bounding box center [296, 20] width 10 height 10
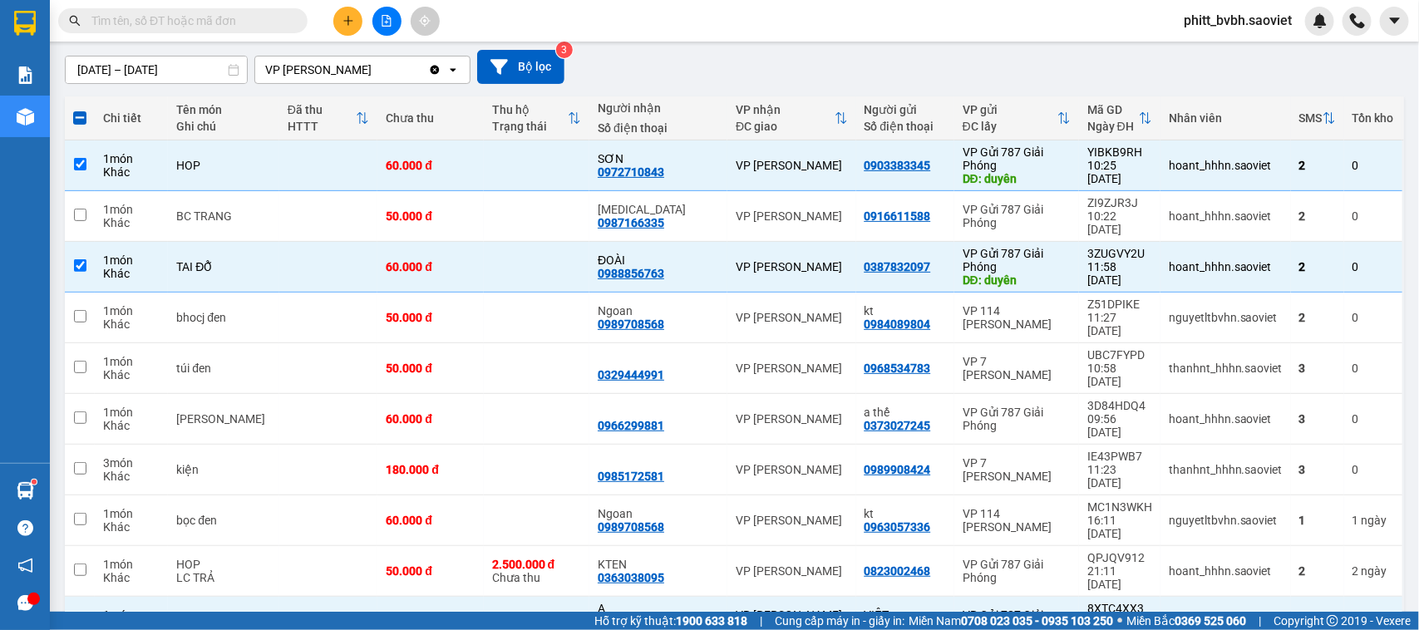
click at [198, 17] on input "text" at bounding box center [189, 21] width 196 height 18
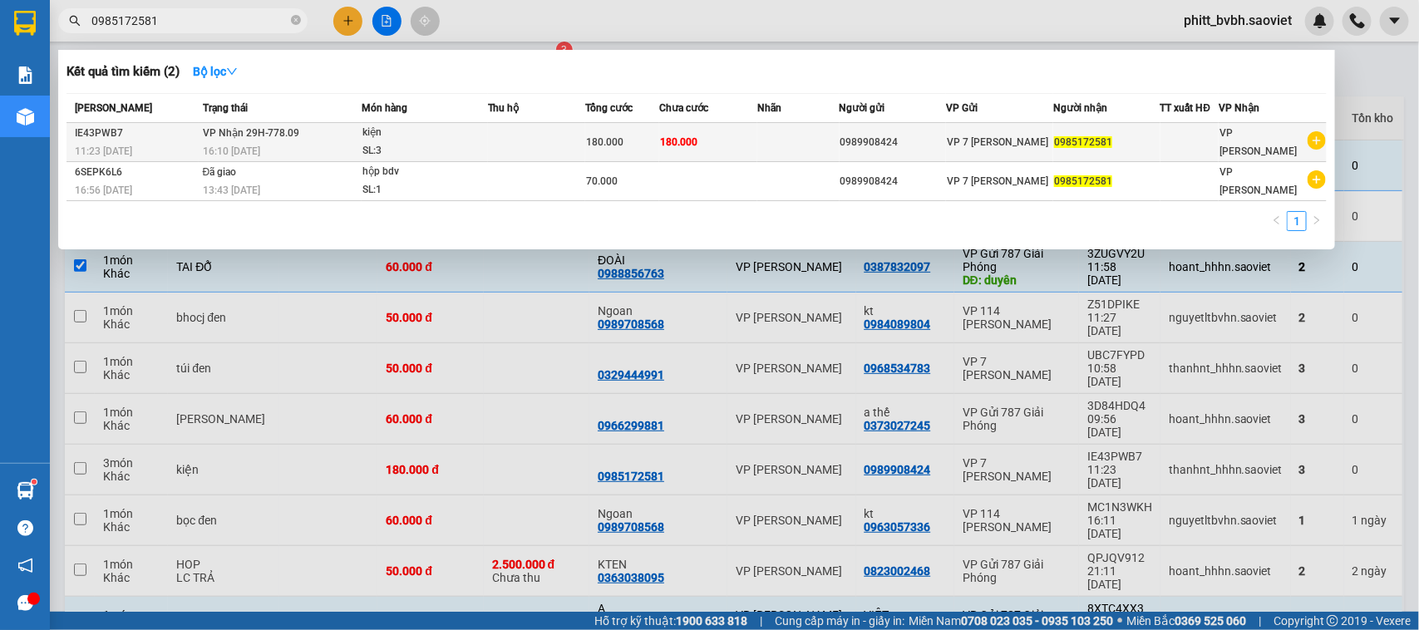
type input "0985172581"
click at [541, 126] on td at bounding box center [537, 142] width 98 height 39
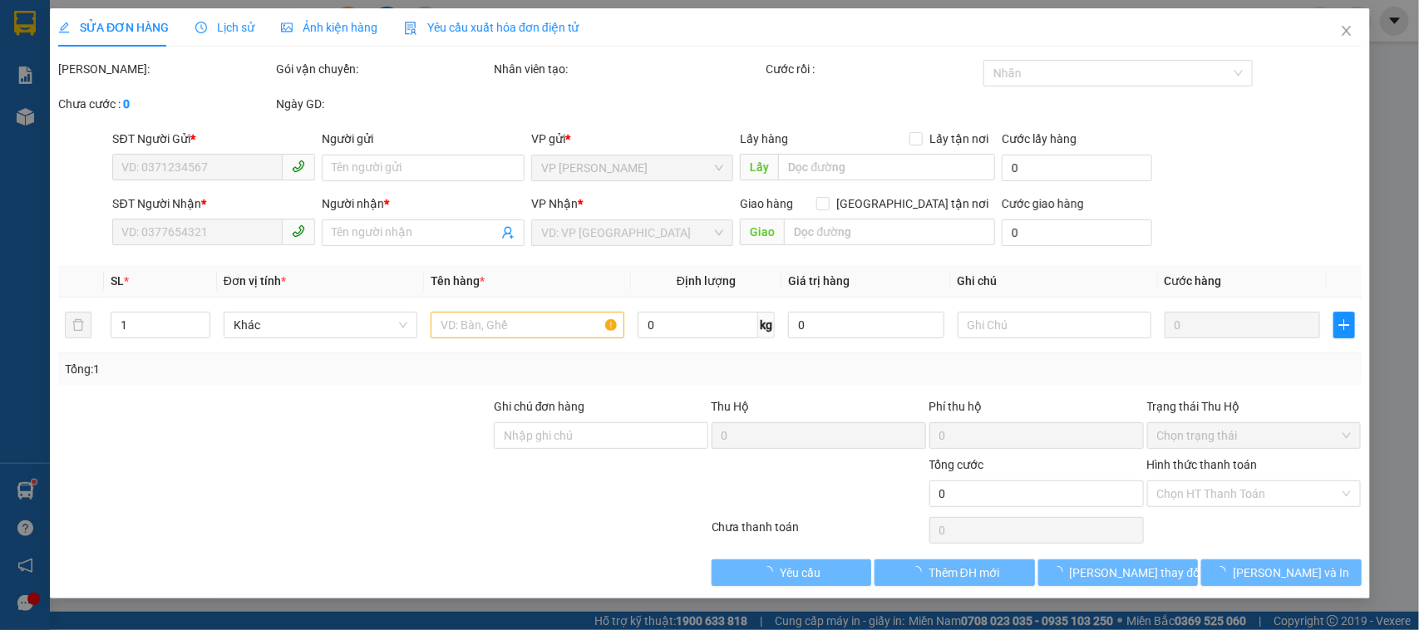
type input "0989908424"
type input "0985172581"
type input "180.000"
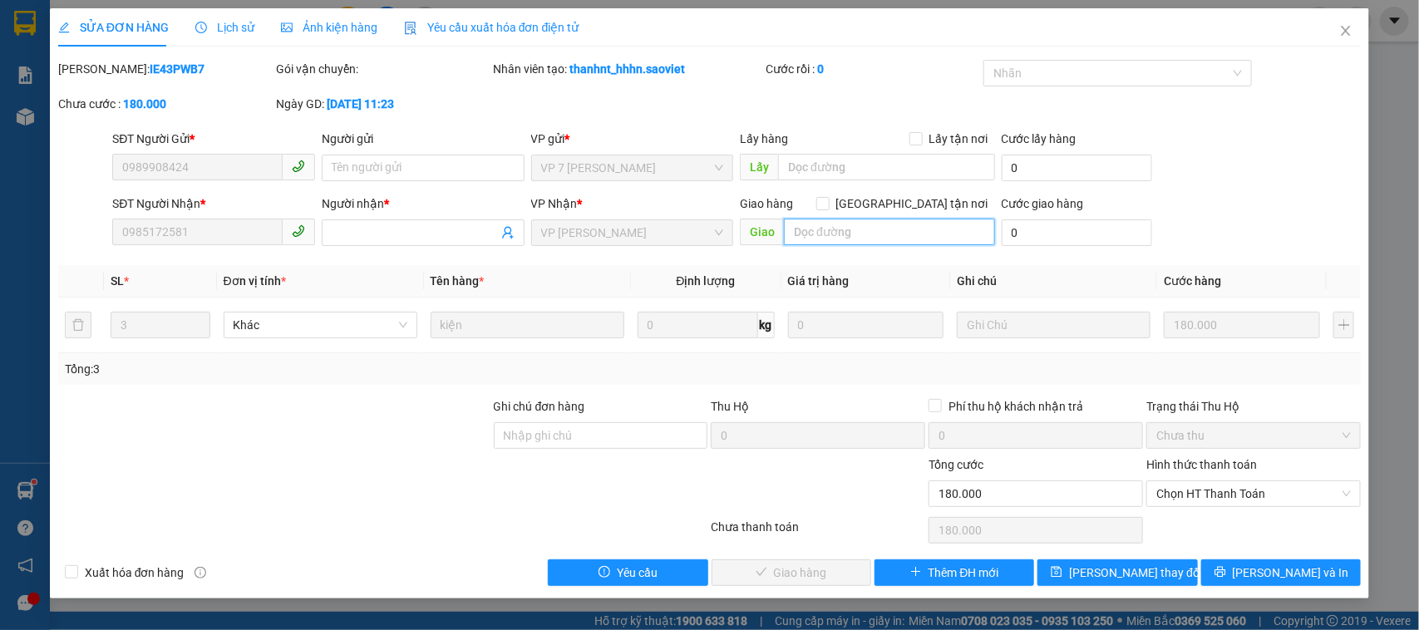
click at [840, 219] on input "text" at bounding box center [889, 232] width 211 height 27
type input "thơm"
click at [1097, 568] on span "[PERSON_NAME] thay đổi" at bounding box center [1135, 573] width 133 height 18
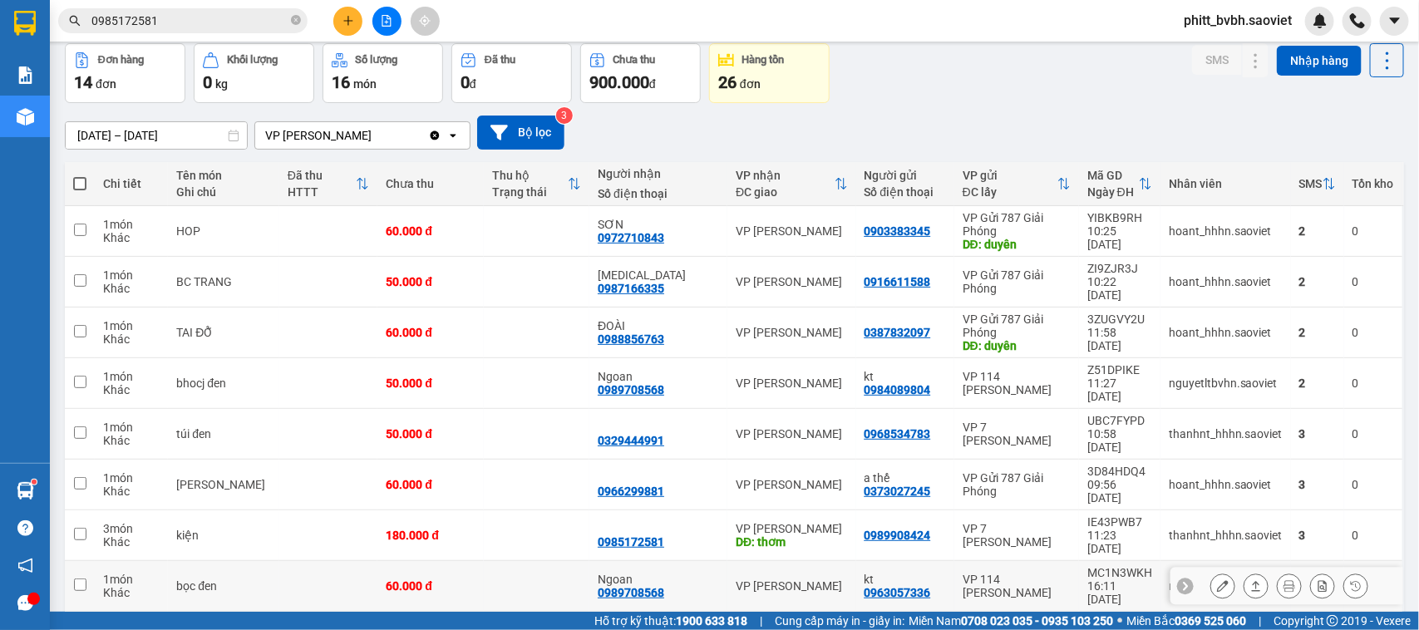
scroll to position [104, 0]
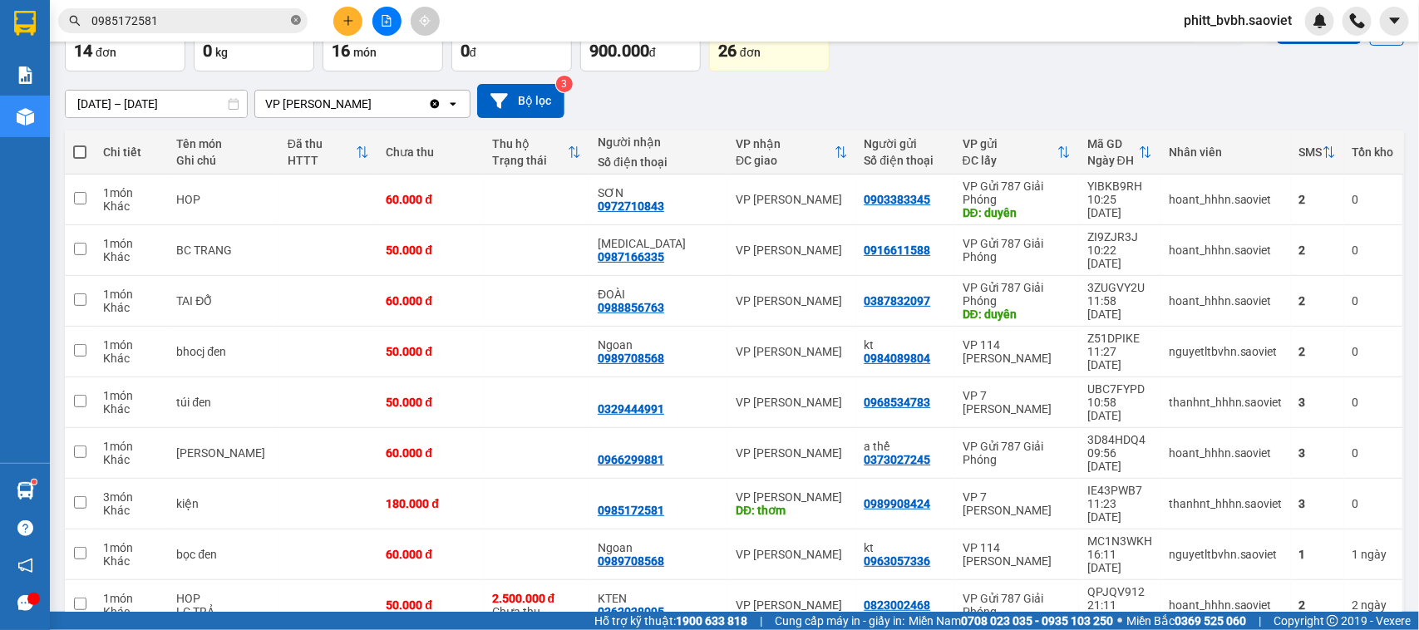
click at [296, 17] on icon "close-circle" at bounding box center [296, 20] width 10 height 10
click at [190, 10] on span at bounding box center [182, 20] width 249 height 25
click at [169, 23] on input "text" at bounding box center [189, 21] width 196 height 18
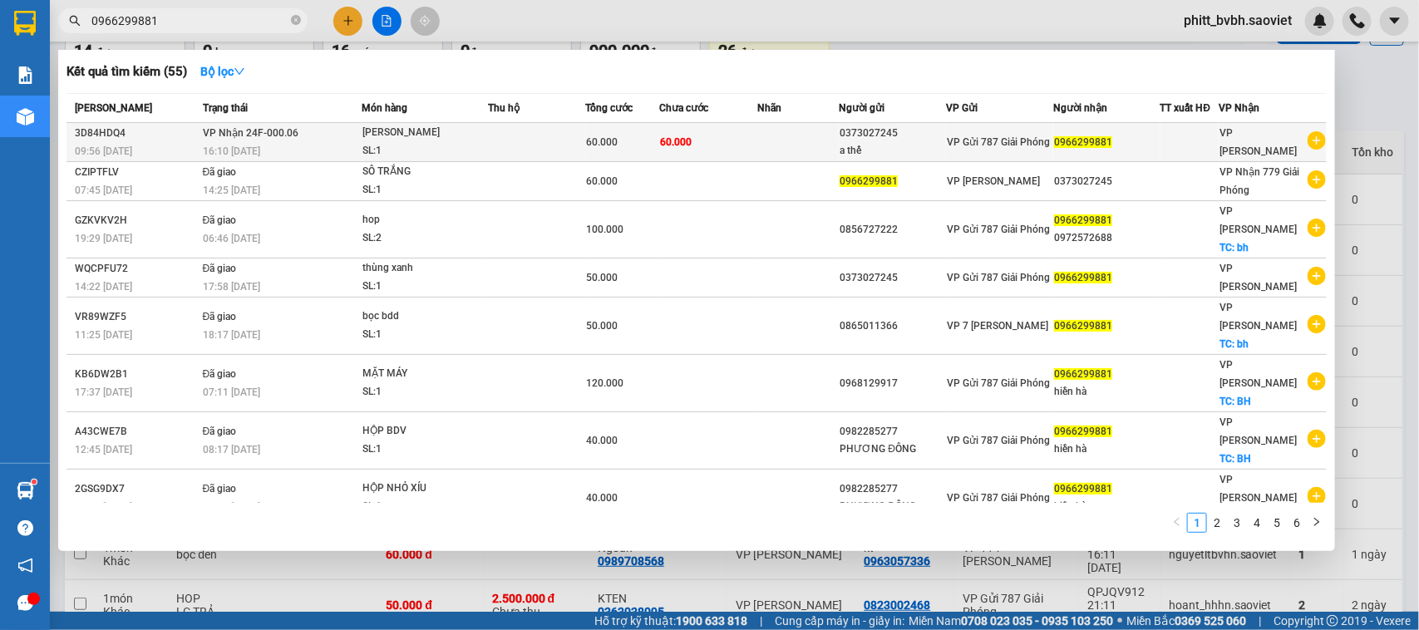
type input "0966299881"
click at [500, 144] on td at bounding box center [537, 142] width 98 height 39
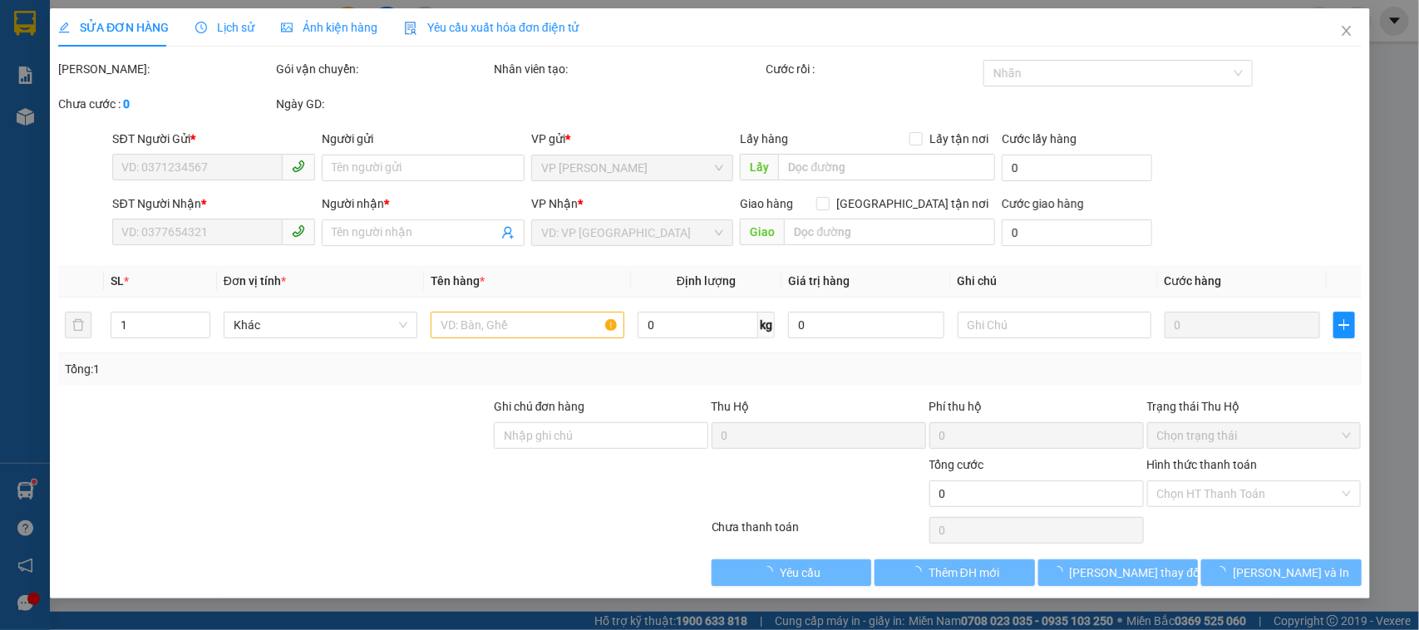
type input "0373027245"
type input "a thế"
type input "0966299881"
type input "60.000"
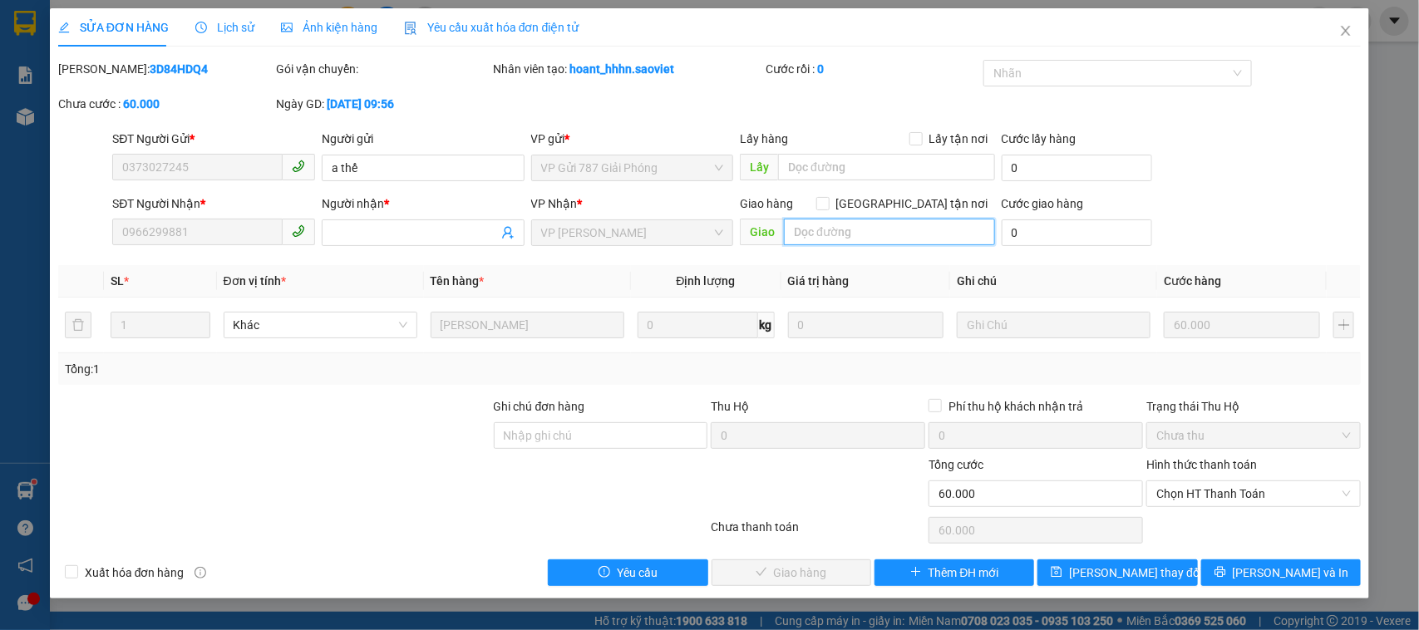
click at [882, 235] on input "text" at bounding box center [889, 232] width 211 height 27
type input "thơm"
click at [1144, 575] on span "[PERSON_NAME] thay đổi" at bounding box center [1135, 573] width 133 height 18
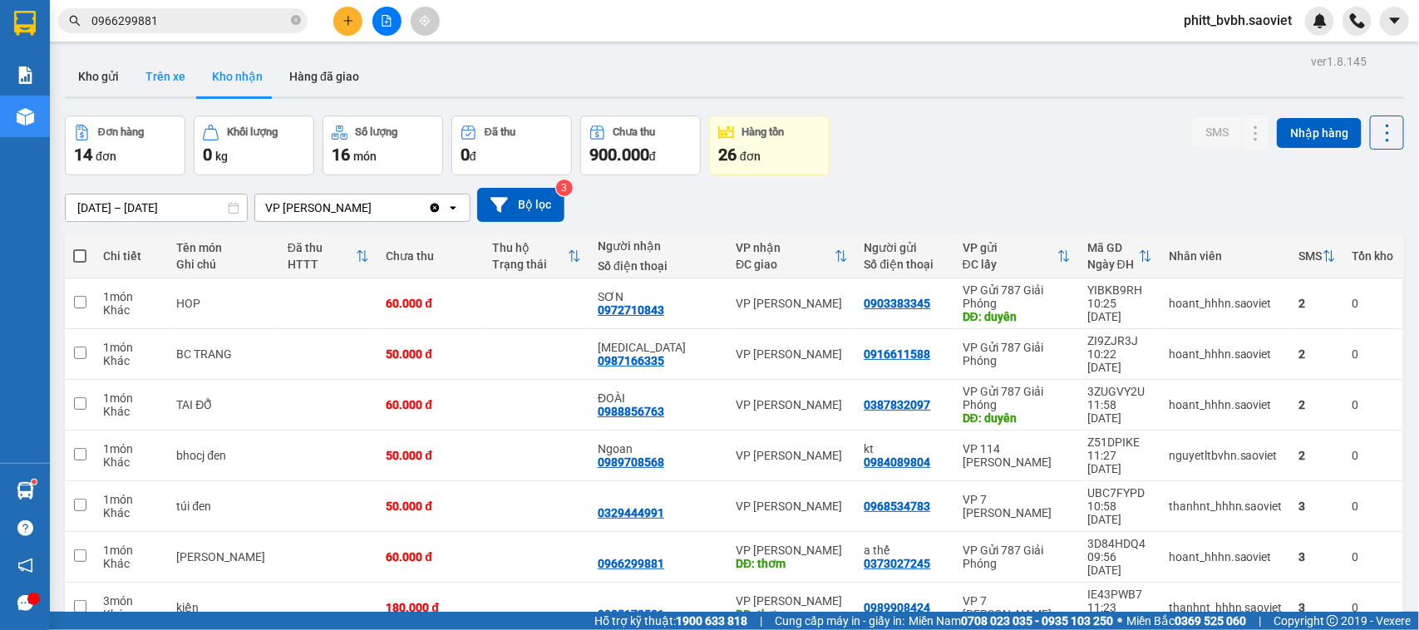
click at [148, 68] on button "Trên xe" at bounding box center [165, 77] width 67 height 40
type input "[DATE] – [DATE]"
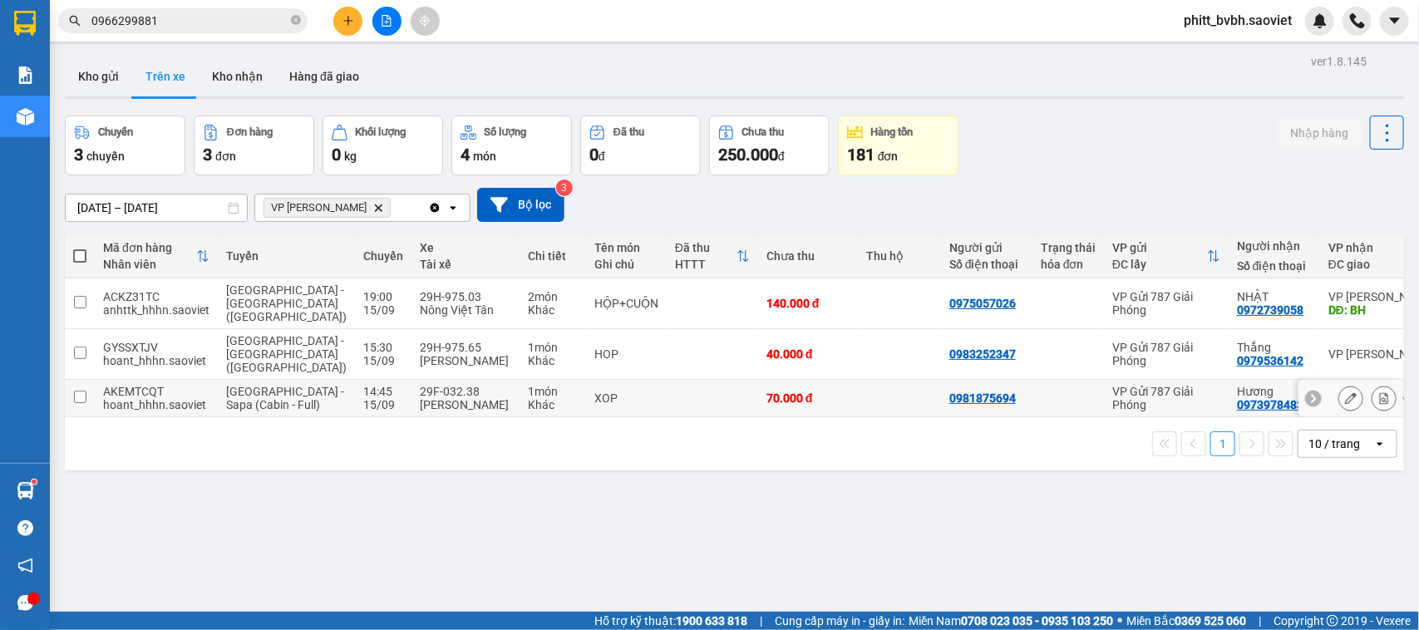
click at [667, 382] on td at bounding box center [712, 398] width 91 height 37
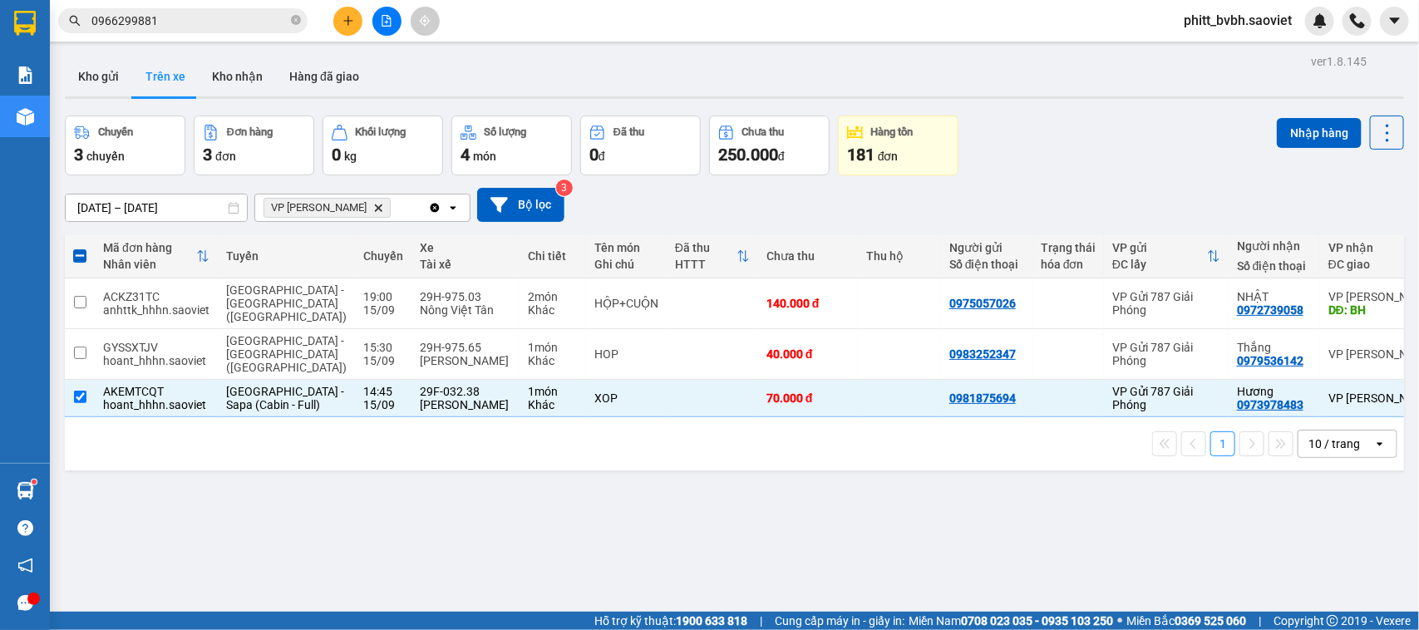
drag, startPoint x: 1307, startPoint y: 129, endPoint x: 888, endPoint y: 191, distance: 423.6
click at [1299, 133] on button "Nhập hàng" at bounding box center [1319, 133] width 85 height 30
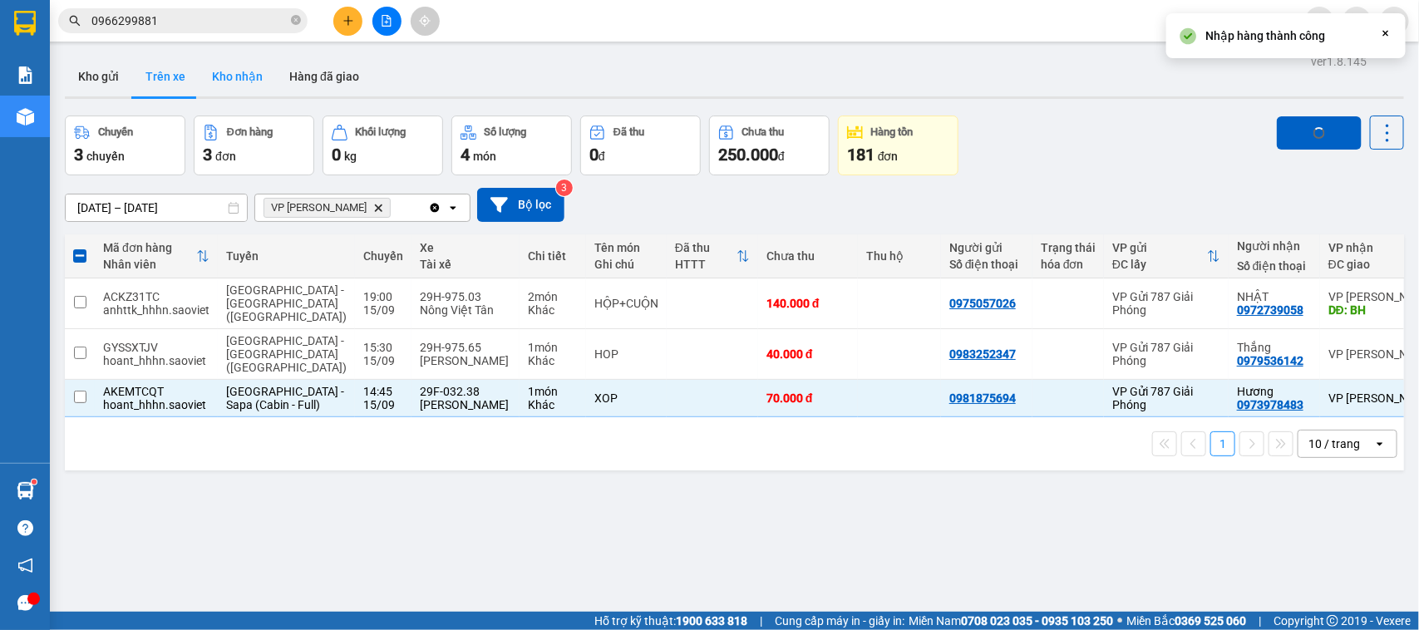
checkbox input "false"
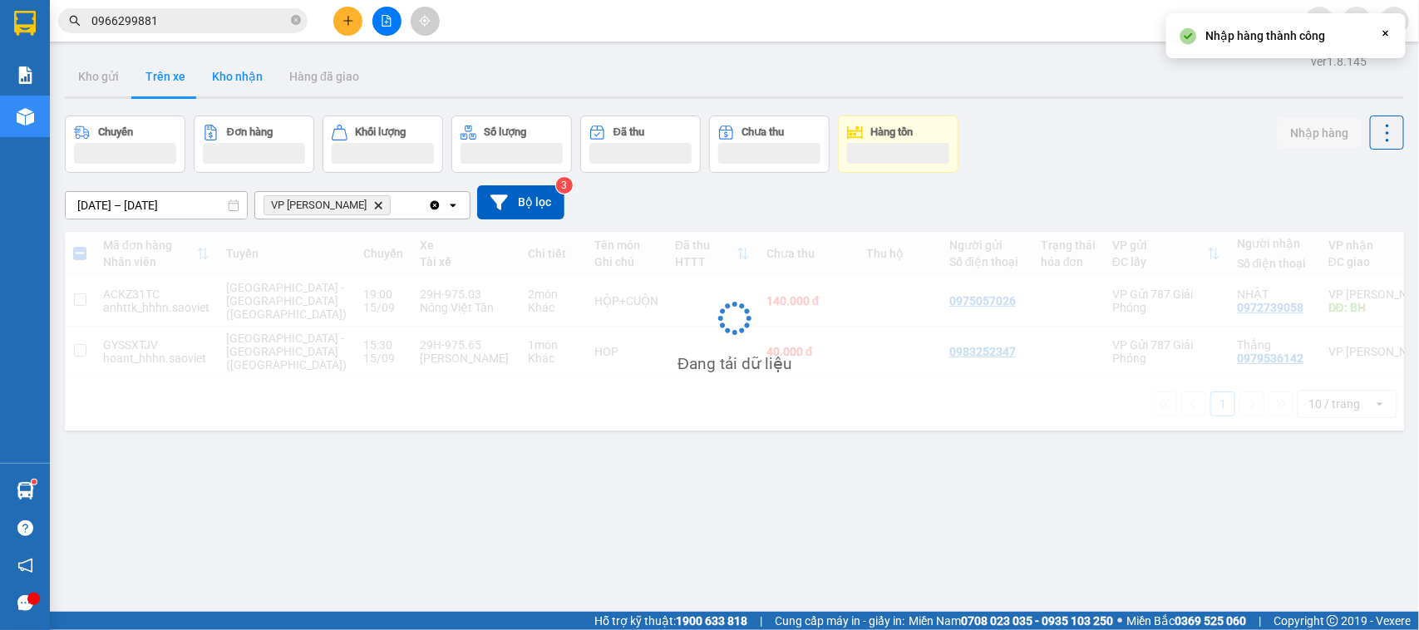
click at [217, 73] on button "Kho nhận" at bounding box center [237, 77] width 77 height 40
type input "[DATE] – [DATE]"
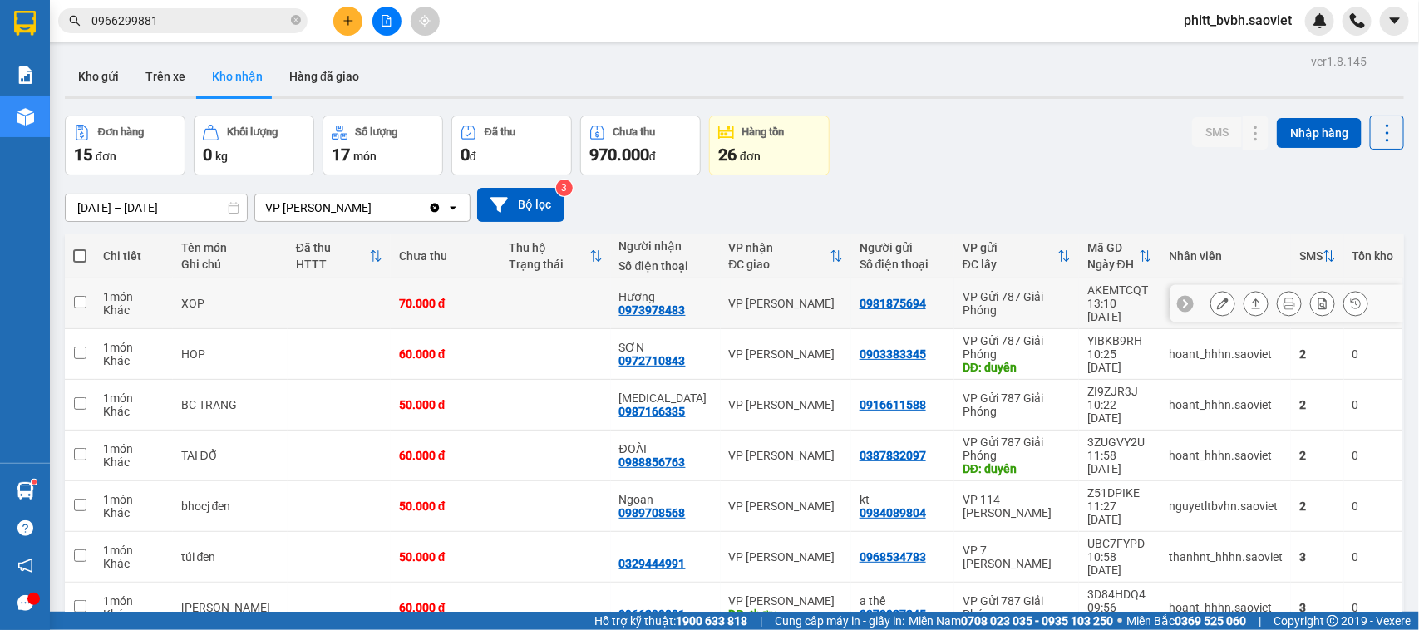
click at [288, 293] on td at bounding box center [339, 304] width 103 height 51
checkbox input "true"
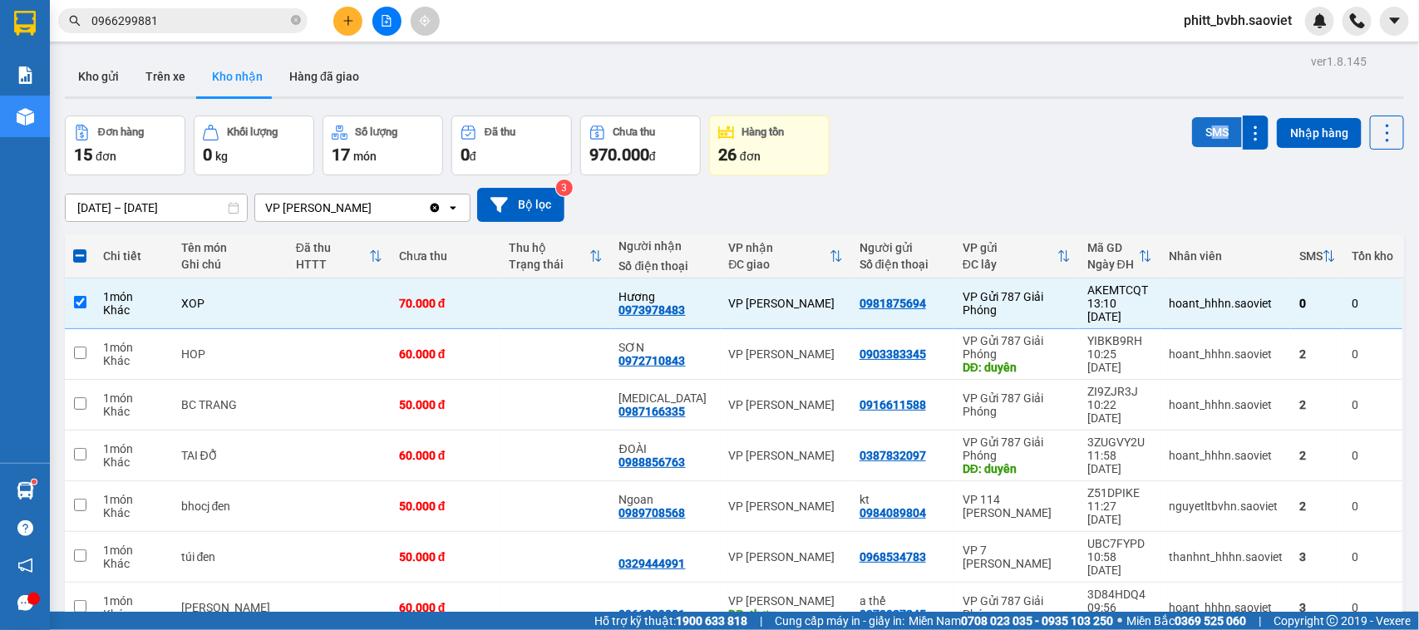
click at [1201, 141] on div "SMS Nhập hàng" at bounding box center [1298, 146] width 212 height 60
click at [1206, 133] on button "SMS" at bounding box center [1217, 132] width 50 height 30
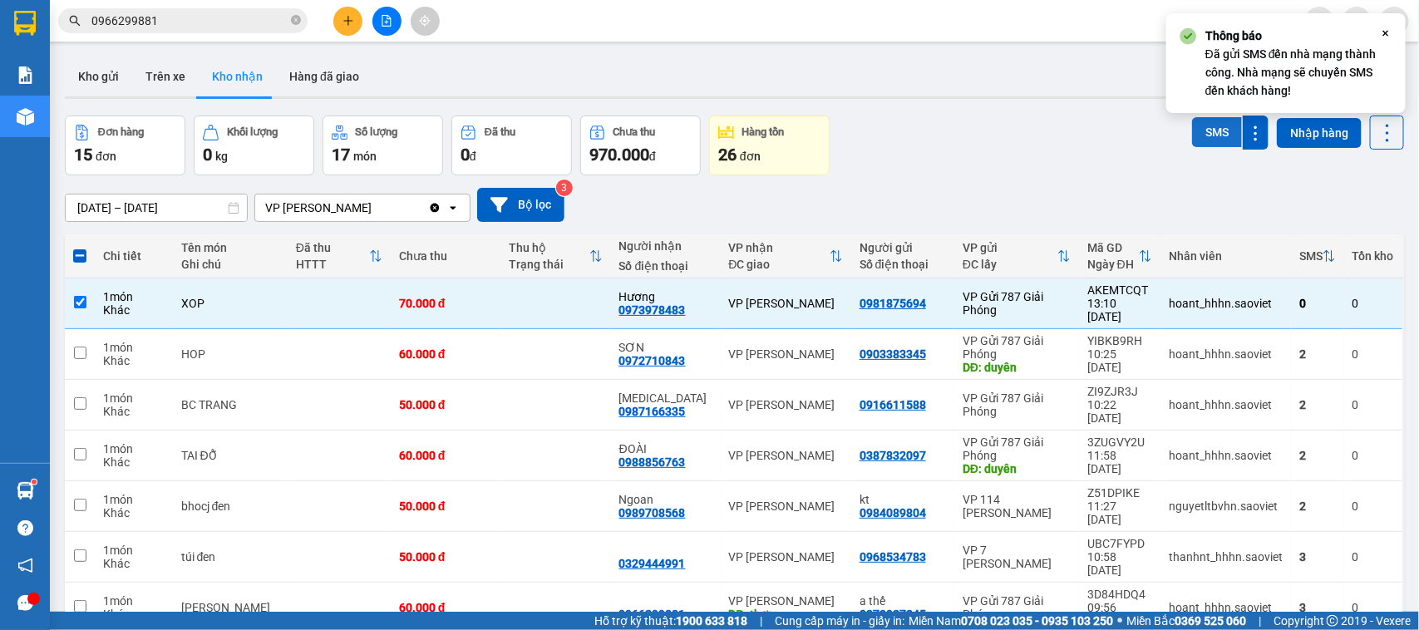
click at [1192, 138] on button "SMS" at bounding box center [1217, 132] width 50 height 30
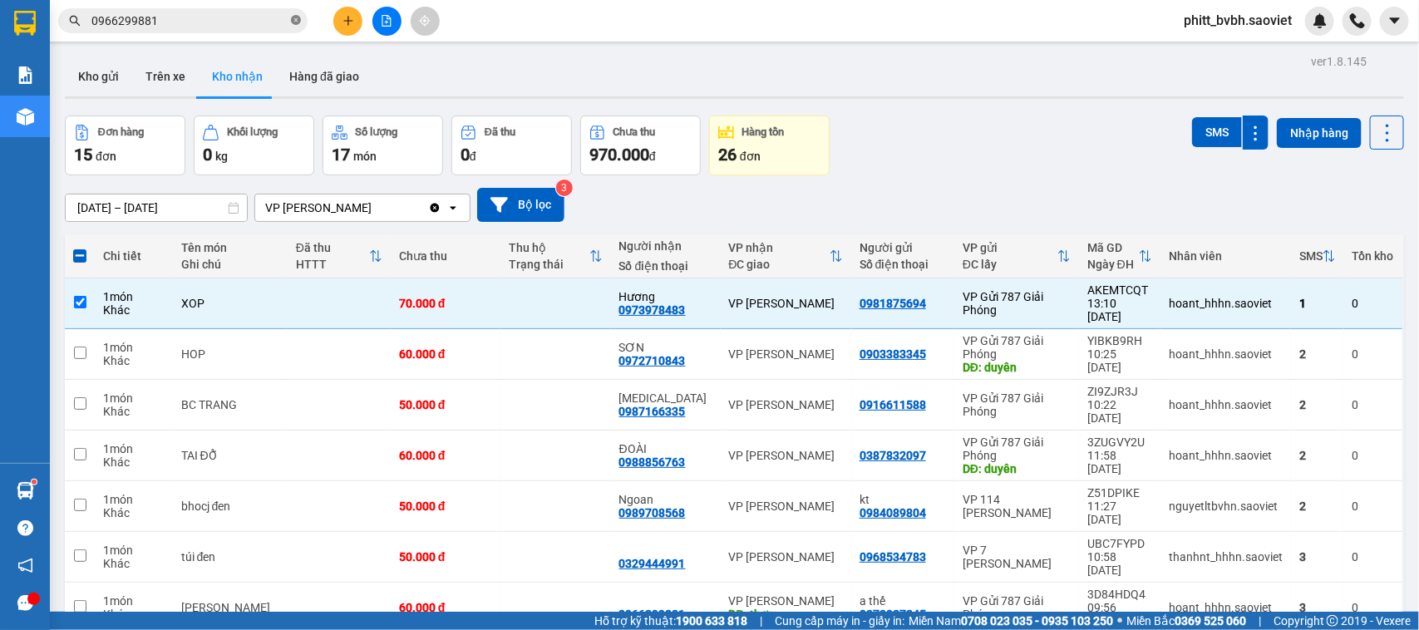
click at [293, 22] on icon "close-circle" at bounding box center [296, 20] width 10 height 10
click at [259, 18] on input "text" at bounding box center [189, 21] width 196 height 18
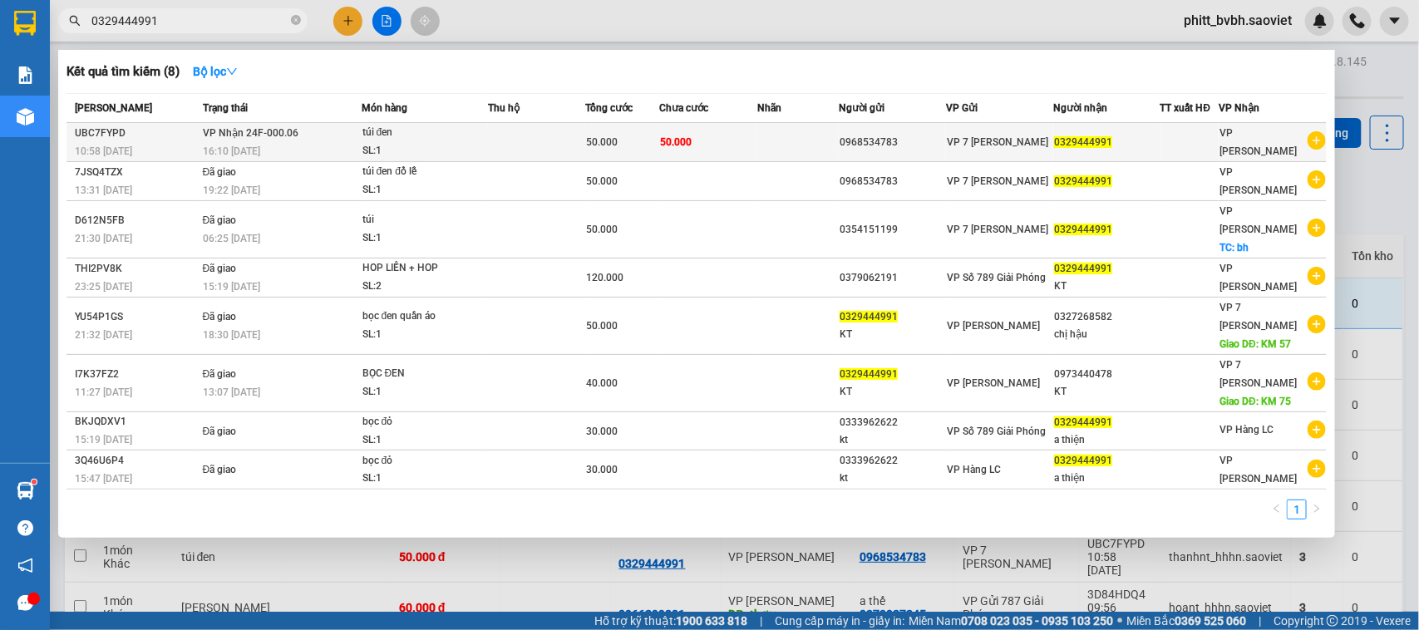
type input "0329444991"
click at [508, 142] on td at bounding box center [537, 142] width 98 height 39
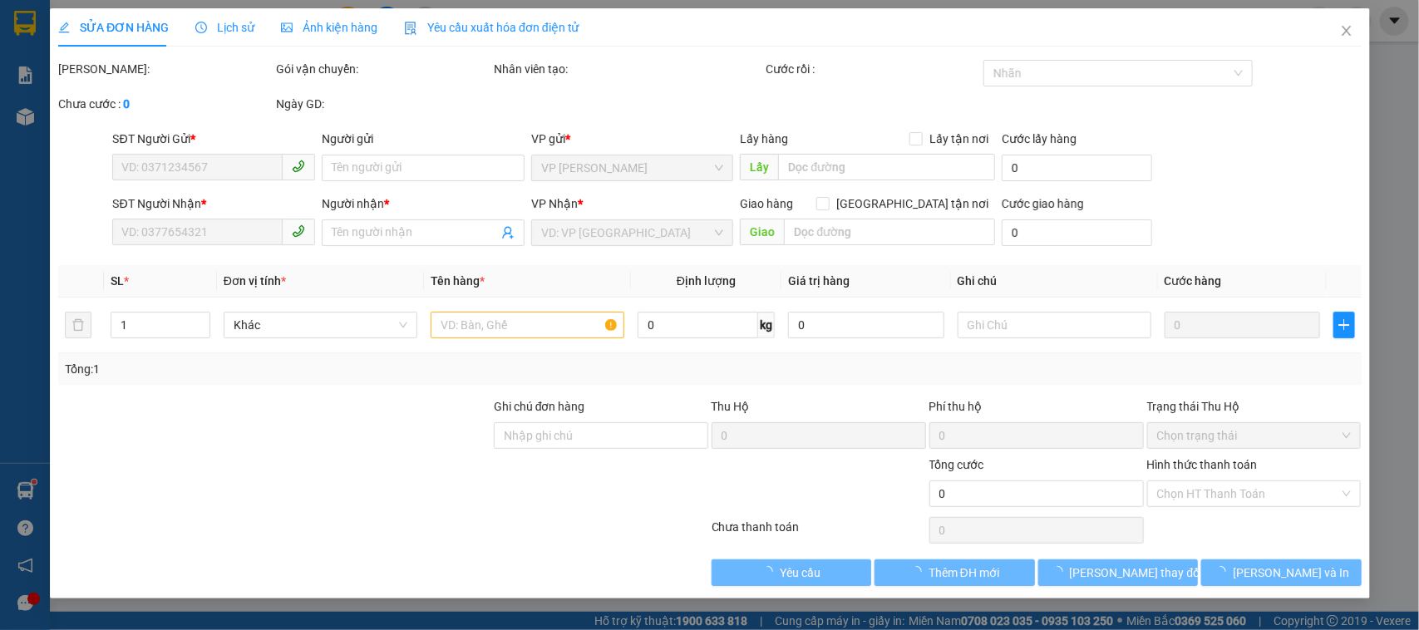
type input "0968534783"
type input "0329444991"
type input "50.000"
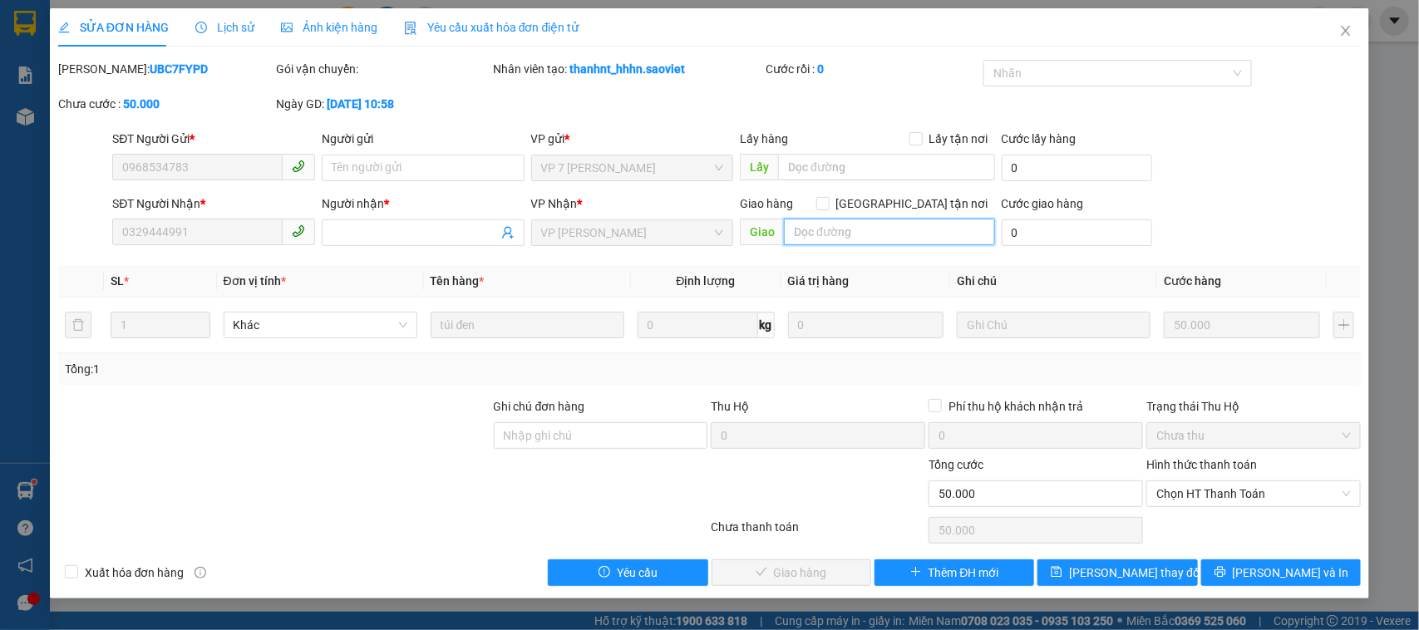
click at [856, 223] on input "text" at bounding box center [889, 232] width 211 height 27
type input "thơm"
click at [1161, 574] on button "[PERSON_NAME] thay đổi" at bounding box center [1118, 573] width 160 height 27
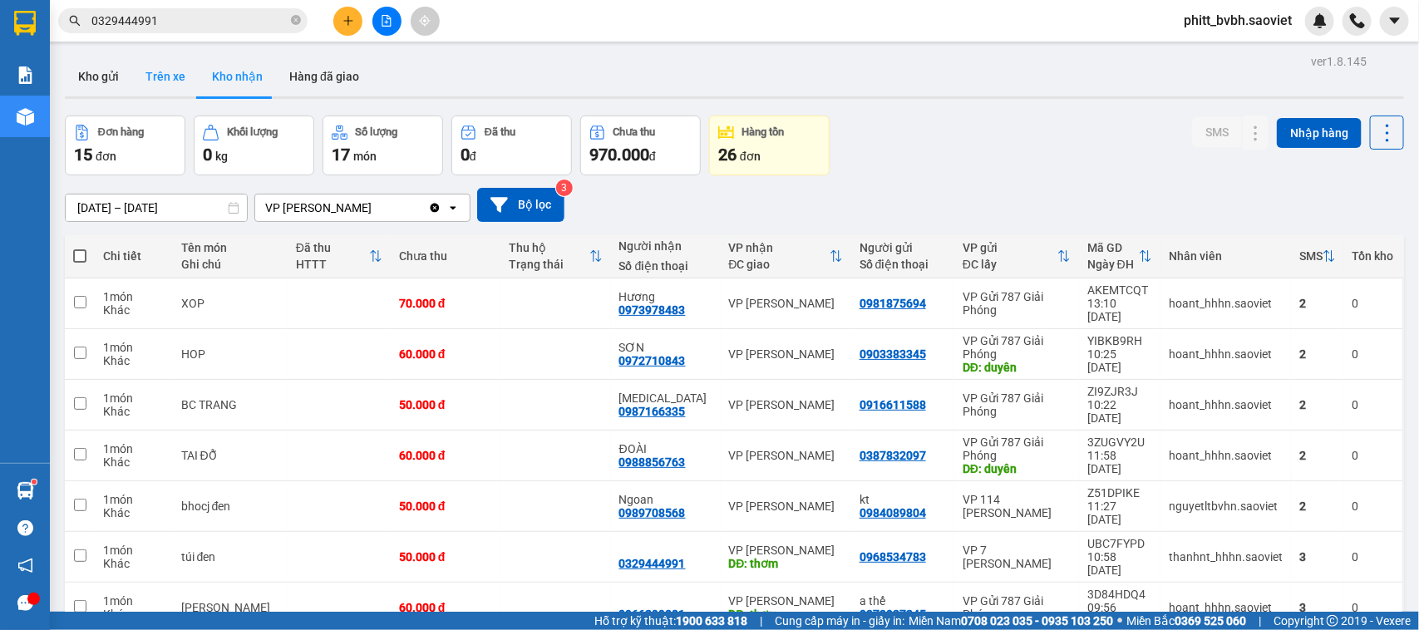
click at [166, 81] on button "Trên xe" at bounding box center [165, 77] width 67 height 40
type input "[DATE] – [DATE]"
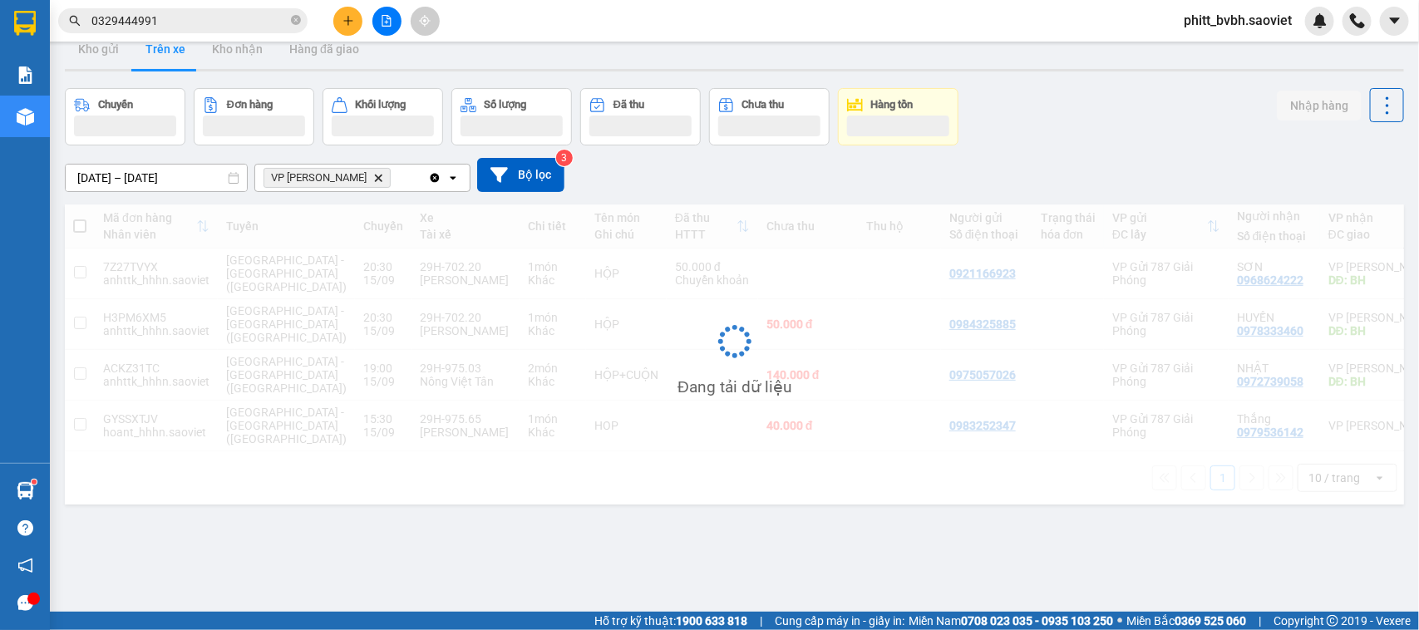
scroll to position [76, 0]
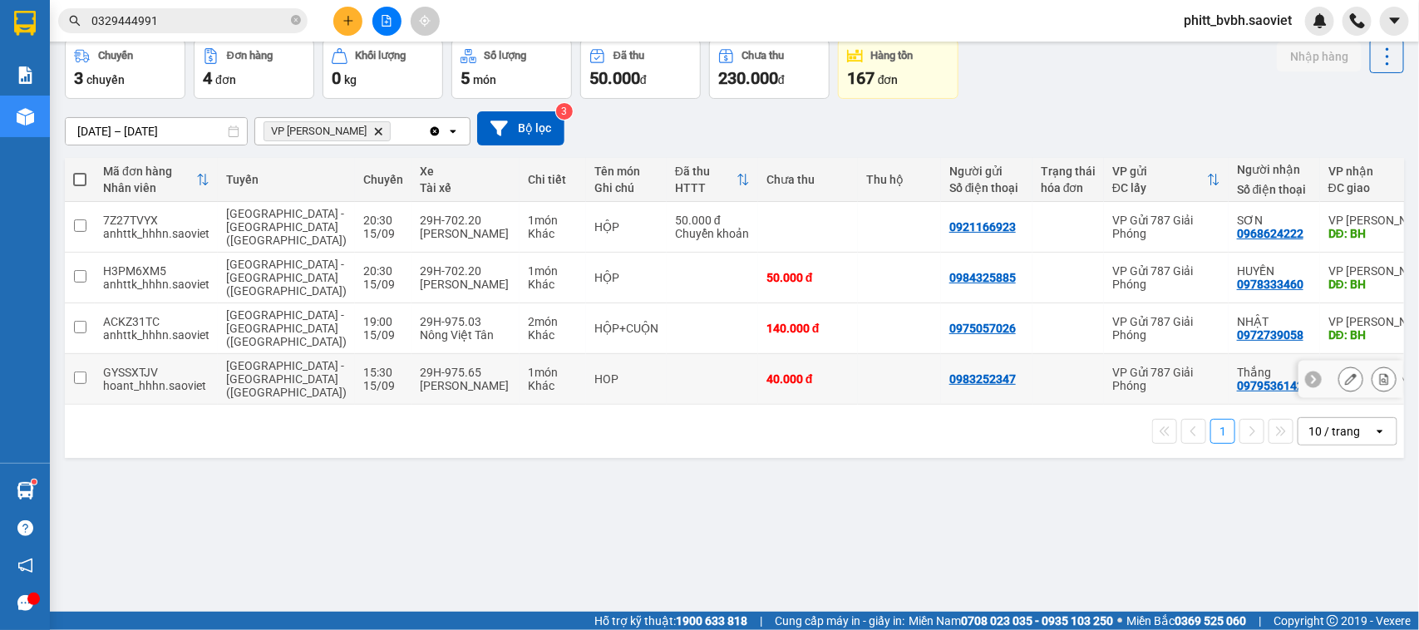
click at [767, 372] on div "40.000 đ" at bounding box center [808, 378] width 83 height 13
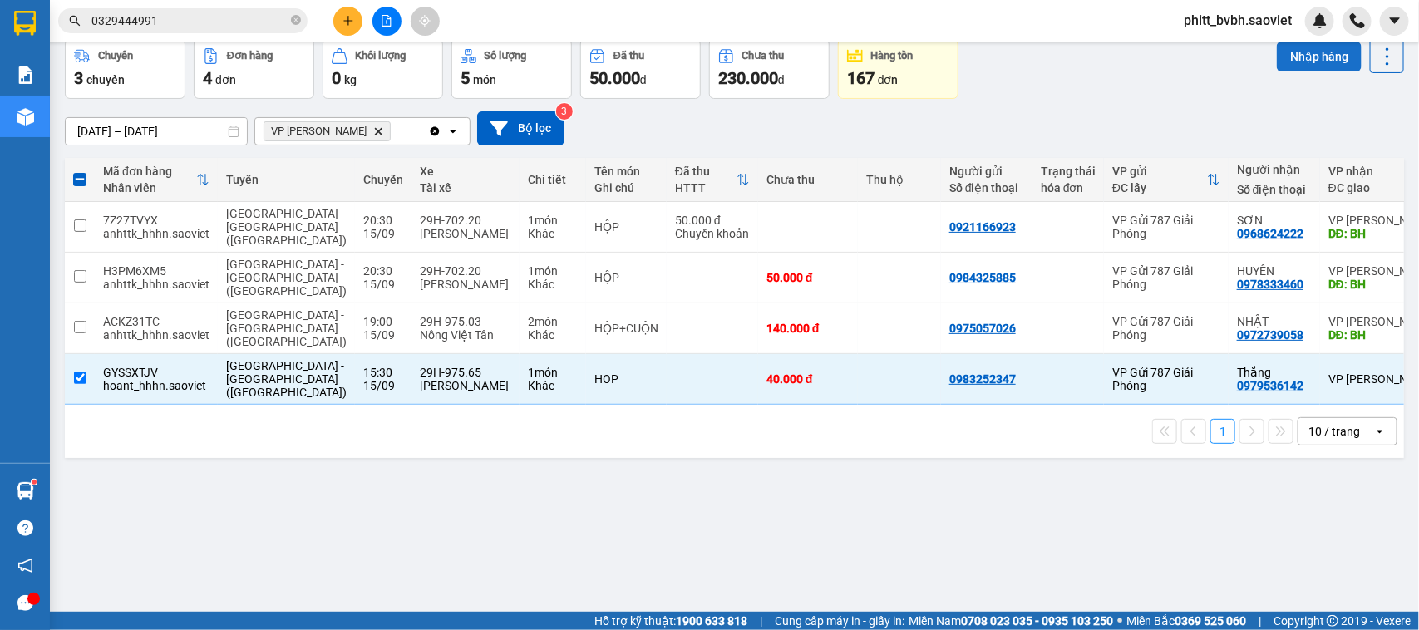
click at [1285, 50] on button "Nhập hàng" at bounding box center [1319, 57] width 85 height 30
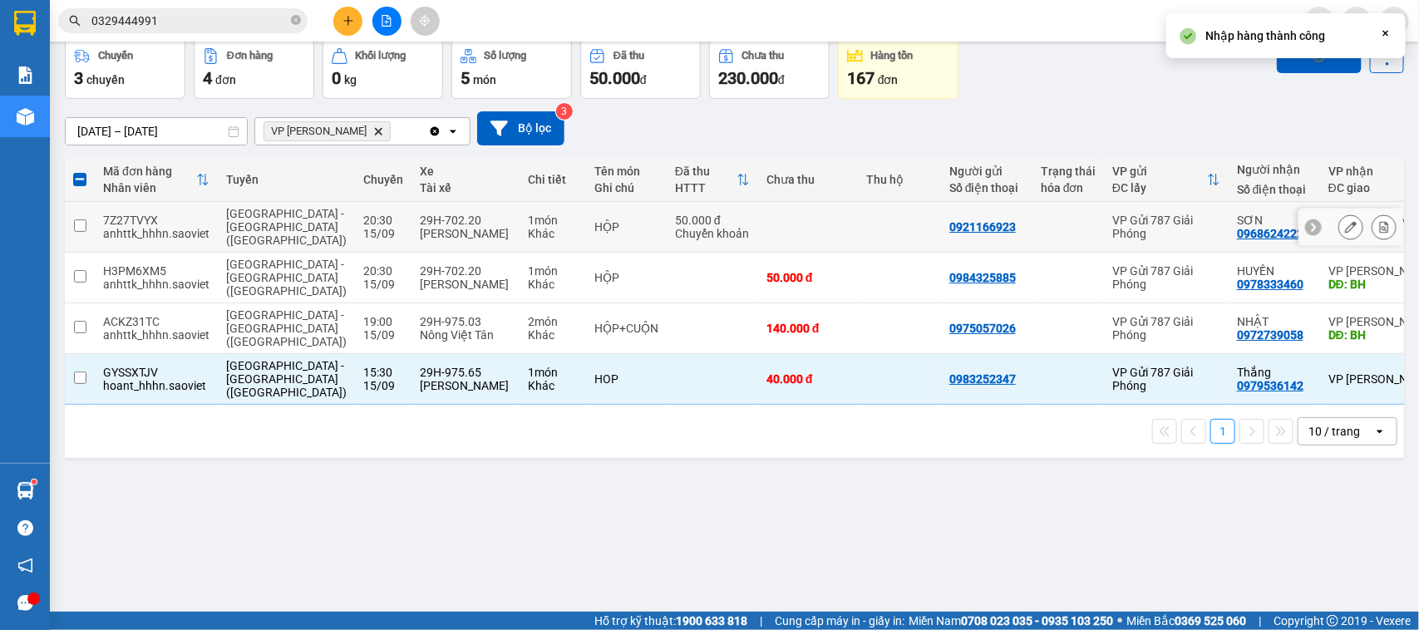
checkbox input "false"
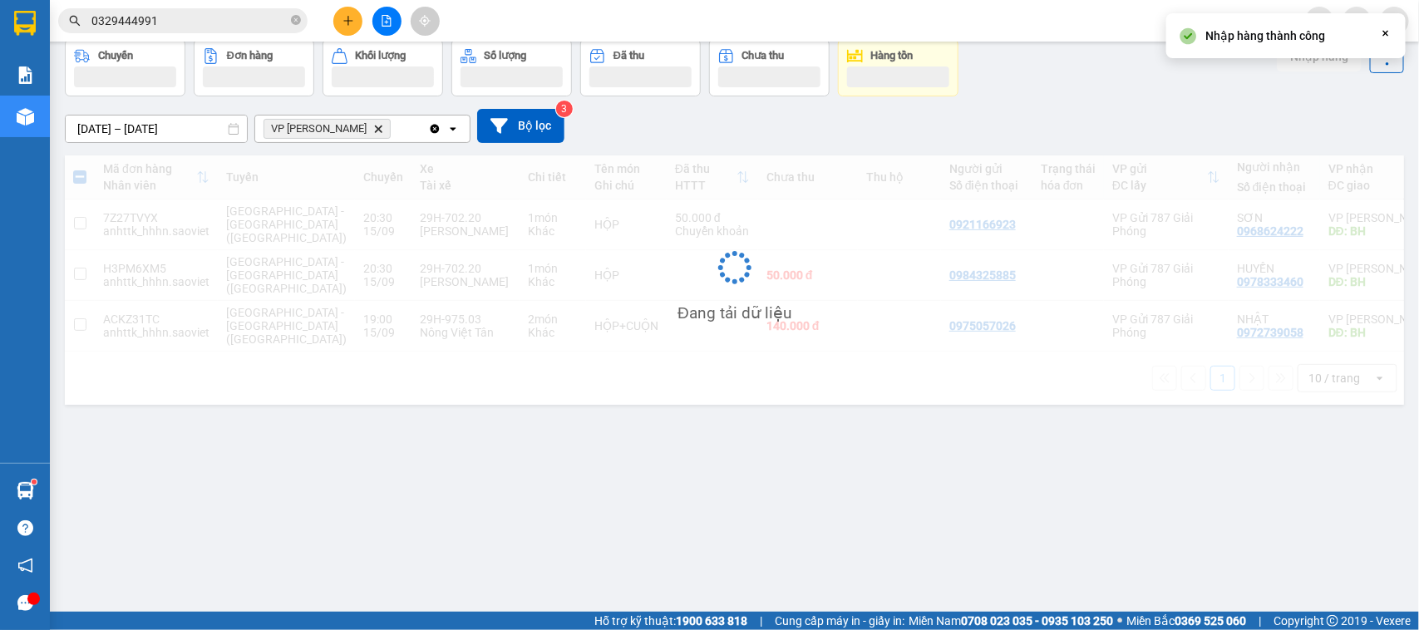
scroll to position [0, 0]
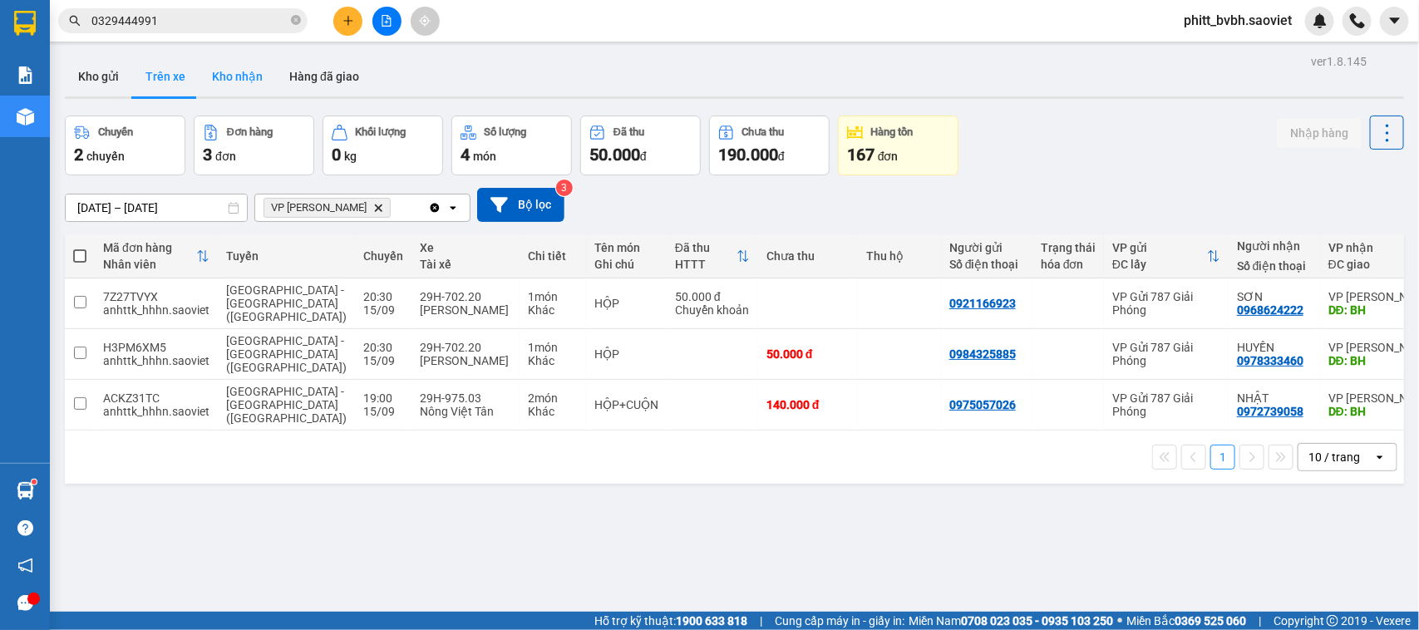
click at [239, 76] on button "Kho nhận" at bounding box center [237, 77] width 77 height 40
type input "[DATE] – [DATE]"
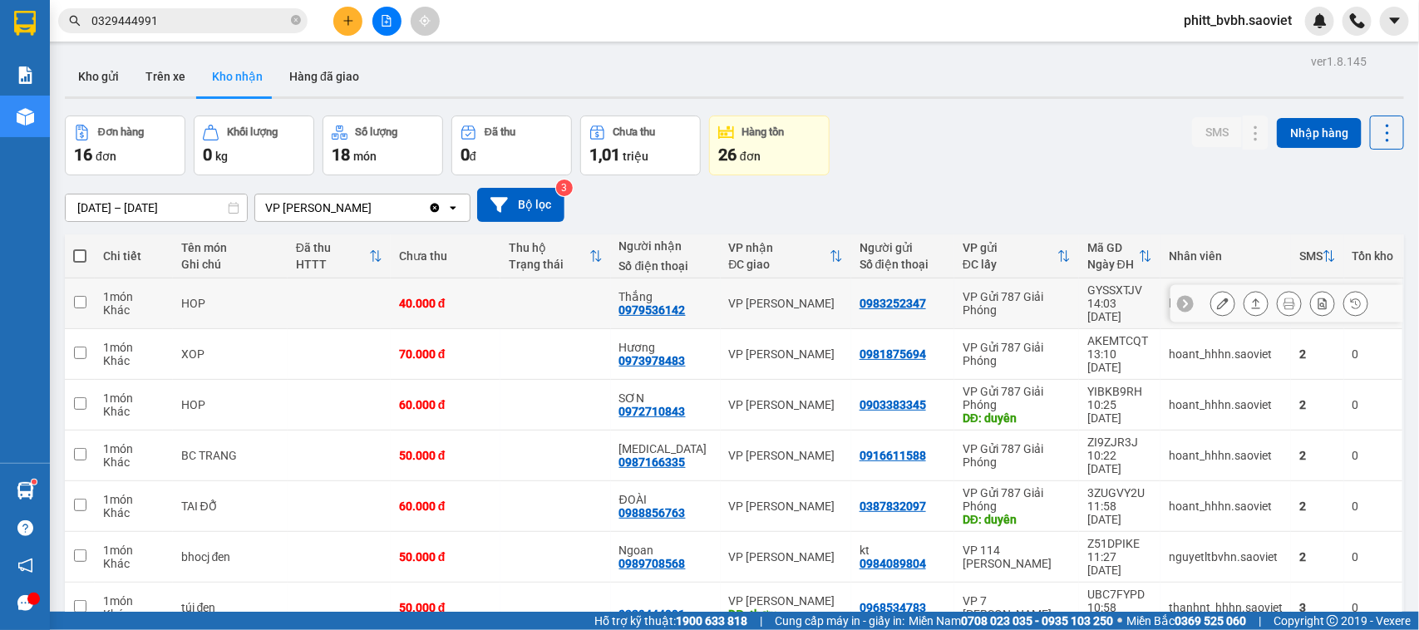
click at [295, 297] on td at bounding box center [339, 304] width 103 height 51
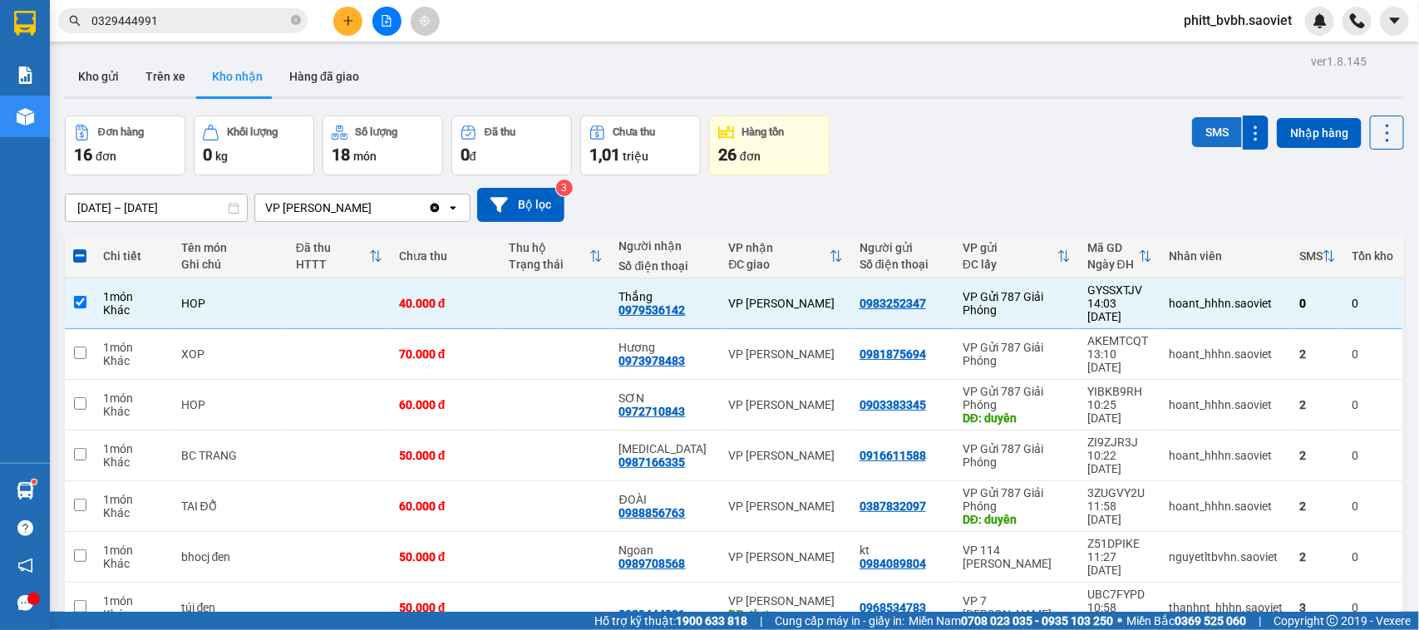
click at [1211, 131] on button "SMS" at bounding box center [1217, 132] width 50 height 30
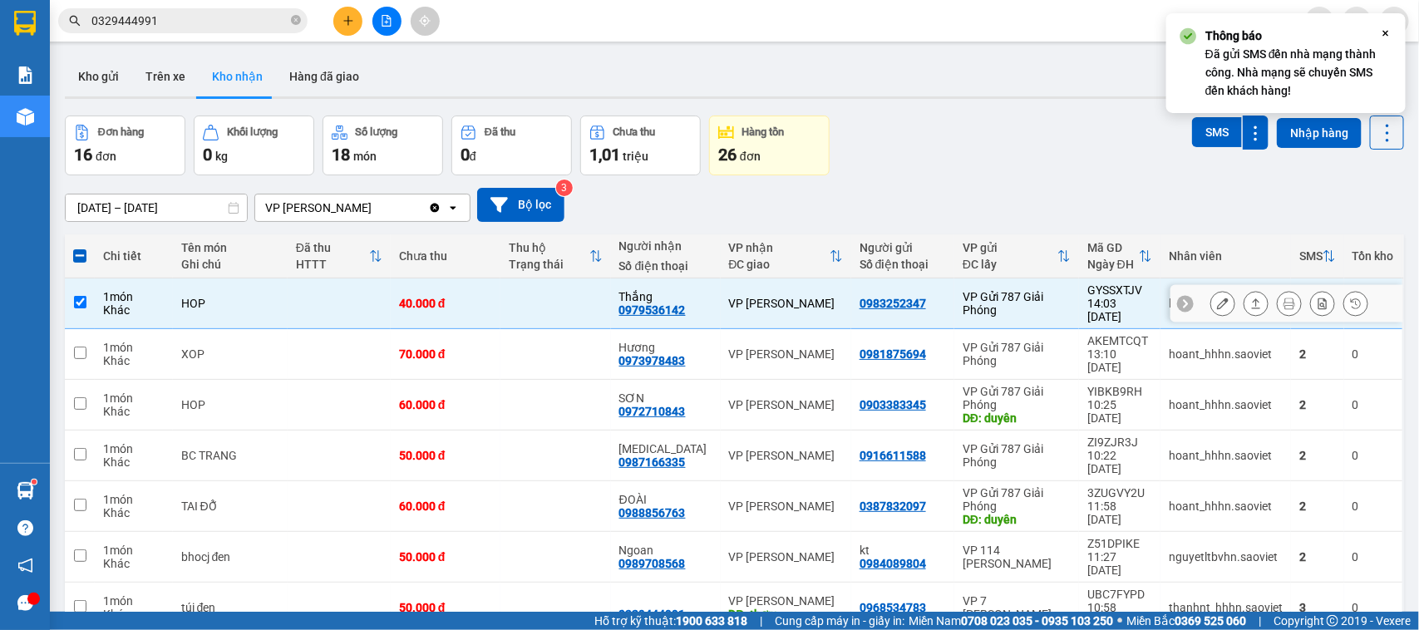
click at [522, 312] on td at bounding box center [556, 304] width 110 height 51
checkbox input "false"
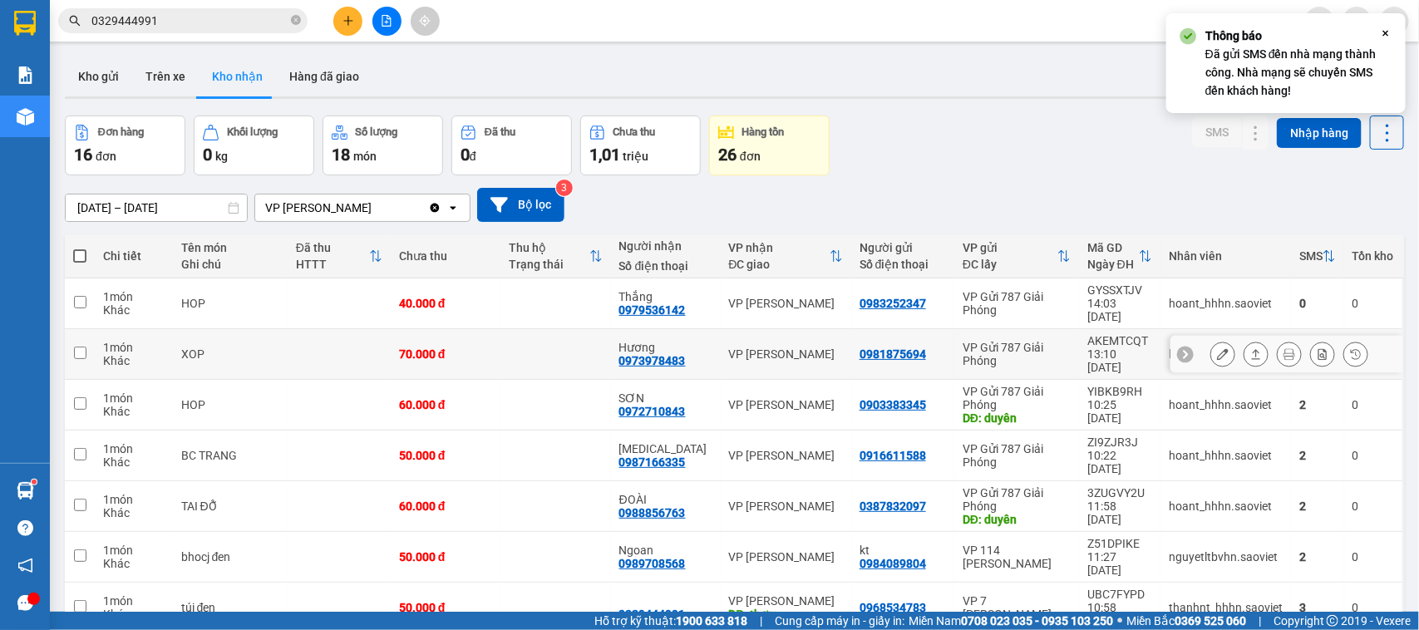
click at [516, 343] on td at bounding box center [556, 354] width 110 height 51
checkbox input "true"
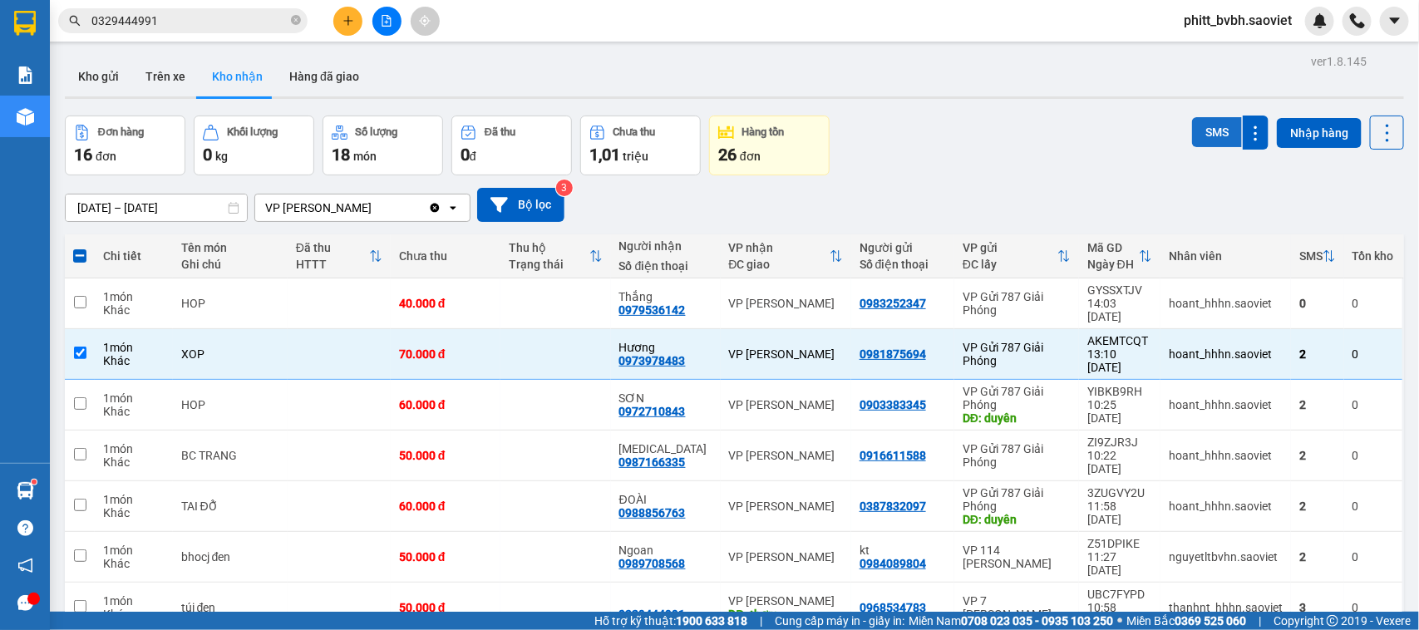
click at [1216, 130] on button "SMS" at bounding box center [1217, 132] width 50 height 30
